Goal: Obtain resource: Obtain resource

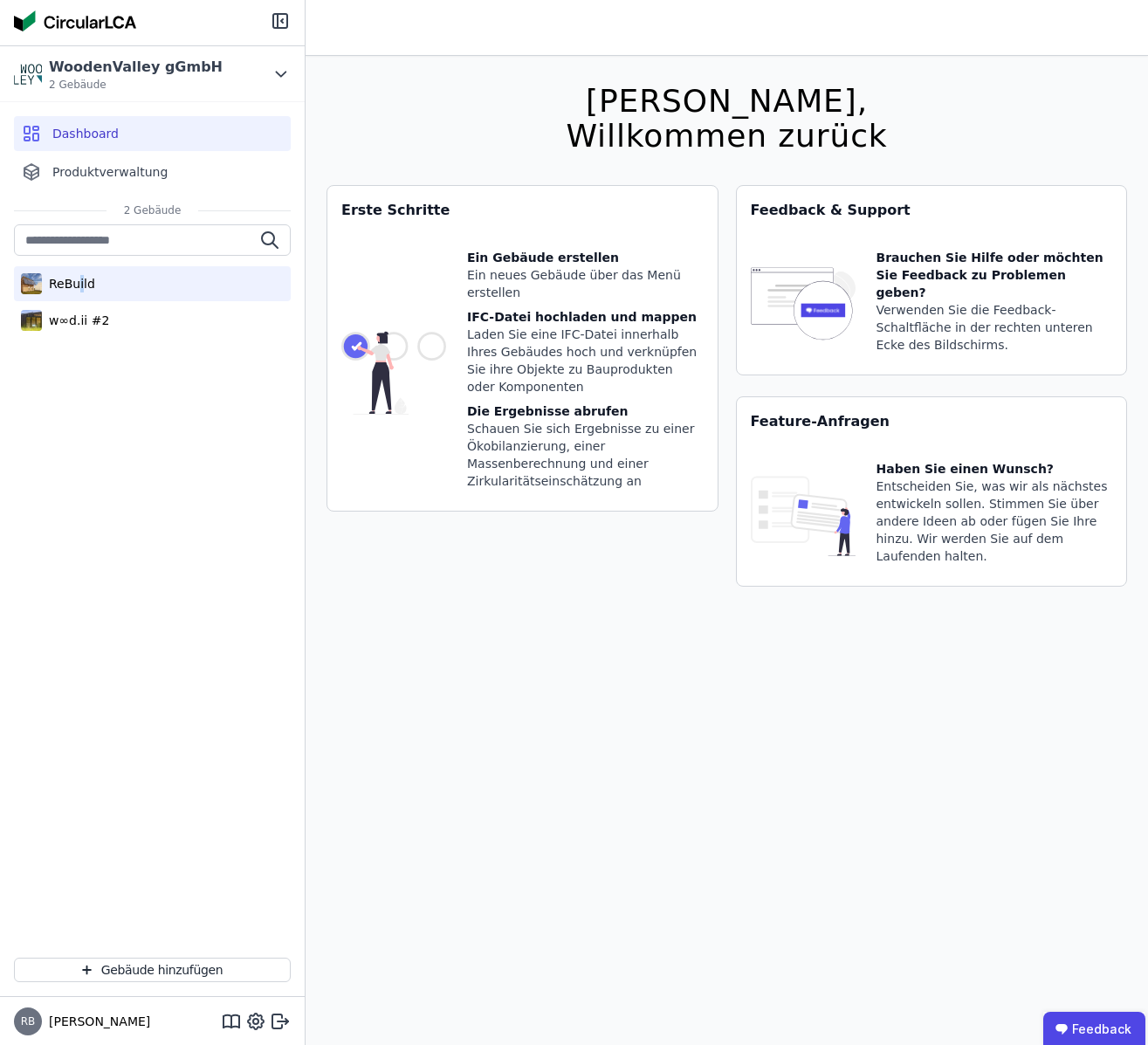
click at [80, 276] on div "ReBuild" at bounding box center [69, 284] width 53 height 17
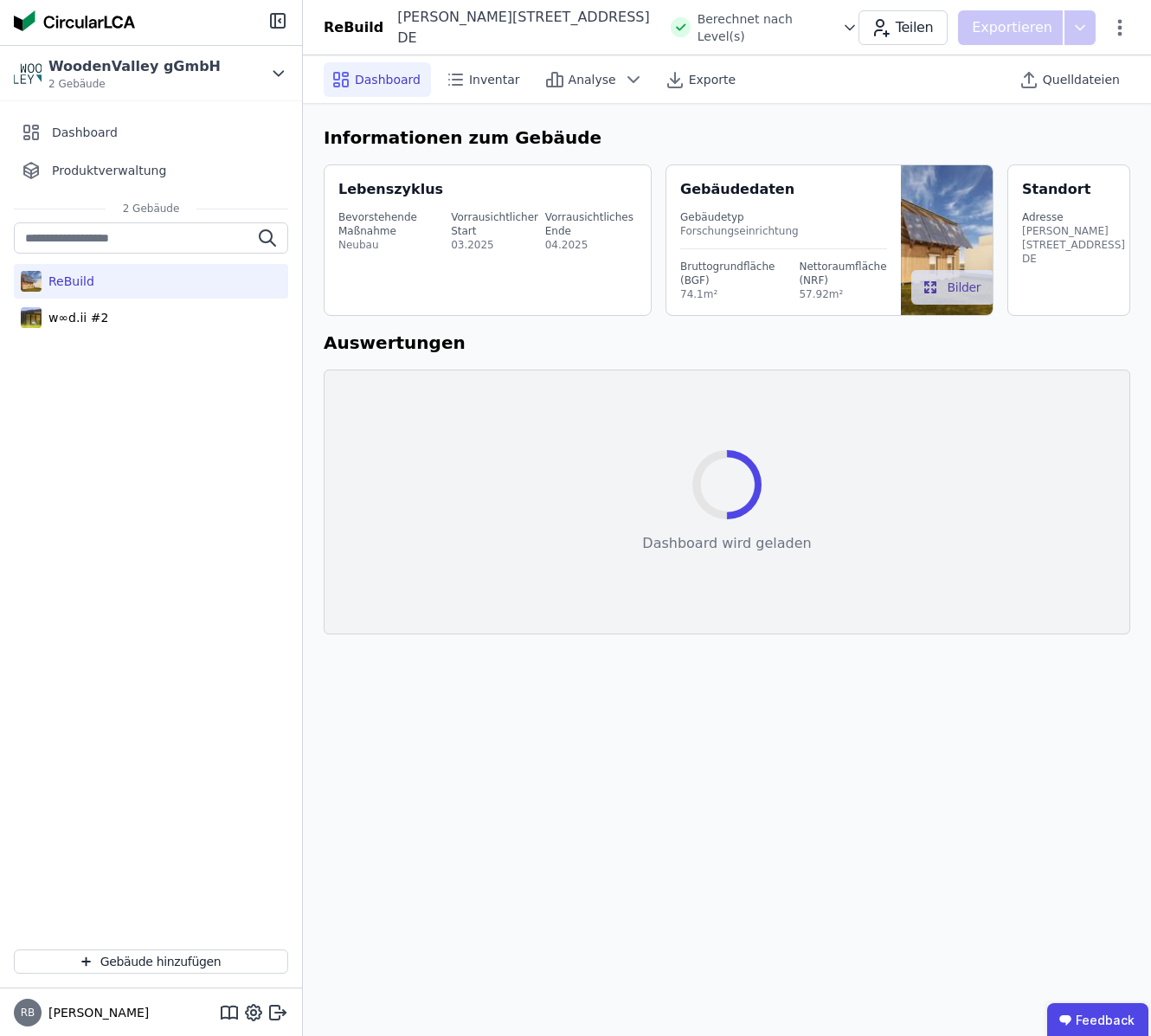
click at [960, 227] on img at bounding box center [946, 240] width 92 height 149
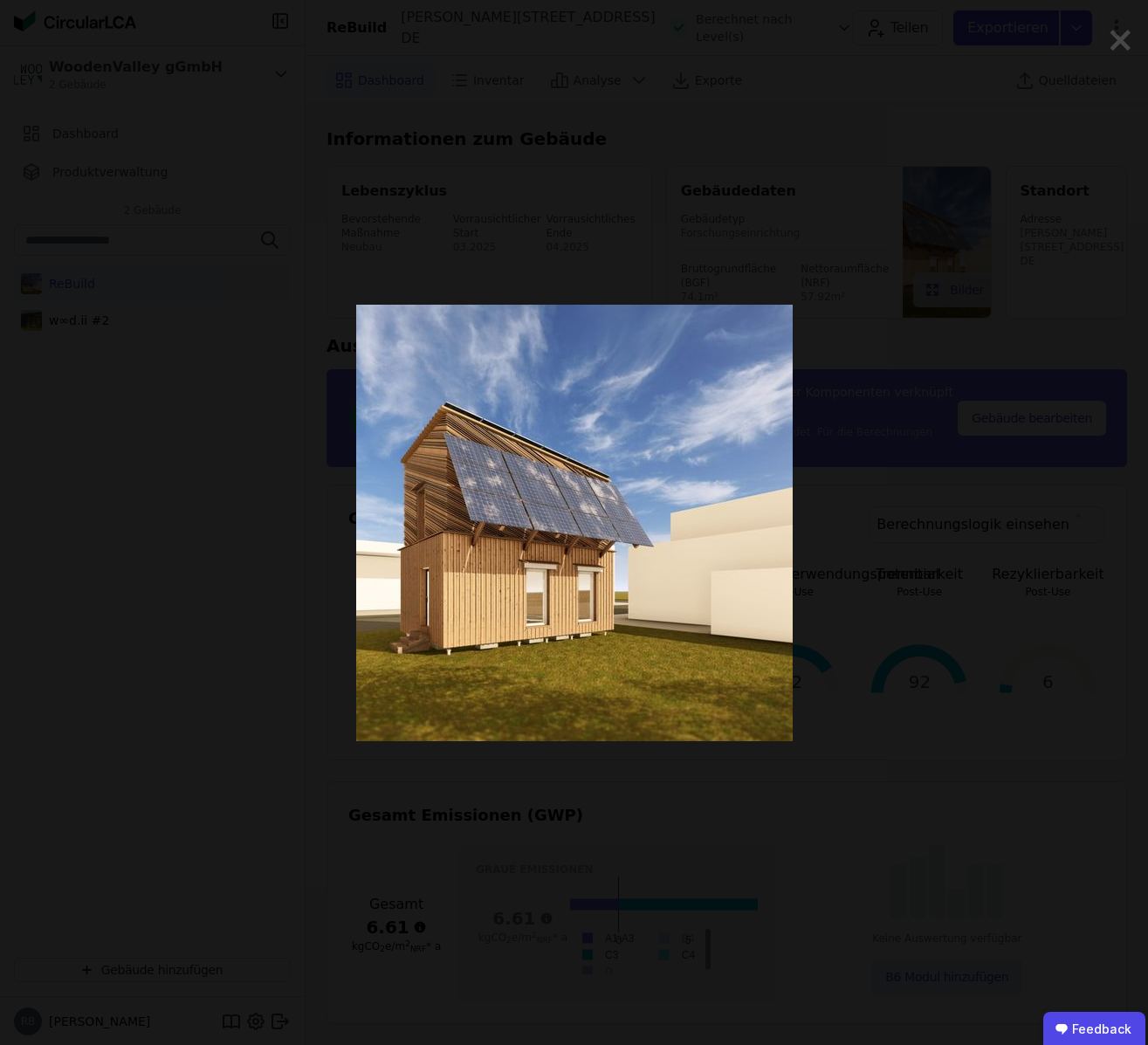
click at [1142, 49] on div "×" at bounding box center [574, 522] width 1148 height 1045
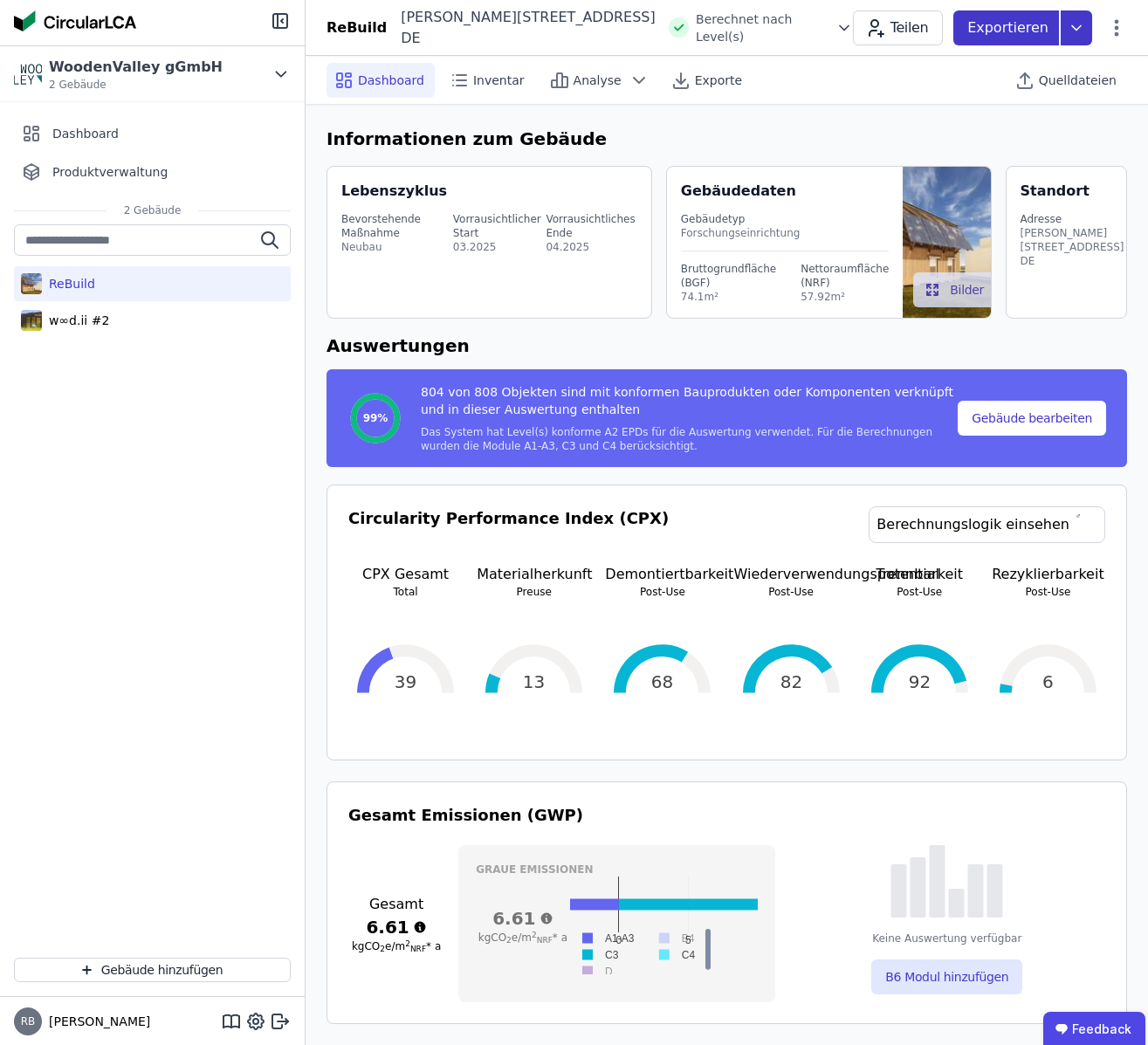
click at [1006, 31] on p "Exportieren" at bounding box center [1009, 28] width 85 height 21
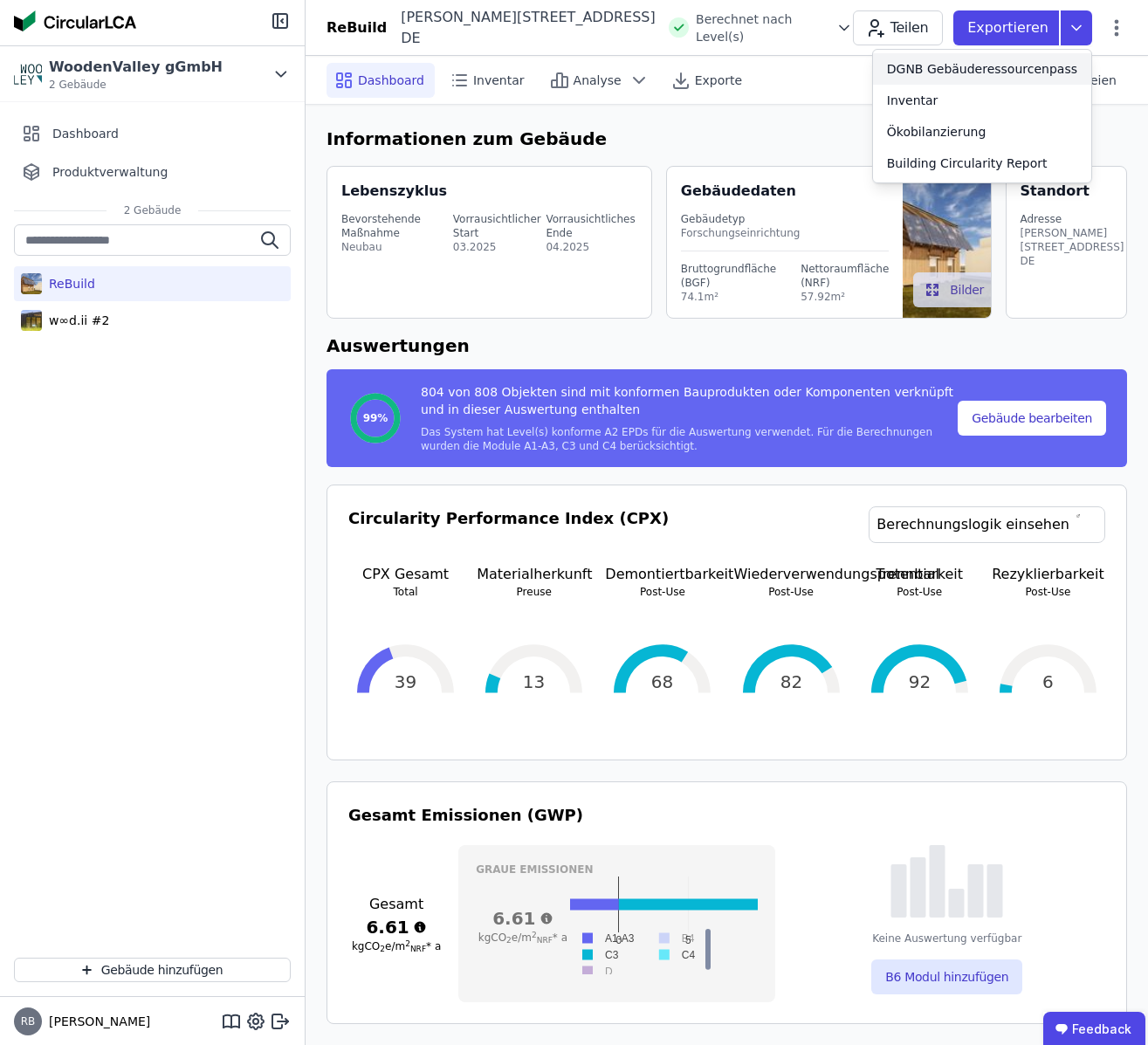
click at [982, 70] on div "DGNB Gebäuderessourcenpass" at bounding box center [982, 69] width 191 height 17
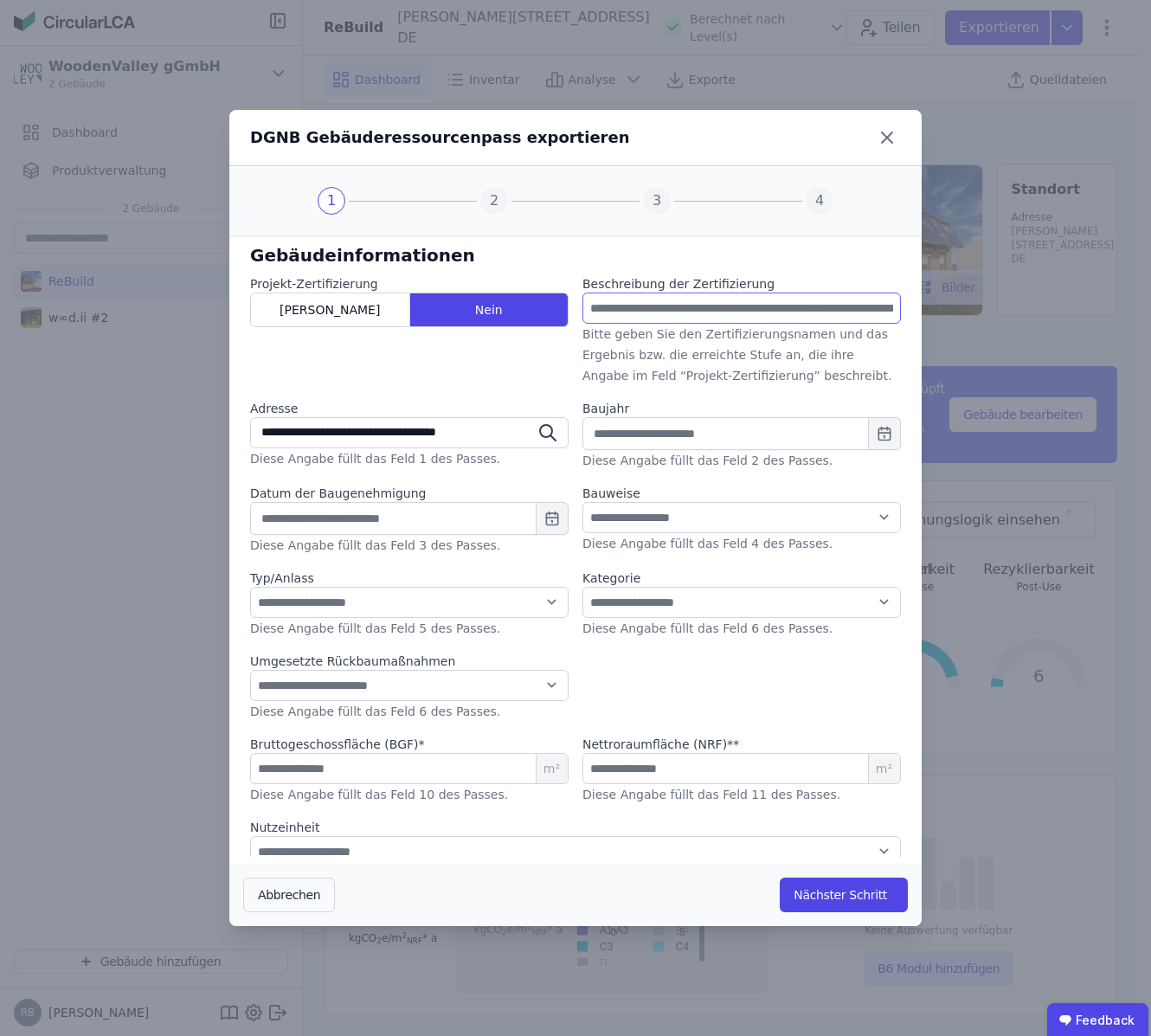
click at [737, 310] on input "text" at bounding box center [741, 308] width 318 height 31
type input "**********"
click at [614, 465] on label "Diese Angabe füllt das Feld 2 des Passes." at bounding box center [707, 460] width 250 height 14
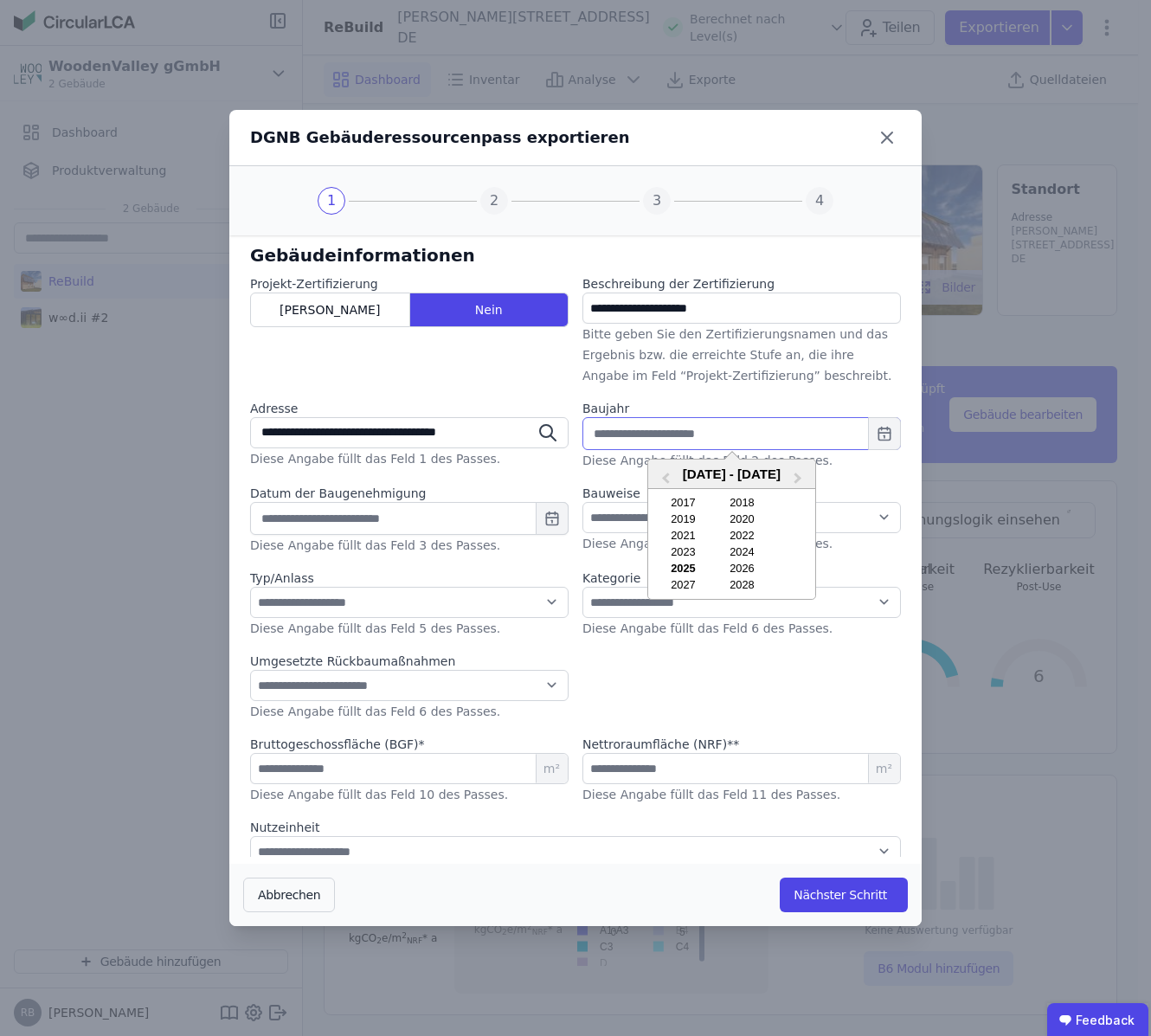
click at [628, 442] on input "text" at bounding box center [741, 433] width 318 height 33
click at [695, 572] on div "2025" at bounding box center [683, 569] width 56 height 13
type input "****"
click at [377, 518] on input "text" at bounding box center [409, 518] width 318 height 33
click at [583, 501] on select "**********" at bounding box center [741, 517] width 318 height 31
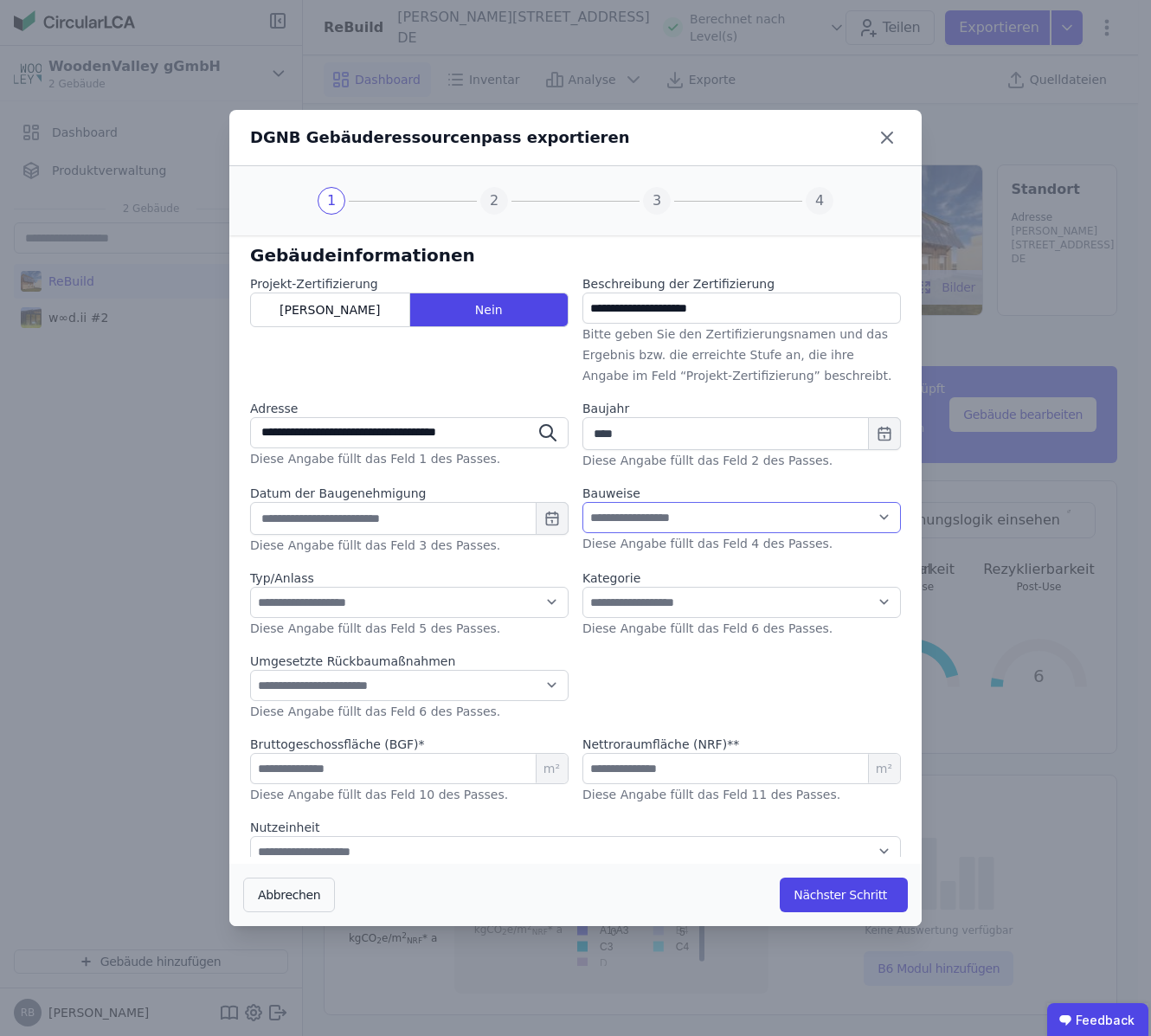
select select "*"
click option "**********" at bounding box center [0, 0] width 0 height 0
click at [375, 579] on label "Typ/Anlass" at bounding box center [409, 578] width 318 height 17
select select "*"
click option "**********" at bounding box center [0, 0] width 0 height 0
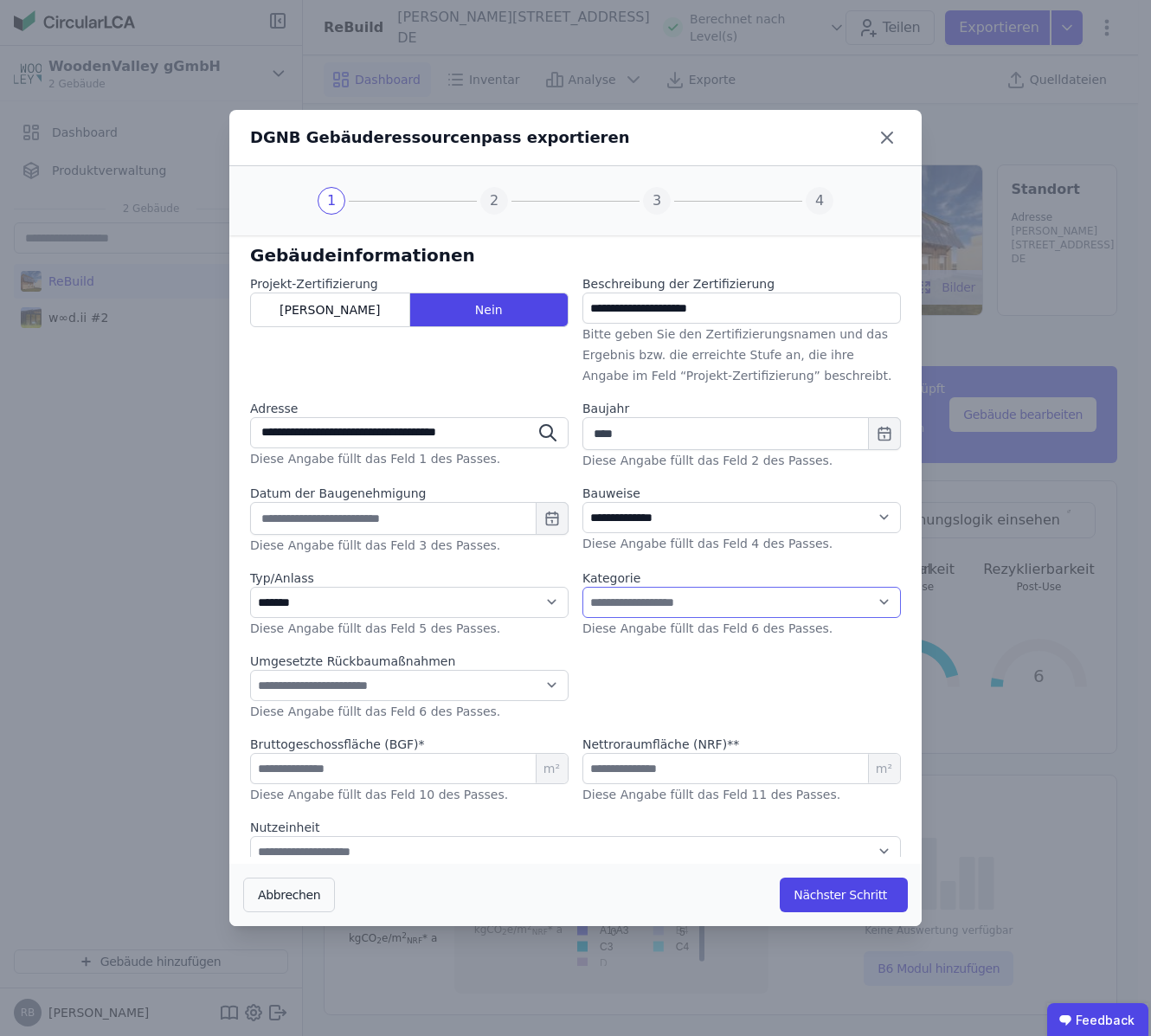
select select "**"
click option "**********" at bounding box center [0, 0] width 0 height 0
select select "*"
click option "****" at bounding box center [0, 0] width 0 height 0
select select "*"
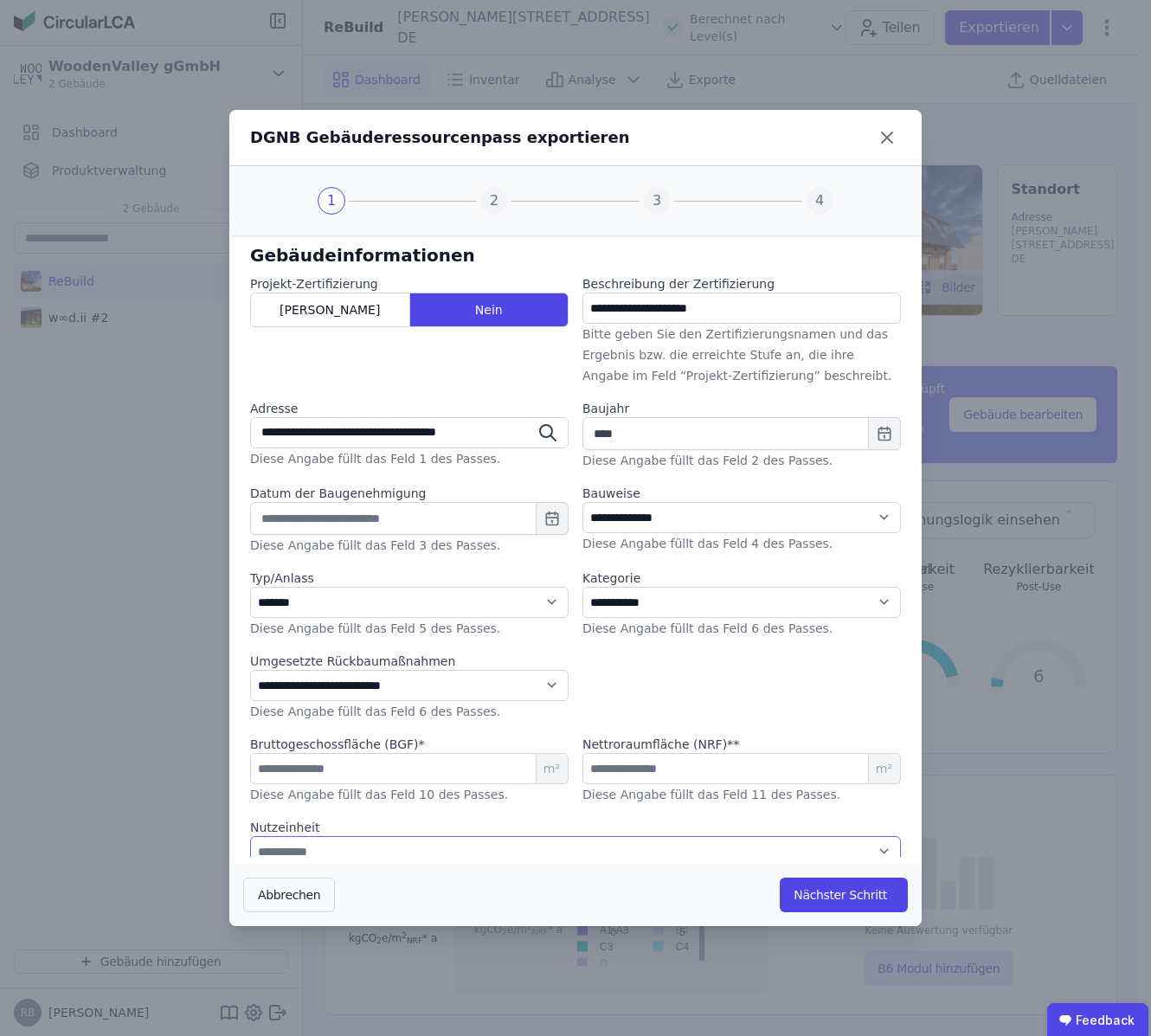
click option "**********" at bounding box center [0, 0] width 0 height 0
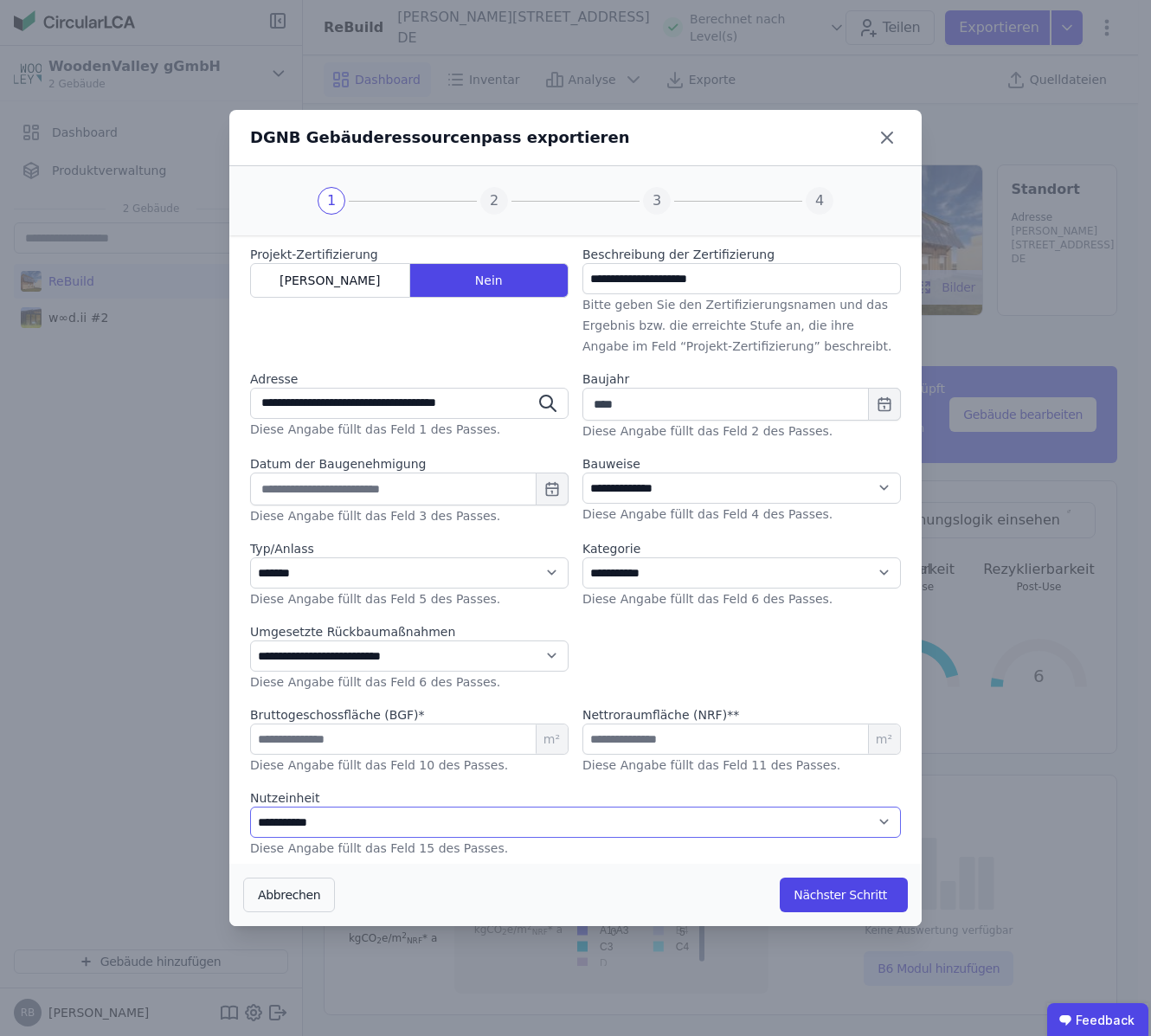
scroll to position [31, 0]
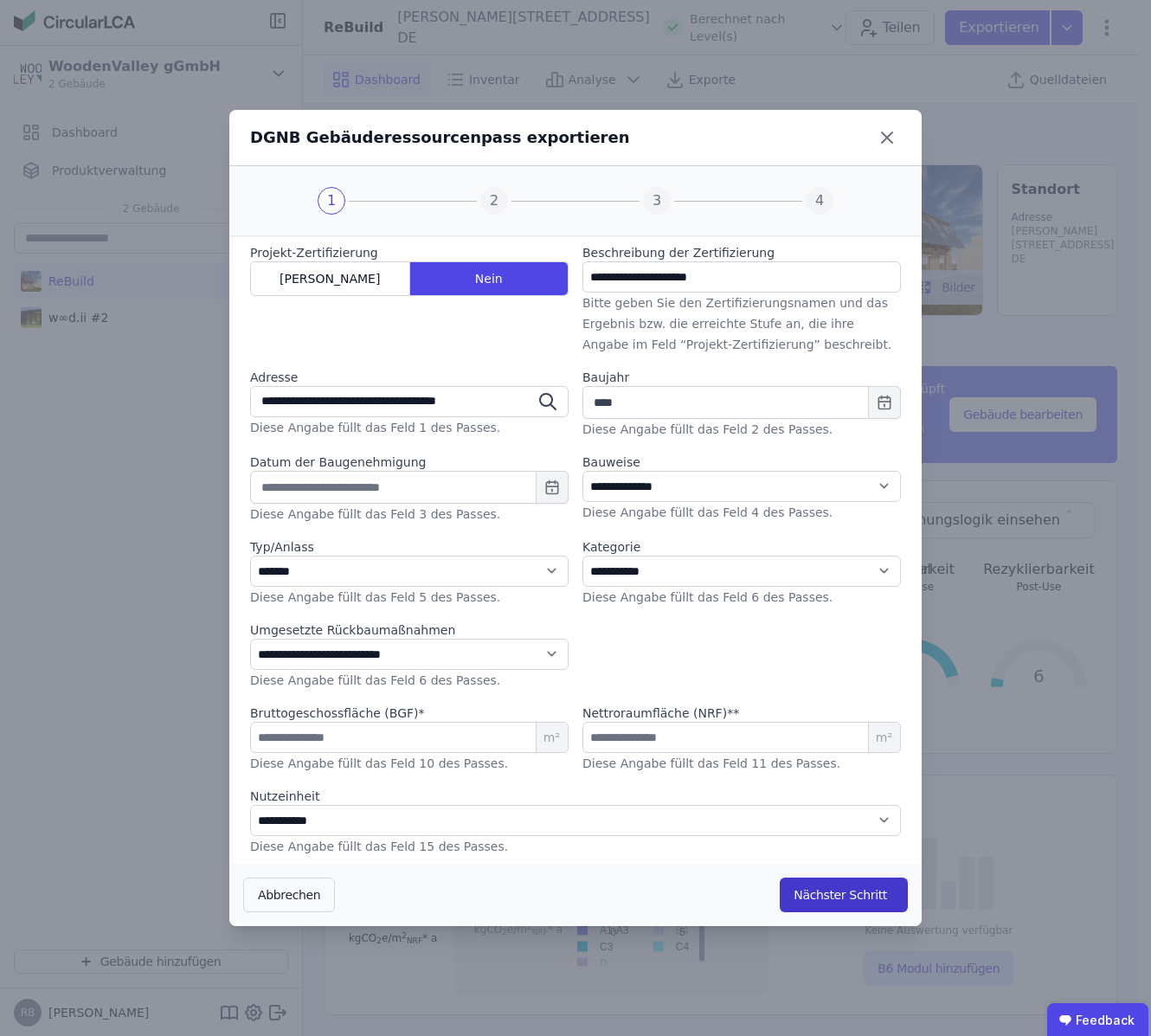
click at [831, 913] on div "Abbrechen Nächster Schritt" at bounding box center [575, 894] width 692 height 62
click at [838, 898] on button "Nächster Schritt" at bounding box center [843, 894] width 128 height 35
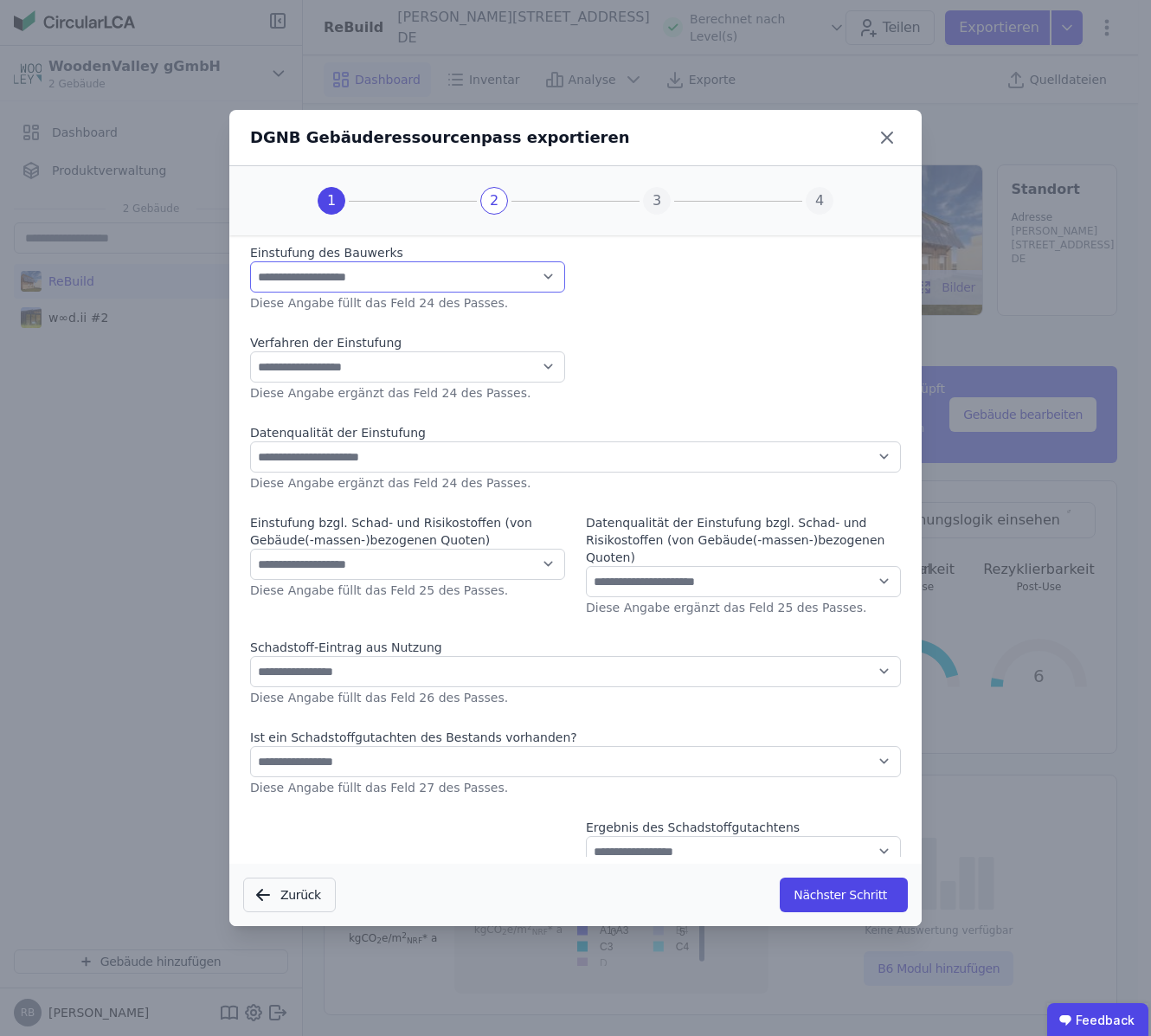
select select "*"
click option "**********" at bounding box center [0, 0] width 0 height 0
select select "*"
click option "***" at bounding box center [0, 0] width 0 height 0
select select "*"
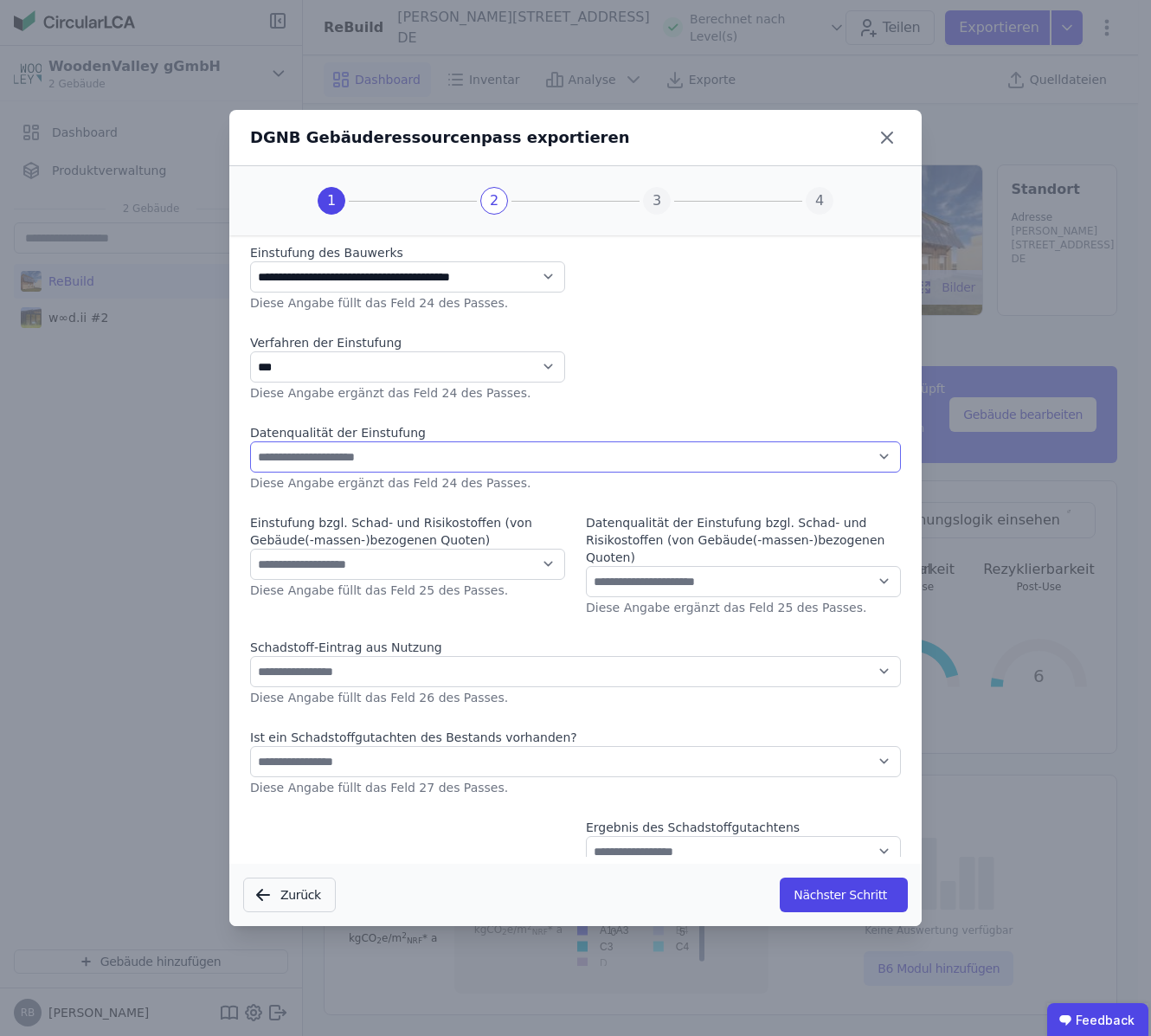
click option "**********" at bounding box center [0, 0] width 0 height 0
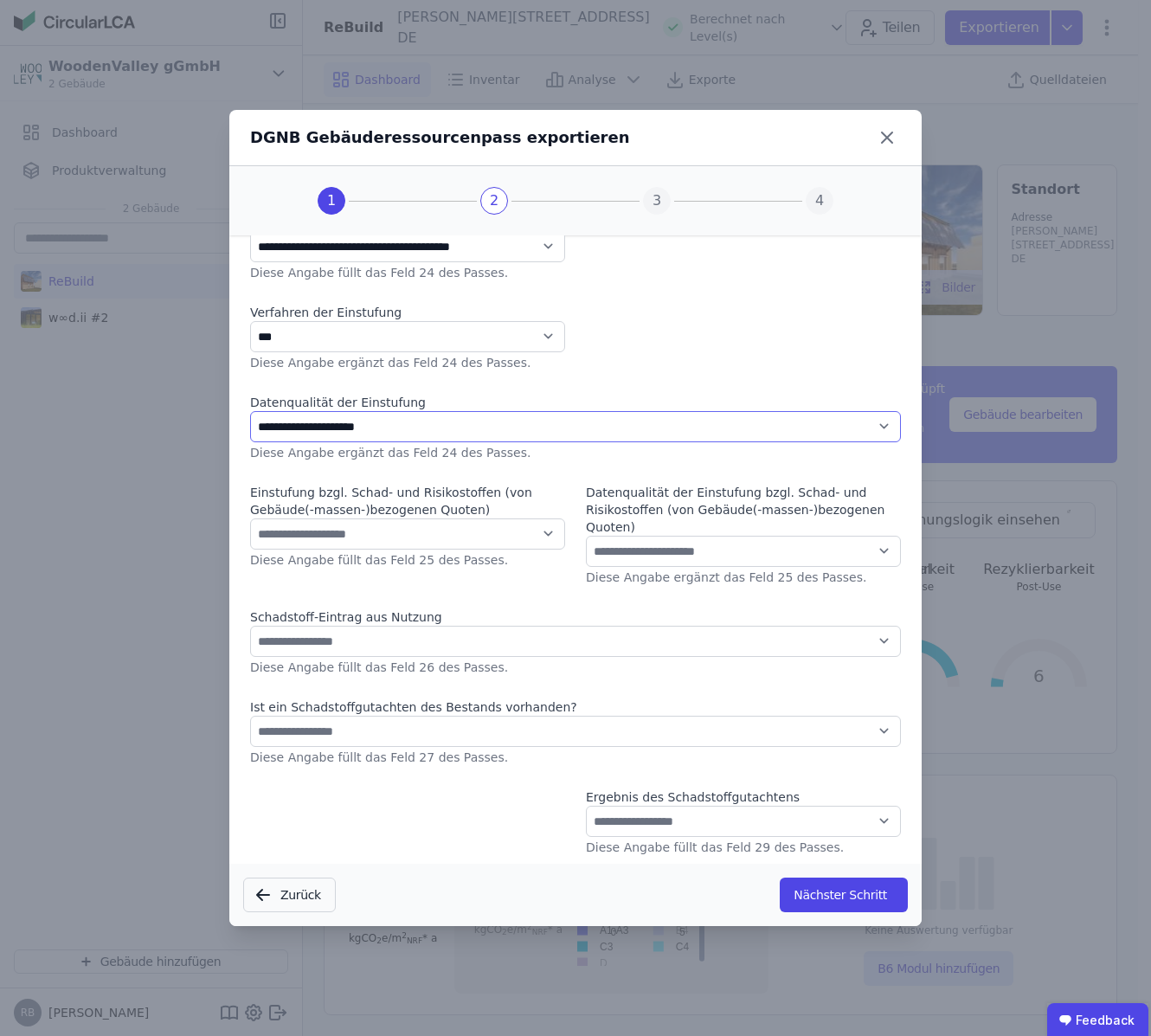
scroll to position [62, 0]
select select "*"
click option "**********" at bounding box center [0, 0] width 0 height 0
click at [667, 534] on label "Datenqualität der Einstufung bzgl. Schad- und Risikostoffen (von Gebäude(-masse…" at bounding box center [742, 508] width 314 height 52
select select "*"
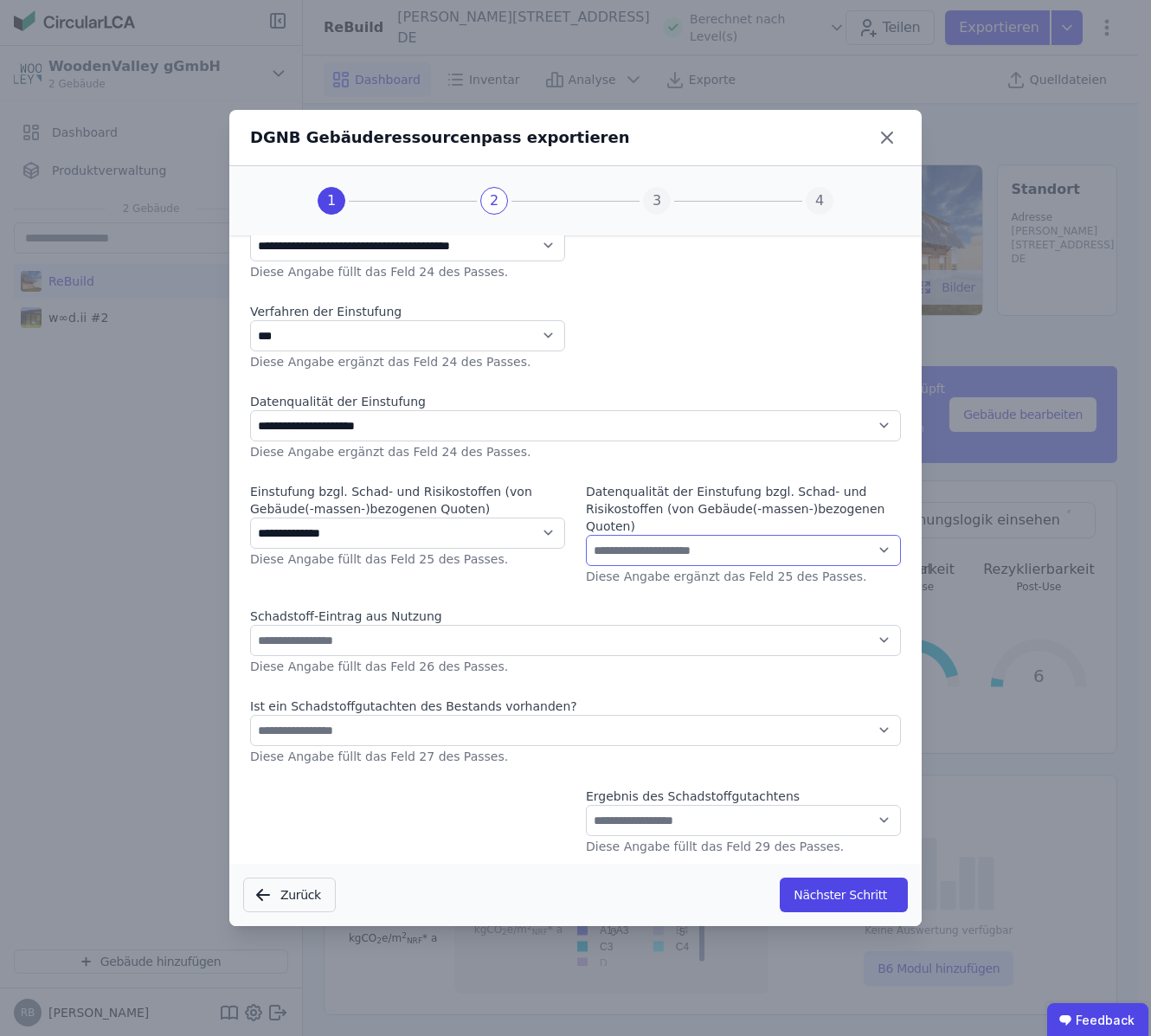
click option "**********" at bounding box center [0, 0] width 0 height 0
select select "*"
click option "**********" at bounding box center [0, 0] width 0 height 0
select select "*"
click option "**********" at bounding box center [0, 0] width 0 height 0
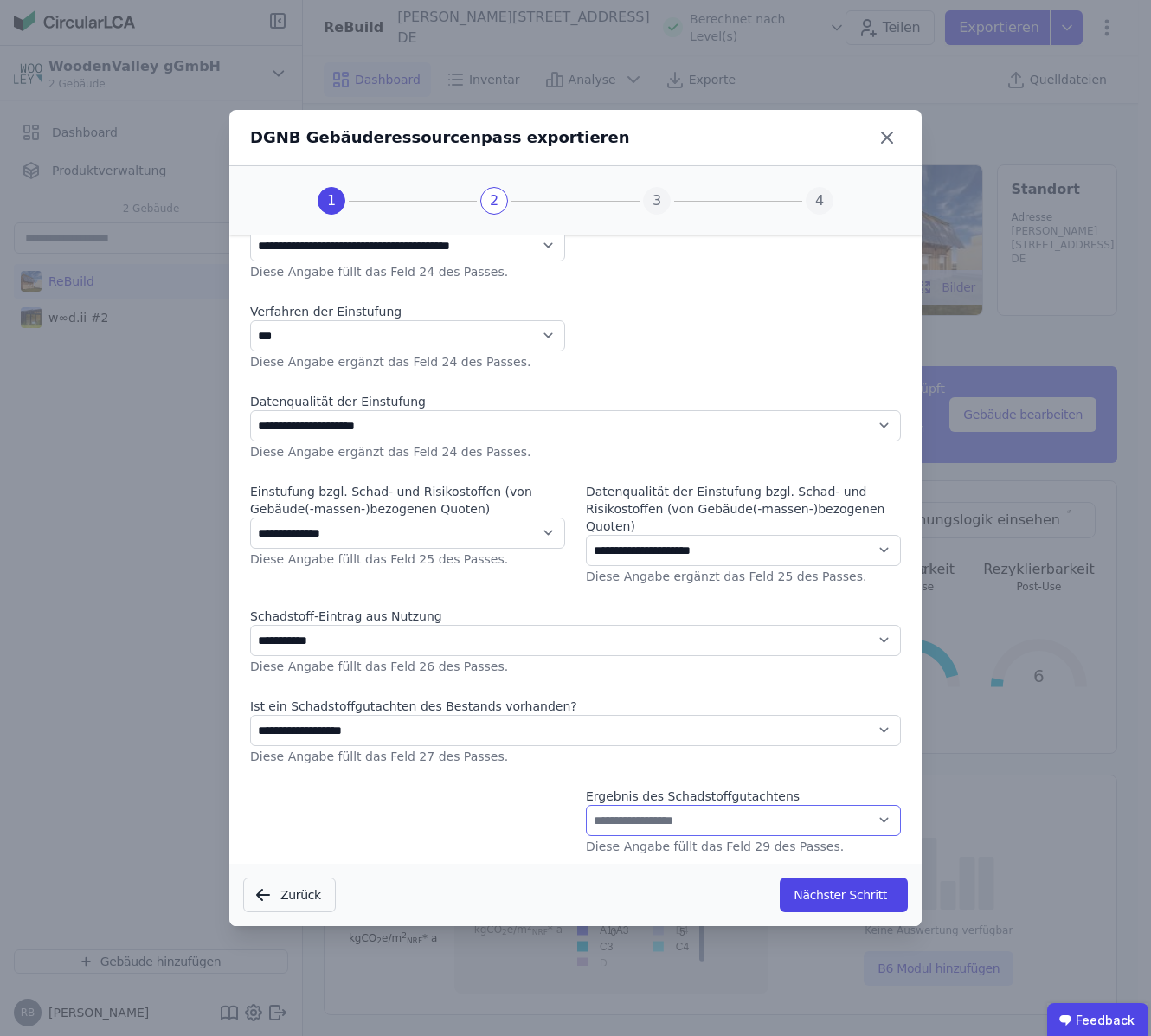
select select "*"
click option "**********" at bounding box center [0, 0] width 0 height 0
click at [807, 890] on button "Nächster Schritt" at bounding box center [843, 894] width 128 height 35
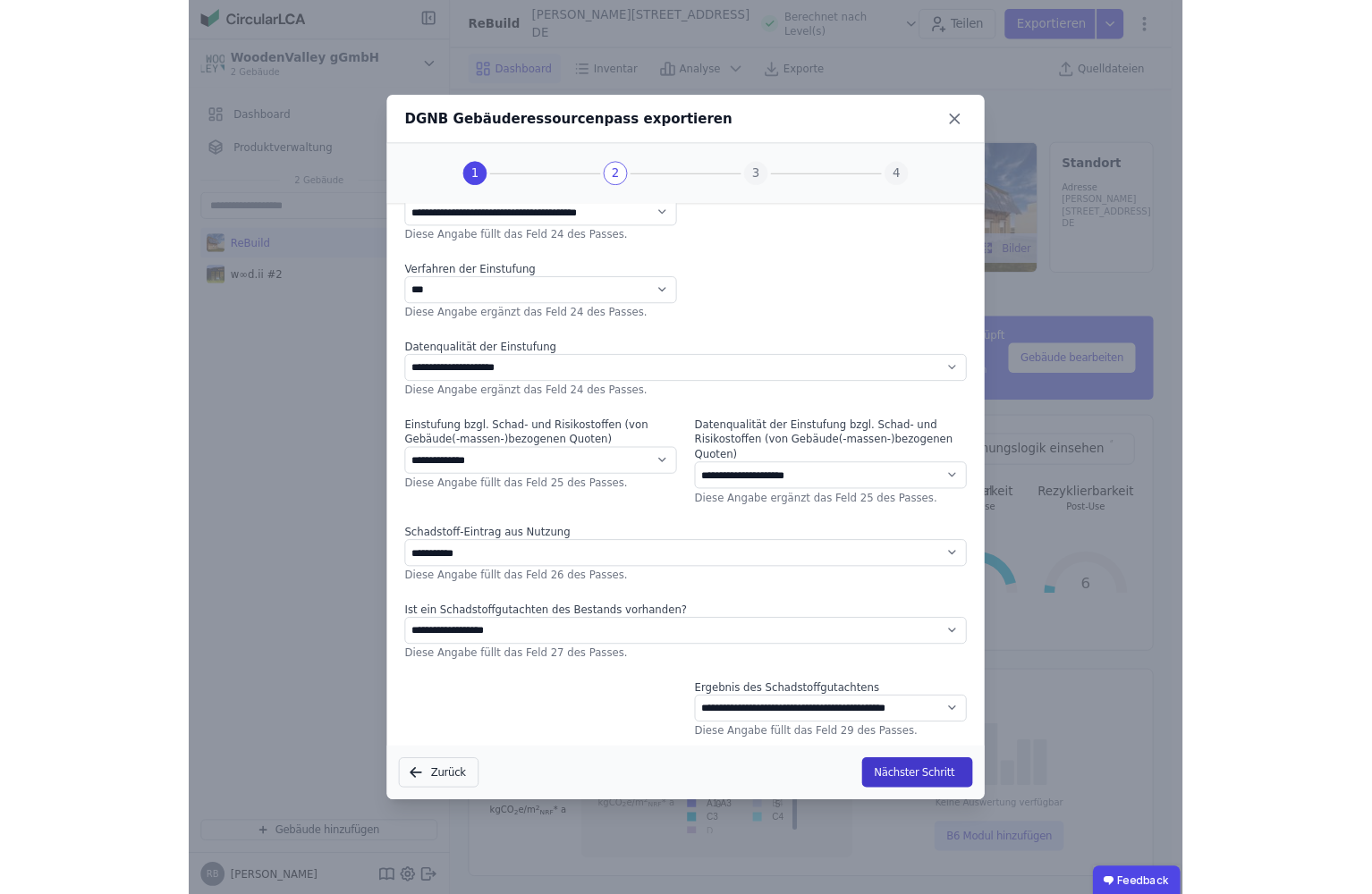
scroll to position [0, 0]
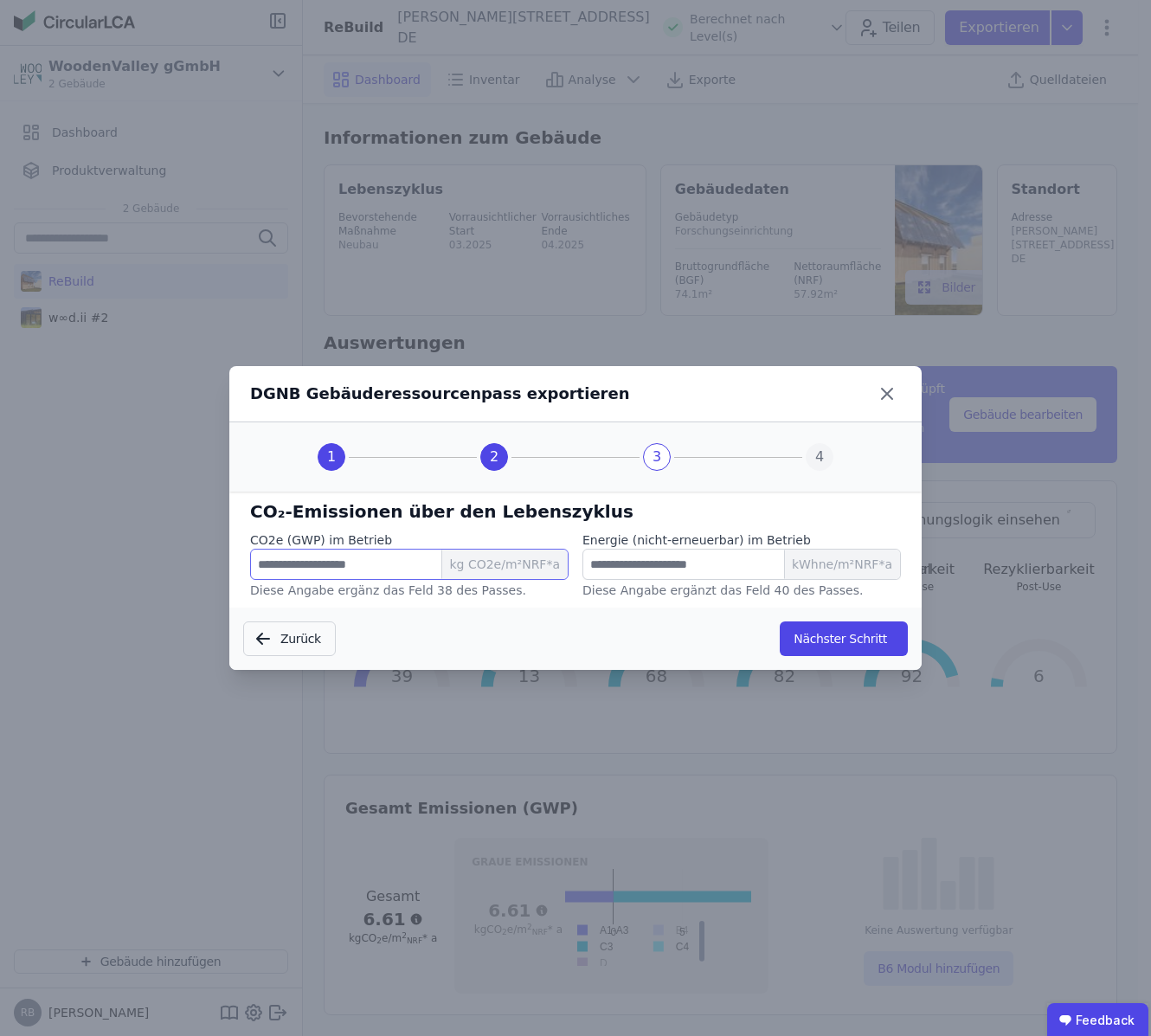
click at [398, 566] on input "number" at bounding box center [409, 564] width 318 height 31
type input "****"
click at [697, 560] on input "number" at bounding box center [741, 564] width 318 height 31
type input "****"
click at [357, 578] on input "****" at bounding box center [409, 564] width 318 height 31
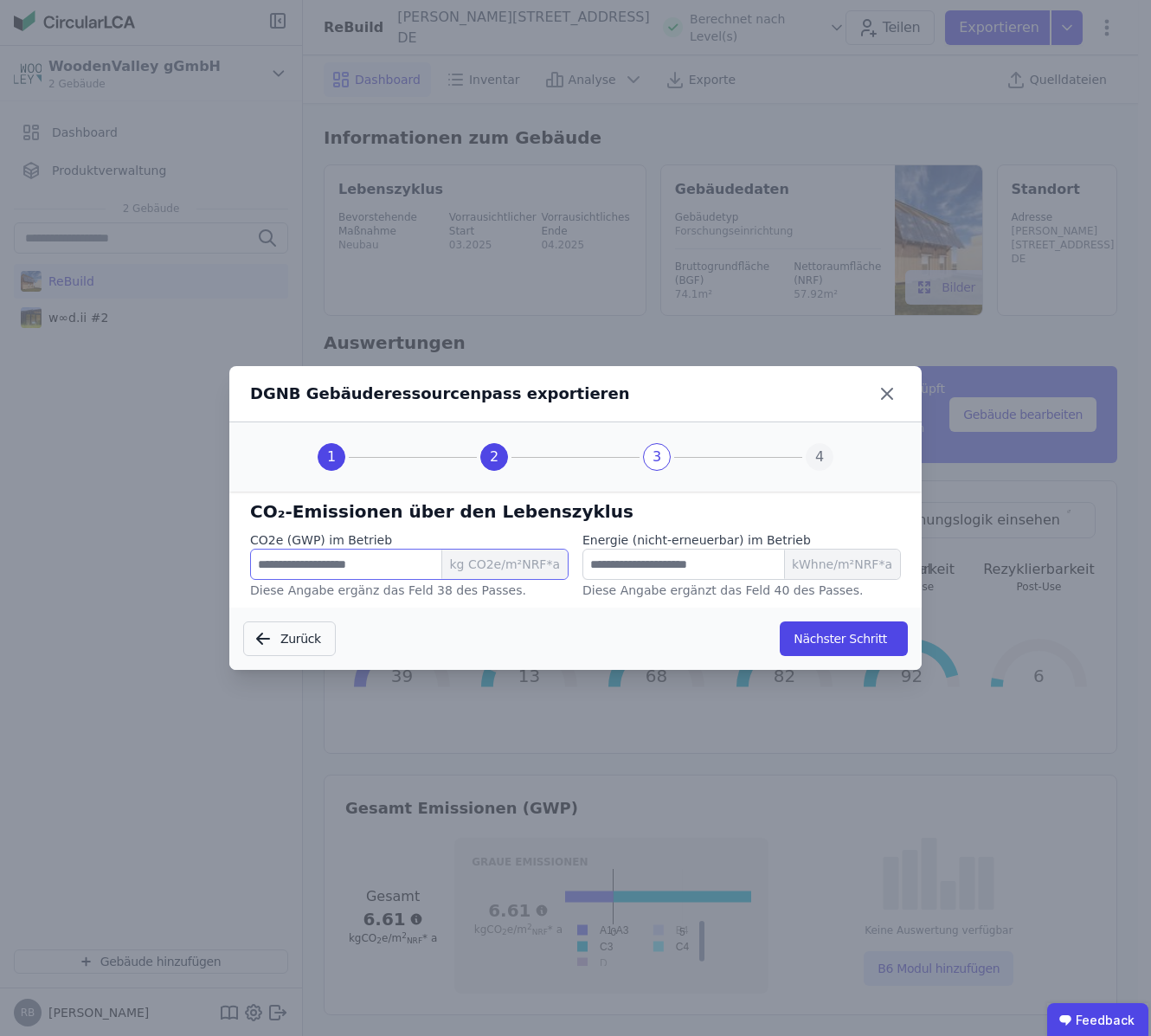
drag, startPoint x: 205, startPoint y: 560, endPoint x: 154, endPoint y: 543, distance: 53.8
click at [250, 549] on input "****" at bounding box center [409, 564] width 318 height 31
type input "****"
drag, startPoint x: 646, startPoint y: 567, endPoint x: 580, endPoint y: 571, distance: 66.1
click at [583, 572] on input "****" at bounding box center [741, 564] width 318 height 31
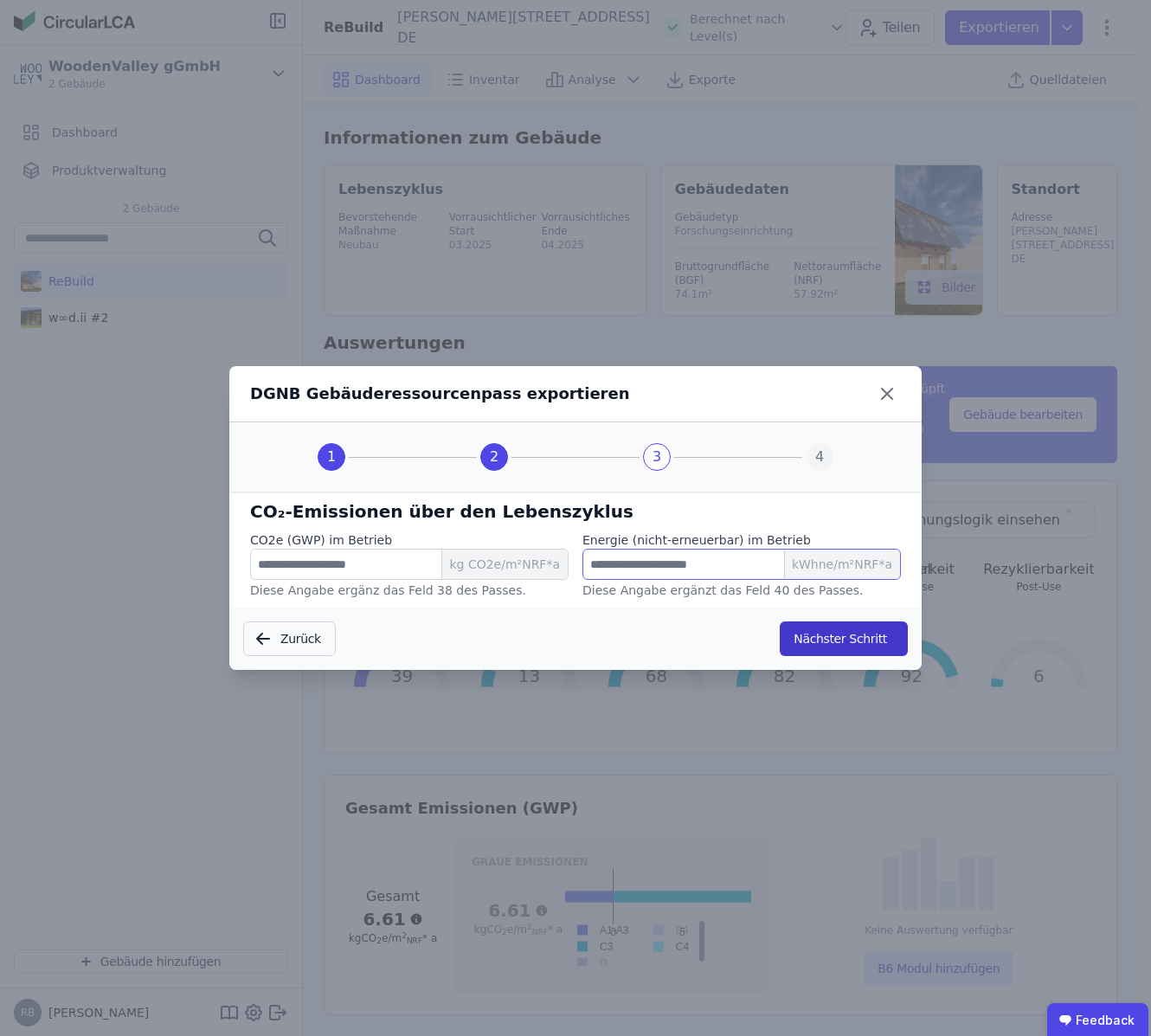
type input "*****"
click at [872, 635] on button "Nächster Schritt" at bounding box center [843, 638] width 128 height 35
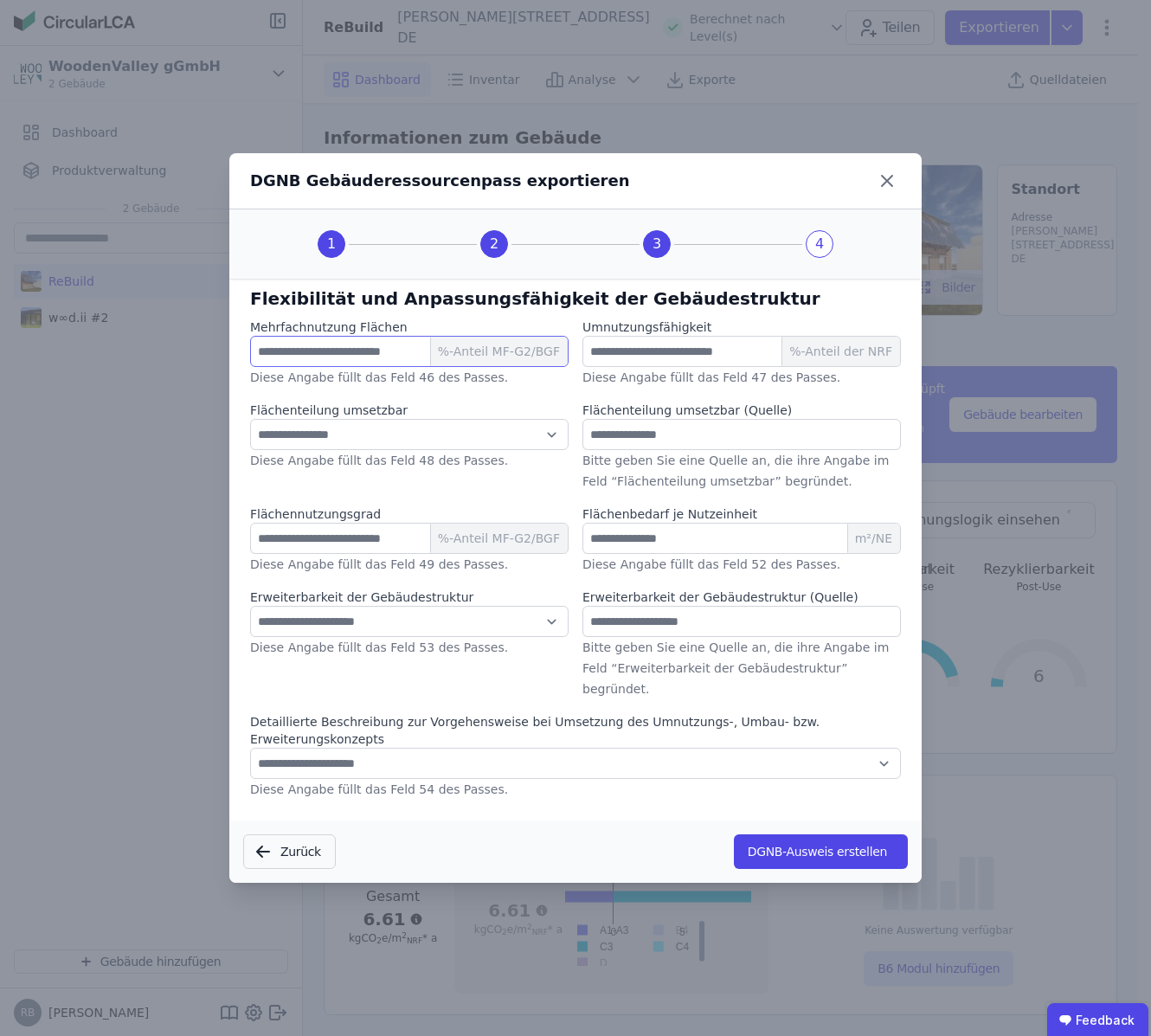
click at [381, 357] on input "number" at bounding box center [409, 350] width 318 height 31
click at [652, 362] on input "number" at bounding box center [741, 350] width 318 height 31
type input "***"
click at [380, 399] on div "**********" at bounding box center [575, 566] width 651 height 495
select select "*"
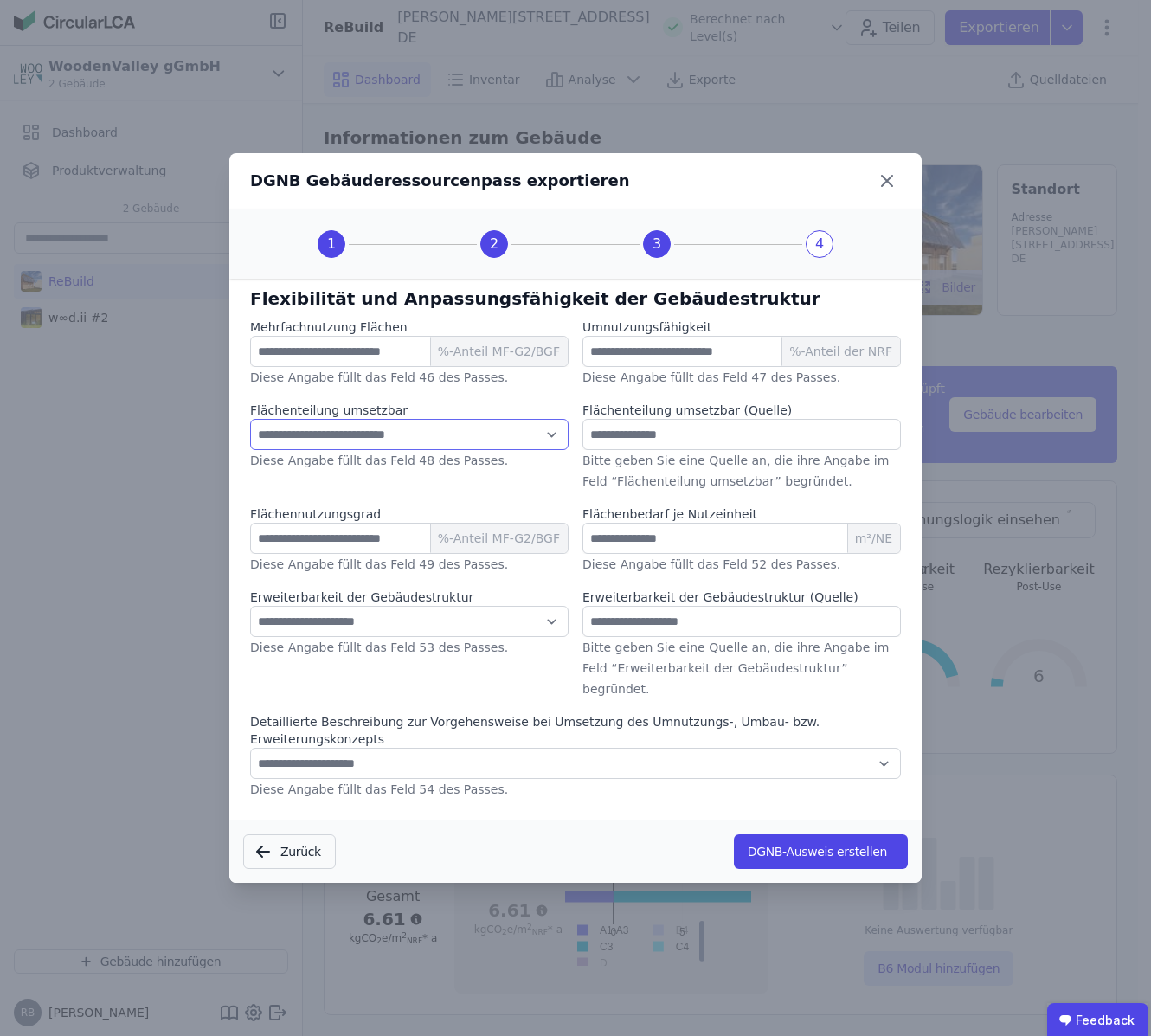
click option "**********" at bounding box center [0, 0] width 0 height 0
click at [621, 448] on input "text" at bounding box center [741, 433] width 318 height 31
drag, startPoint x: 601, startPoint y: 361, endPoint x: 419, endPoint y: 365, distance: 182.0
click at [583, 360] on input "***" at bounding box center [741, 350] width 318 height 31
click at [364, 553] on input "number" at bounding box center [409, 537] width 318 height 31
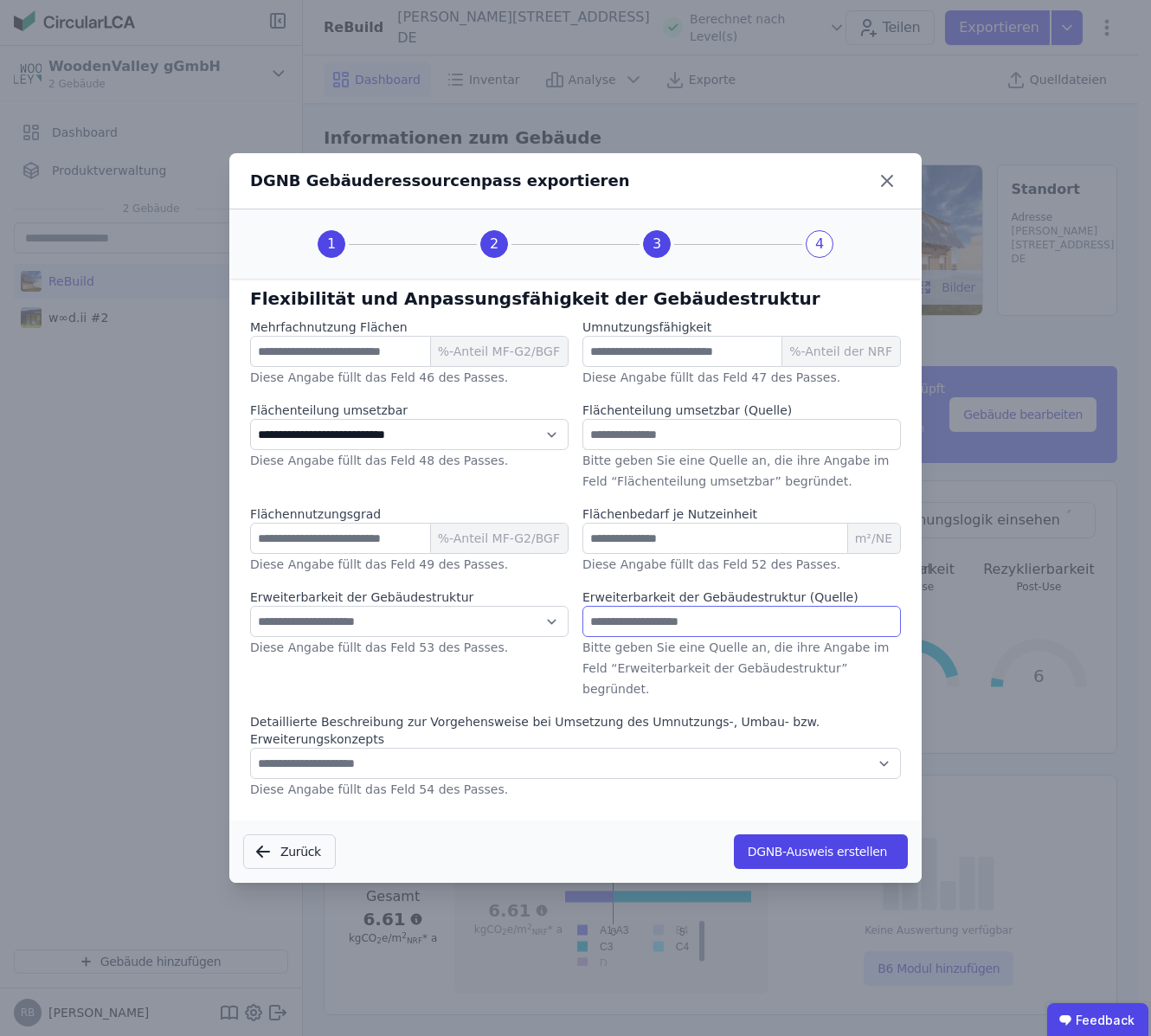
click at [658, 637] on input "text" at bounding box center [741, 620] width 318 height 31
click at [511, 678] on div "**********" at bounding box center [409, 643] width 318 height 110
click option "**********" at bounding box center [0, 0] width 0 height 0
select select "*"
click option "**********" at bounding box center [0, 0] width 0 height 0
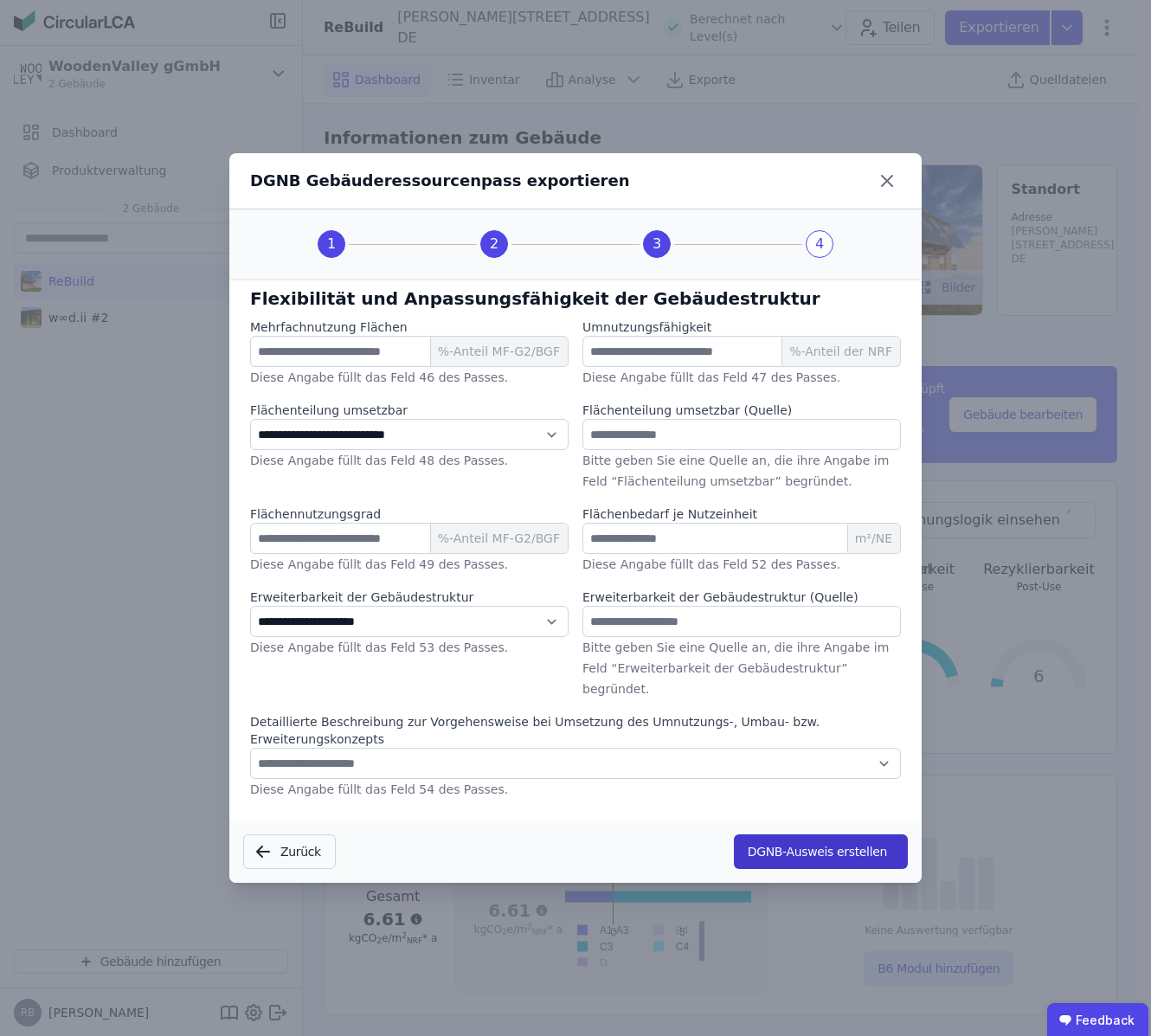
click at [804, 844] on button "DGNB-Ausweis erstellen" at bounding box center [821, 851] width 174 height 35
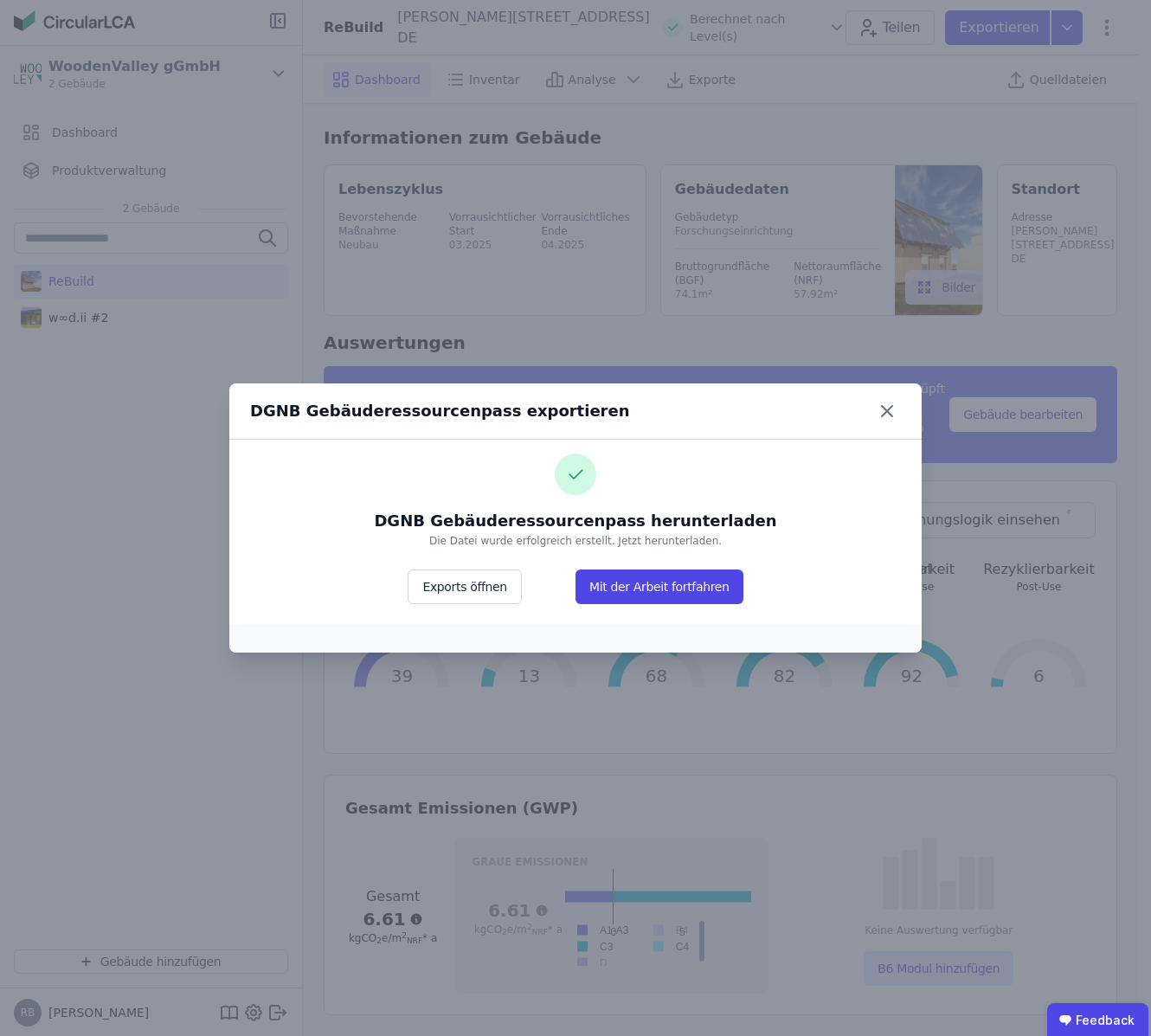
click at [382, 586] on div "DGNB Gebäuderessourcenpass herunterladen Die Datei wurde erfolgreich erstellt. …" at bounding box center [575, 528] width 692 height 178
click at [438, 587] on button "Exports öffnen" at bounding box center [465, 586] width 113 height 35
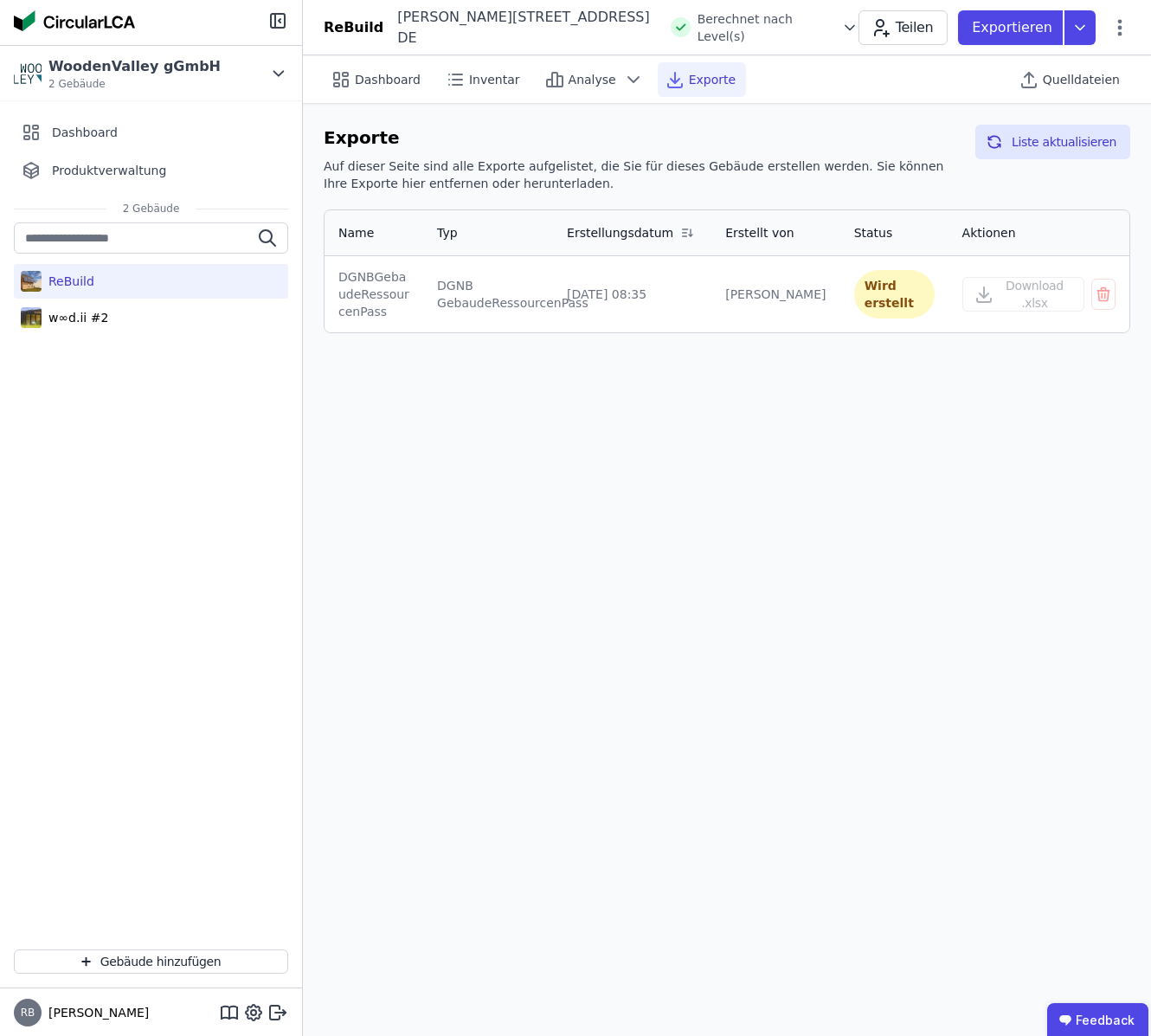
click at [782, 491] on div "Dashboard Inventar Analyse Exporte Quelldateien Exporte Auf dieser Seite sind a…" at bounding box center [727, 546] width 848 height 980
click at [41, 314] on img at bounding box center [31, 317] width 21 height 27
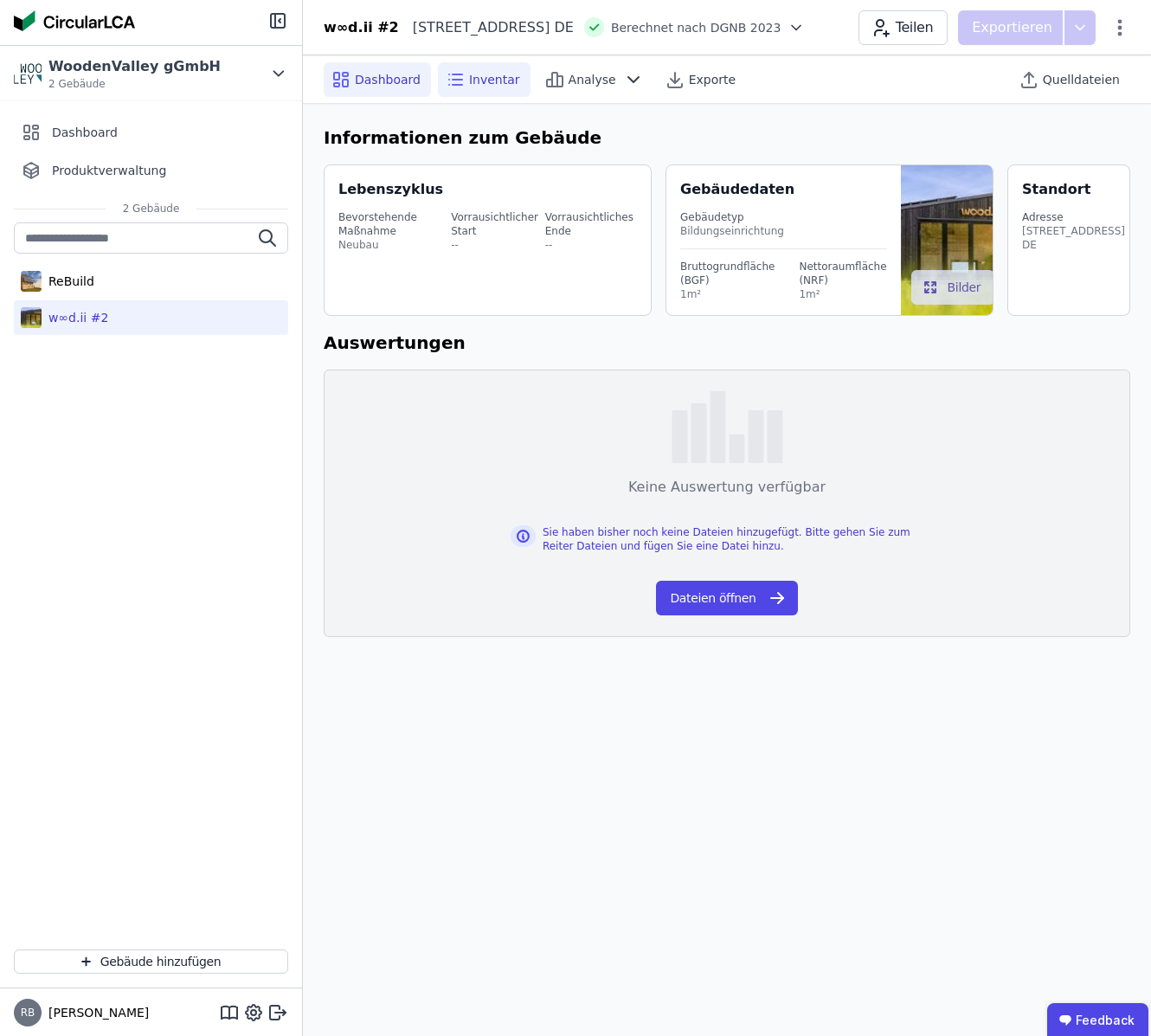
click at [490, 81] on span "Inventar" at bounding box center [495, 79] width 51 height 17
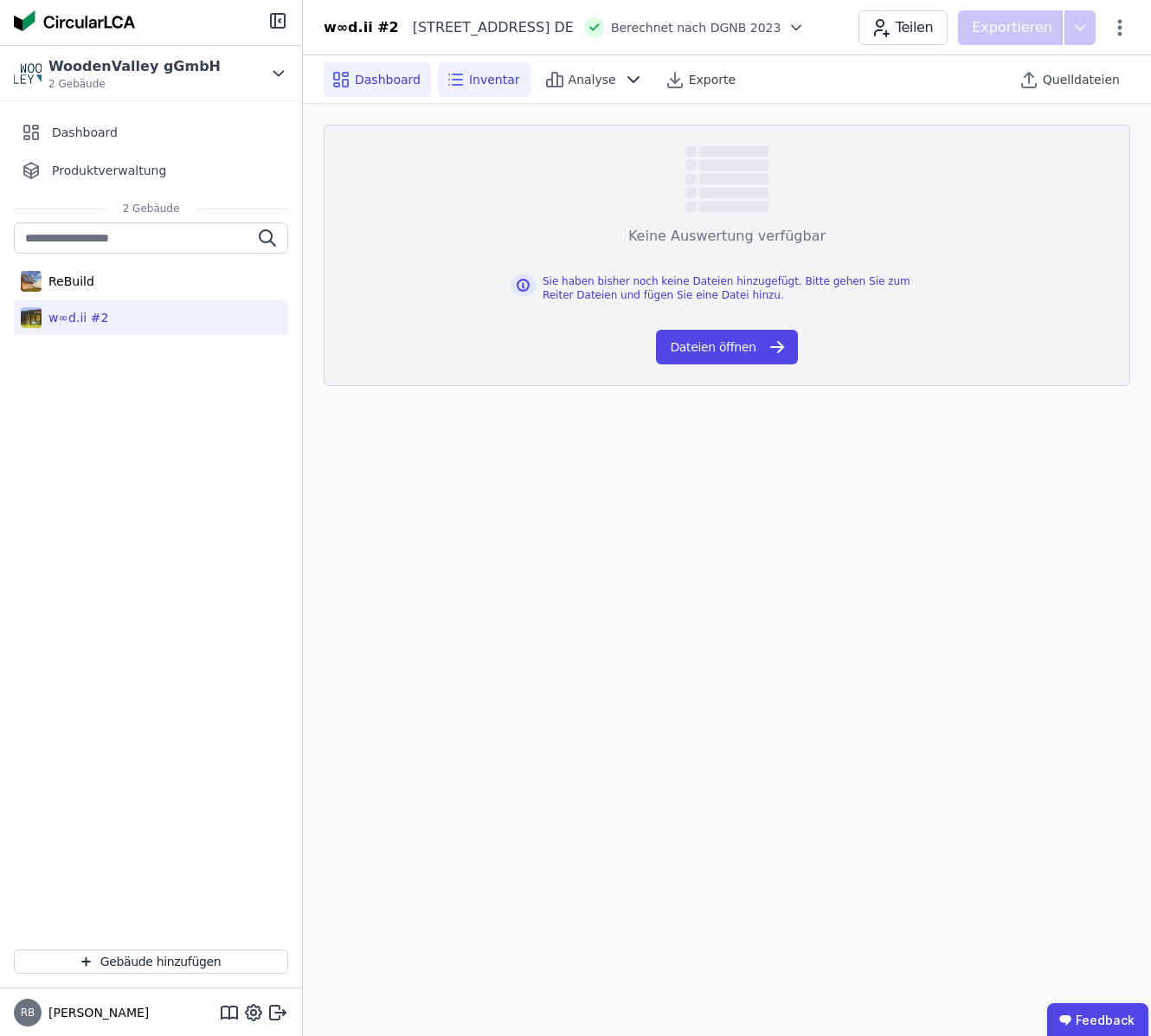
click at [391, 81] on span "Dashboard" at bounding box center [388, 79] width 66 height 17
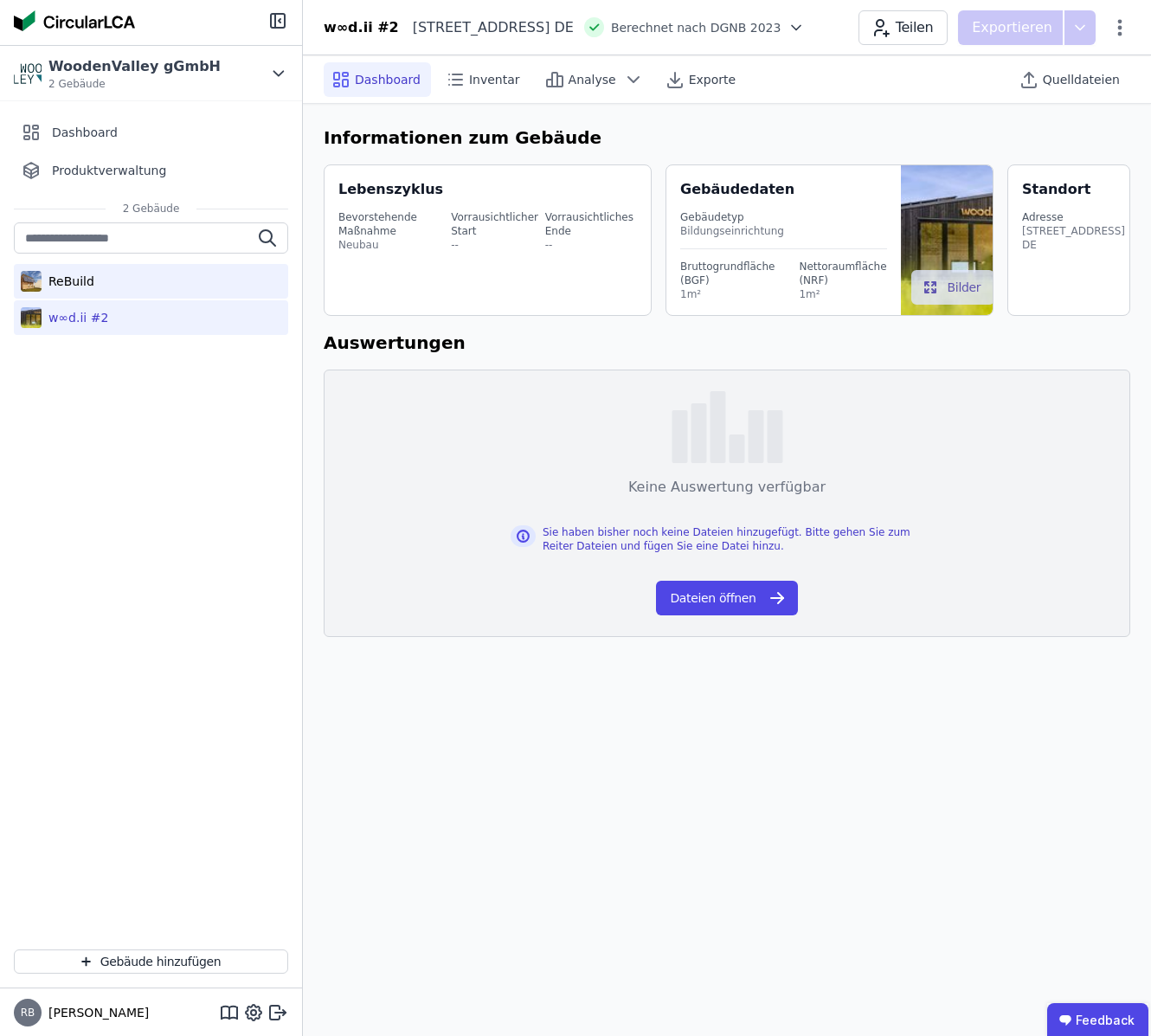
click at [122, 278] on div "ReBuild" at bounding box center [151, 280] width 274 height 35
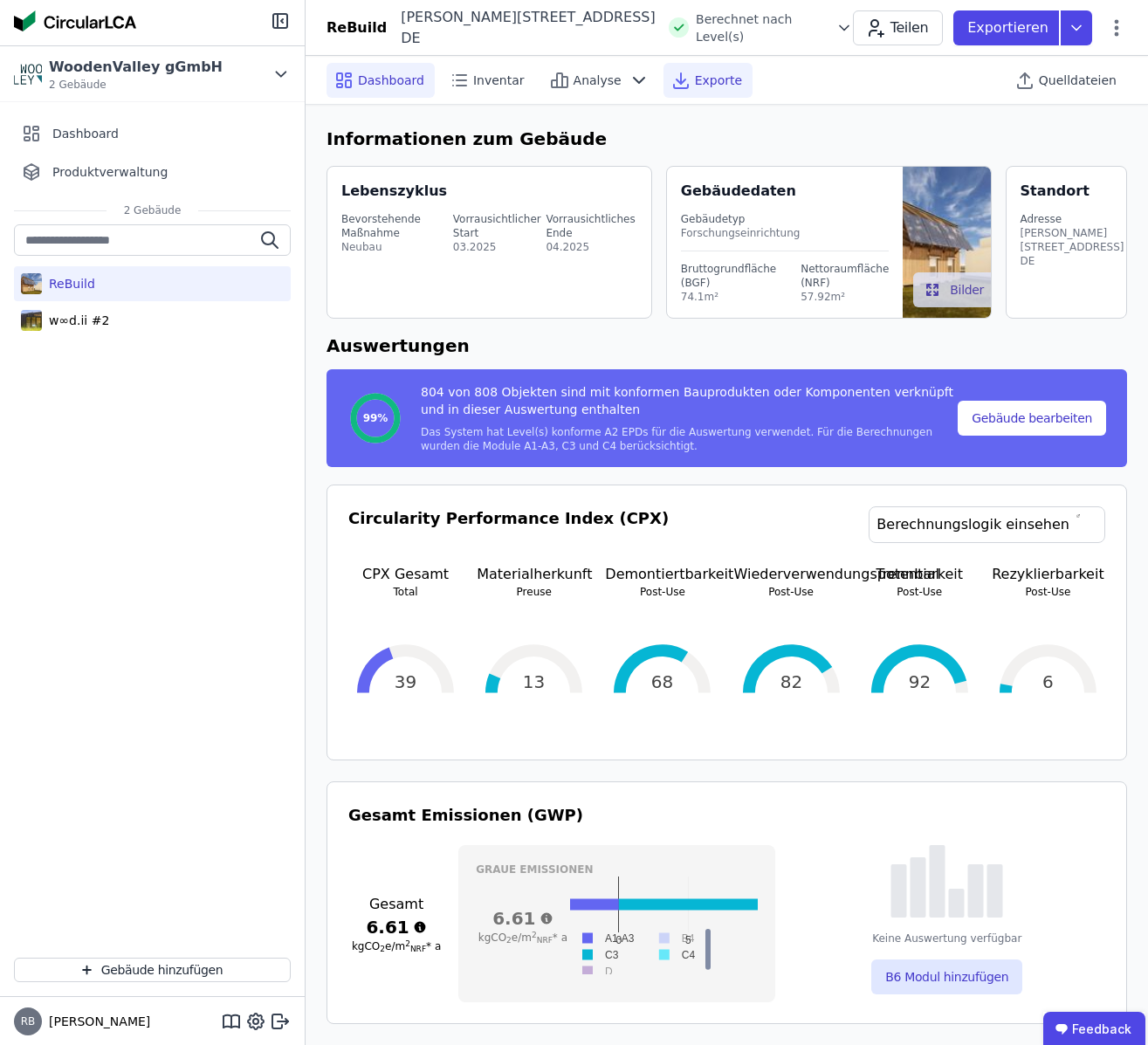
click at [716, 82] on span "Exporte" at bounding box center [717, 80] width 47 height 17
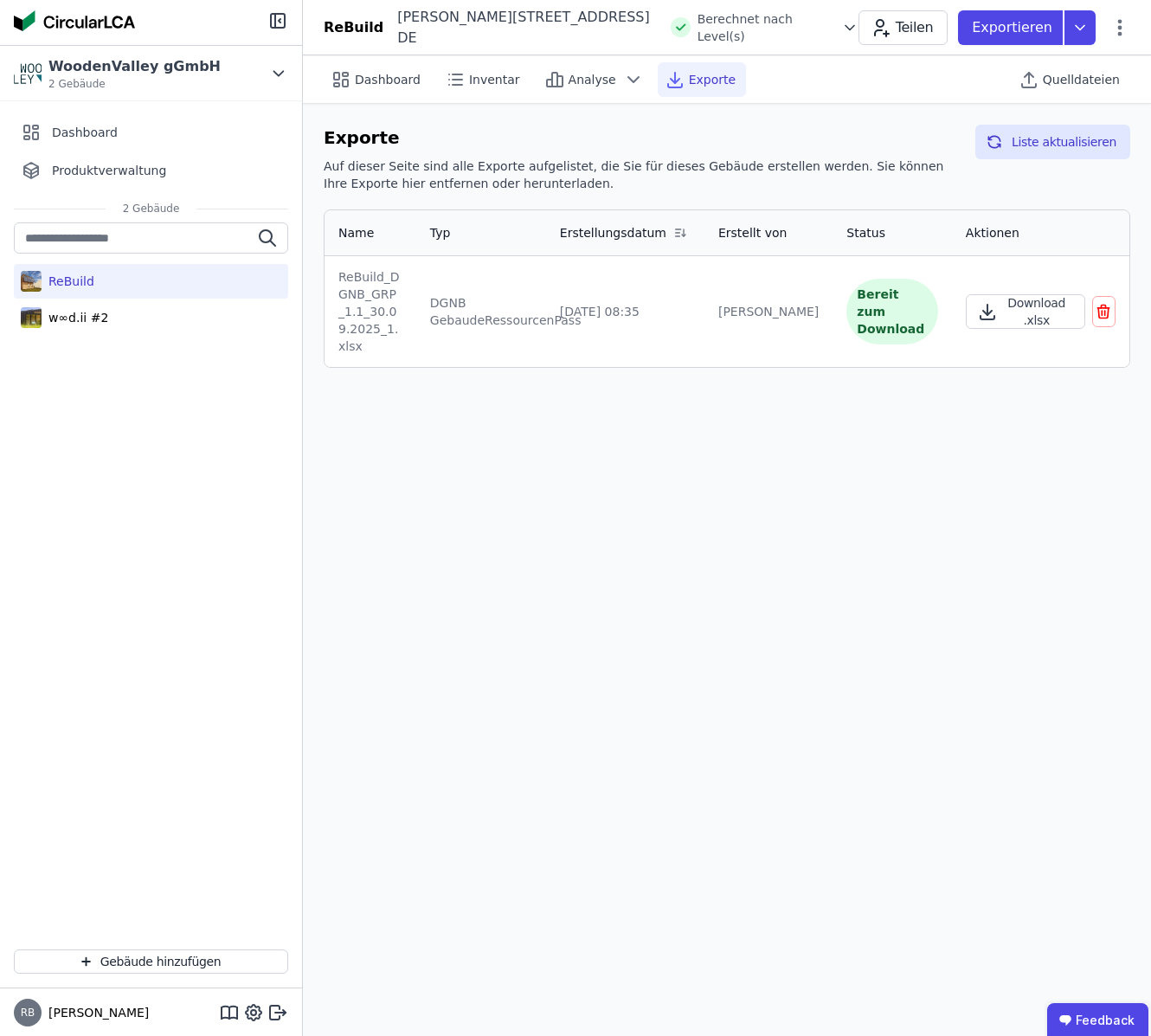
click at [875, 322] on div "Bereit zum Download" at bounding box center [891, 312] width 92 height 66
click at [646, 319] on div "[DATE] 08:35" at bounding box center [625, 312] width 130 height 17
drag, startPoint x: 1131, startPoint y: 116, endPoint x: 1124, endPoint y: 123, distance: 9.9
click at [1124, 124] on div "Exporte Auf dieser Seite sind alle Exporte aufgelistet, die Sie für dieses Gebä…" at bounding box center [727, 246] width 848 height 284
click at [1053, 140] on button "Liste aktualisieren" at bounding box center [1053, 142] width 155 height 35
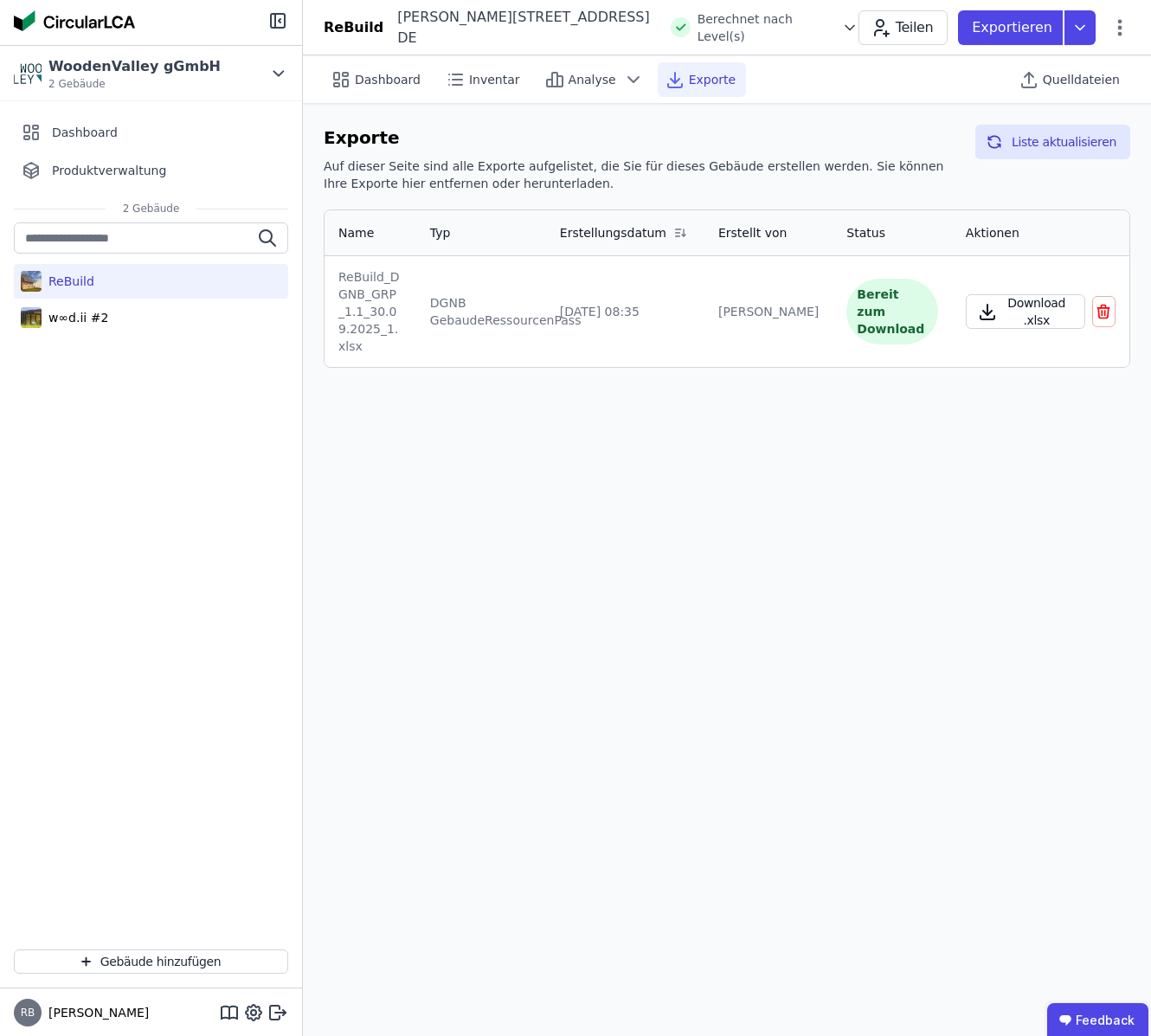
click at [994, 310] on button "Download .xlsx" at bounding box center [1024, 311] width 119 height 35
click at [1079, 31] on icon at bounding box center [1079, 27] width 31 height 35
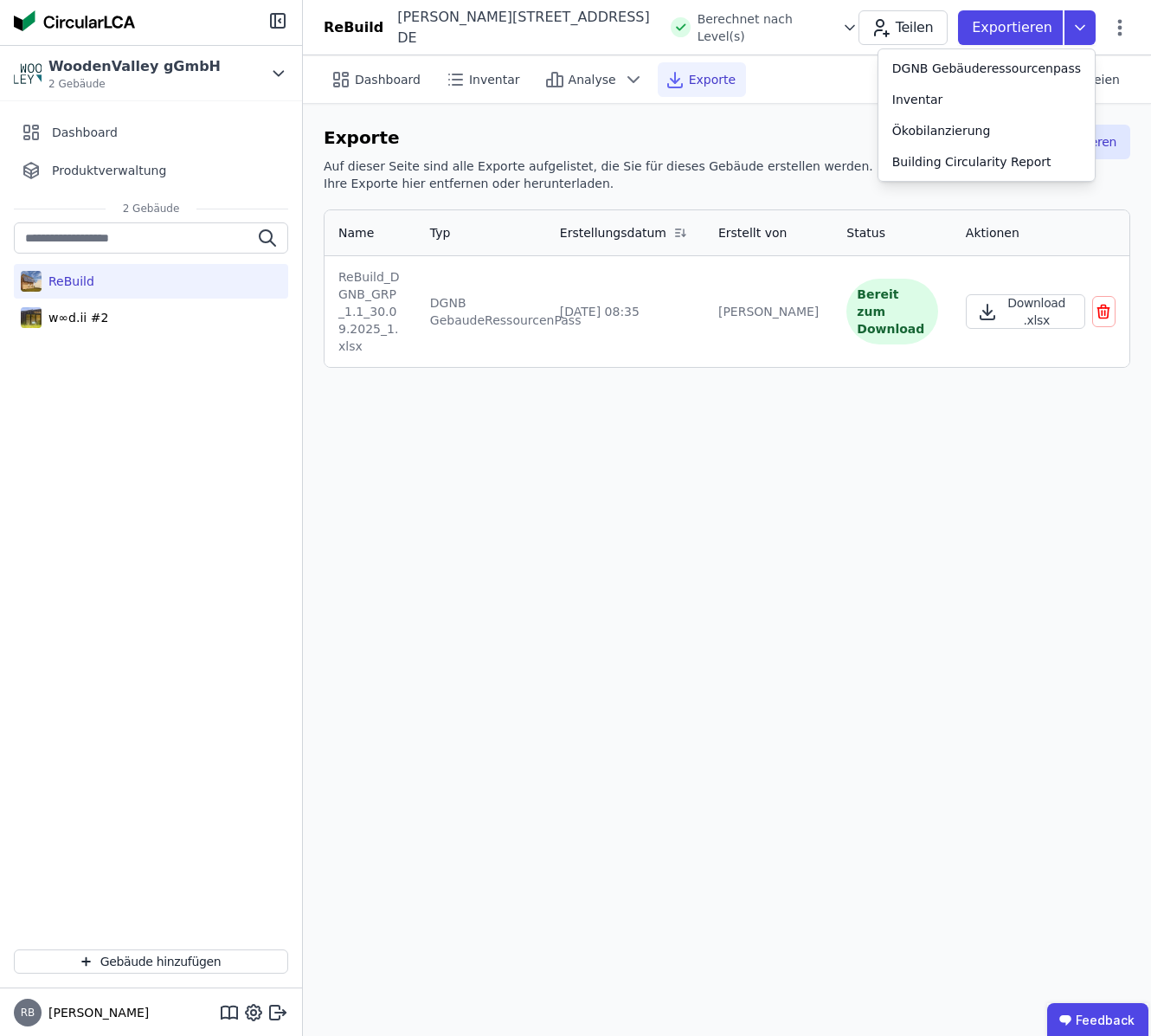
click at [482, 313] on div "DGNB GebaudeRessourcenPass" at bounding box center [481, 311] width 102 height 35
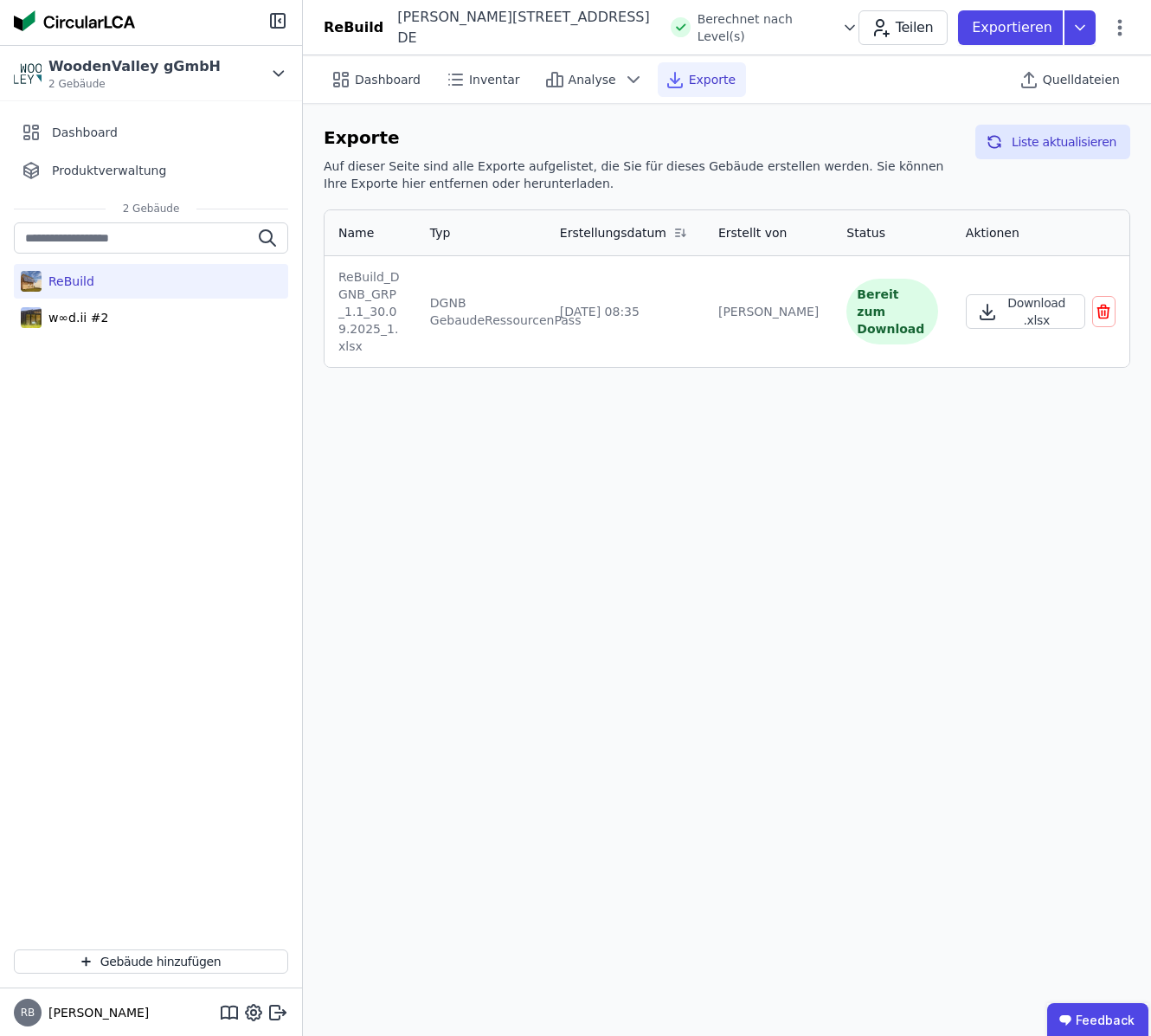
click at [1009, 48] on header "ReBuild [PERSON_NAME][STREET_ADDRESS] nach Level(s) Teilen Exportieren" at bounding box center [727, 27] width 848 height 56
click at [1026, 42] on div "Exportieren" at bounding box center [1009, 27] width 105 height 35
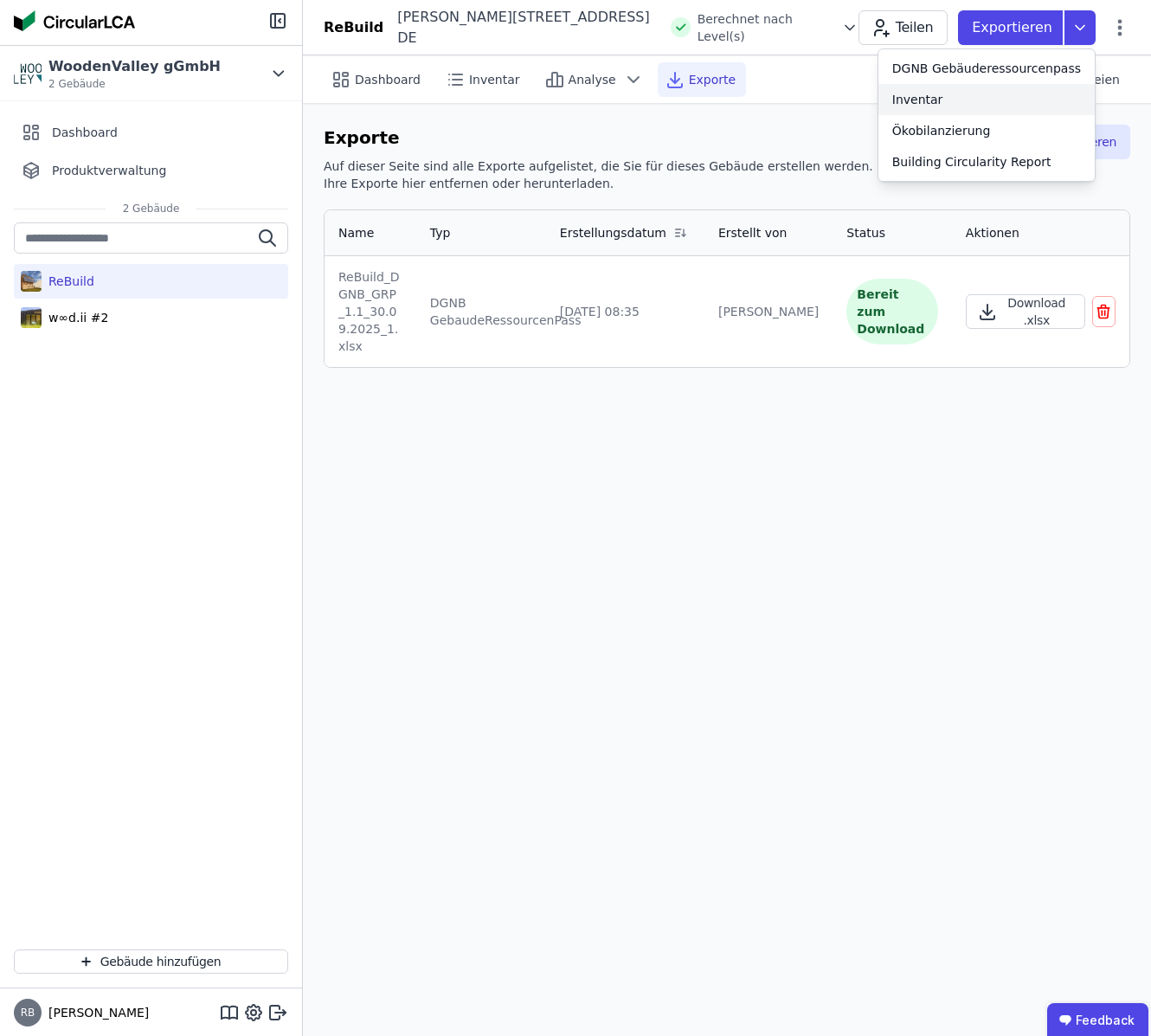
click at [925, 100] on div "Inventar" at bounding box center [918, 99] width 51 height 17
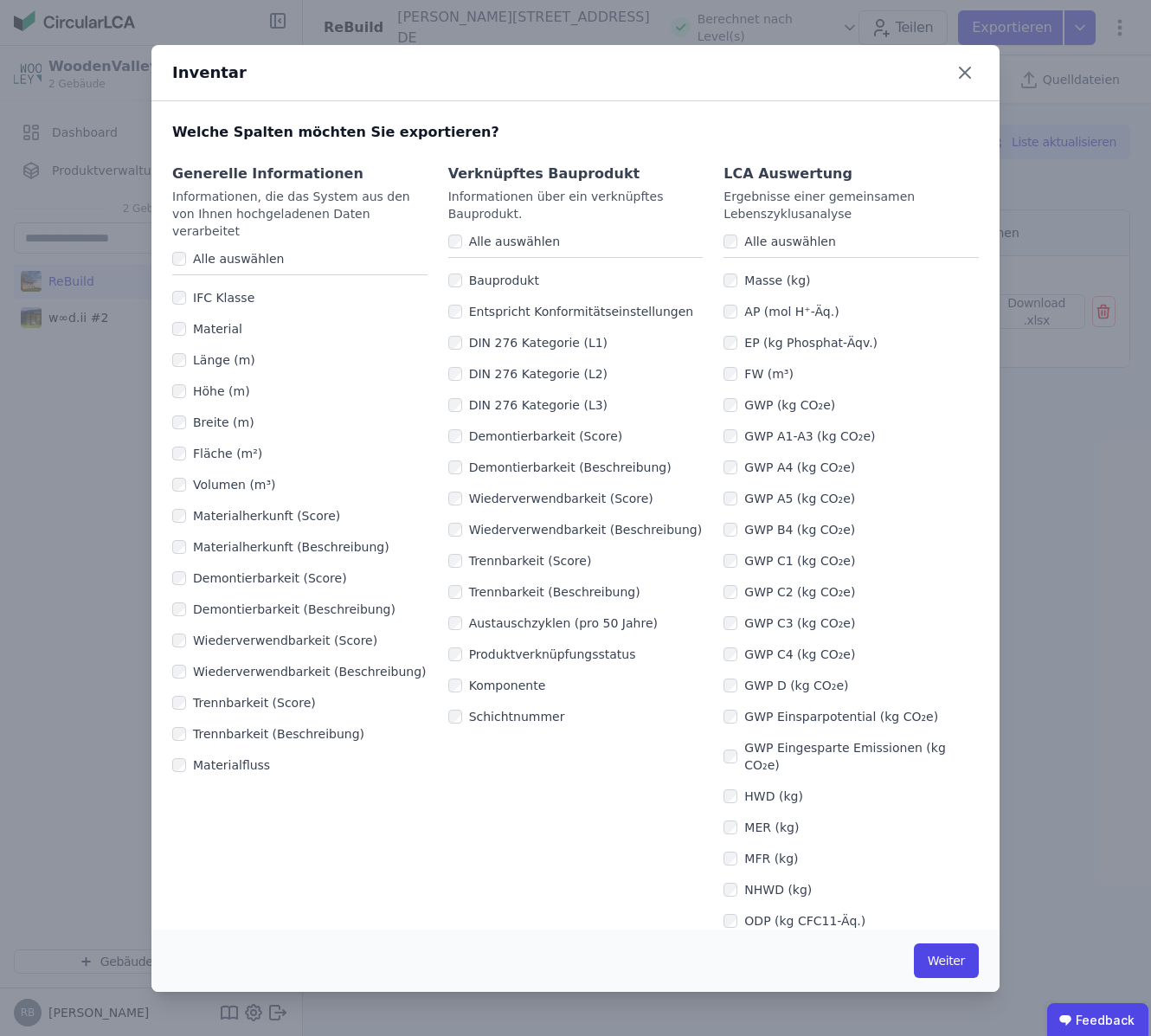
click at [172, 243] on div "Generelle Informationen Informationen, die das System aus den von Ihnen hochgel…" at bounding box center [575, 950] width 848 height 1615
click at [952, 968] on button "Weiter" at bounding box center [945, 960] width 65 height 35
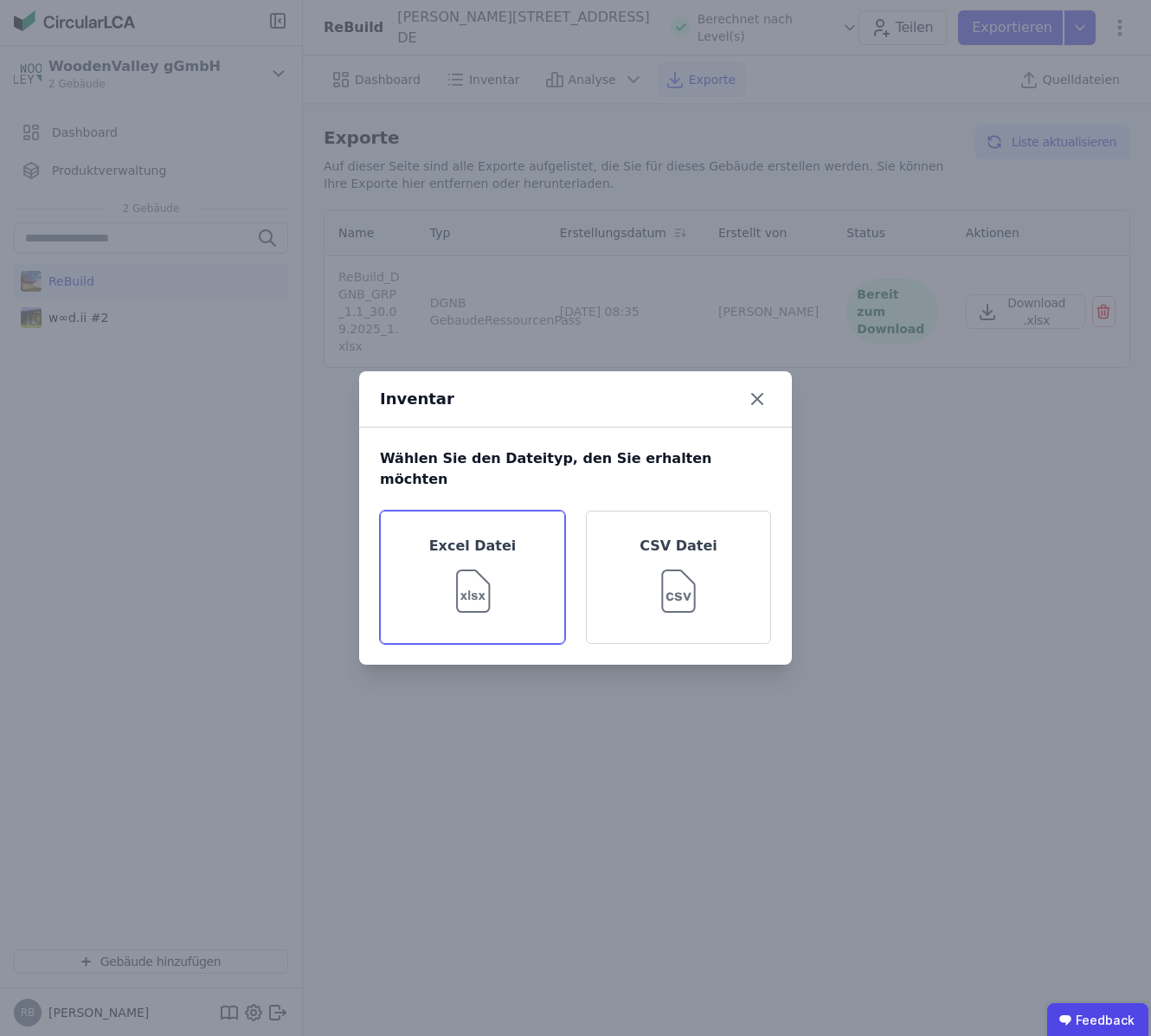
click at [472, 560] on img at bounding box center [473, 587] width 57 height 62
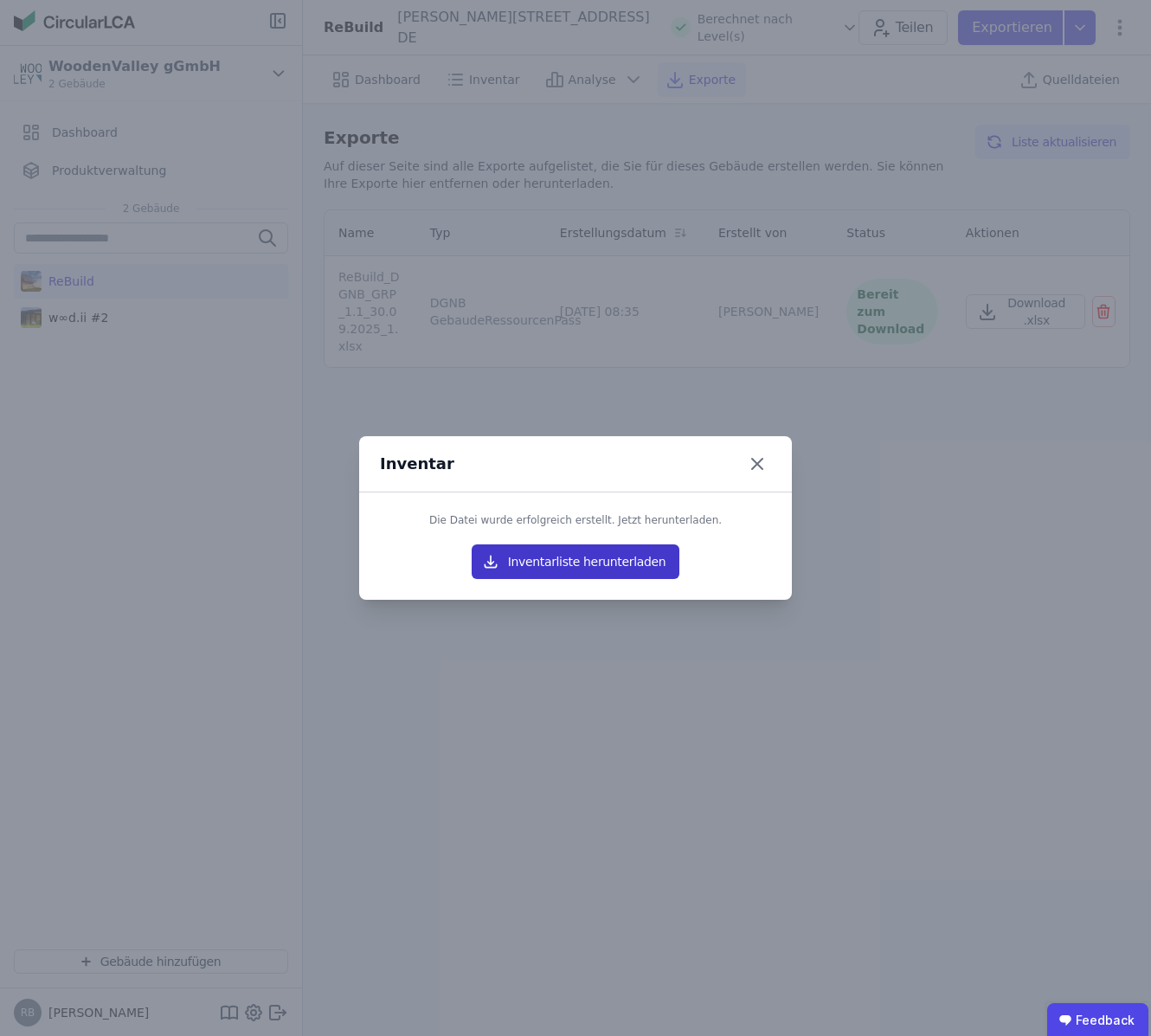
click at [580, 573] on button "Inventarliste herunterladen" at bounding box center [575, 561] width 208 height 35
click at [987, 533] on div "Inventar Die Datei wurde erfolgreich erstellt. Jetzt herunterladen. Inventarlis…" at bounding box center [575, 518] width 1151 height 1036
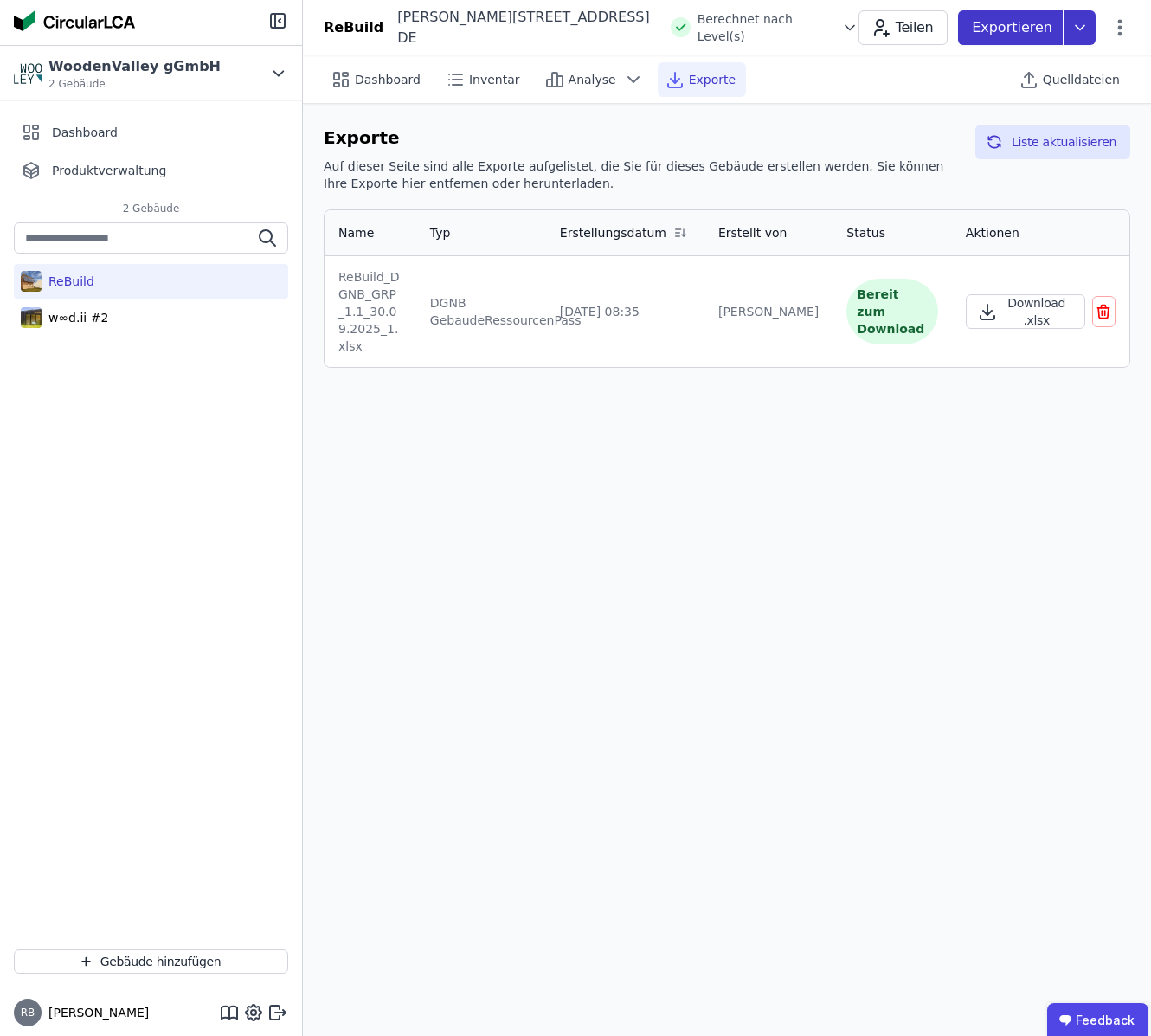
click at [1041, 33] on p "Exportieren" at bounding box center [1013, 27] width 84 height 21
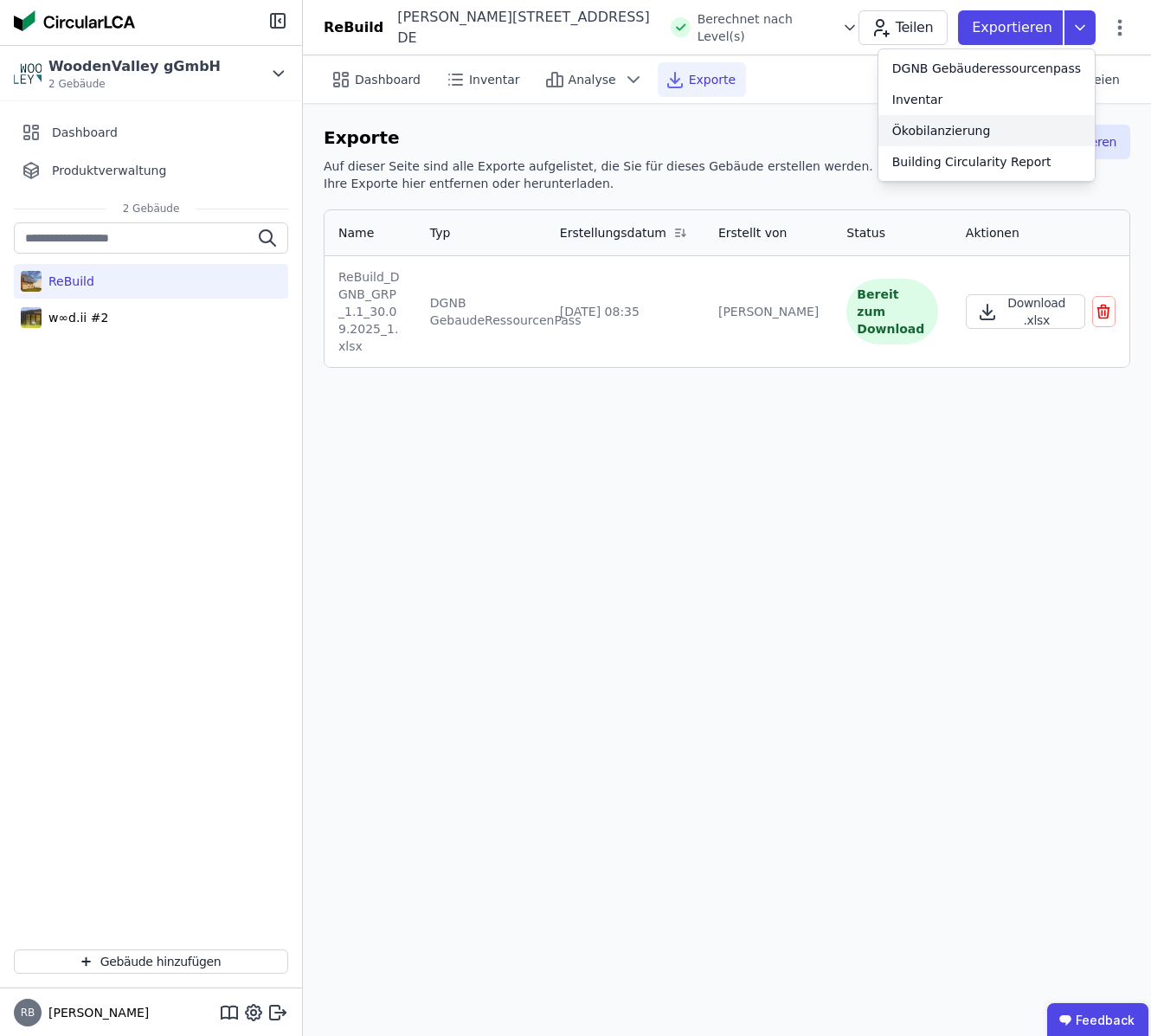
click at [964, 126] on div "Ökobilanzierung" at bounding box center [941, 130] width 98 height 17
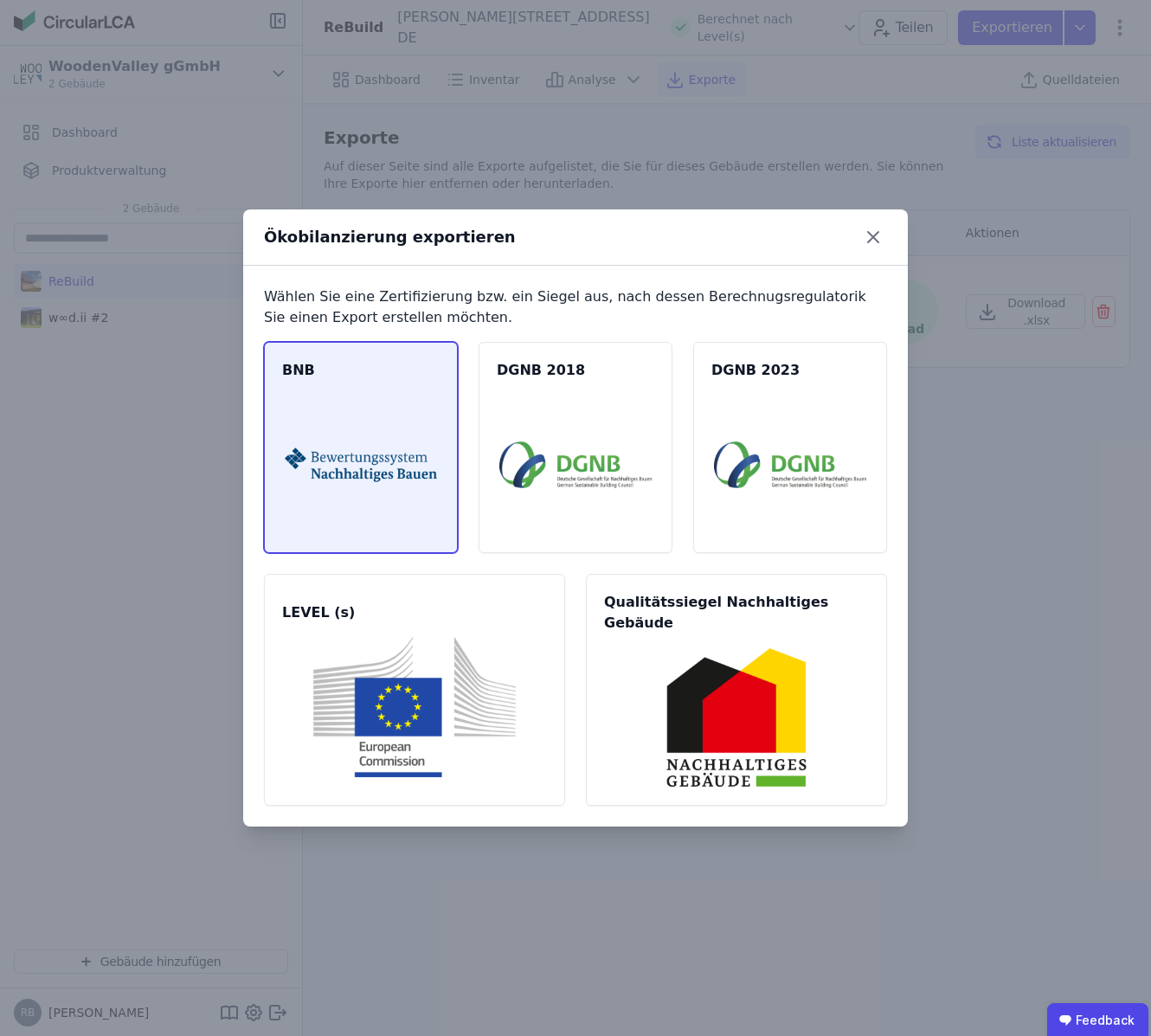
click at [374, 427] on img at bounding box center [360, 465] width 152 height 140
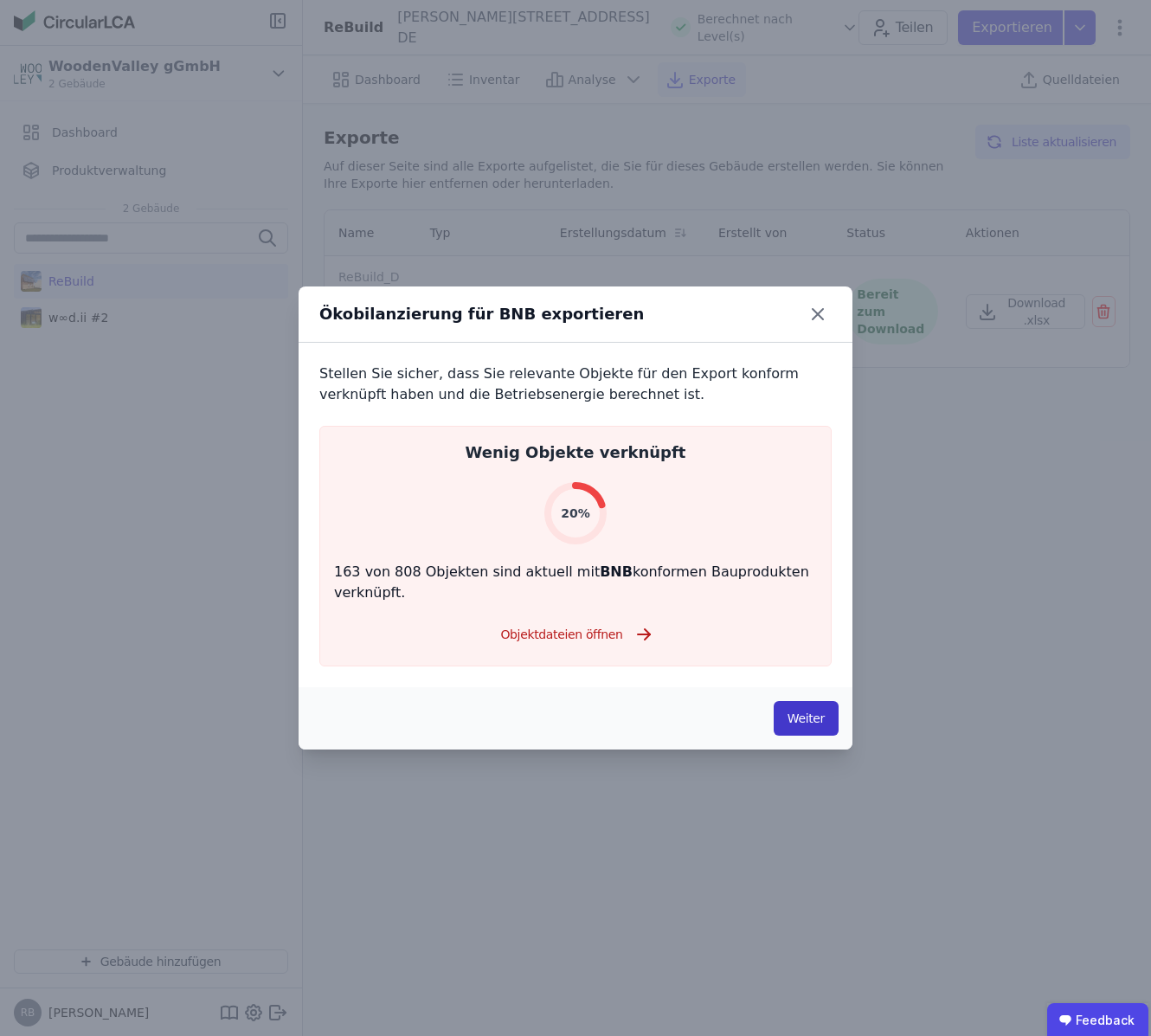
click at [804, 720] on button "Weiter" at bounding box center [805, 718] width 65 height 35
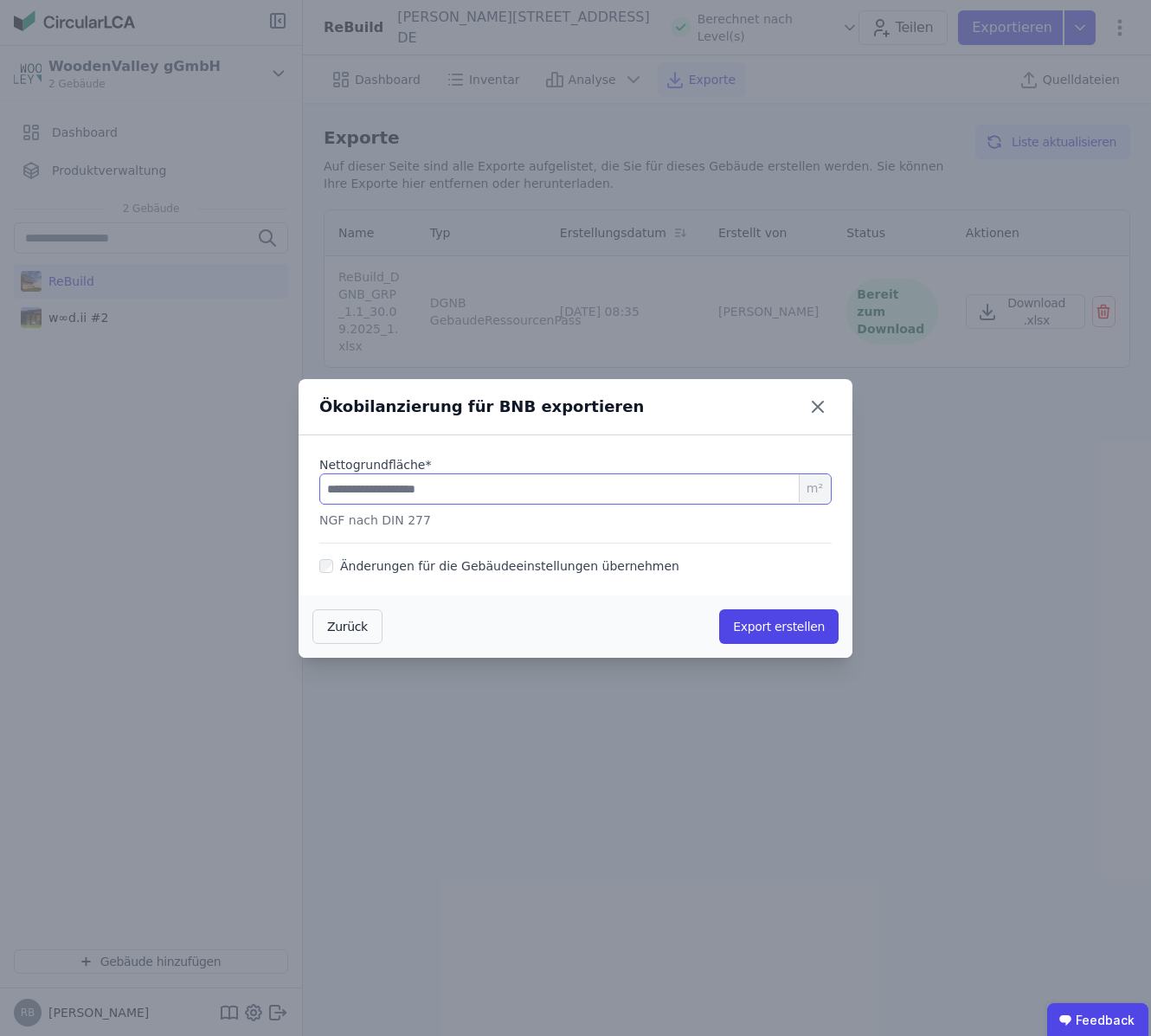
click at [475, 492] on input "number" at bounding box center [575, 488] width 512 height 31
click at [357, 622] on button "Zurück" at bounding box center [347, 626] width 70 height 35
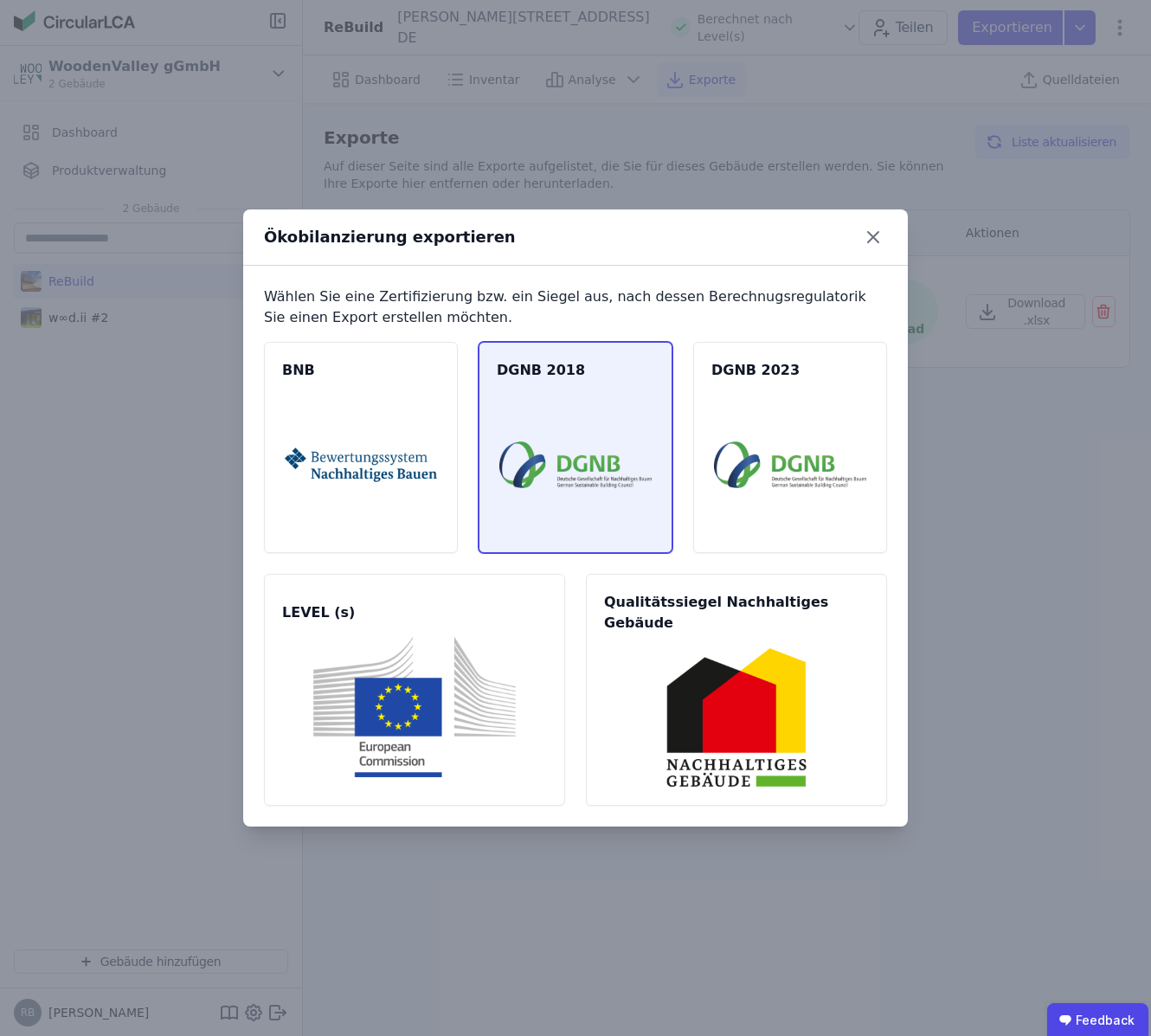
click at [607, 442] on img at bounding box center [575, 465] width 152 height 140
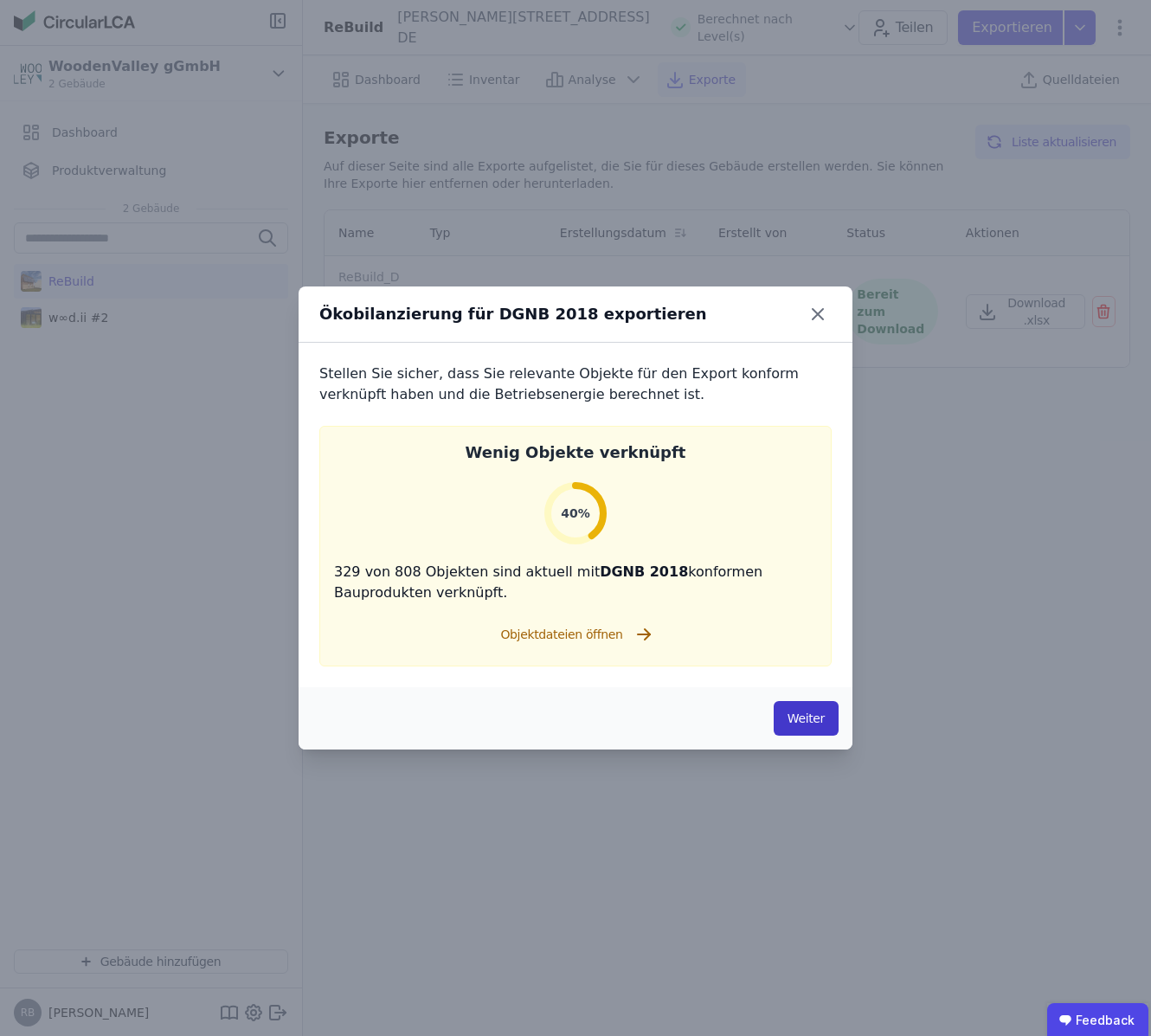
click at [793, 718] on button "Weiter" at bounding box center [805, 718] width 65 height 35
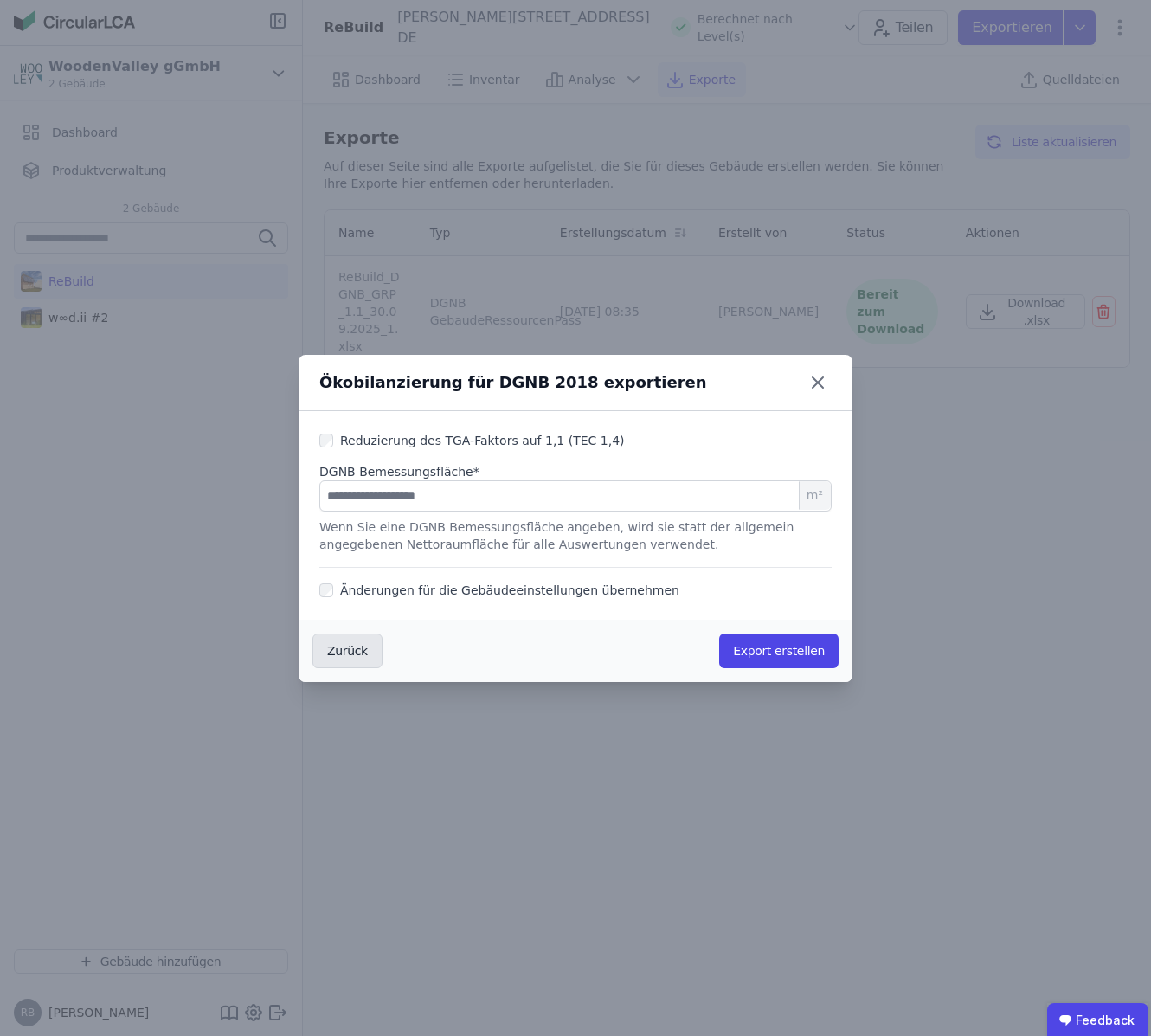
click at [372, 638] on button "Zurück" at bounding box center [347, 651] width 70 height 35
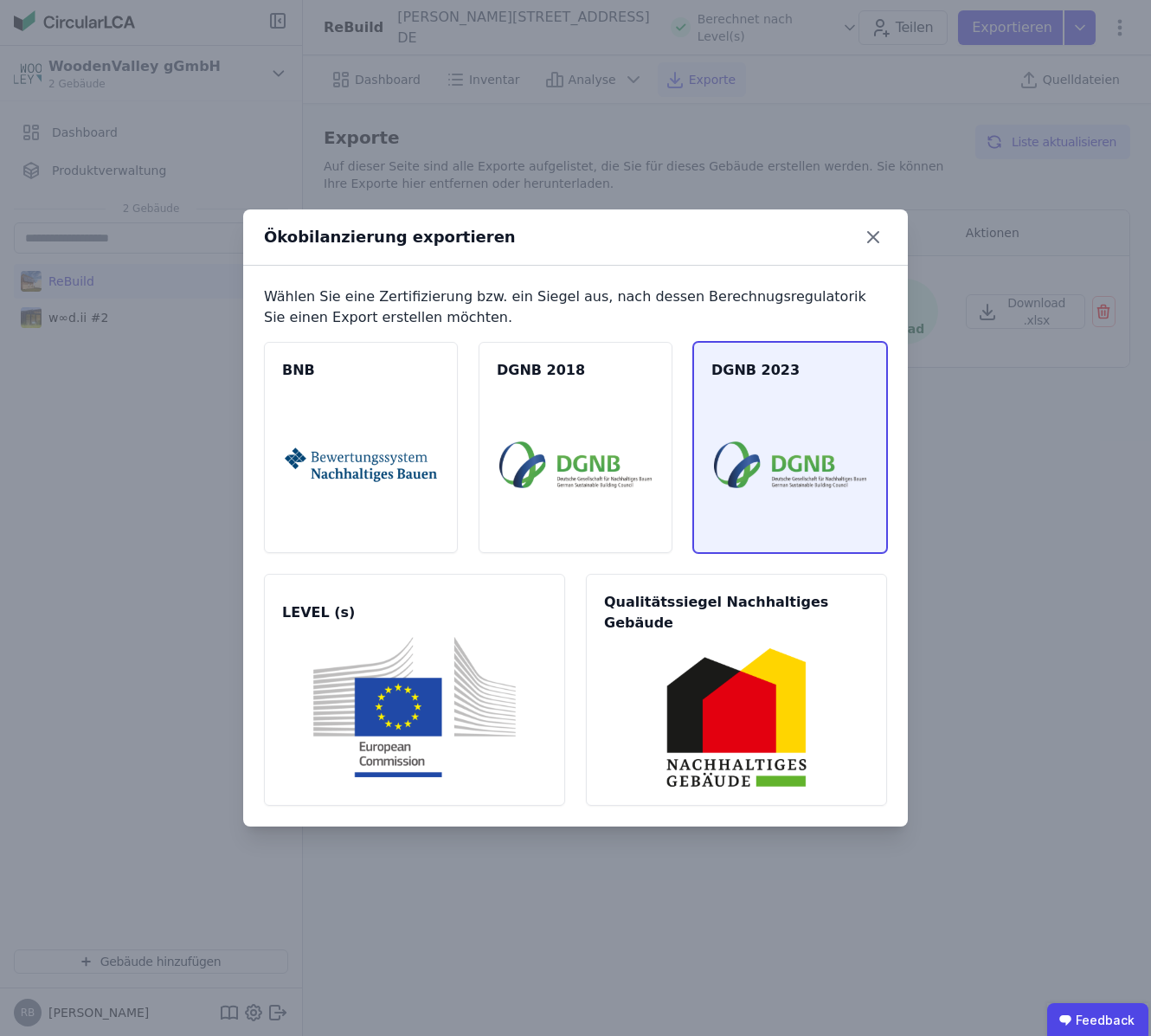
click at [723, 471] on img at bounding box center [789, 465] width 152 height 140
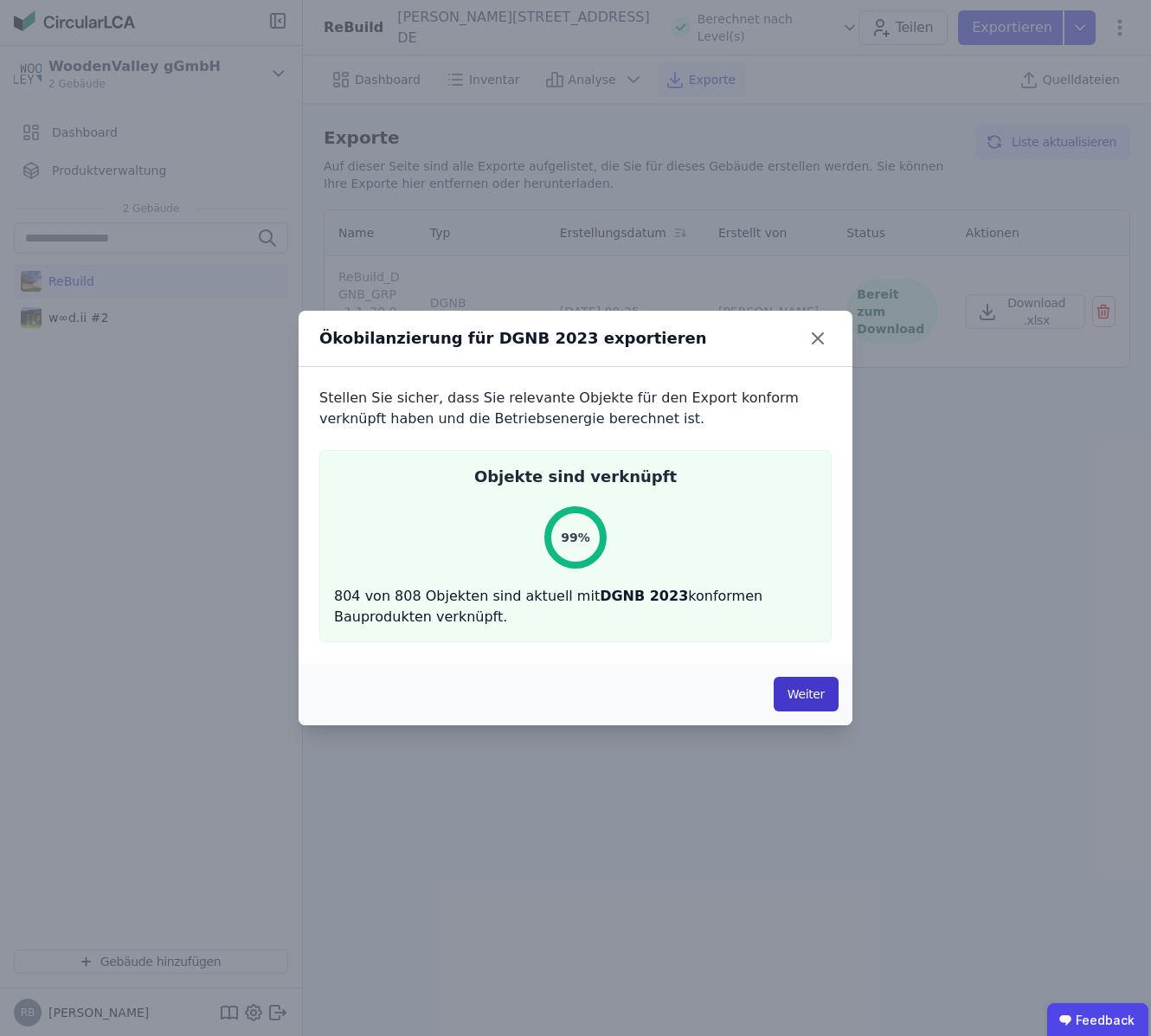
click at [800, 697] on button "Weiter" at bounding box center [805, 693] width 65 height 35
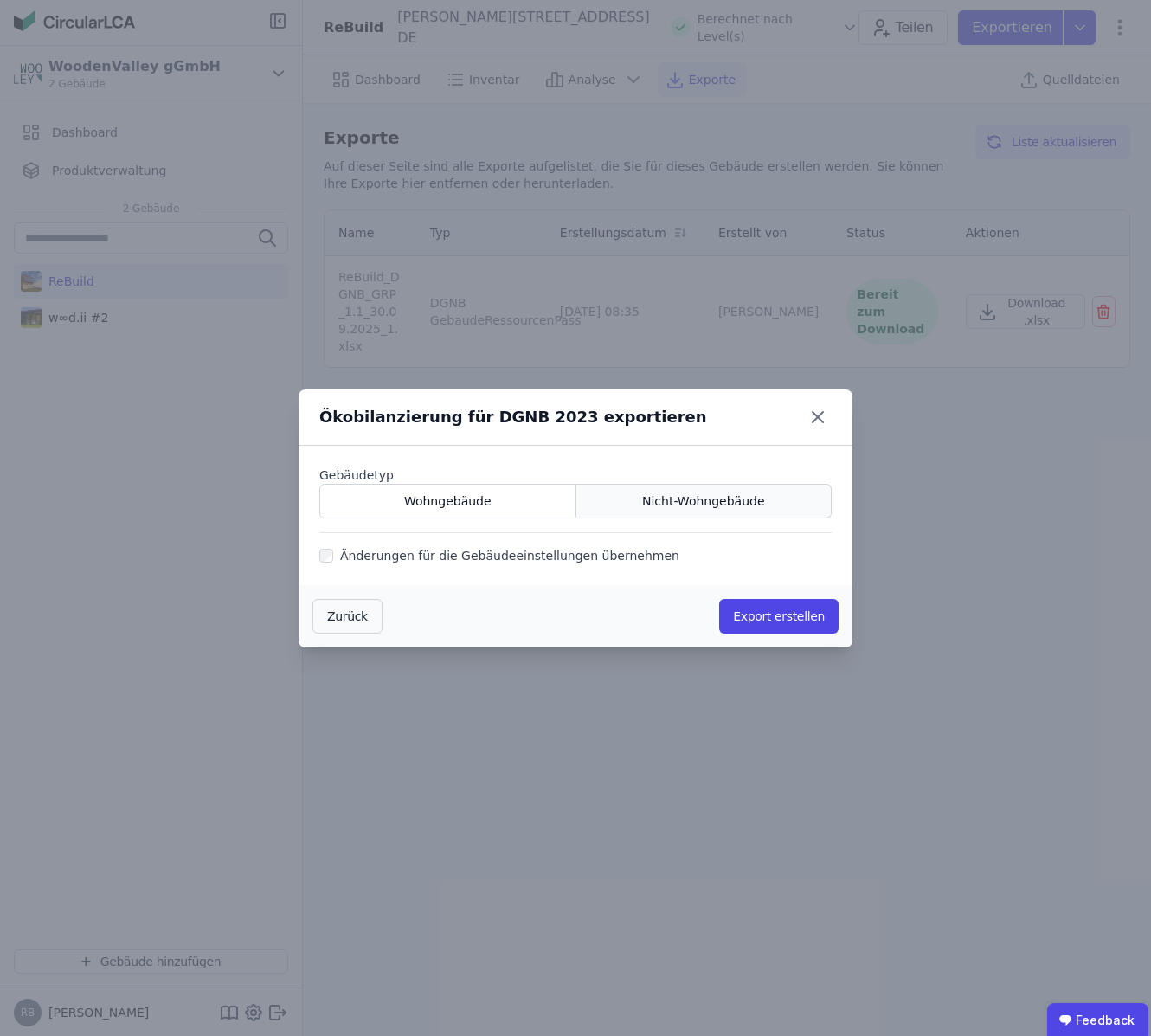
click at [689, 490] on div "Nicht-Wohngebäude" at bounding box center [703, 501] width 256 height 35
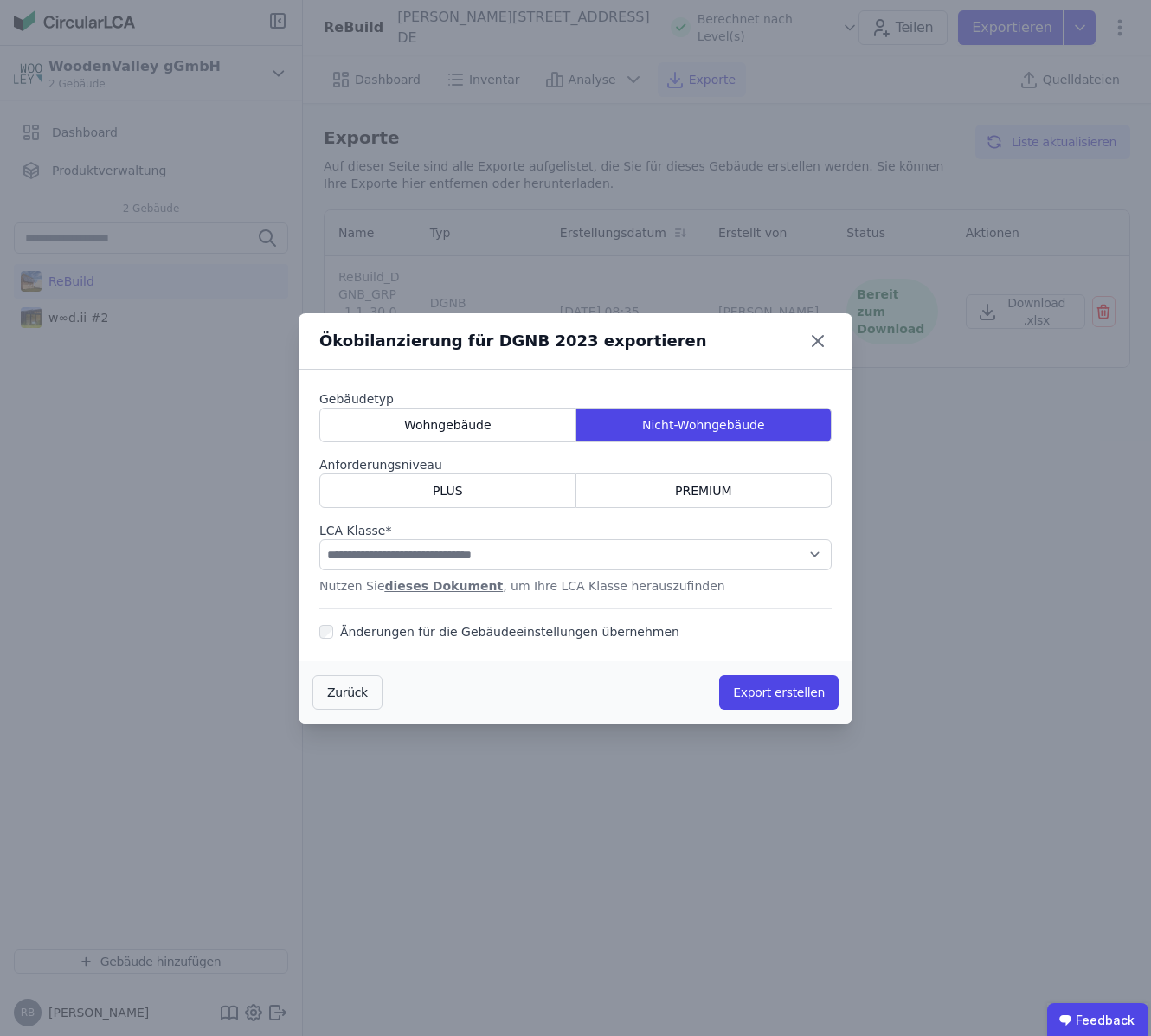
drag, startPoint x: 456, startPoint y: 532, endPoint x: 458, endPoint y: 541, distance: 9.2
click at [456, 534] on label "LCA Klasse *" at bounding box center [575, 530] width 512 height 17
click at [427, 593] on div "Nutzen Sie dieses Dokument , um Ihre LCA Klasse herauszufinden" at bounding box center [575, 586] width 512 height 17
click at [454, 586] on link "dieses Dokument" at bounding box center [445, 586] width 119 height 14
click at [781, 688] on button "Export erstellen" at bounding box center [778, 692] width 119 height 35
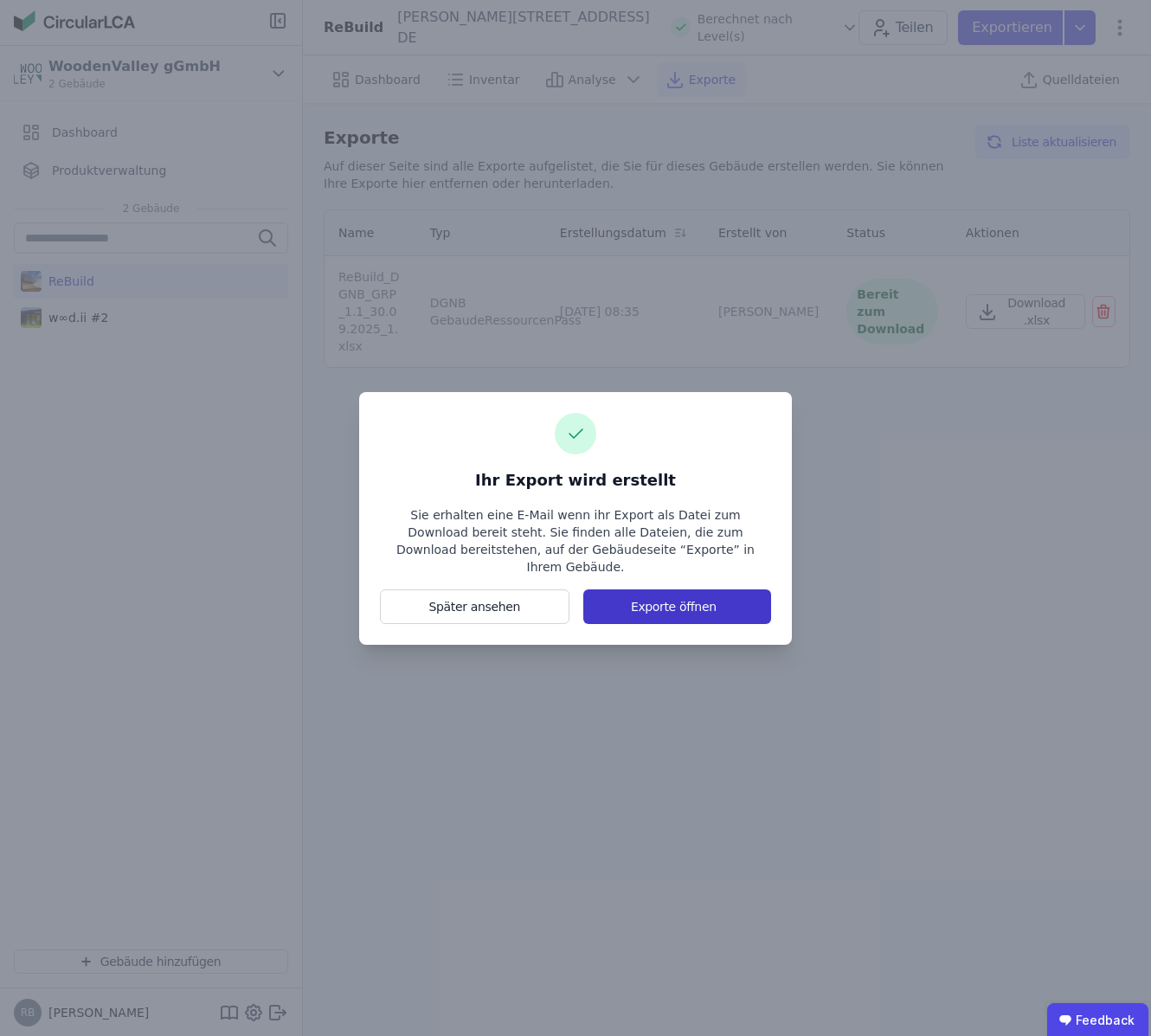
click at [633, 589] on button "Exporte öffnen" at bounding box center [676, 606] width 188 height 35
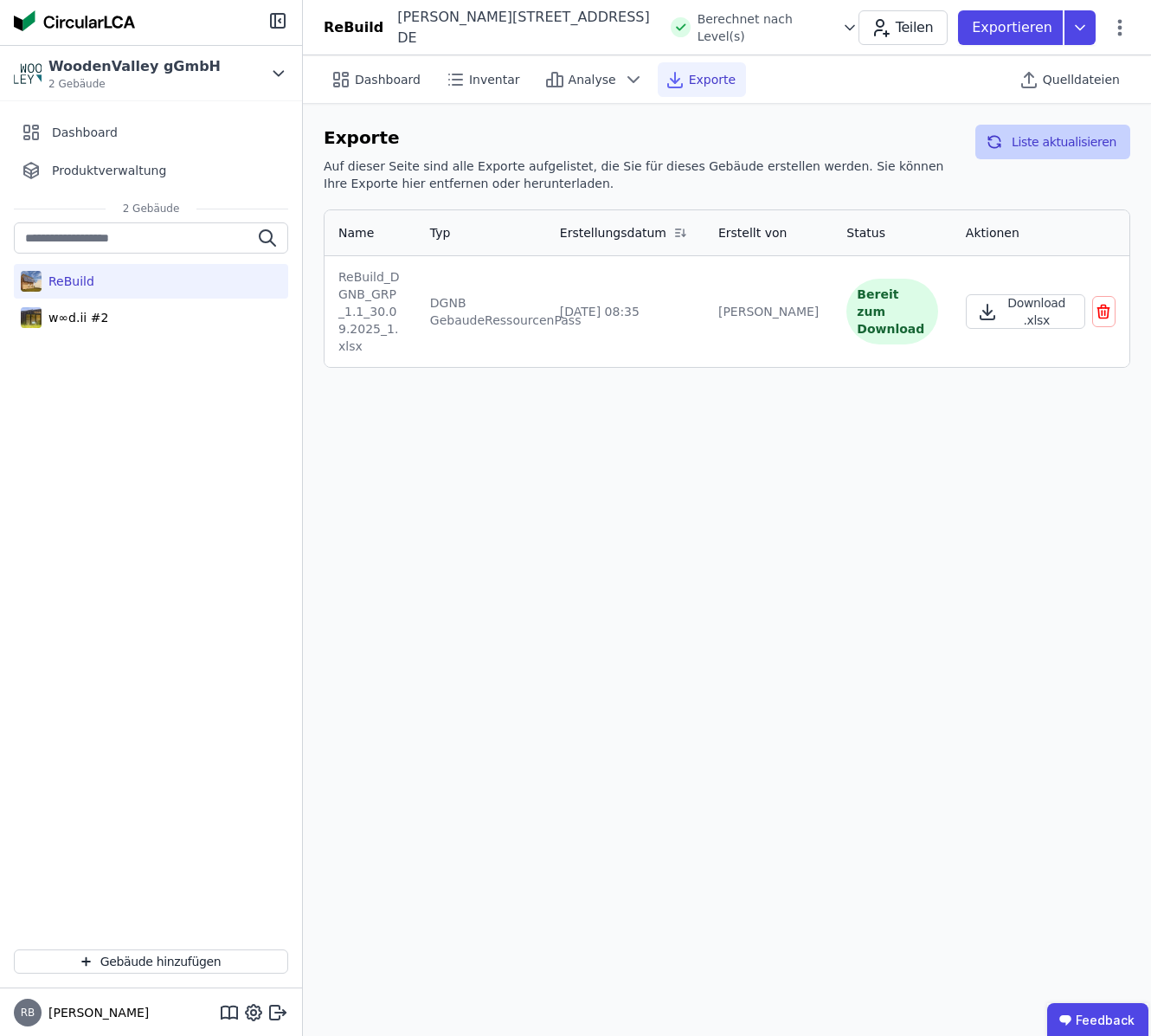
click at [1039, 134] on button "Liste aktualisieren" at bounding box center [1053, 142] width 155 height 35
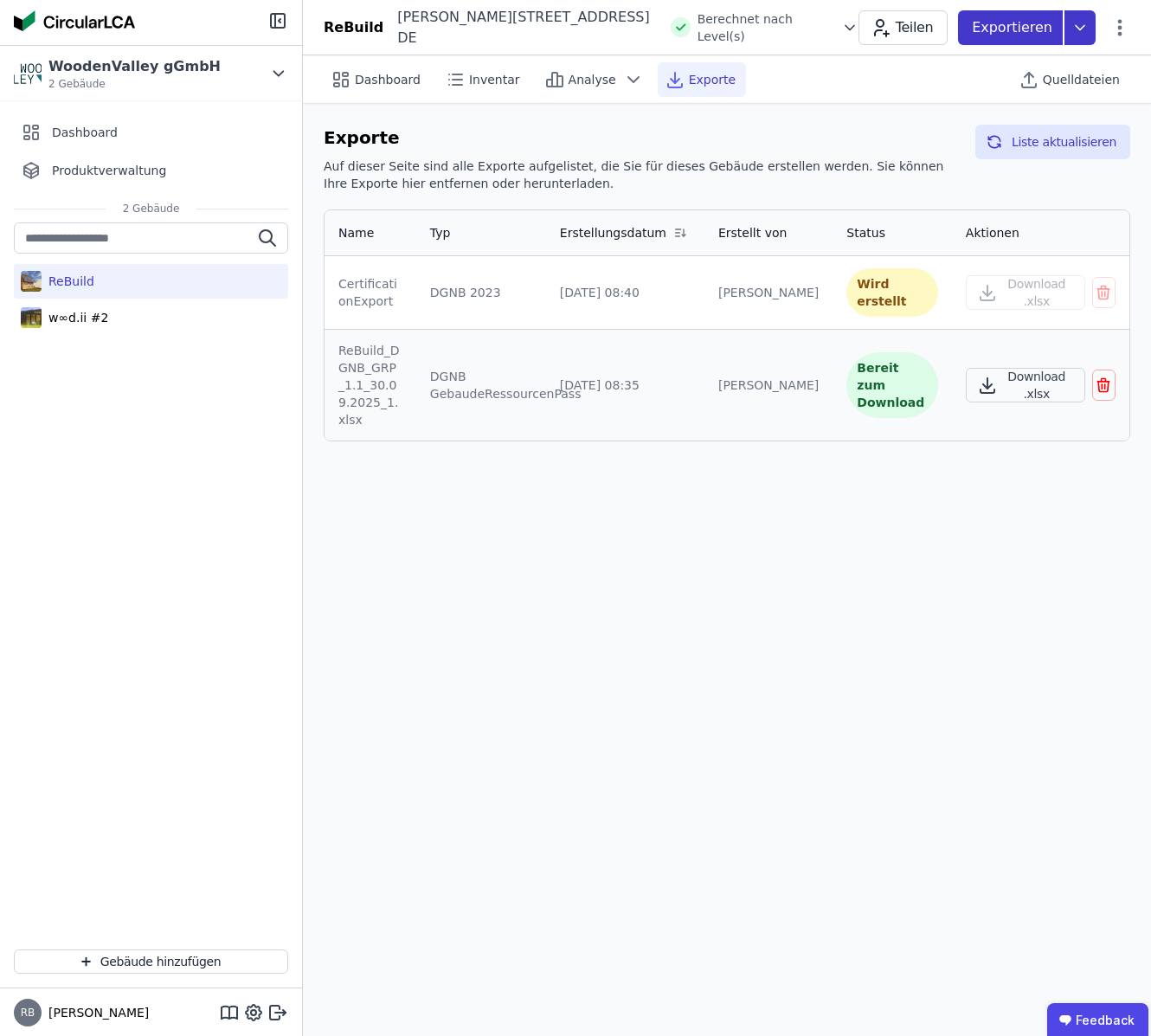
click at [993, 25] on p "Exportieren" at bounding box center [1013, 27] width 84 height 21
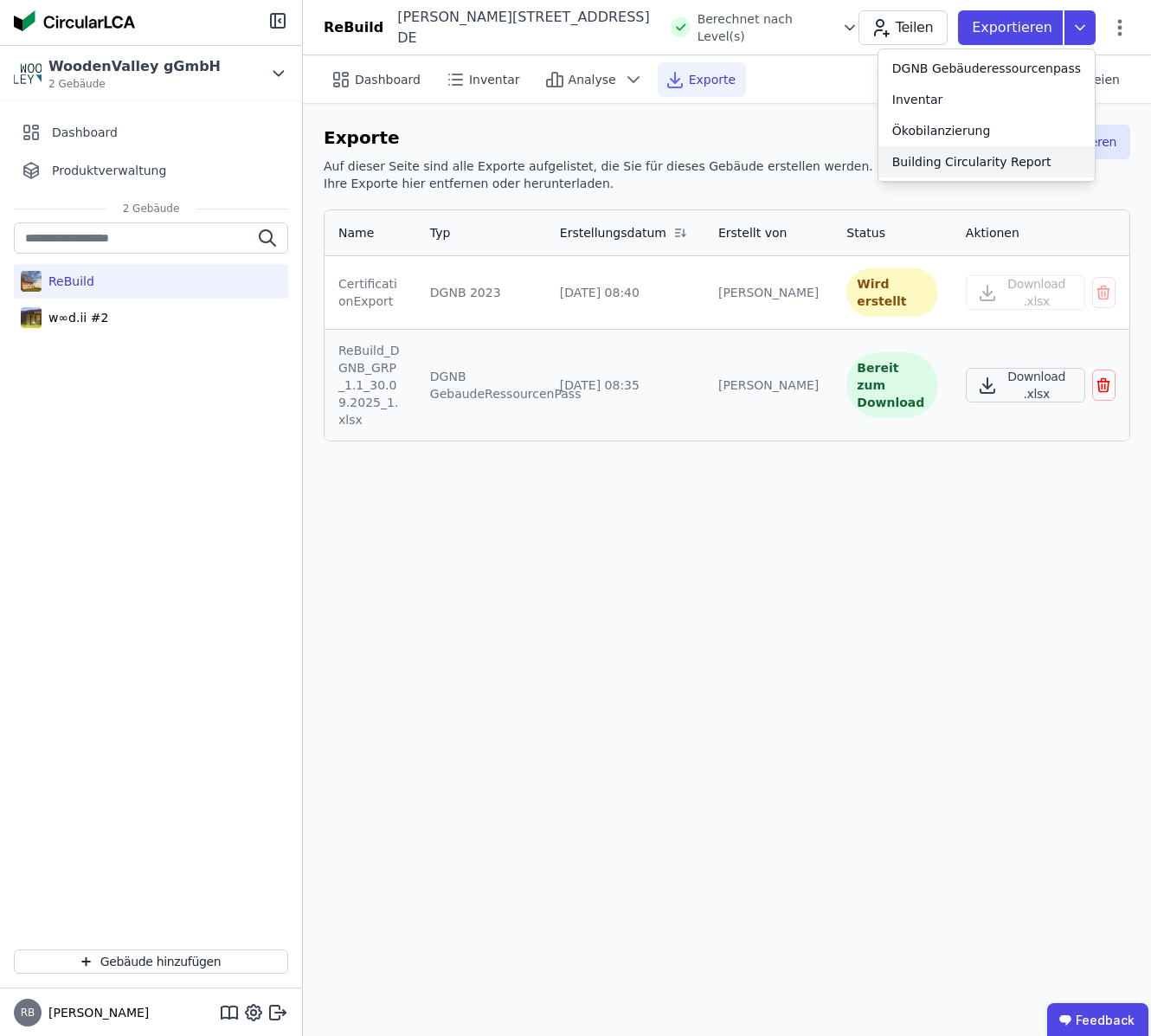
click at [952, 162] on div "Building Circularity Report" at bounding box center [972, 161] width 160 height 17
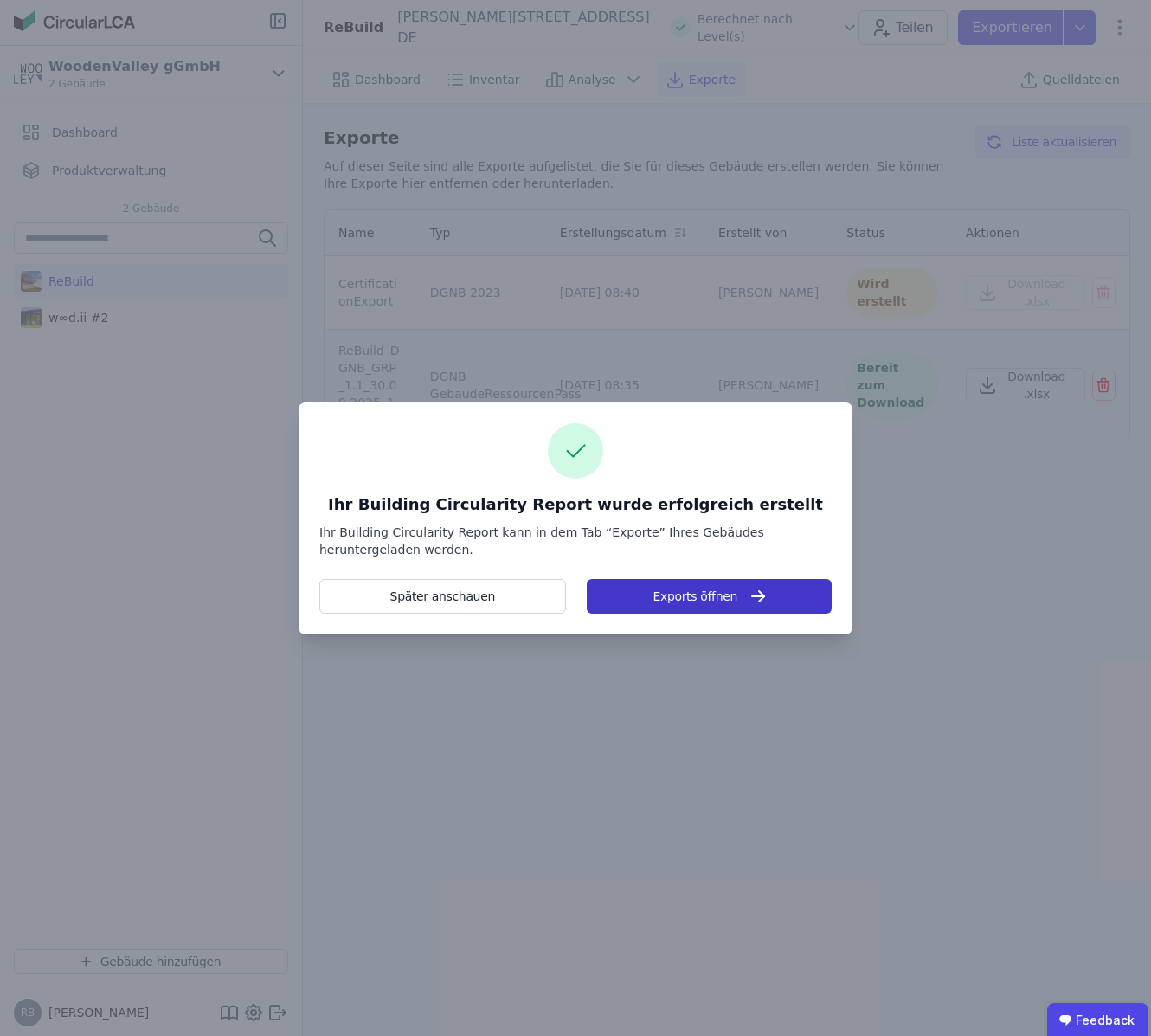
click at [670, 601] on button "Exports öffnen" at bounding box center [708, 596] width 245 height 35
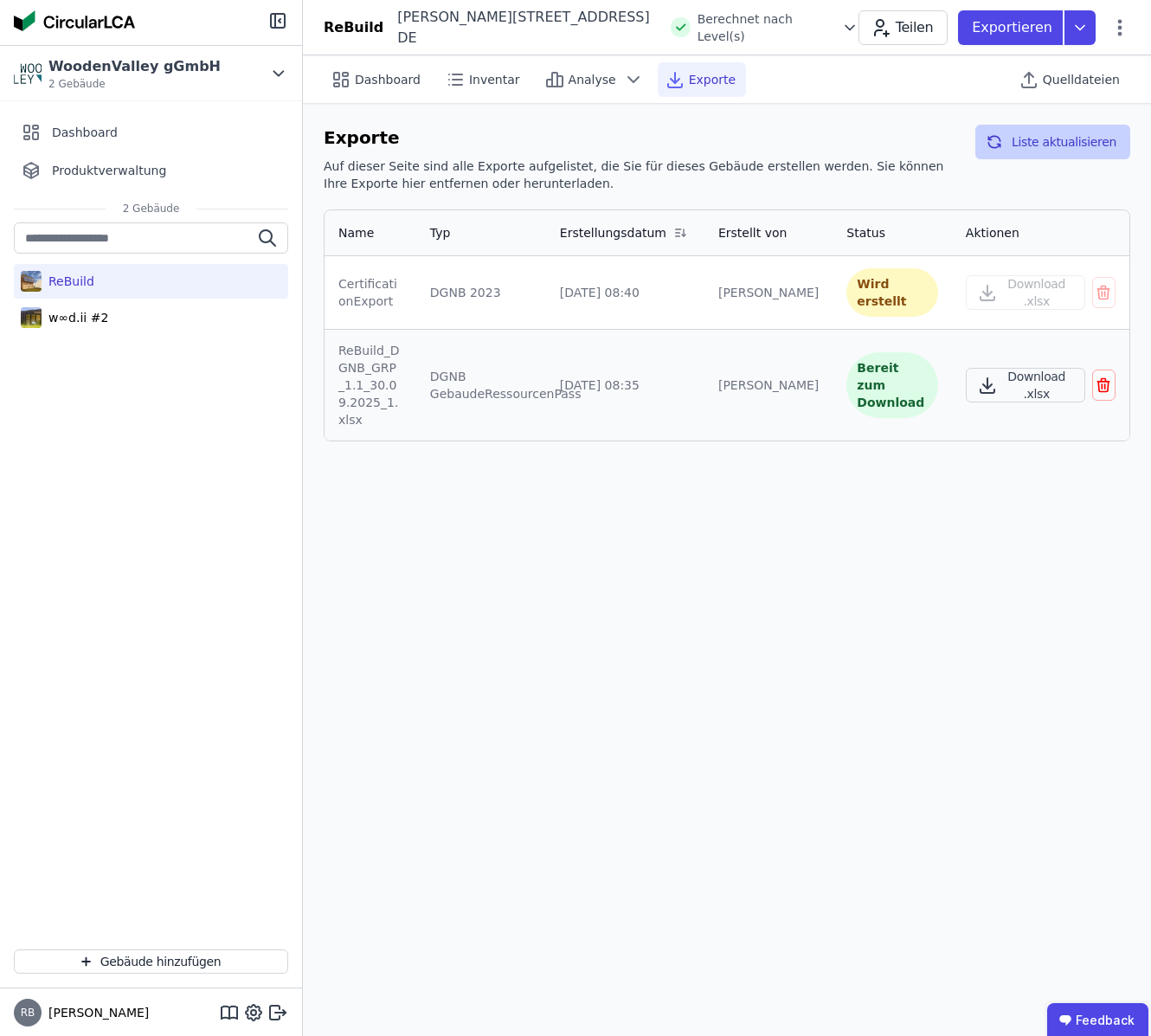
click at [1017, 139] on button "Liste aktualisieren" at bounding box center [1053, 142] width 155 height 35
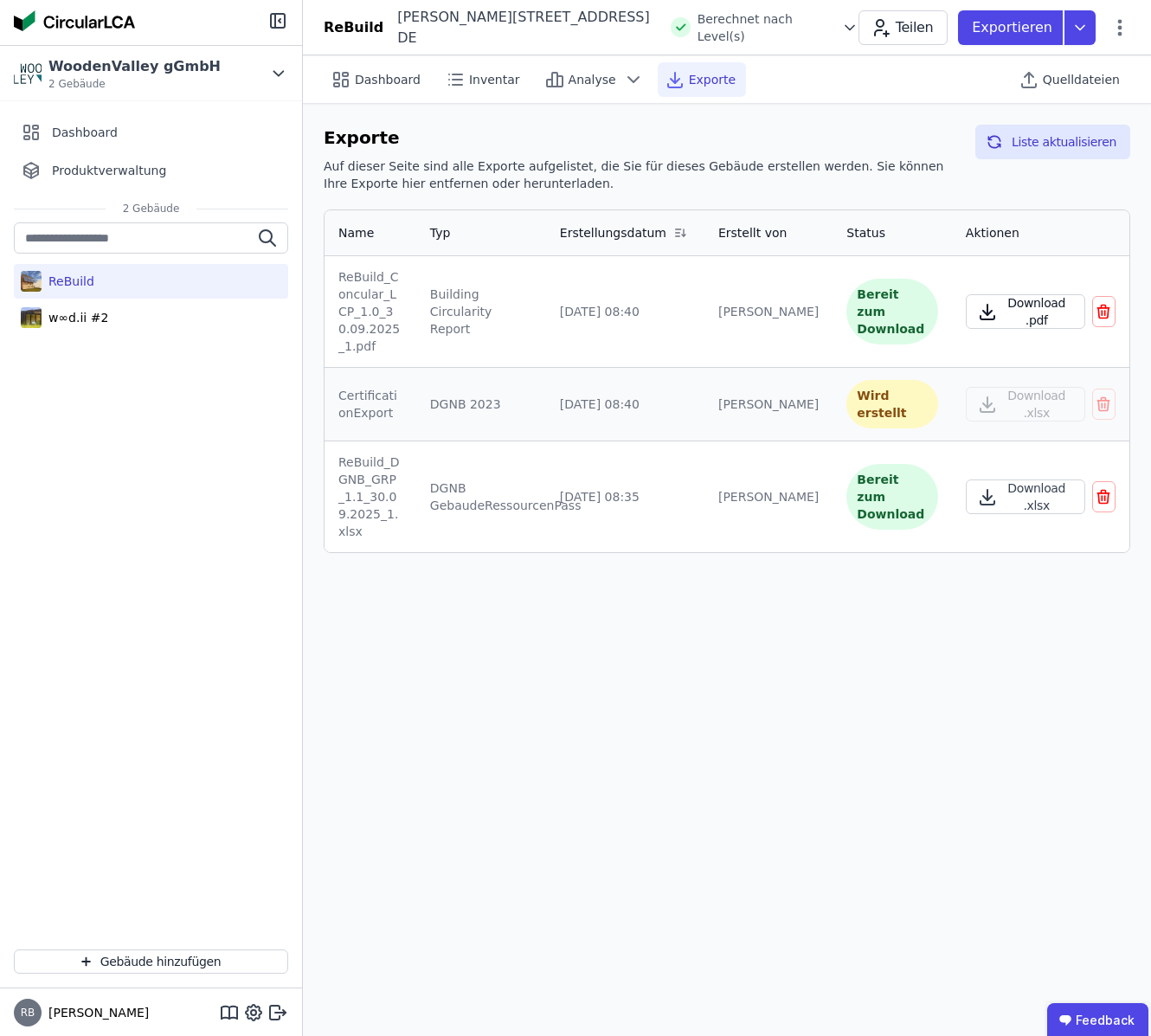
click at [1004, 314] on button "Download .pdf" at bounding box center [1024, 311] width 119 height 35
click at [866, 395] on div "Wird erstellt" at bounding box center [891, 403] width 92 height 48
click at [704, 397] on td "[DATE] 08:40" at bounding box center [625, 403] width 159 height 74
click at [1046, 151] on button "Liste aktualisieren" at bounding box center [1052, 142] width 155 height 35
click at [1035, 150] on button "Liste aktualisieren" at bounding box center [1052, 142] width 155 height 35
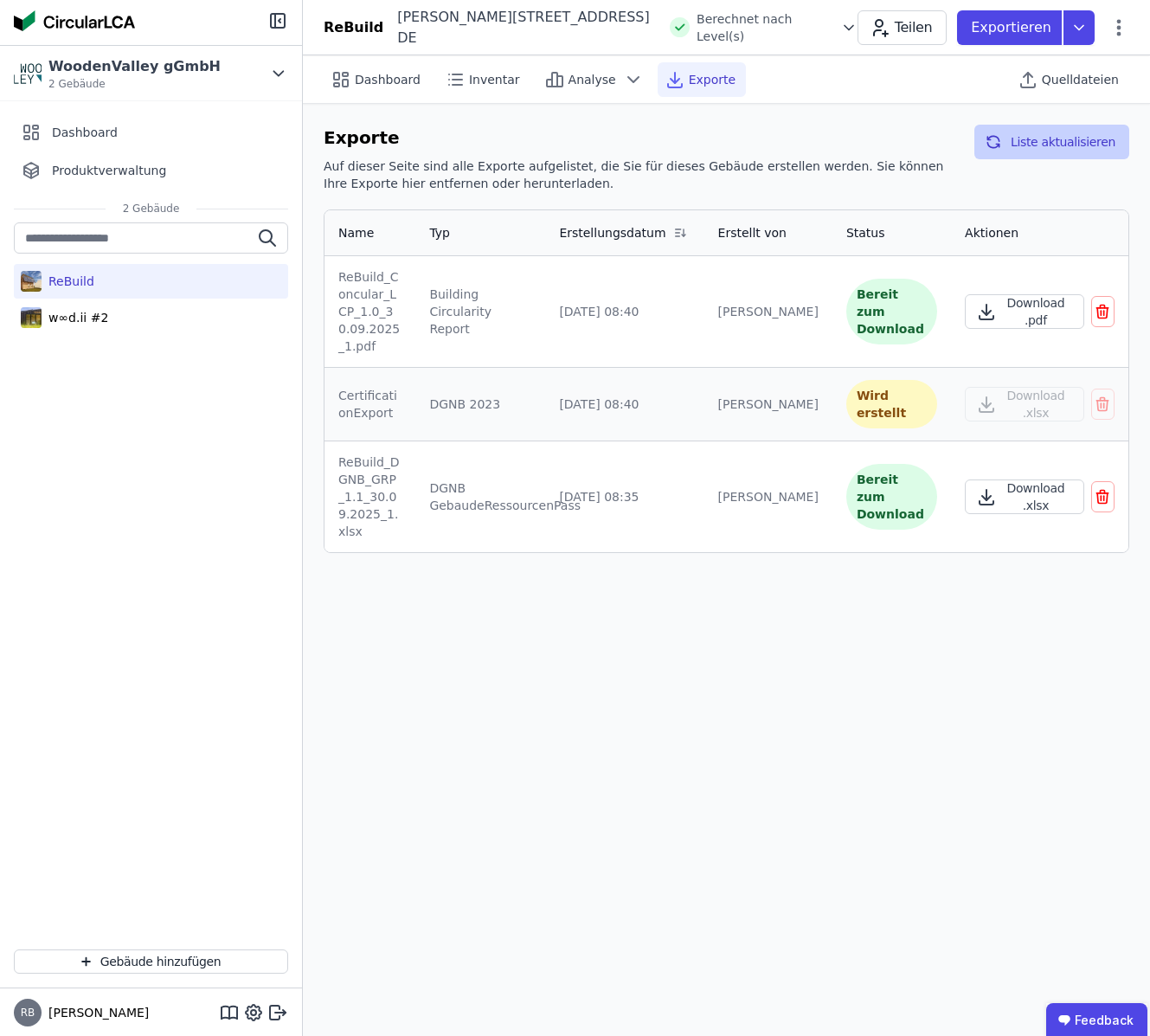
click at [1044, 138] on button "Liste aktualisieren" at bounding box center [1052, 142] width 155 height 35
click at [1018, 25] on p "Exportieren" at bounding box center [1012, 27] width 84 height 21
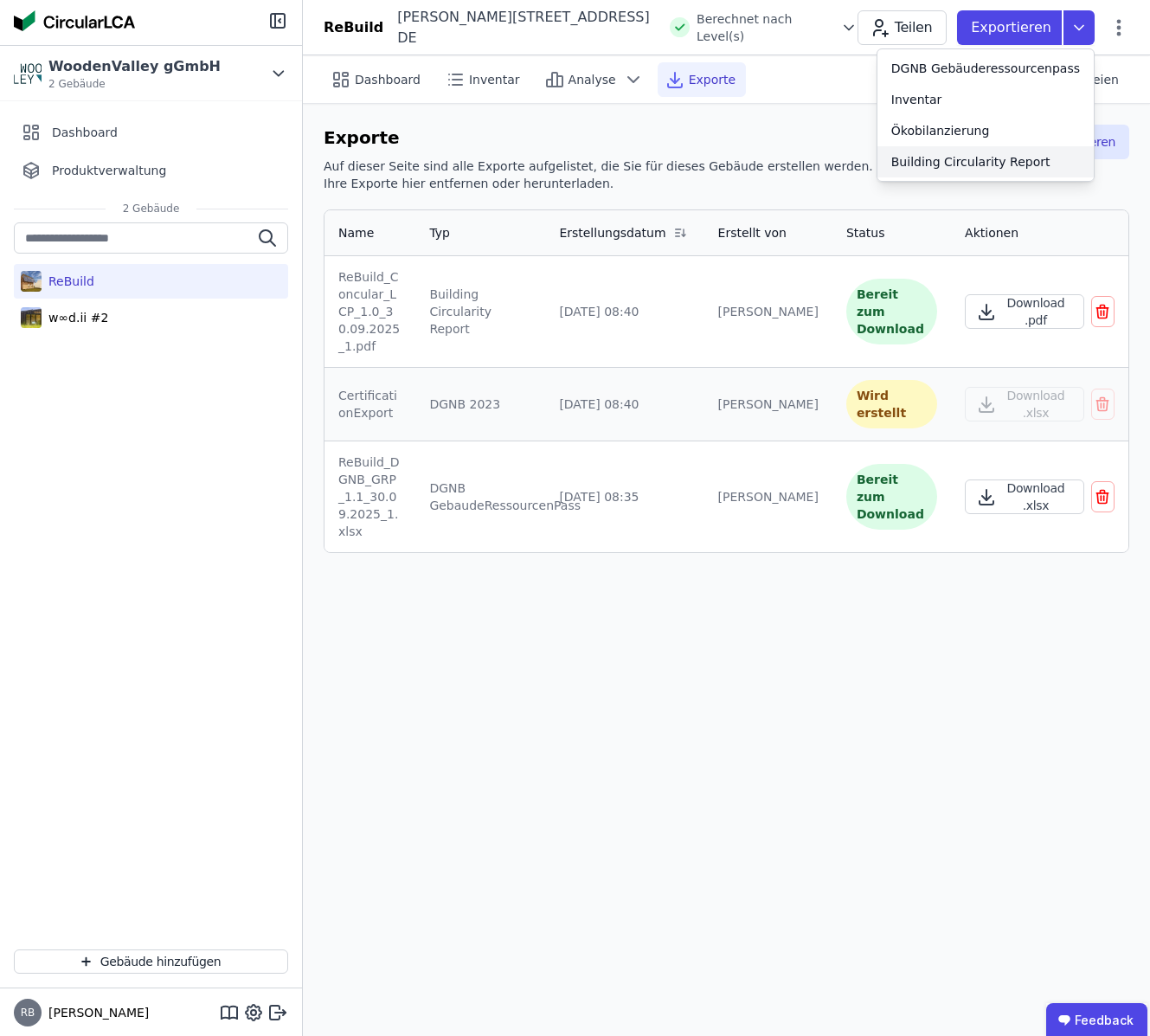
click at [956, 133] on div "Ökobilanzierung" at bounding box center [940, 130] width 98 height 17
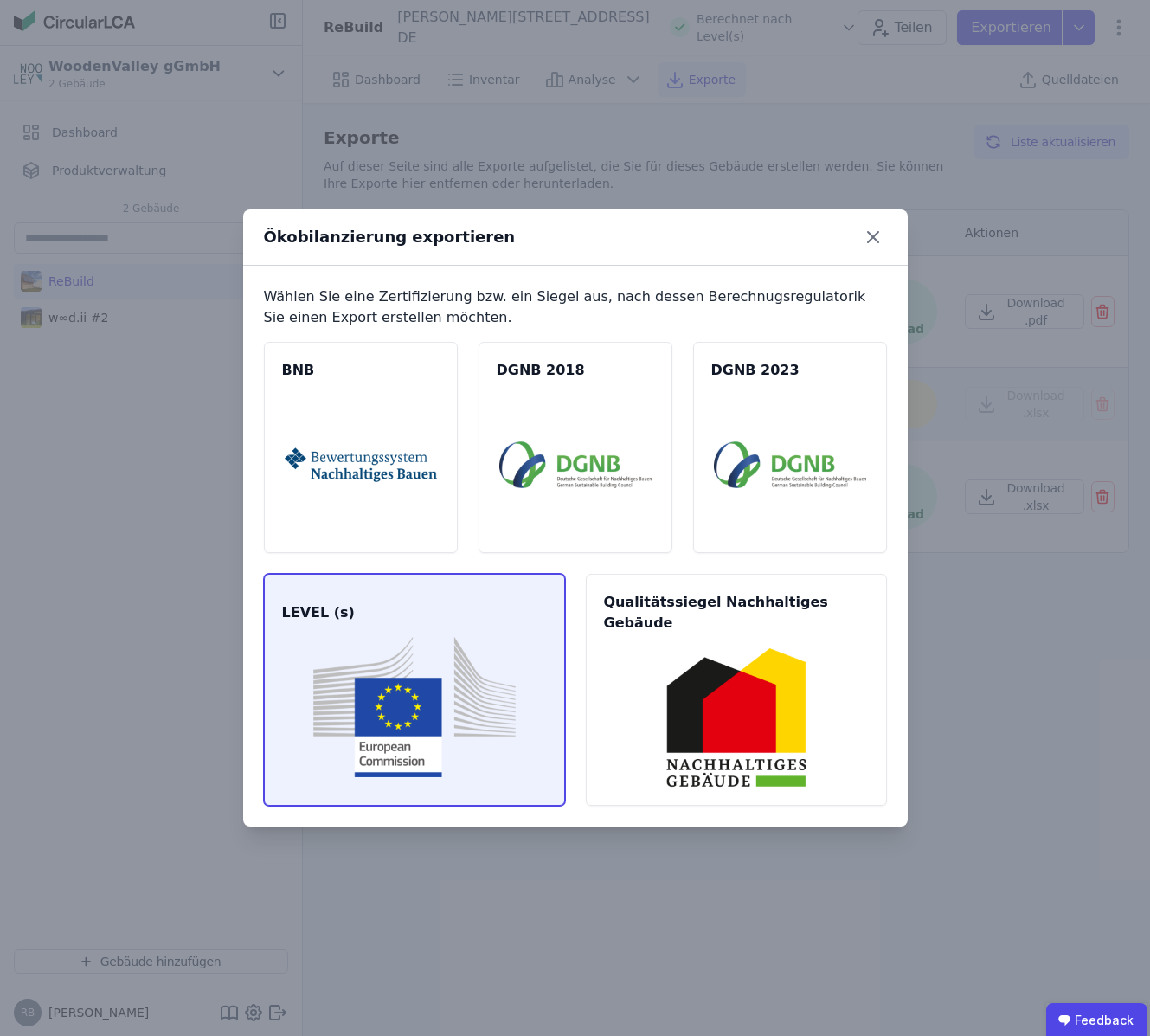
click at [445, 734] on img at bounding box center [414, 706] width 260 height 140
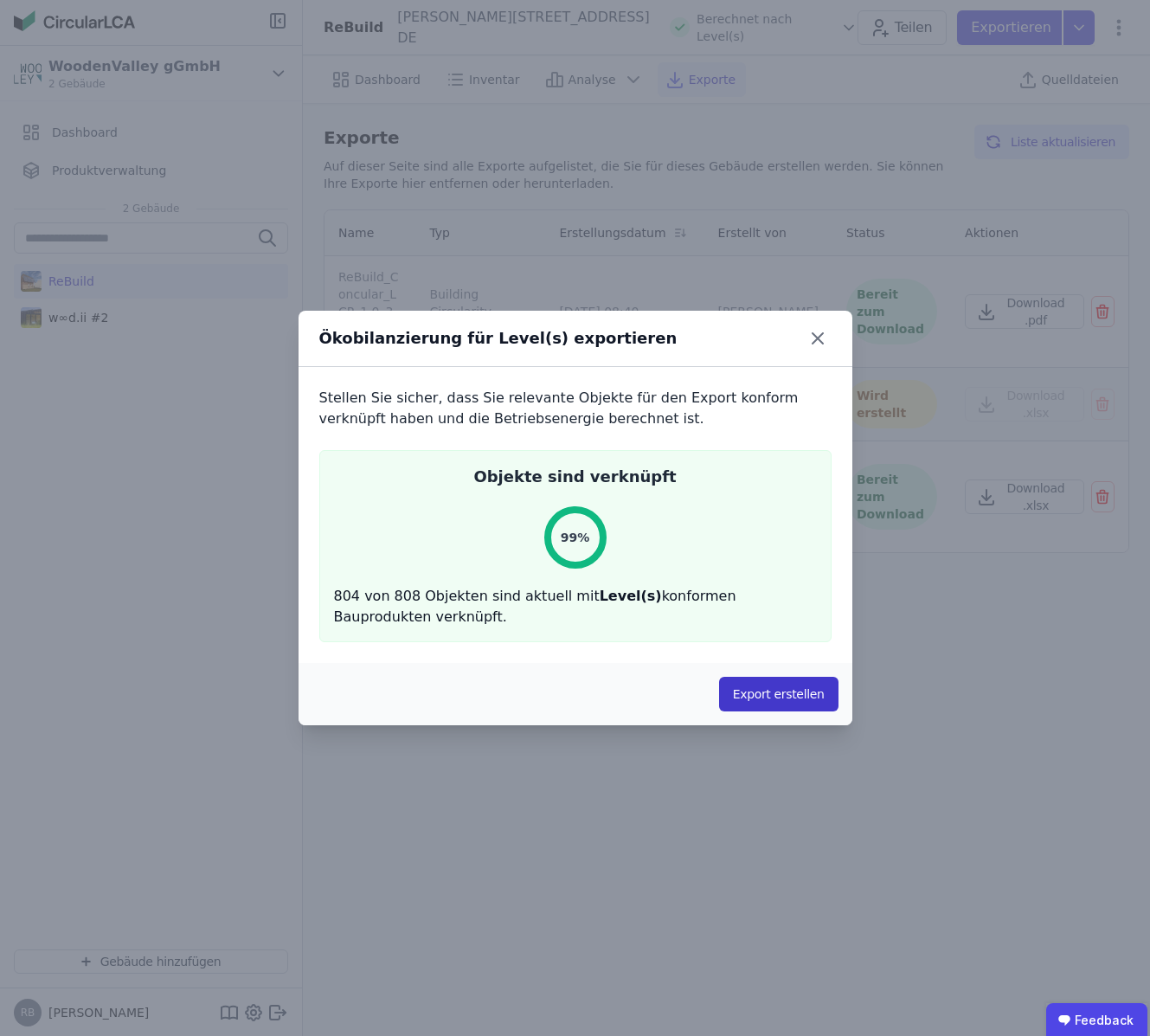
click at [769, 684] on button "Export erstellen" at bounding box center [778, 693] width 119 height 35
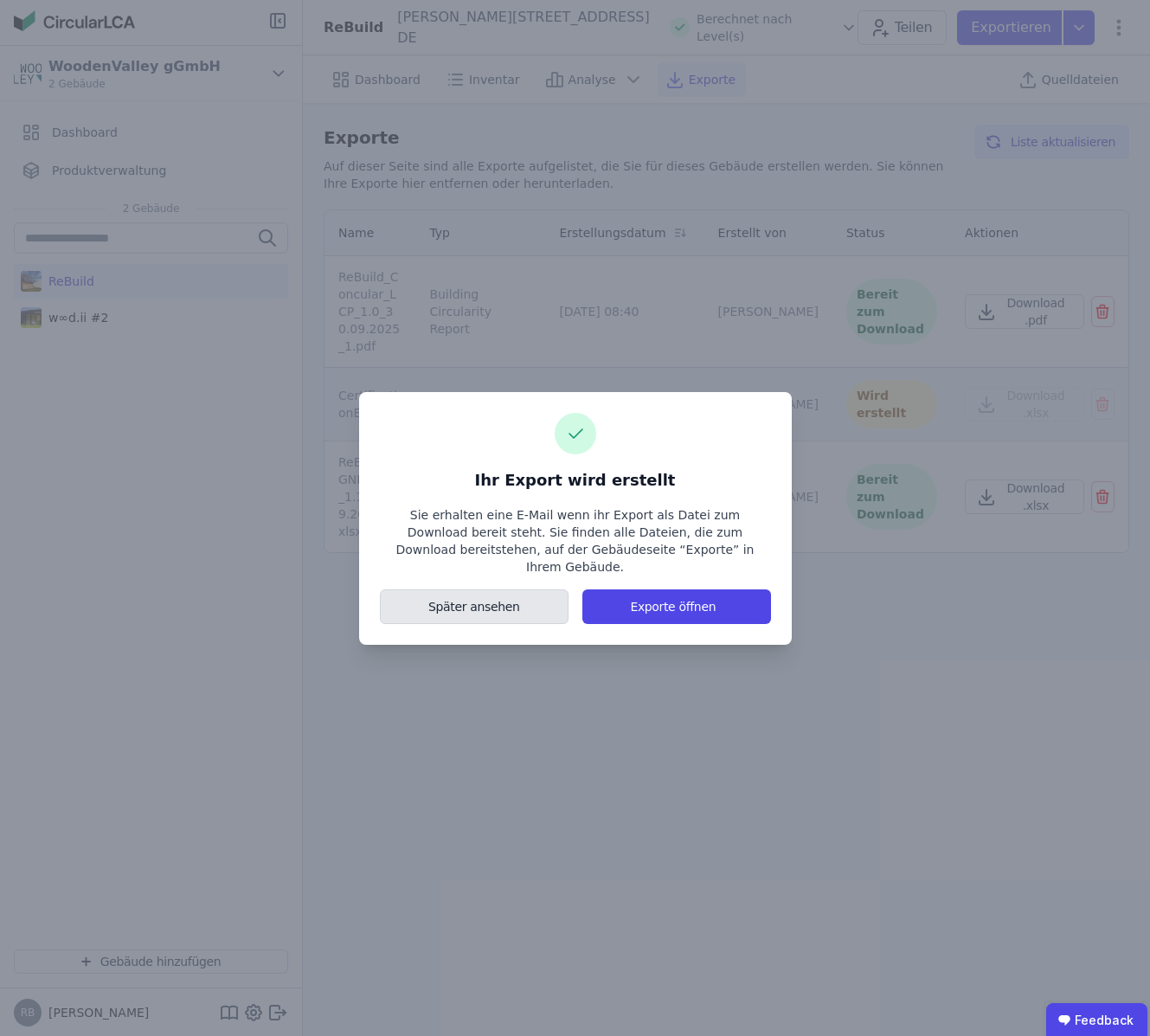
click at [456, 603] on button "Später ansehen" at bounding box center [474, 606] width 190 height 35
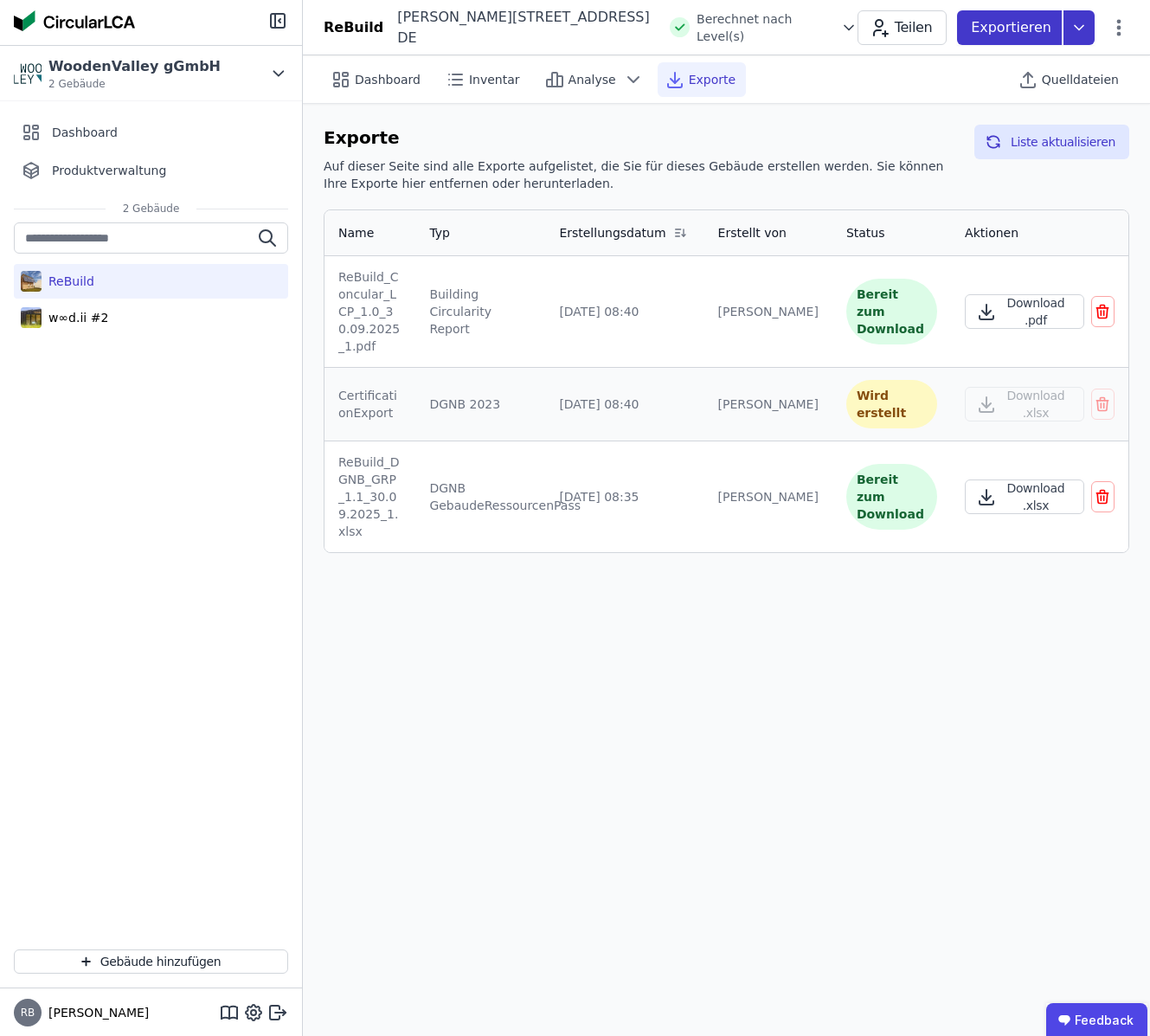
click at [1024, 25] on p "Exportieren" at bounding box center [1012, 27] width 84 height 21
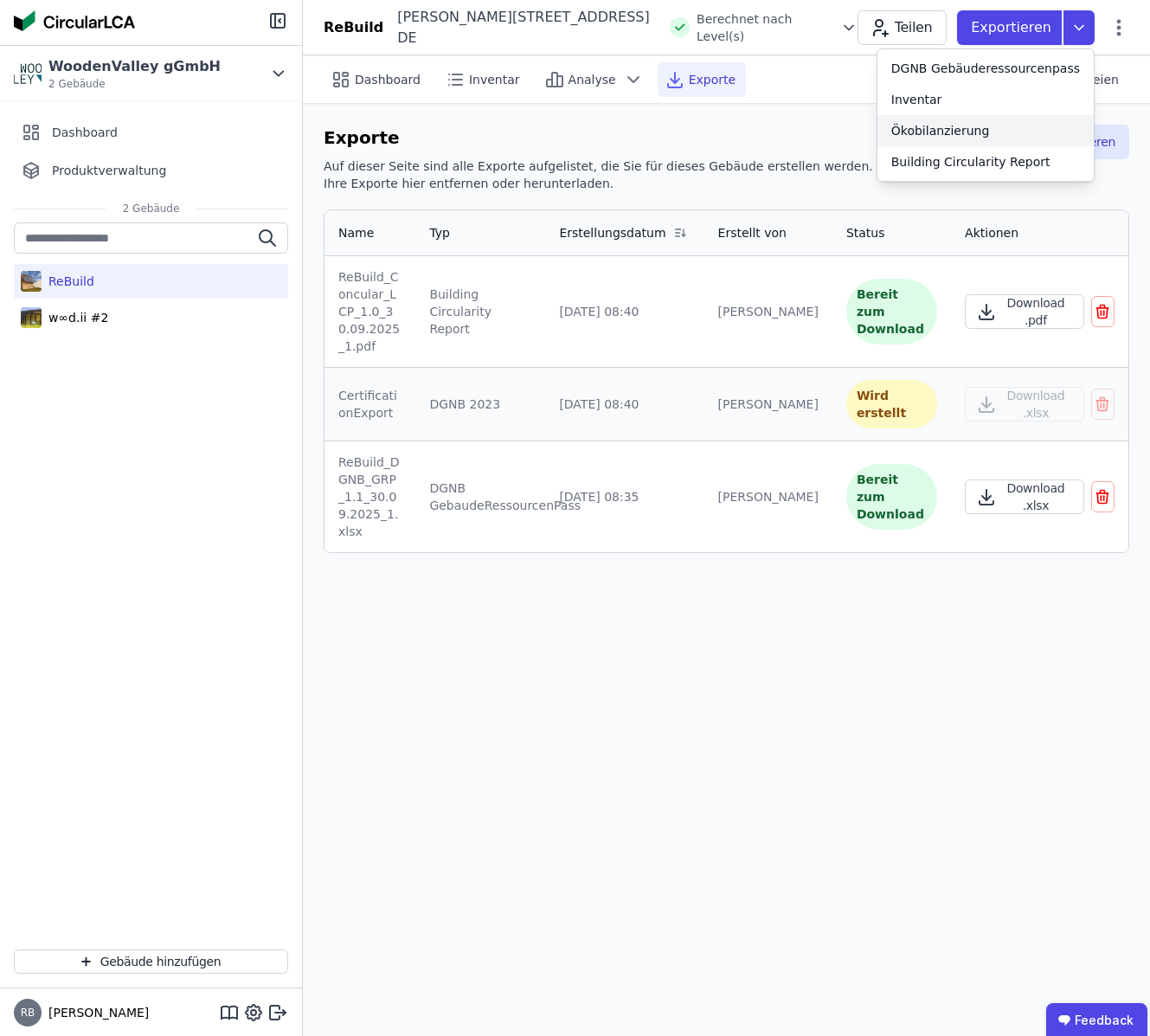
click at [960, 134] on div "Ökobilanzierung" at bounding box center [940, 130] width 98 height 17
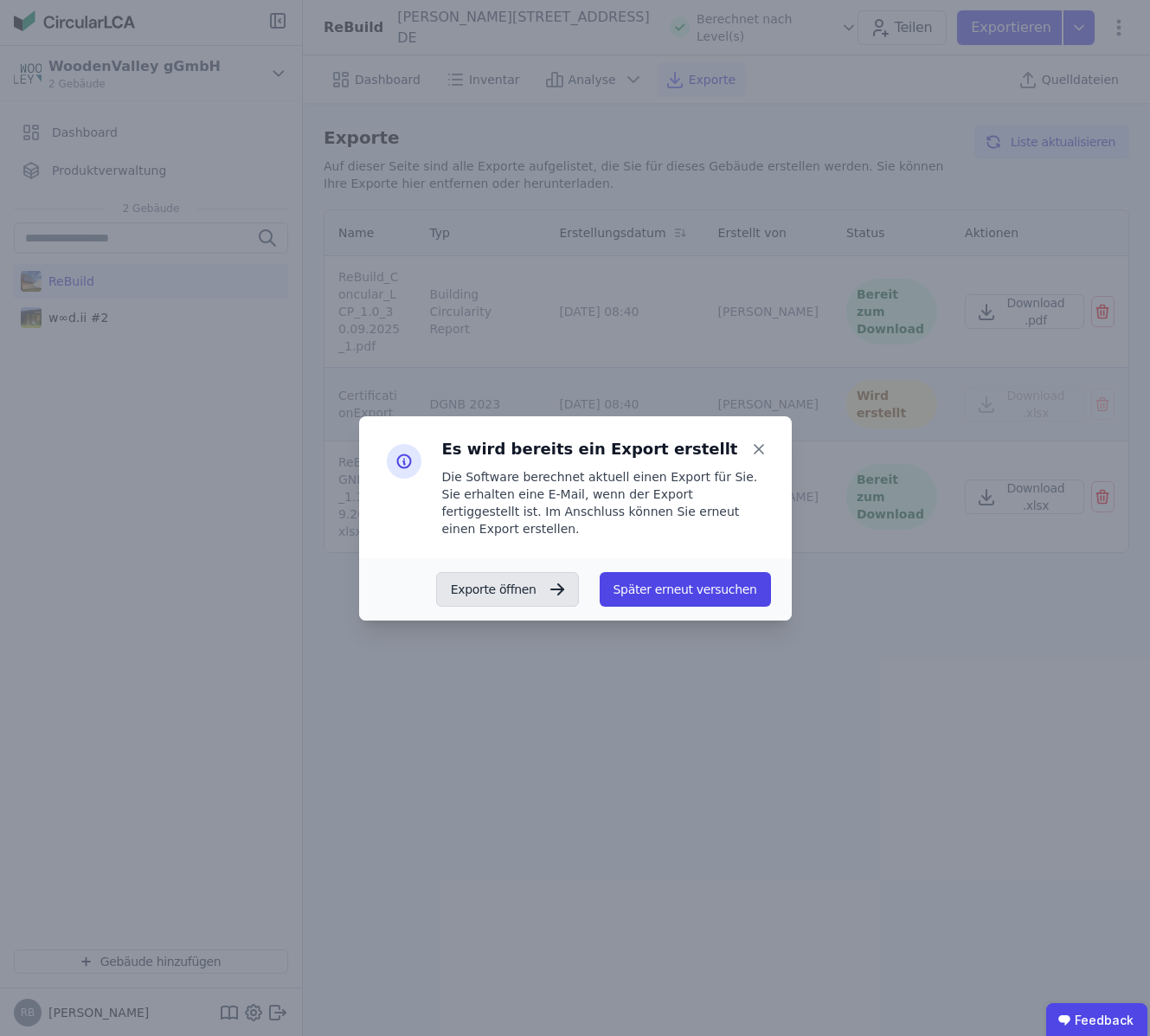
click at [542, 583] on button "Exporte öffnen" at bounding box center [507, 589] width 143 height 35
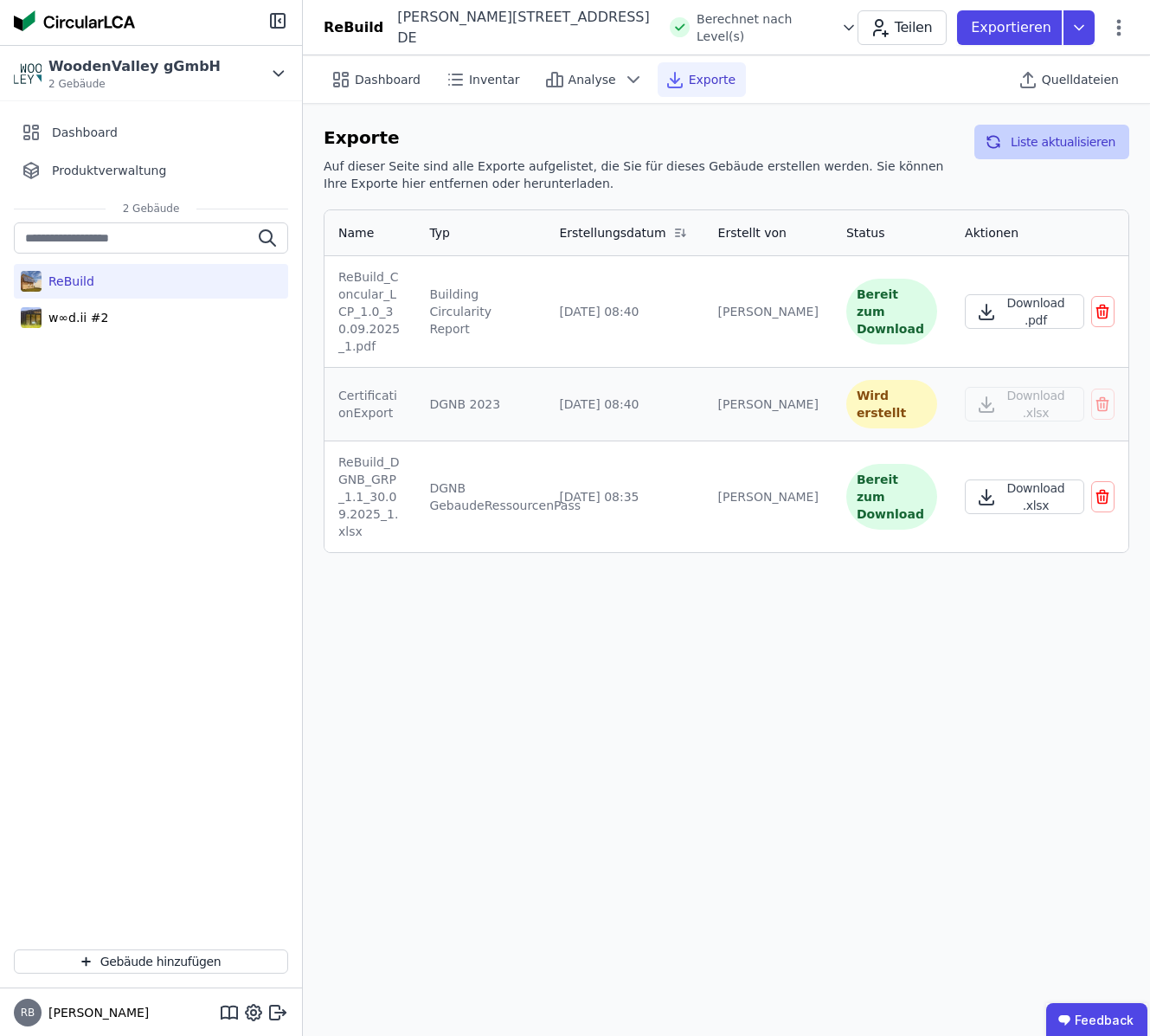
click at [1041, 132] on button "Liste aktualisieren" at bounding box center [1052, 142] width 155 height 35
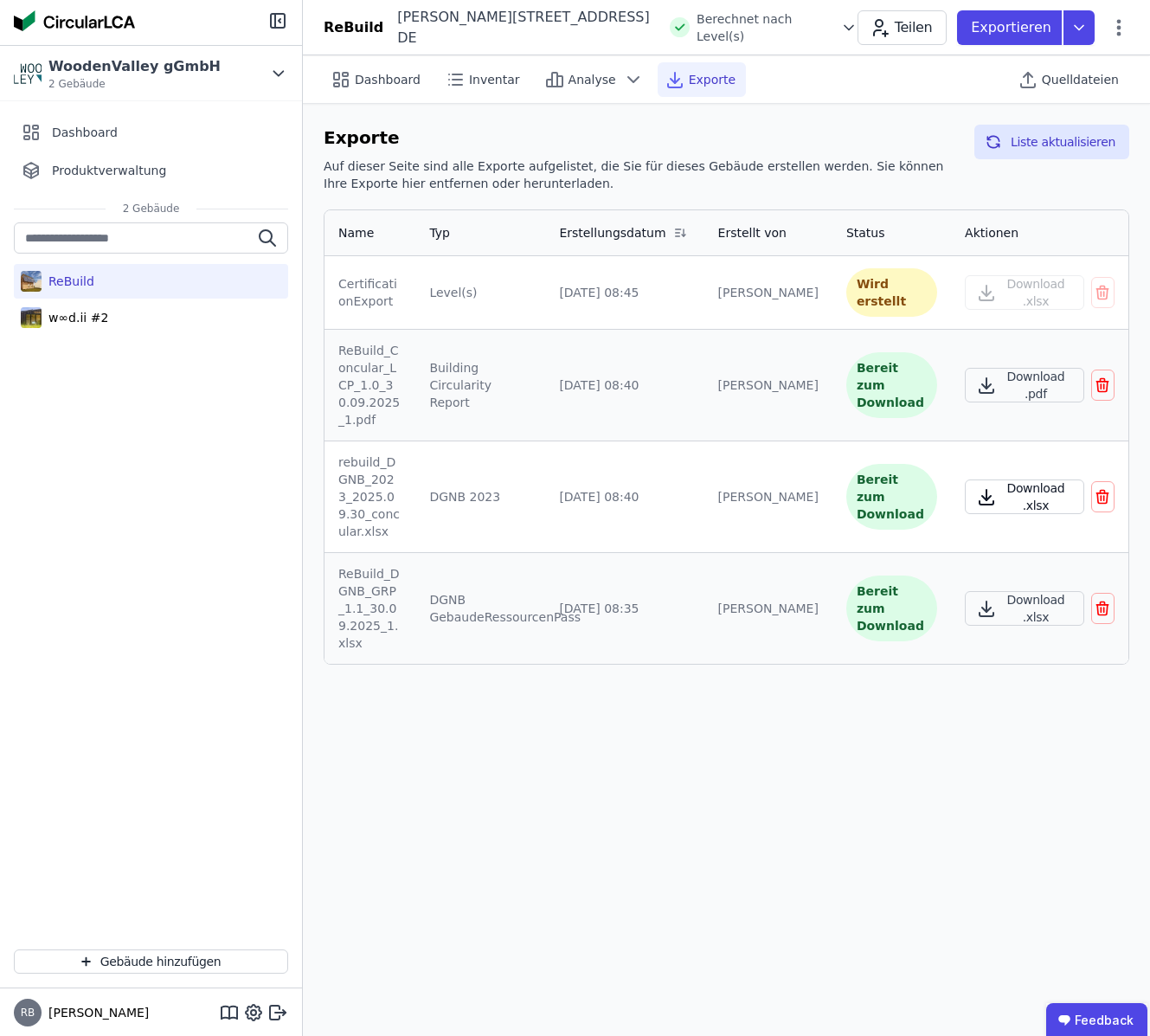
click at [1023, 480] on button "Download .xlsx" at bounding box center [1024, 497] width 119 height 35
click at [1030, 28] on p "Exportieren" at bounding box center [1012, 27] width 84 height 21
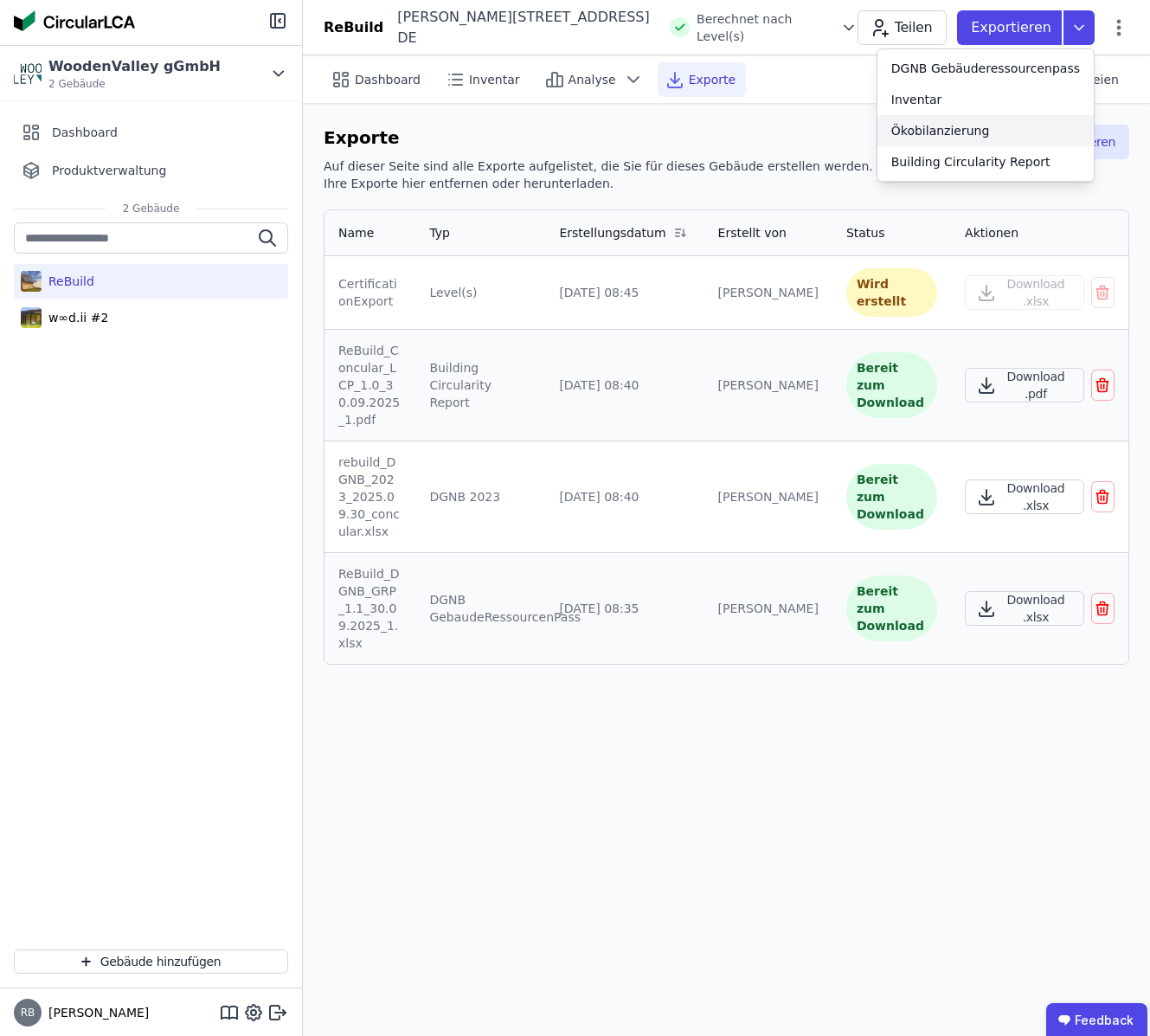
click at [903, 124] on div "Ökobilanzierung" at bounding box center [985, 130] width 216 height 31
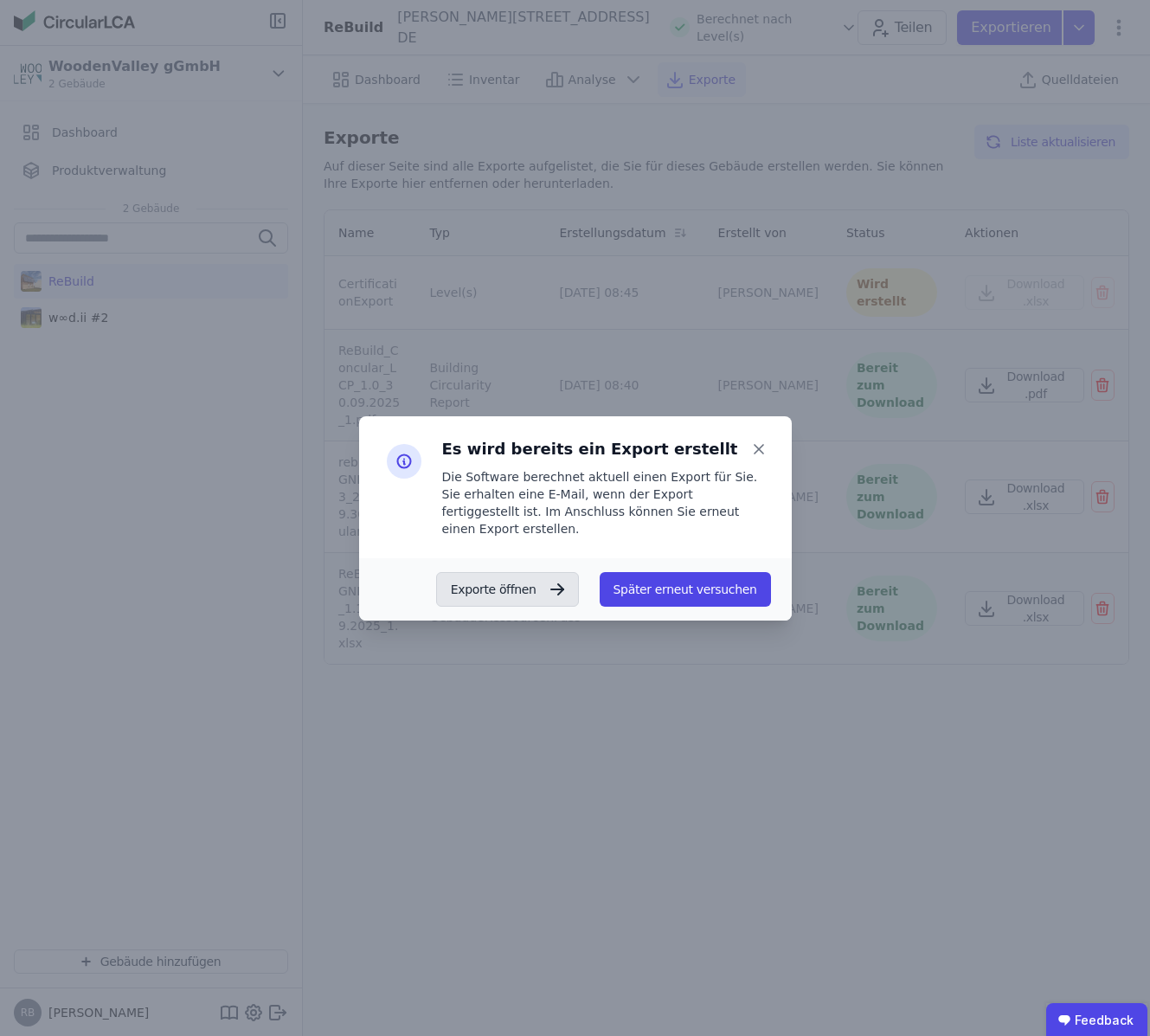
click at [489, 590] on button "Exporte öffnen" at bounding box center [507, 589] width 143 height 35
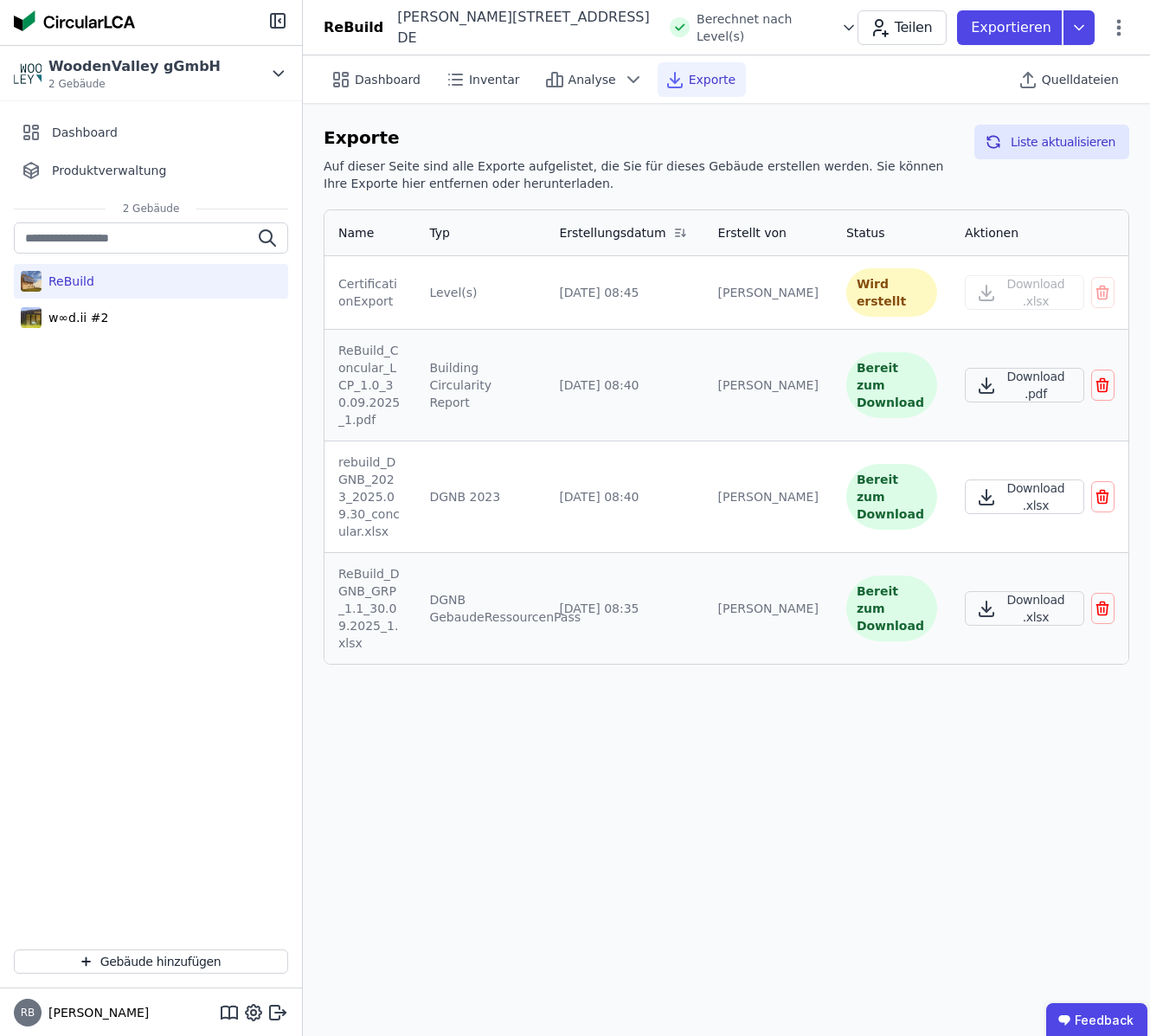
drag, startPoint x: 780, startPoint y: 709, endPoint x: 548, endPoint y: 465, distance: 336.7
click at [780, 708] on div "Dashboard Inventar Analyse Exporte Quelldateien Exporte Auf dieser Seite sind a…" at bounding box center [726, 546] width 847 height 980
click at [1016, 127] on button "Liste aktualisieren" at bounding box center [1052, 142] width 155 height 35
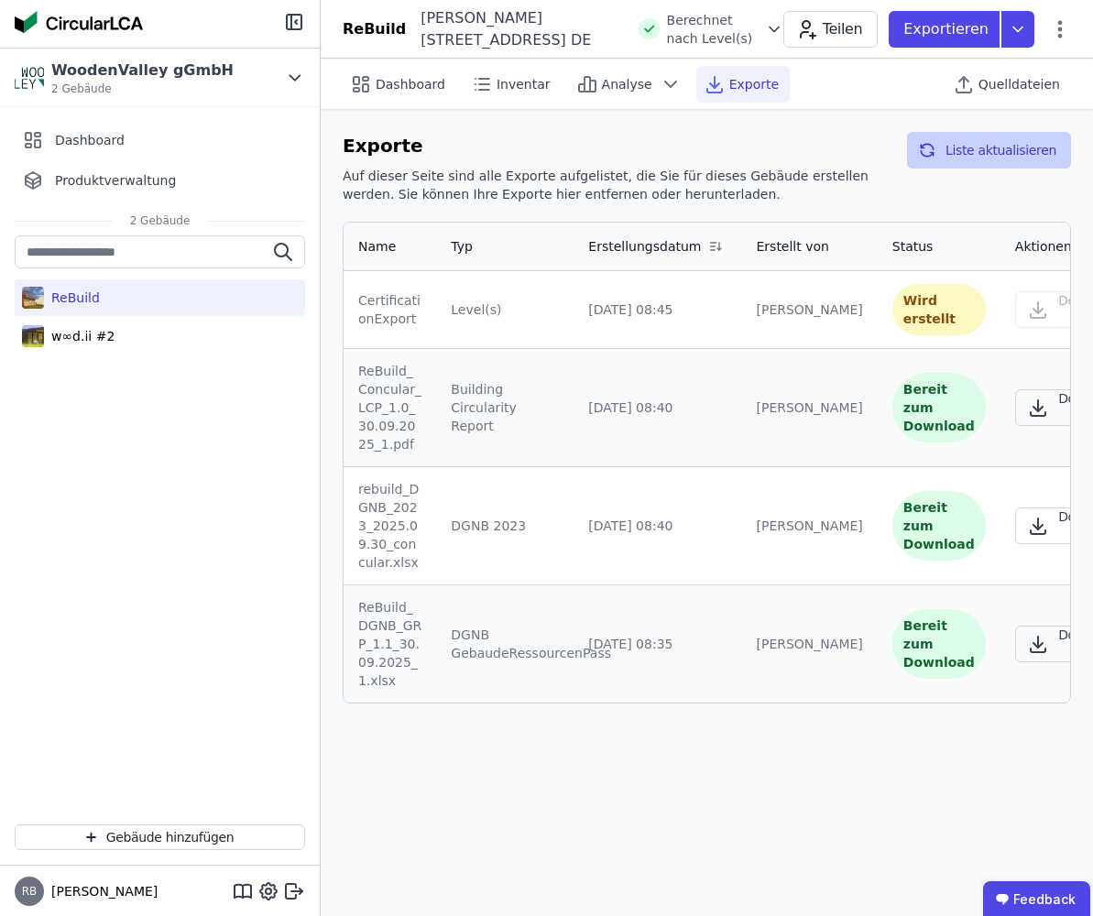
click at [1031, 139] on button "Liste aktualisieren" at bounding box center [989, 150] width 164 height 37
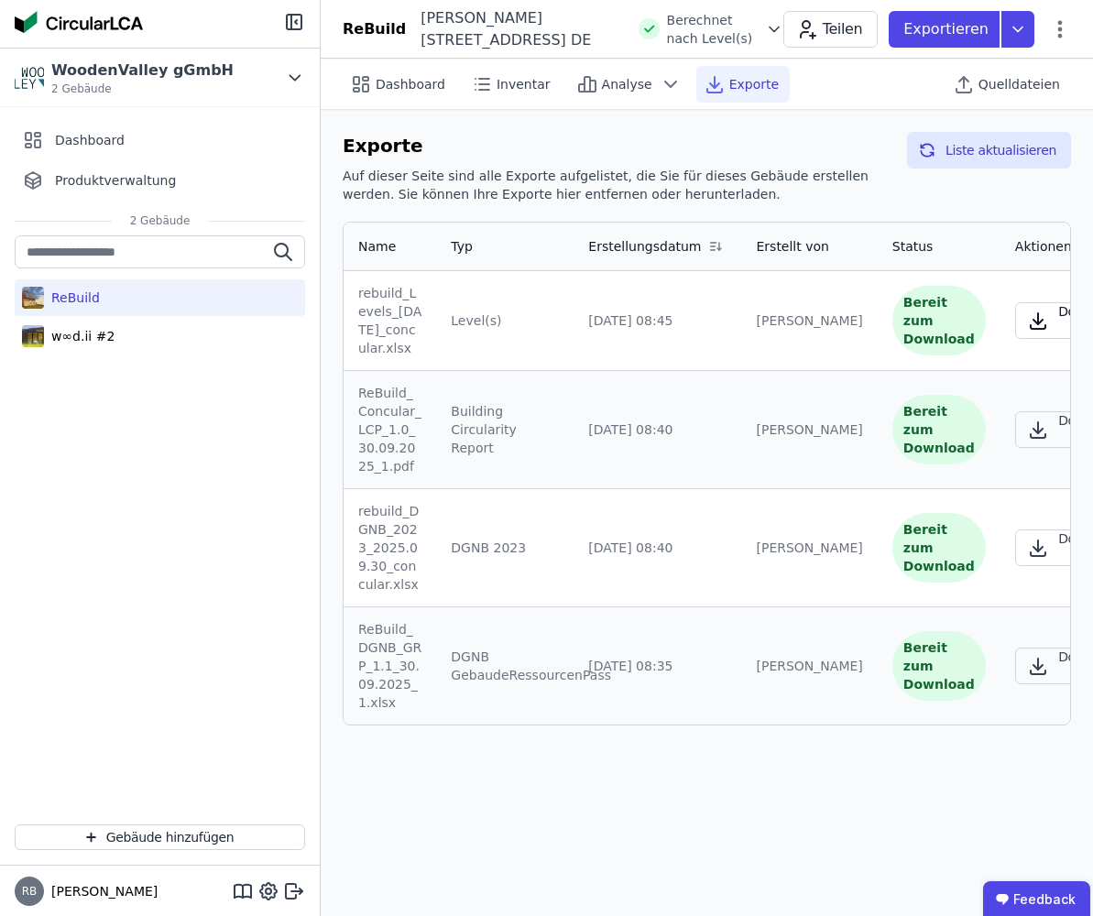
click at [1027, 332] on icon "button" at bounding box center [1038, 321] width 22 height 22
click at [930, 28] on p "Exportieren" at bounding box center [947, 29] width 89 height 22
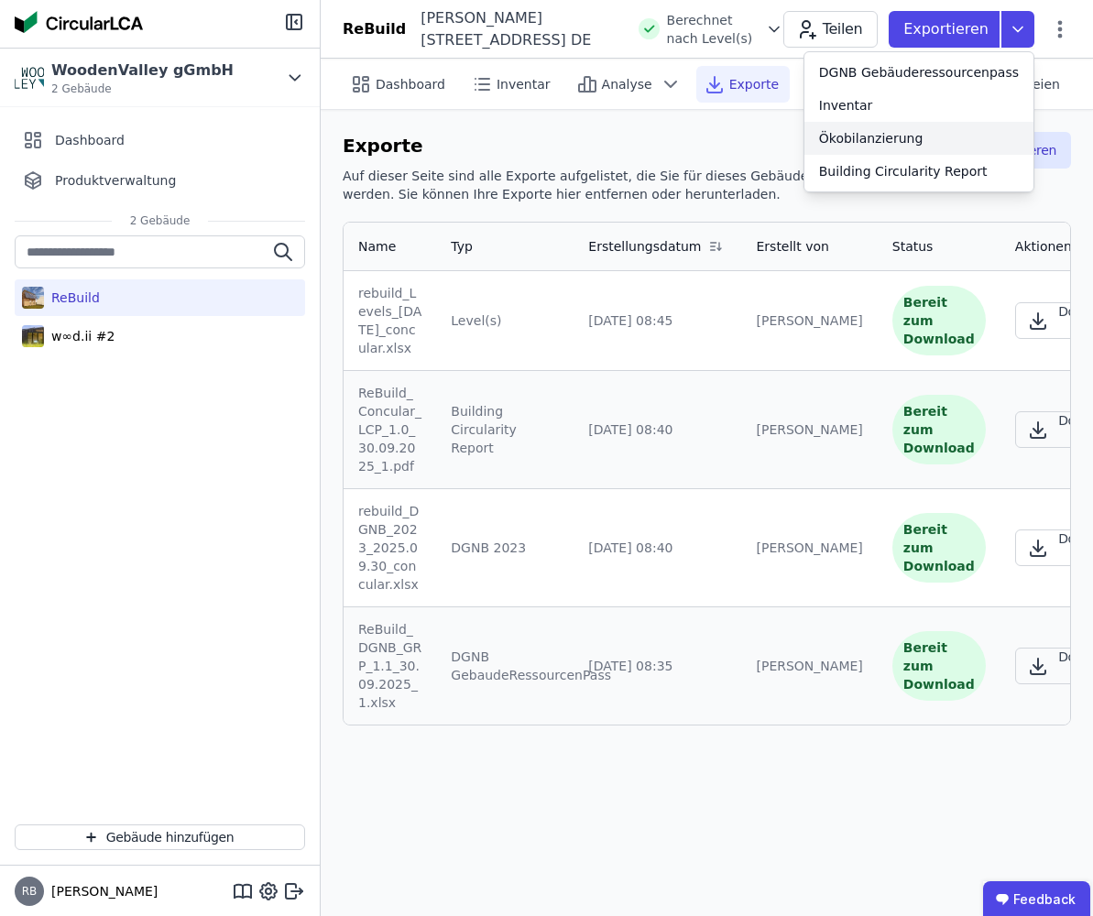
click at [897, 135] on div "Ökobilanzierung" at bounding box center [871, 138] width 104 height 18
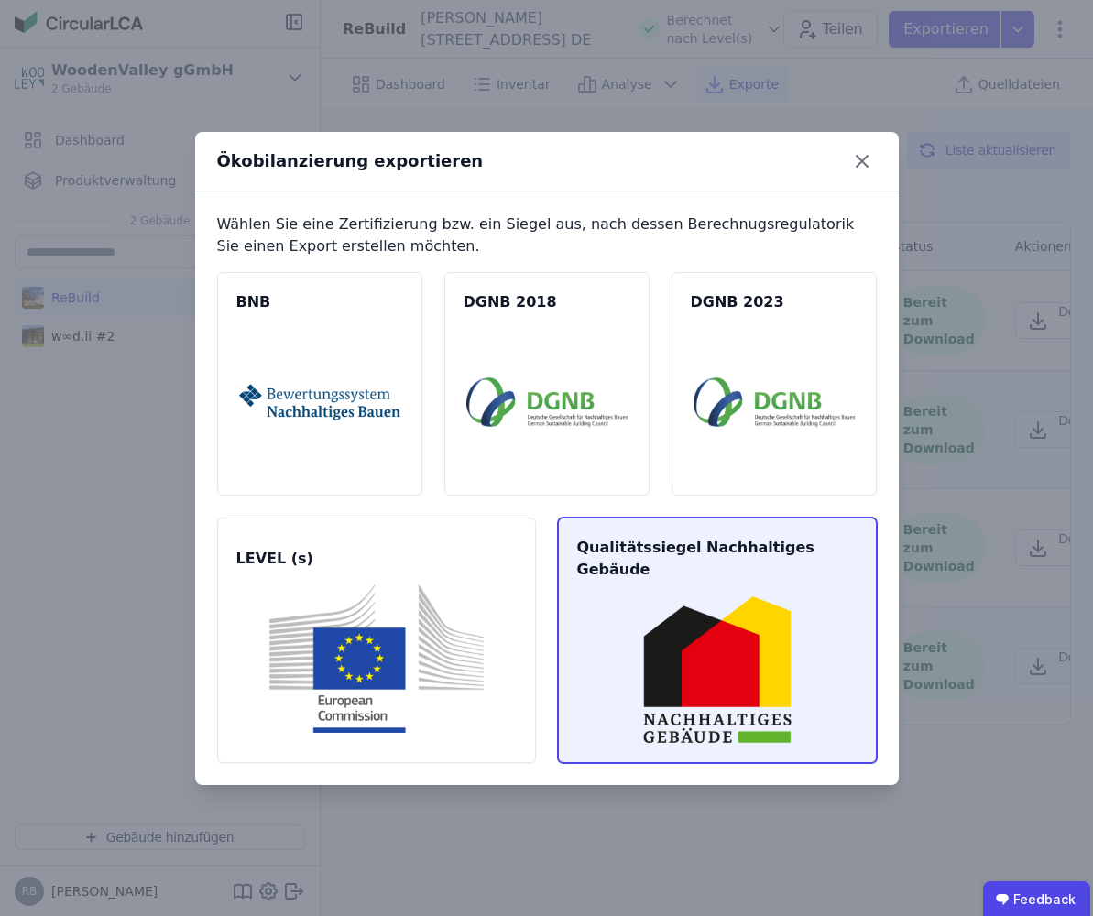
click at [739, 614] on img at bounding box center [717, 670] width 275 height 148
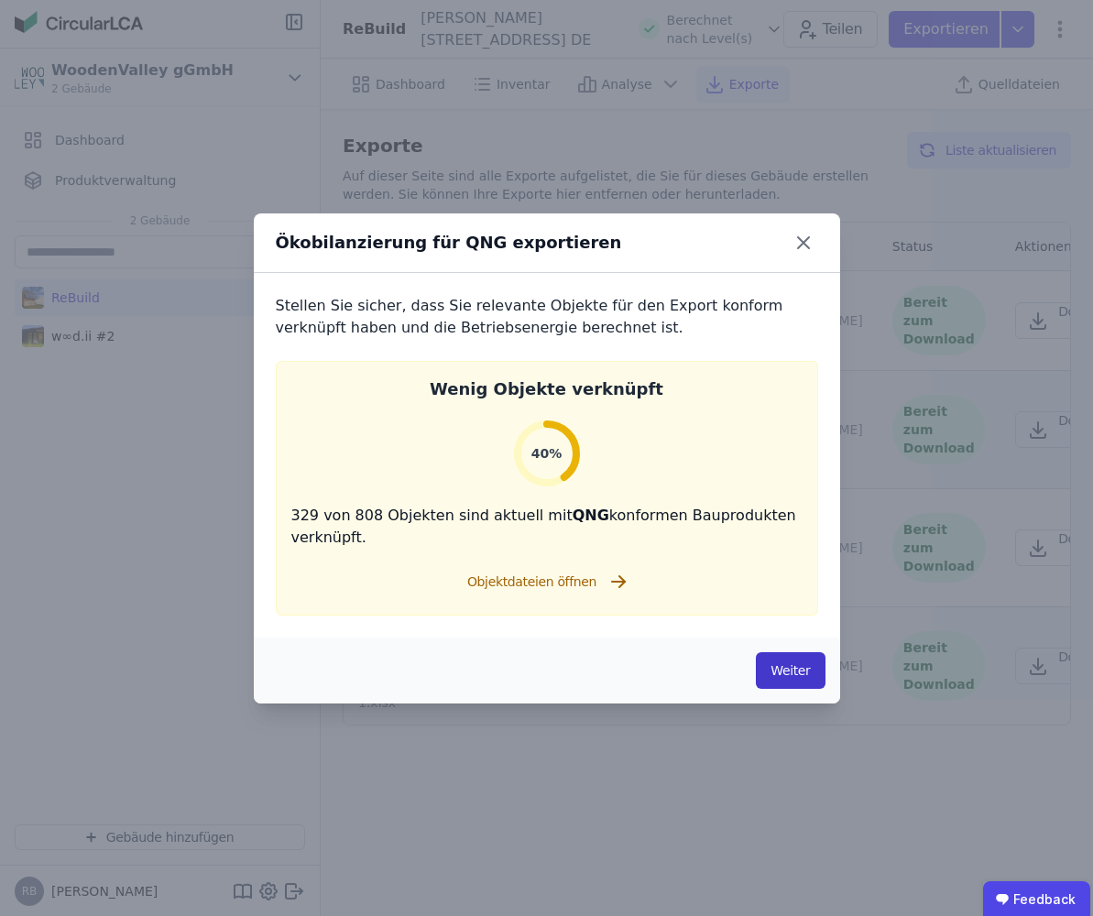
click at [779, 663] on button "Weiter" at bounding box center [790, 670] width 69 height 37
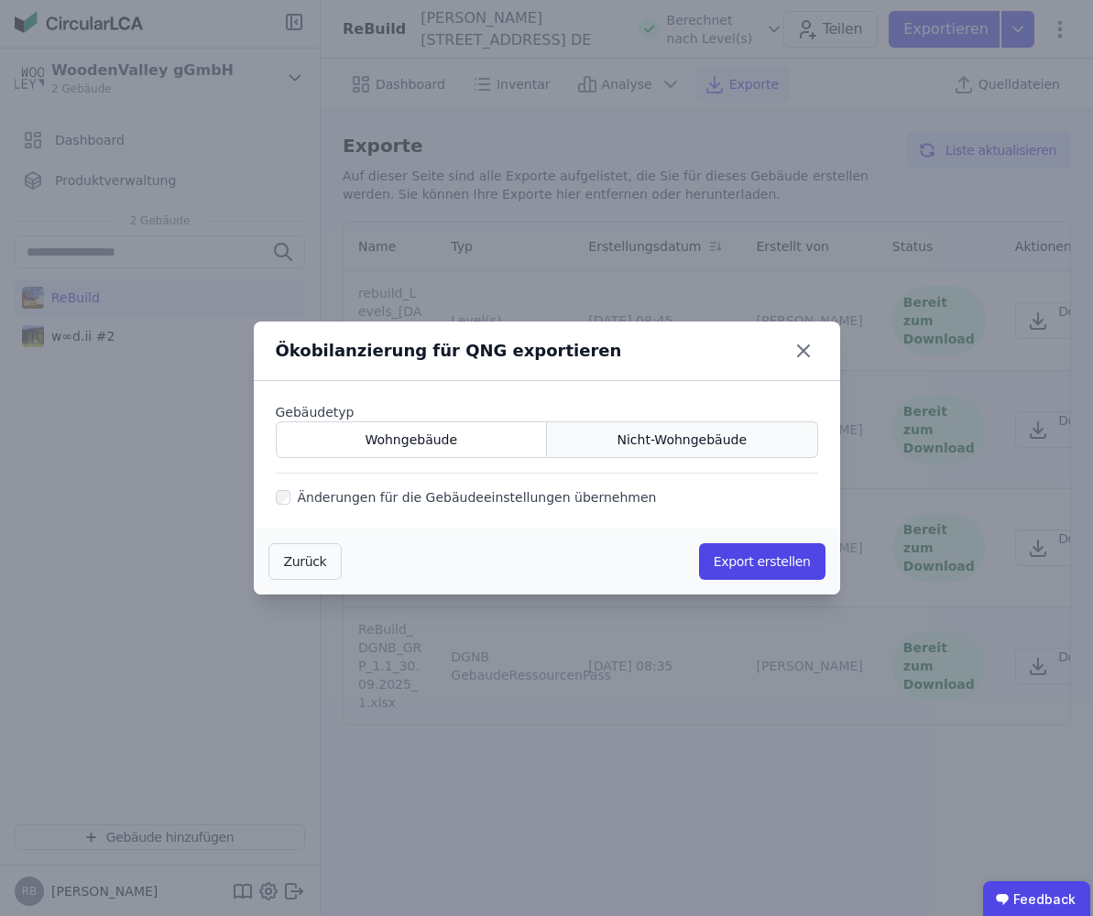
click at [683, 433] on span "Nicht-Wohngebäude" at bounding box center [682, 440] width 130 height 18
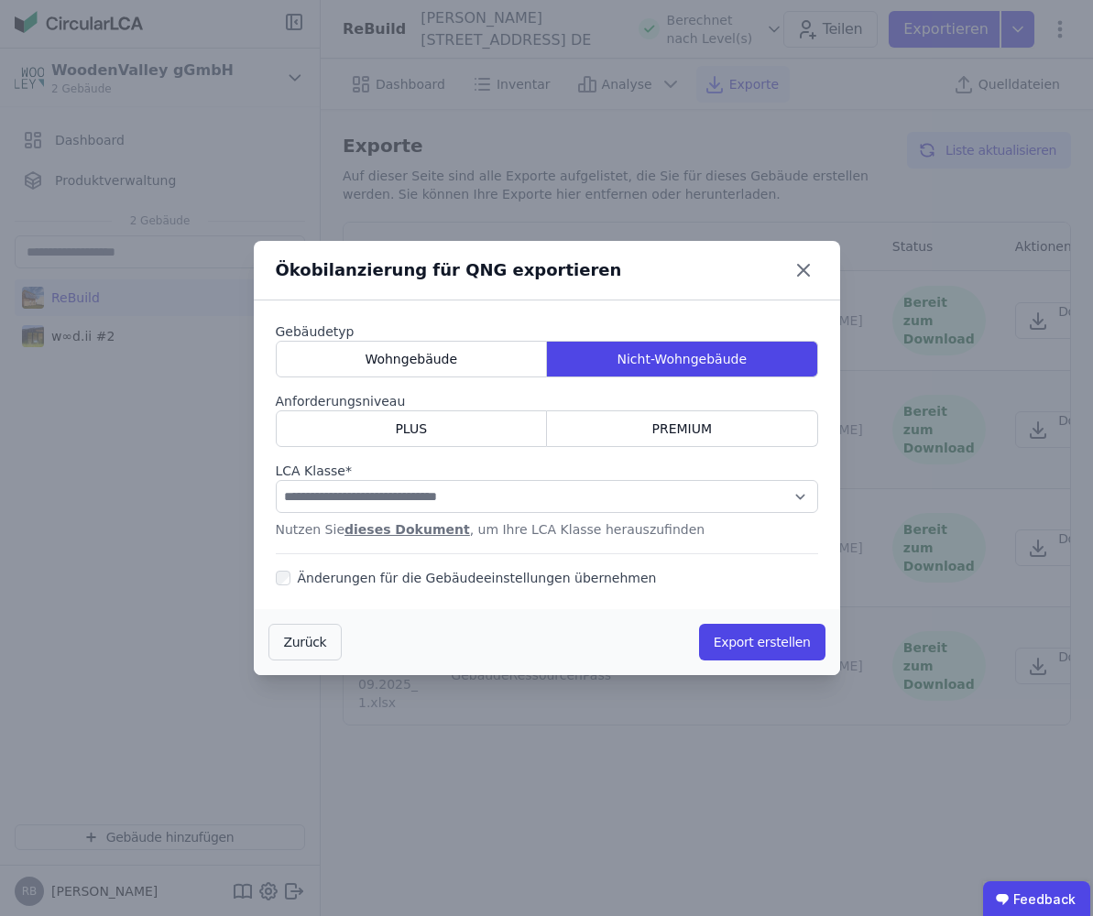
click at [751, 617] on div "Zurück Export erstellen" at bounding box center [547, 642] width 586 height 66
click at [752, 622] on div "Zurück Export erstellen" at bounding box center [547, 642] width 586 height 66
click at [746, 631] on button "Export erstellen" at bounding box center [762, 642] width 126 height 37
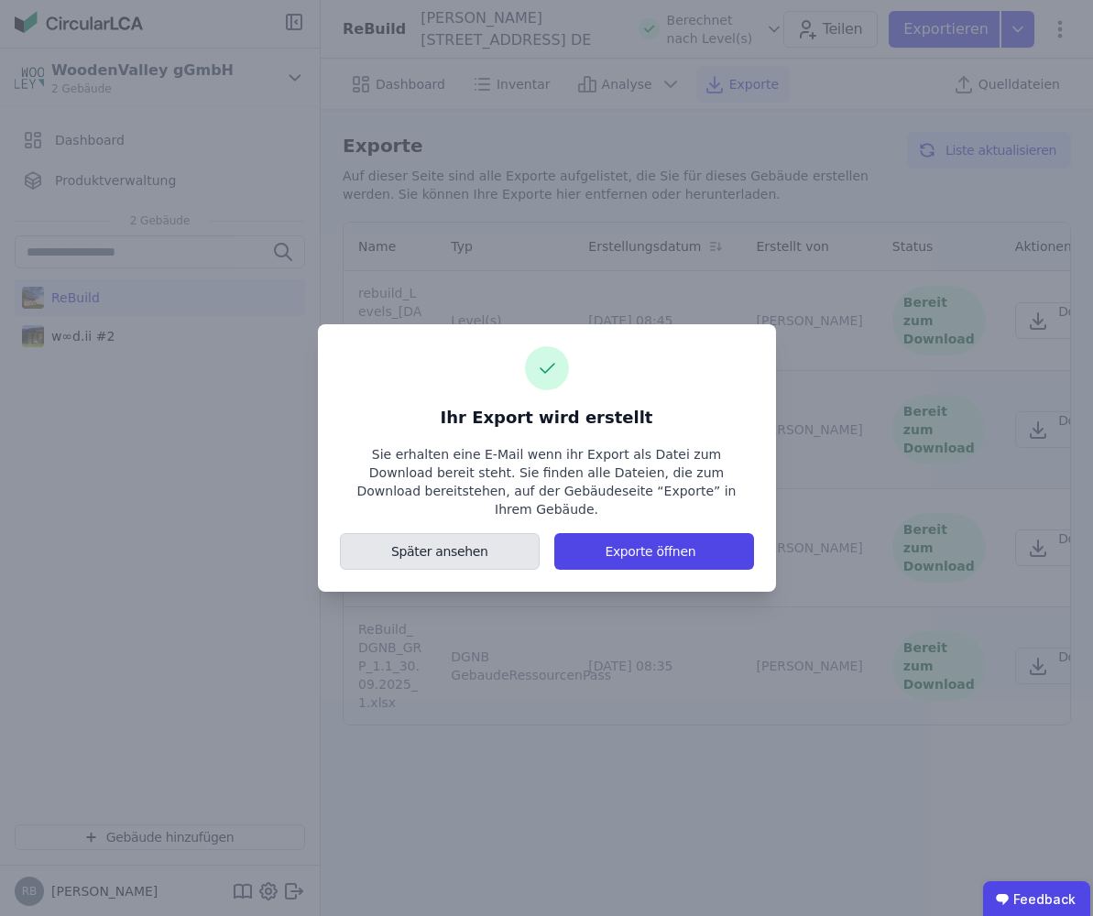
click at [497, 537] on button "Später ansehen" at bounding box center [440, 551] width 201 height 37
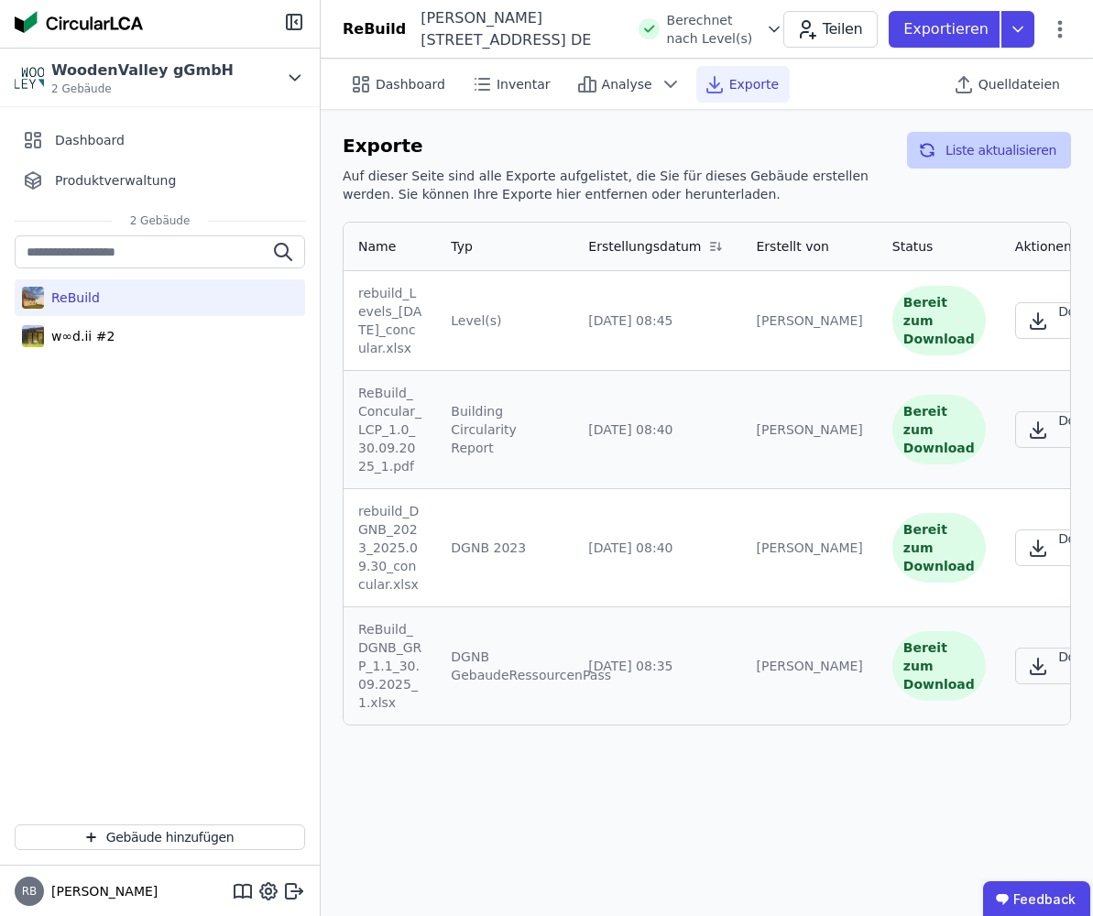
click at [957, 146] on button "Liste aktualisieren" at bounding box center [989, 150] width 164 height 37
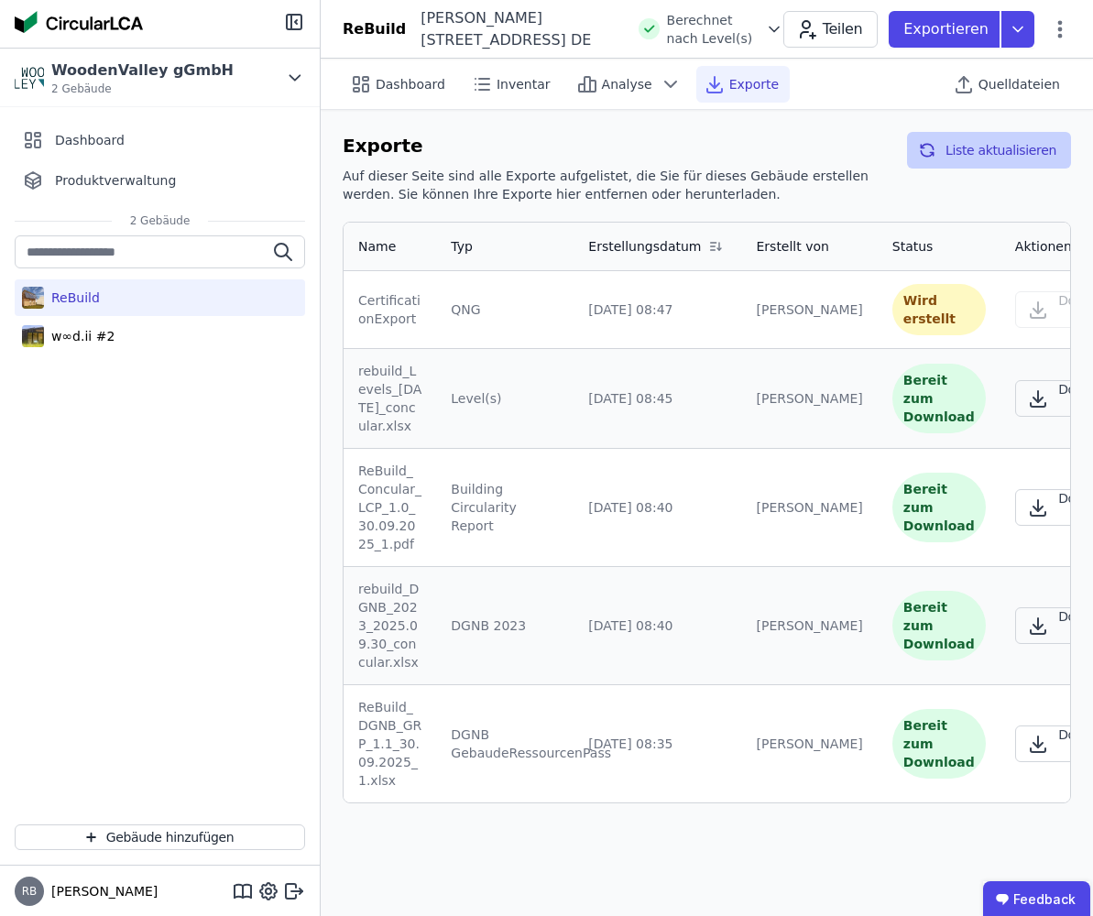
click at [980, 155] on button "Liste aktualisieren" at bounding box center [989, 150] width 164 height 37
click at [957, 128] on div "Exporte Auf dieser Seite sind alle Exporte aufgelistet, die Sie für dieses Gebä…" at bounding box center [707, 468] width 772 height 716
click at [967, 148] on button "Liste aktualisieren" at bounding box center [989, 150] width 164 height 37
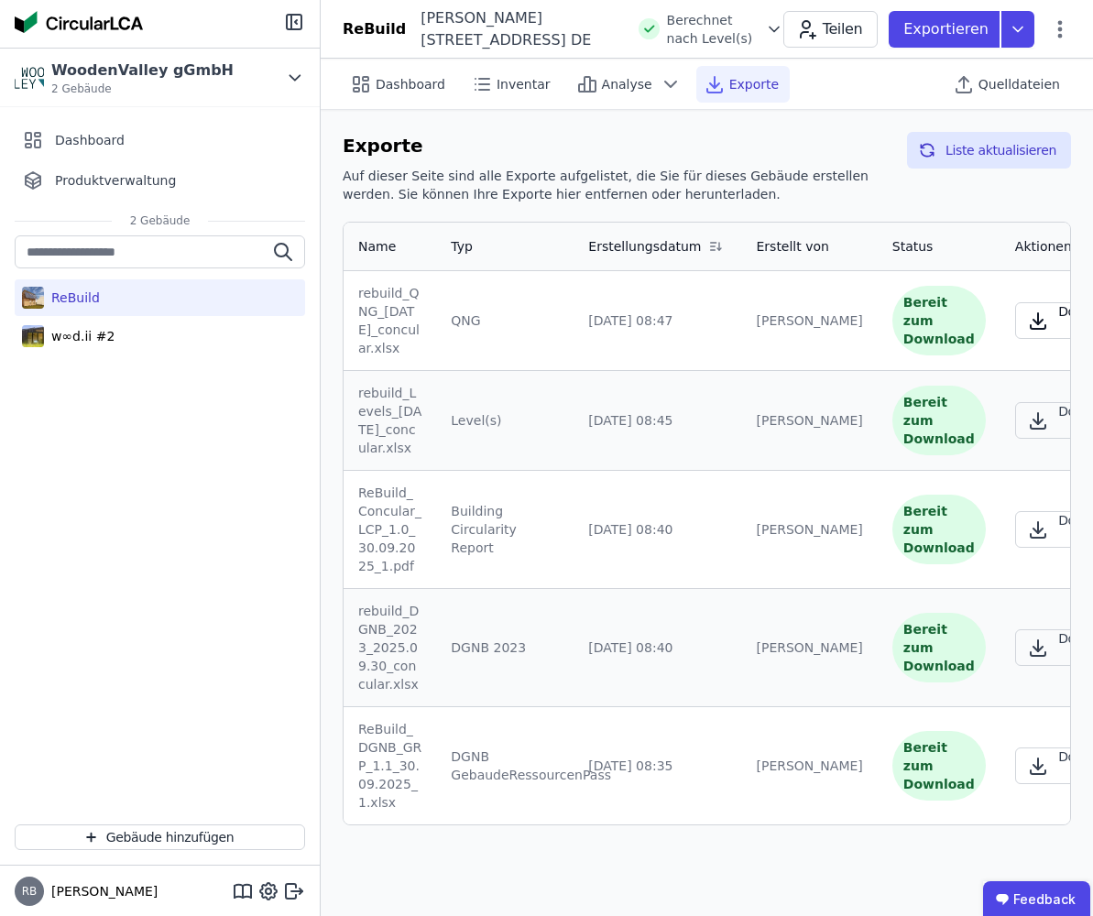
click at [1052, 339] on button "Download .xlsx" at bounding box center [1077, 320] width 125 height 37
click at [932, 29] on p "Exportieren" at bounding box center [947, 29] width 89 height 22
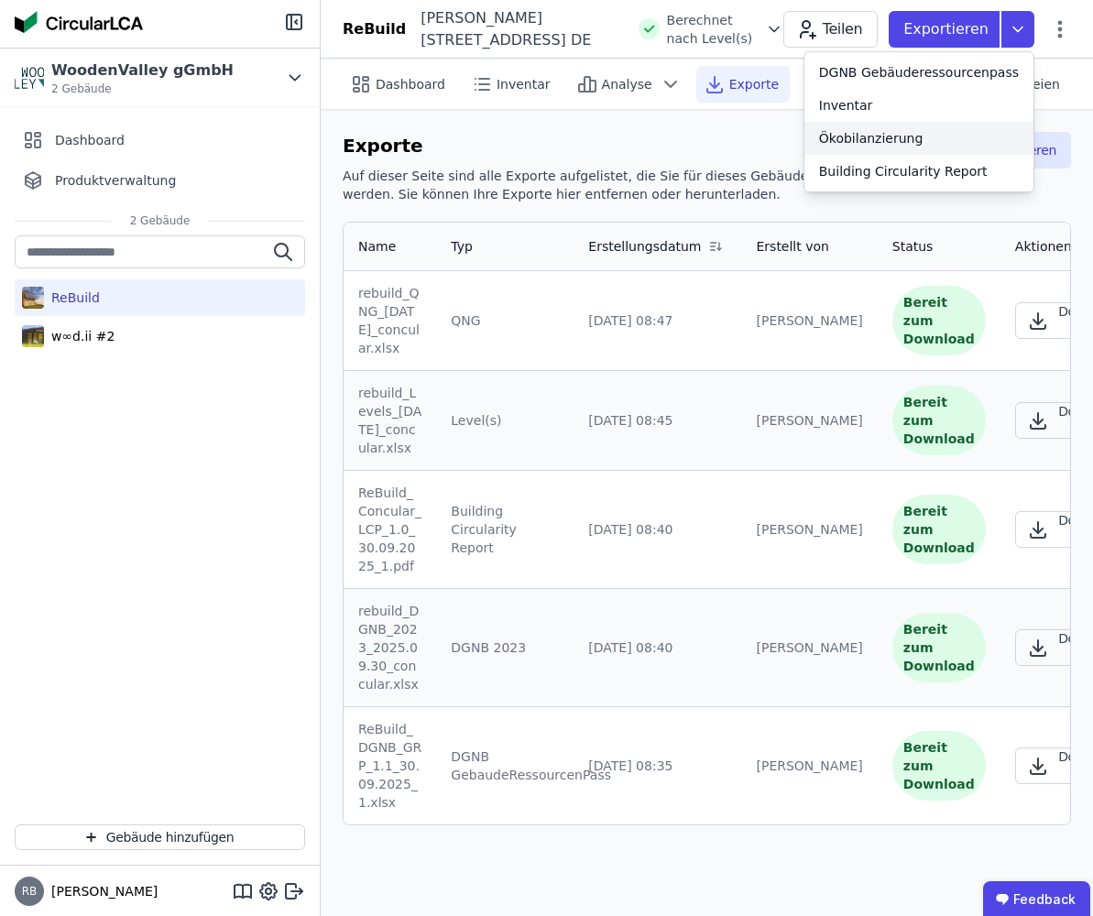
click at [904, 136] on div "Ökobilanzierung" at bounding box center [871, 138] width 104 height 18
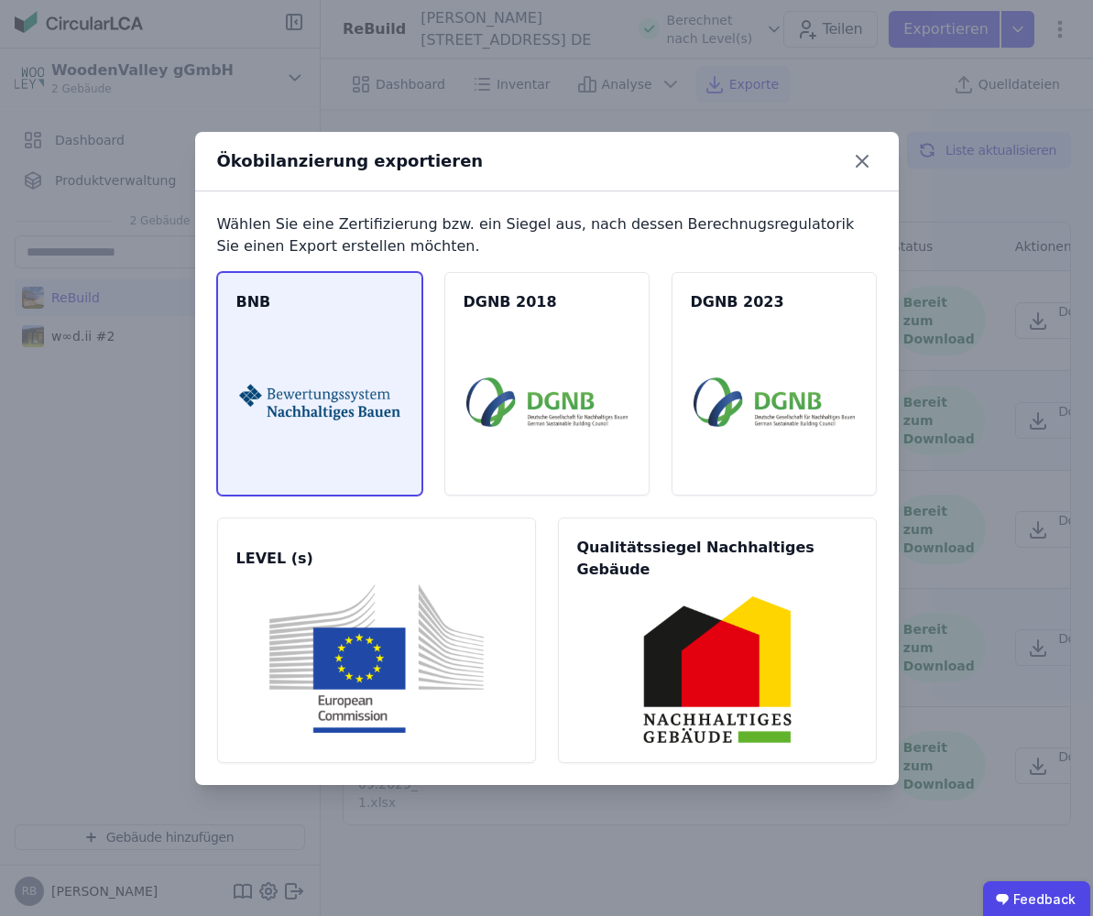
click at [376, 284] on div "BNB" at bounding box center [319, 384] width 205 height 224
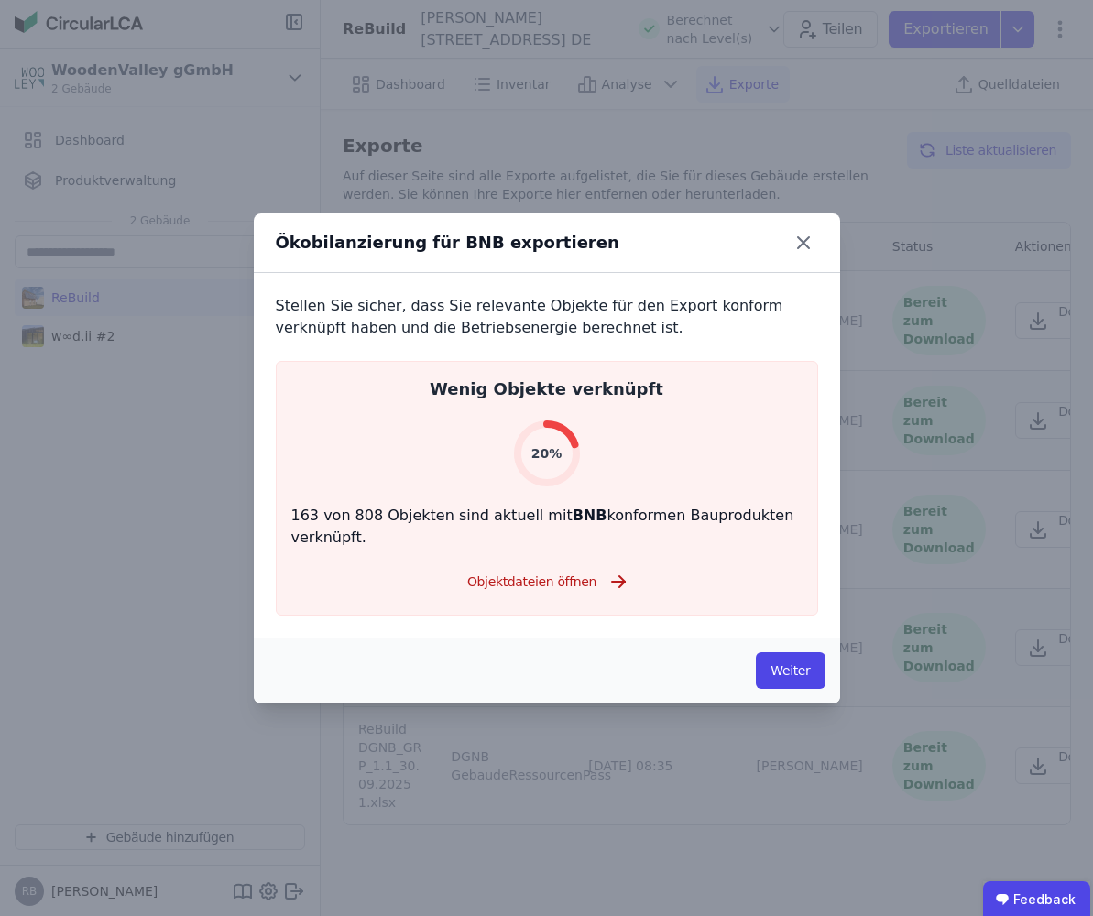
click at [782, 656] on button "Weiter" at bounding box center [790, 670] width 69 height 37
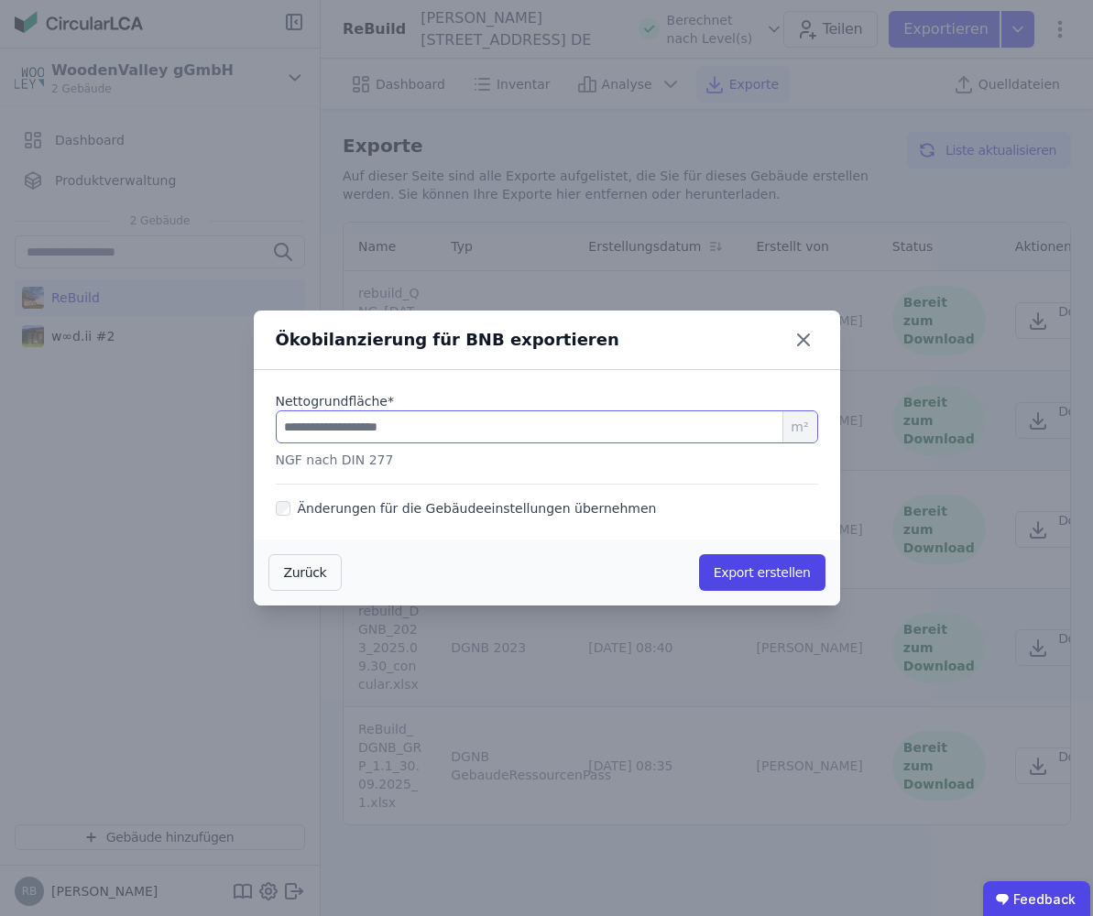
click at [498, 410] on input "number" at bounding box center [547, 426] width 542 height 33
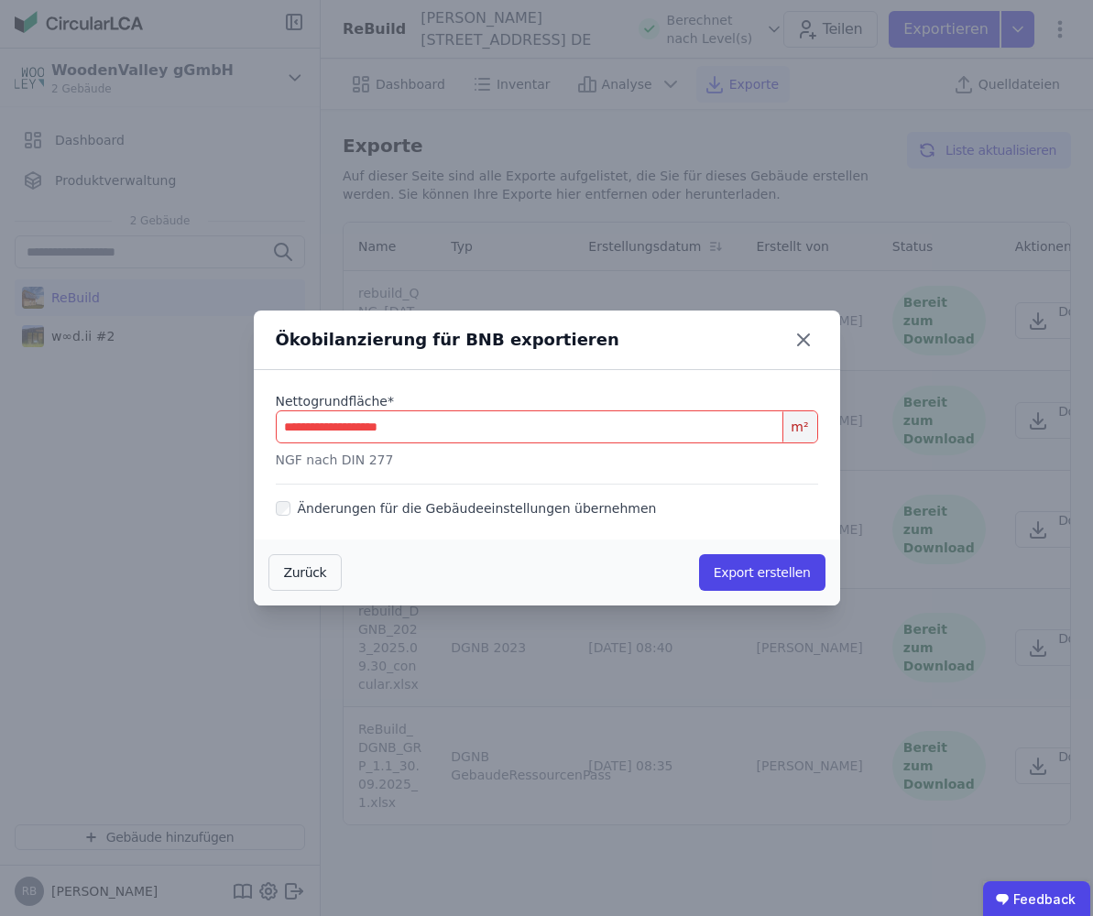
click at [377, 410] on input "number" at bounding box center [547, 426] width 542 height 33
click at [374, 425] on input "number" at bounding box center [547, 426] width 542 height 33
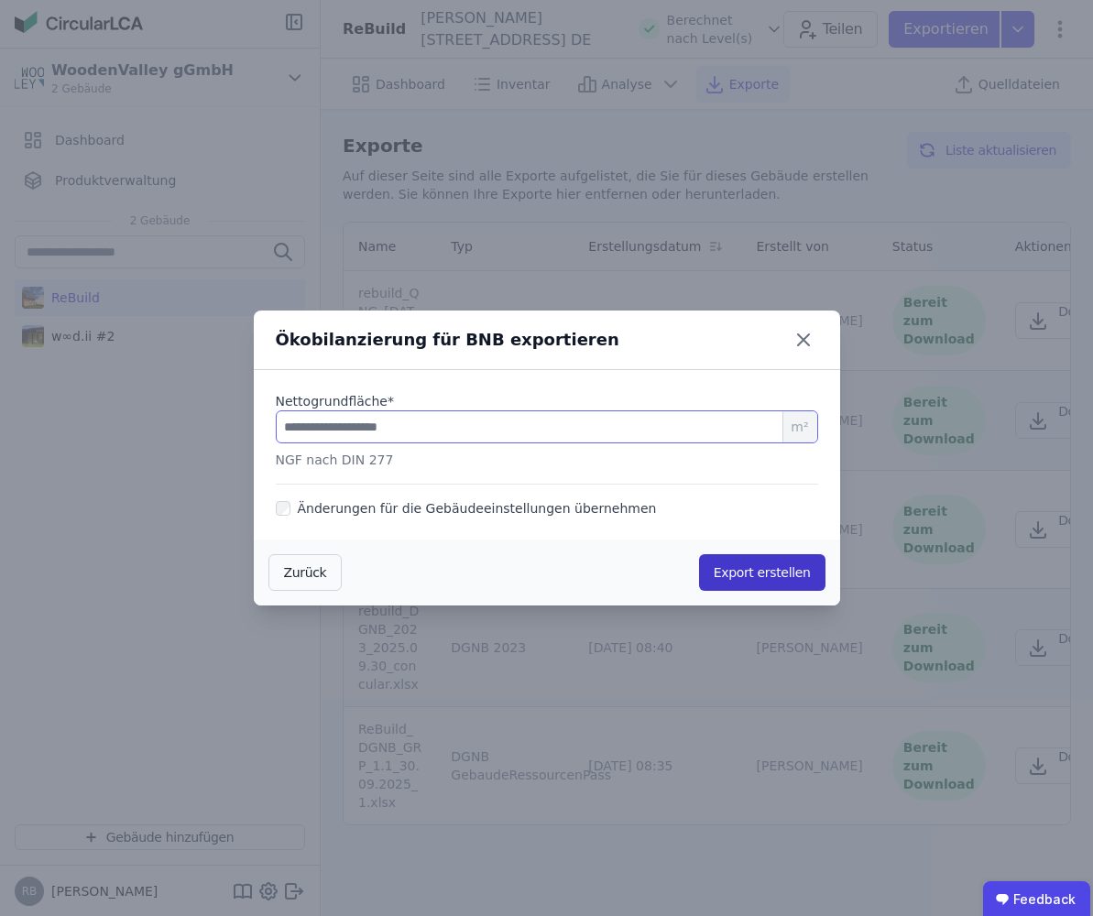
type input "*****"
click at [730, 578] on button "Export erstellen" at bounding box center [762, 572] width 126 height 37
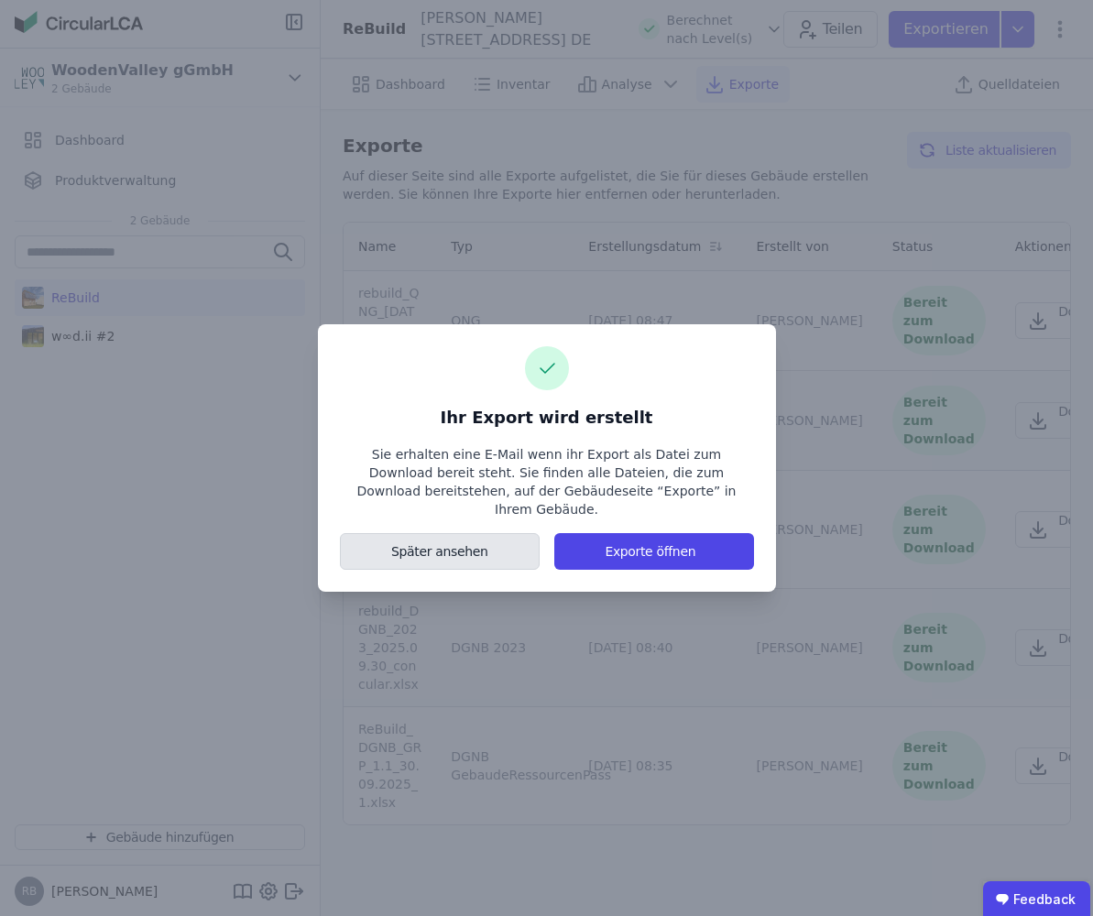
click at [513, 541] on button "Später ansehen" at bounding box center [440, 551] width 201 height 37
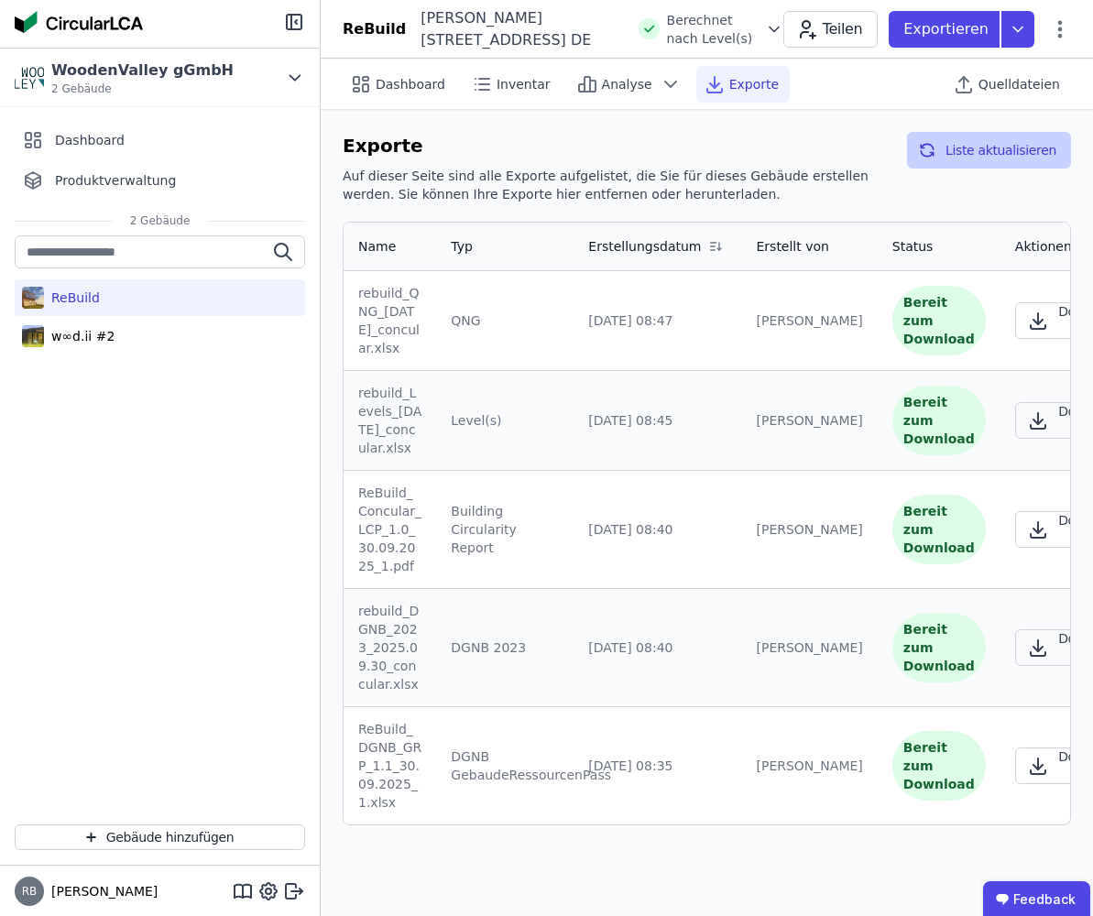
click at [996, 148] on button "Liste aktualisieren" at bounding box center [989, 150] width 164 height 37
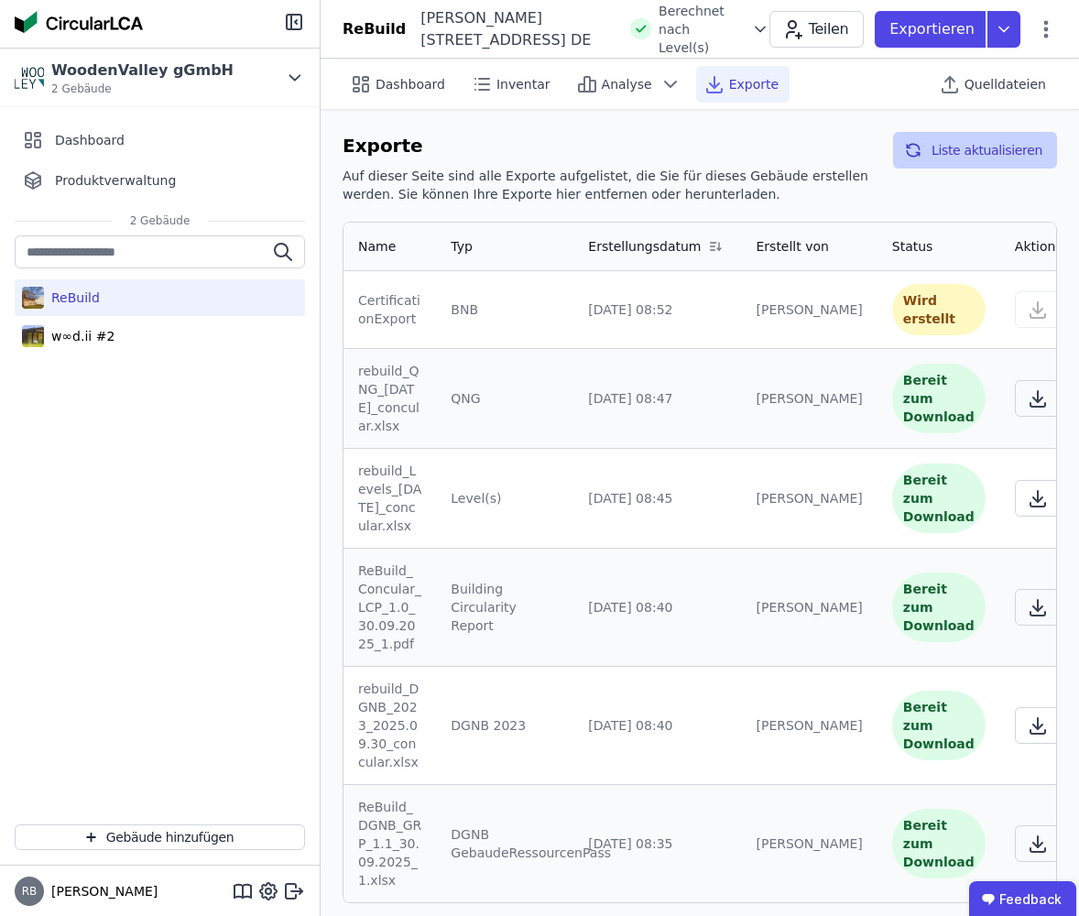
click at [972, 158] on button "Liste aktualisieren" at bounding box center [975, 150] width 164 height 37
click at [974, 156] on button "Liste aktualisieren" at bounding box center [975, 150] width 164 height 37
click at [981, 149] on button "Liste aktualisieren" at bounding box center [975, 150] width 164 height 37
click at [999, 122] on div "Exporte Auf dieser Seite sind alle Exporte aufgelistet, die Sie für dieses Gebä…" at bounding box center [700, 517] width 759 height 815
click at [989, 159] on button "Liste aktualisieren" at bounding box center [975, 150] width 164 height 37
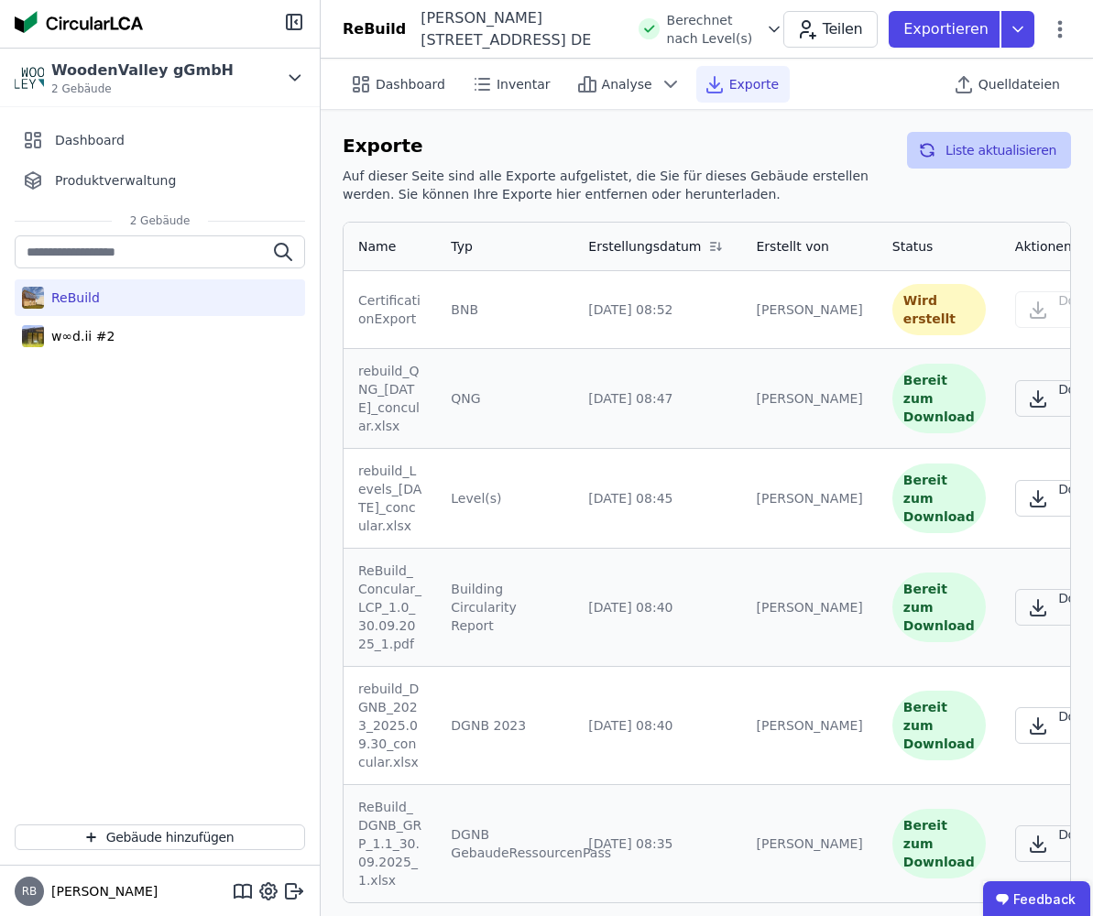
click at [996, 146] on button "Liste aktualisieren" at bounding box center [989, 150] width 164 height 37
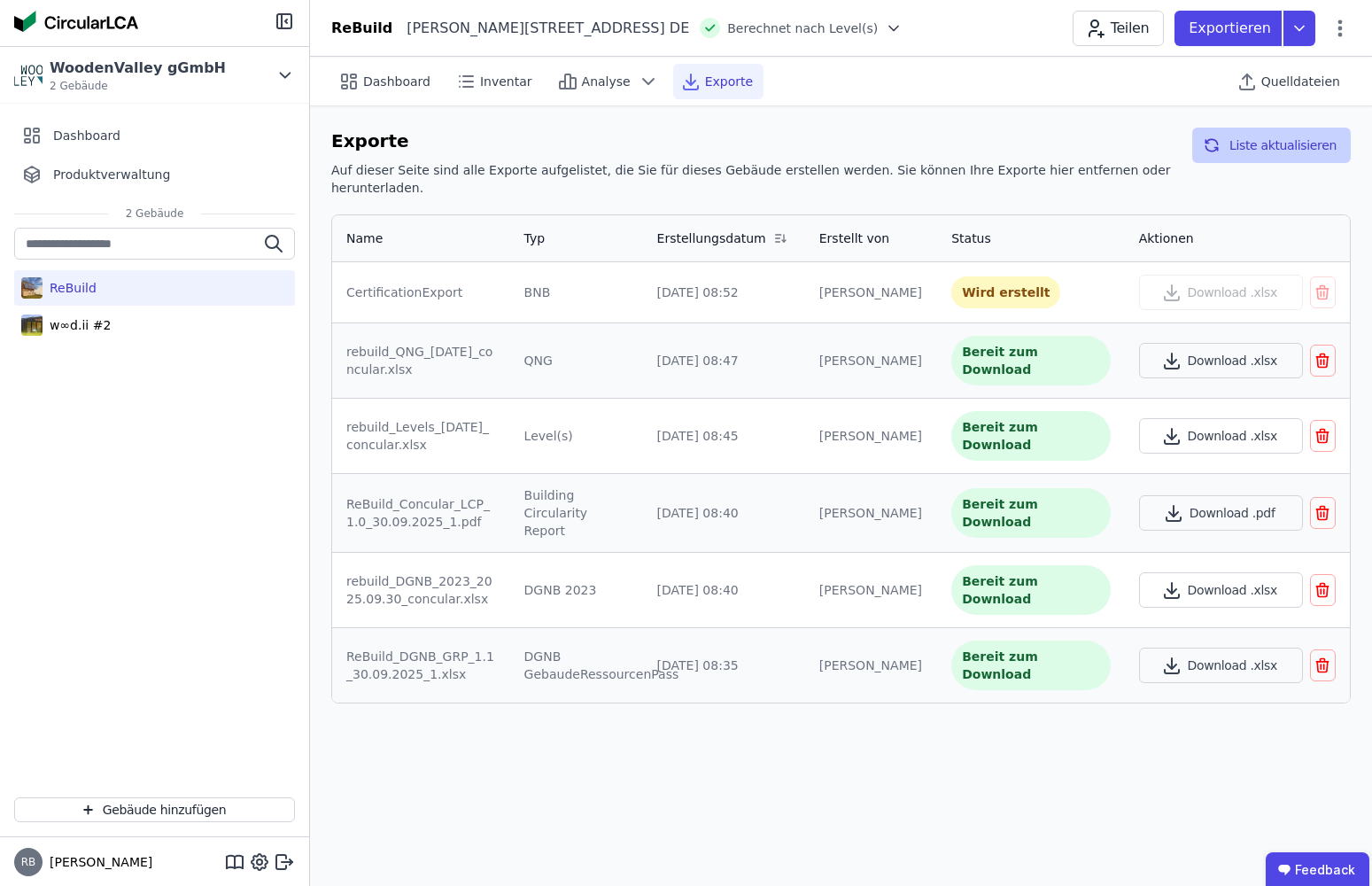
click at [1164, 133] on button "Liste aktualisieren" at bounding box center [1271, 145] width 159 height 36
click at [1164, 144] on button "Liste aktualisieren" at bounding box center [1271, 145] width 159 height 36
click at [1164, 146] on button "Liste aktualisieren" at bounding box center [1271, 145] width 159 height 36
click at [1164, 153] on button "Liste aktualisieren" at bounding box center [1271, 145] width 159 height 36
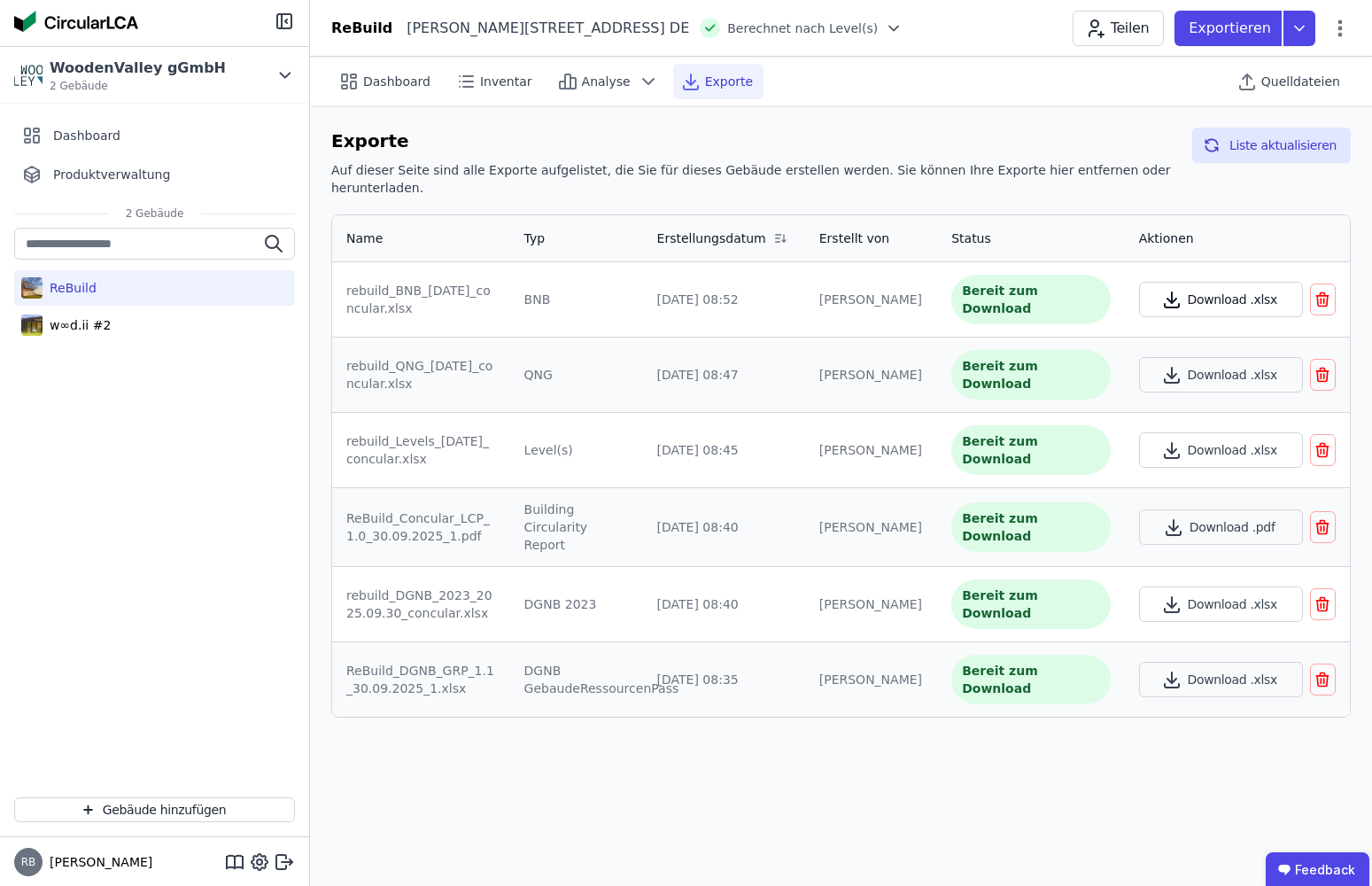
click at [1164, 295] on button "Download .xlsx" at bounding box center [1220, 299] width 163 height 36
click at [1083, 69] on div "Dashboard Inventar Analyse Exporte Quelldateien" at bounding box center [841, 81] width 1020 height 48
click at [369, 78] on span "Dashboard" at bounding box center [397, 81] width 68 height 17
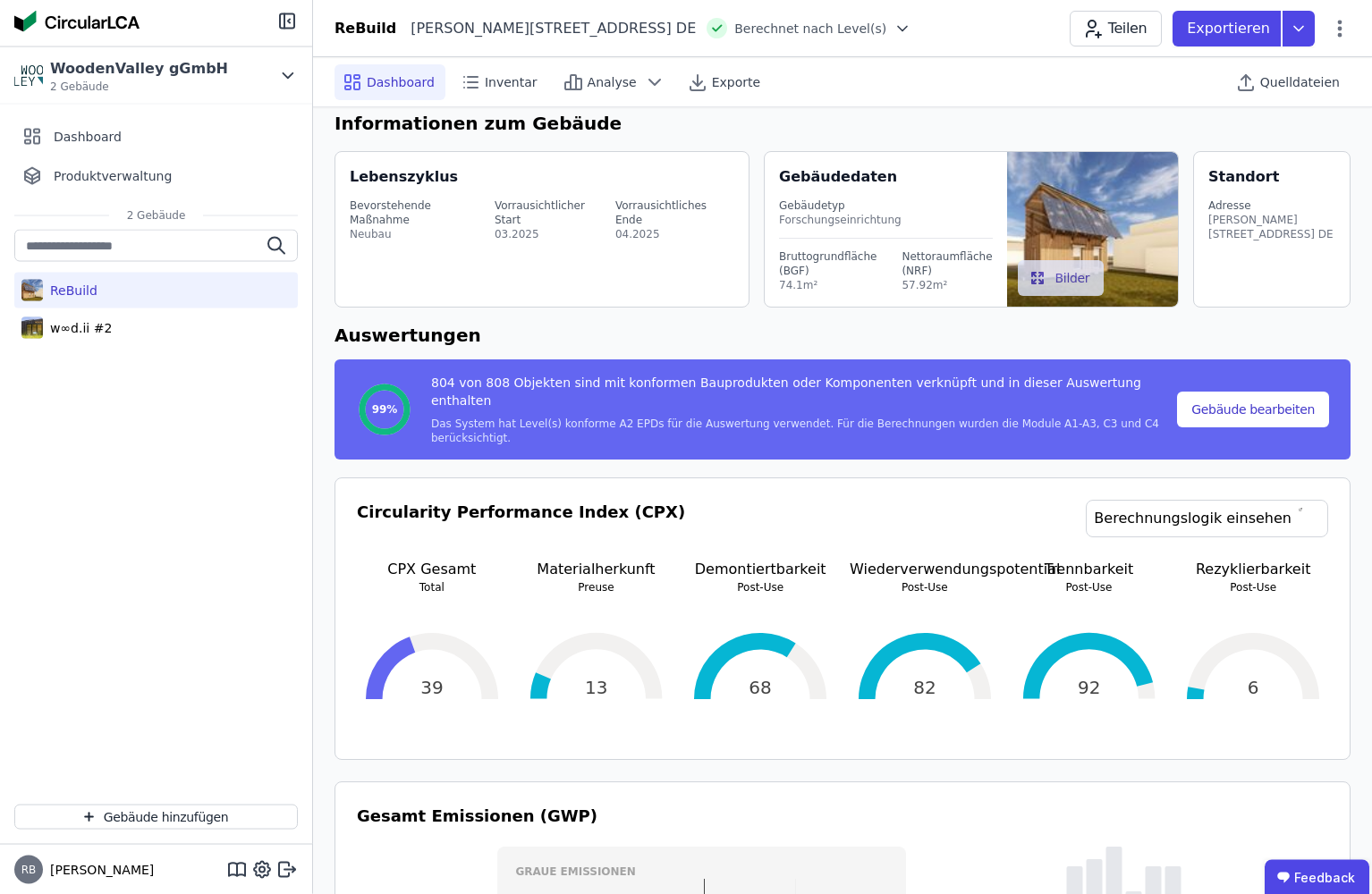
scroll to position [28, 0]
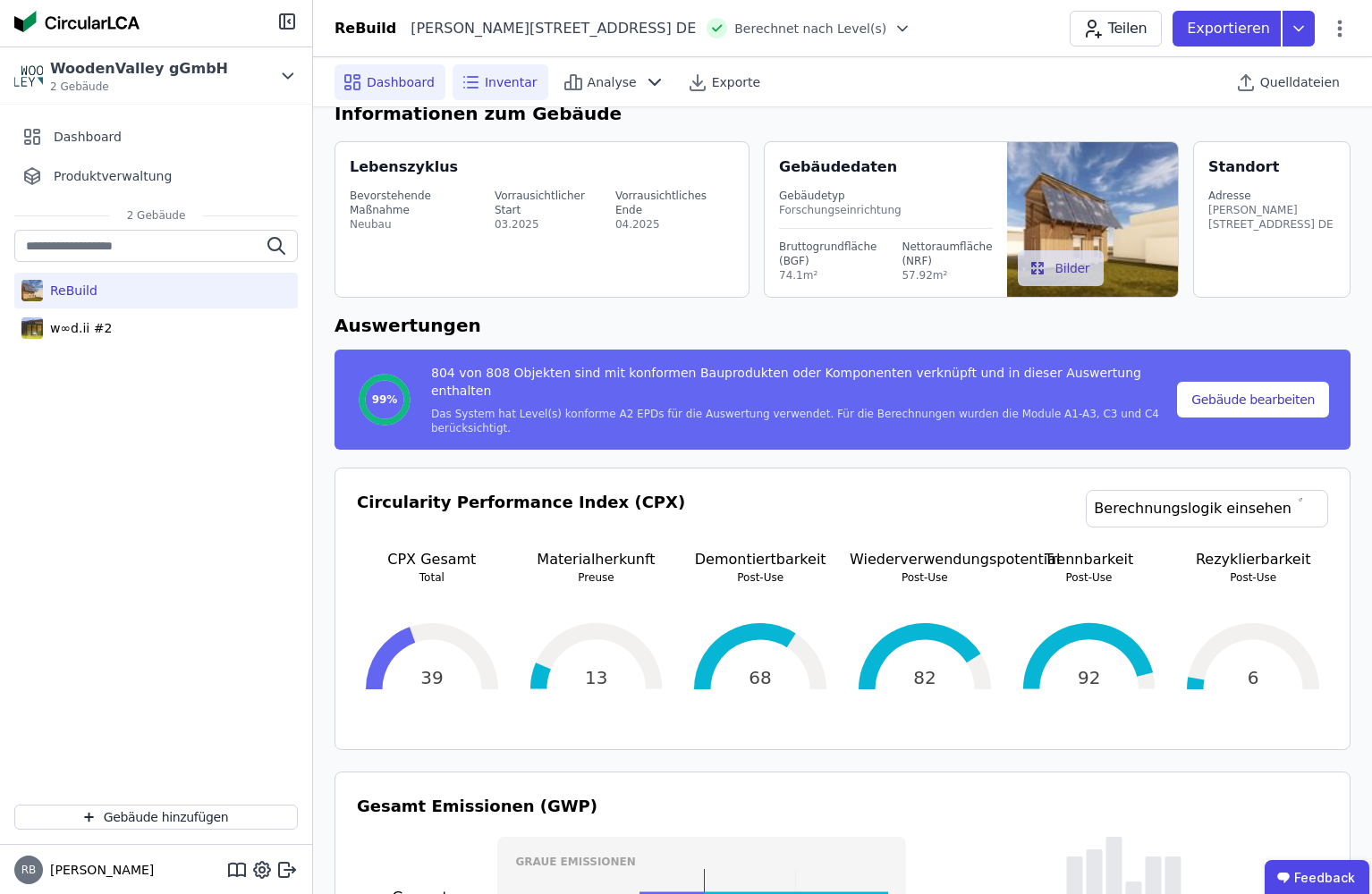
click at [479, 98] on div "Inventar" at bounding box center [501, 82] width 96 height 36
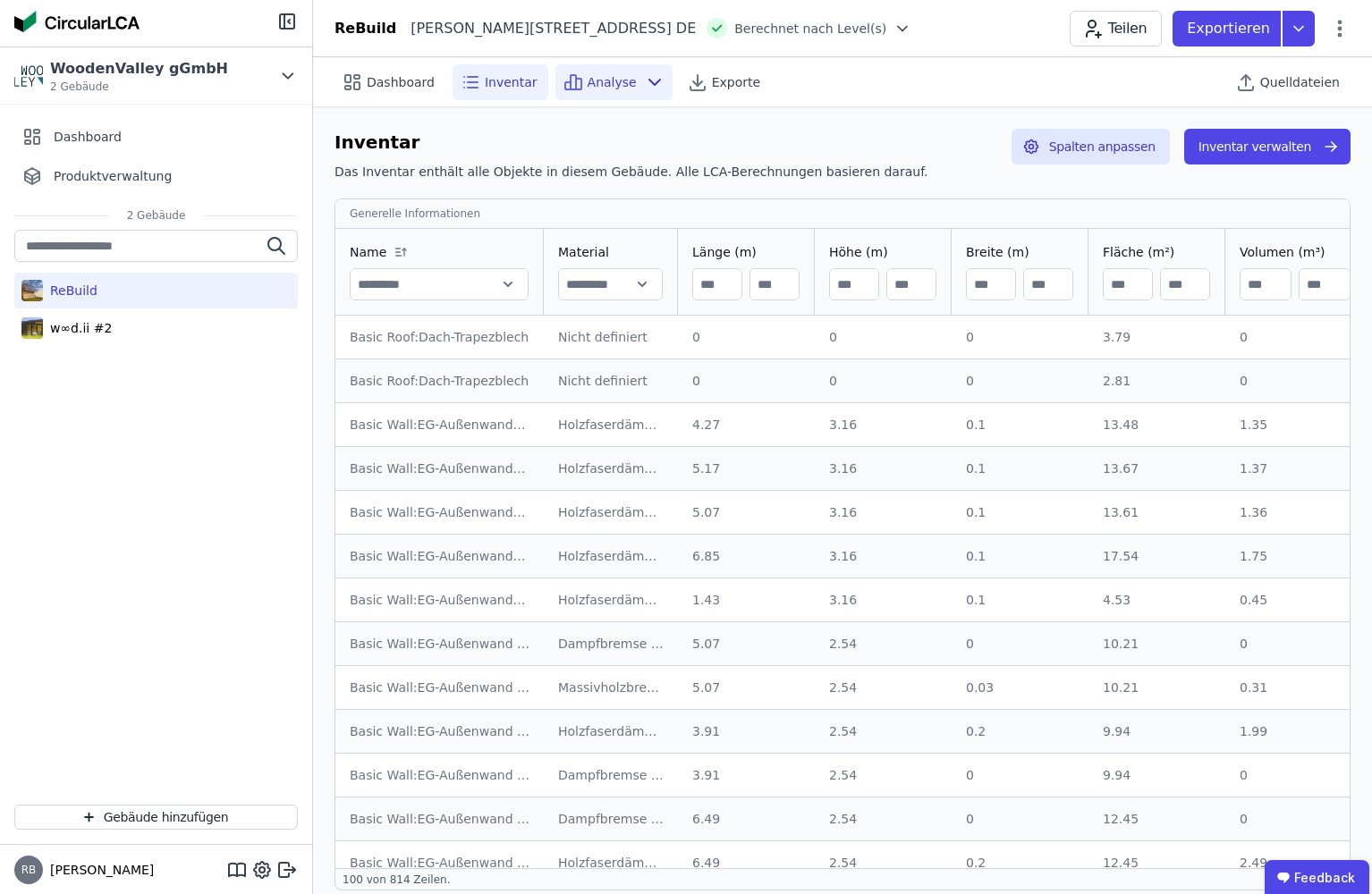
click at [624, 89] on span "Analyse" at bounding box center [612, 82] width 49 height 18
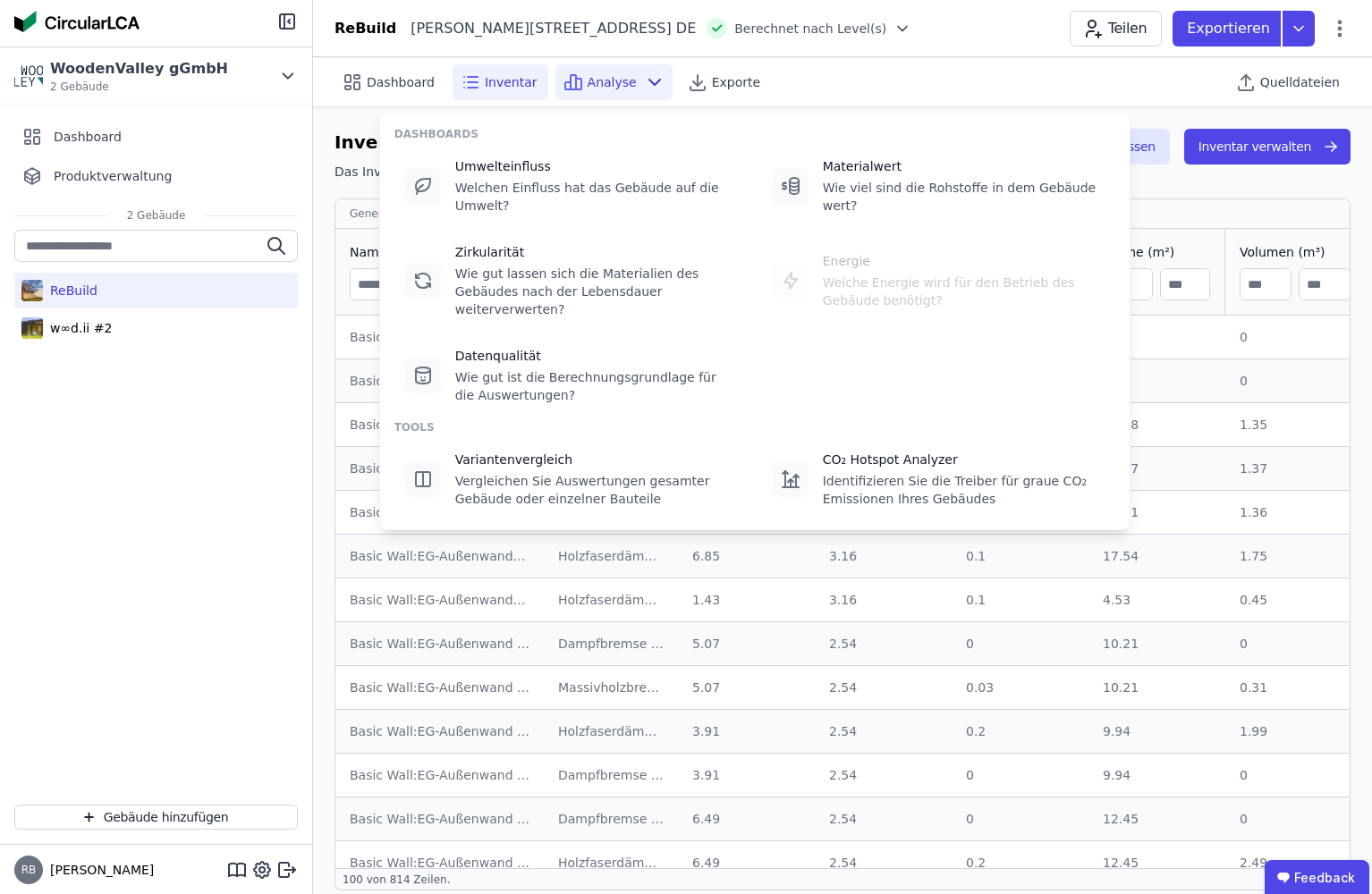
click at [721, 102] on div "Dashboard Inventar Analyse Exporte Quelldateien" at bounding box center [843, 82] width 1017 height 49
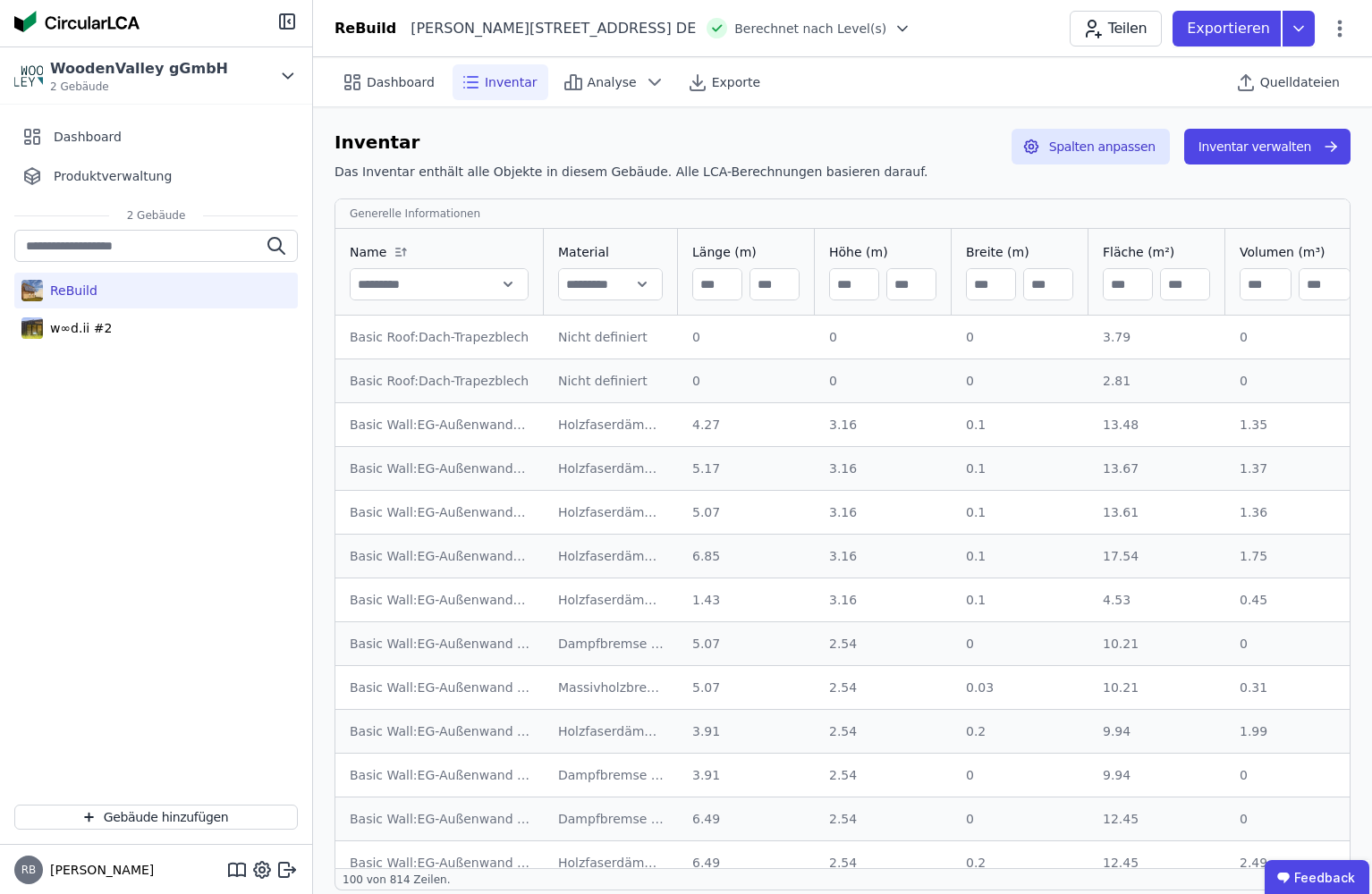
click at [716, 63] on div "Dashboard Inventar Analyse Exporte Quelldateien" at bounding box center [843, 82] width 1017 height 49
click at [712, 87] on span "Exporte" at bounding box center [735, 82] width 48 height 18
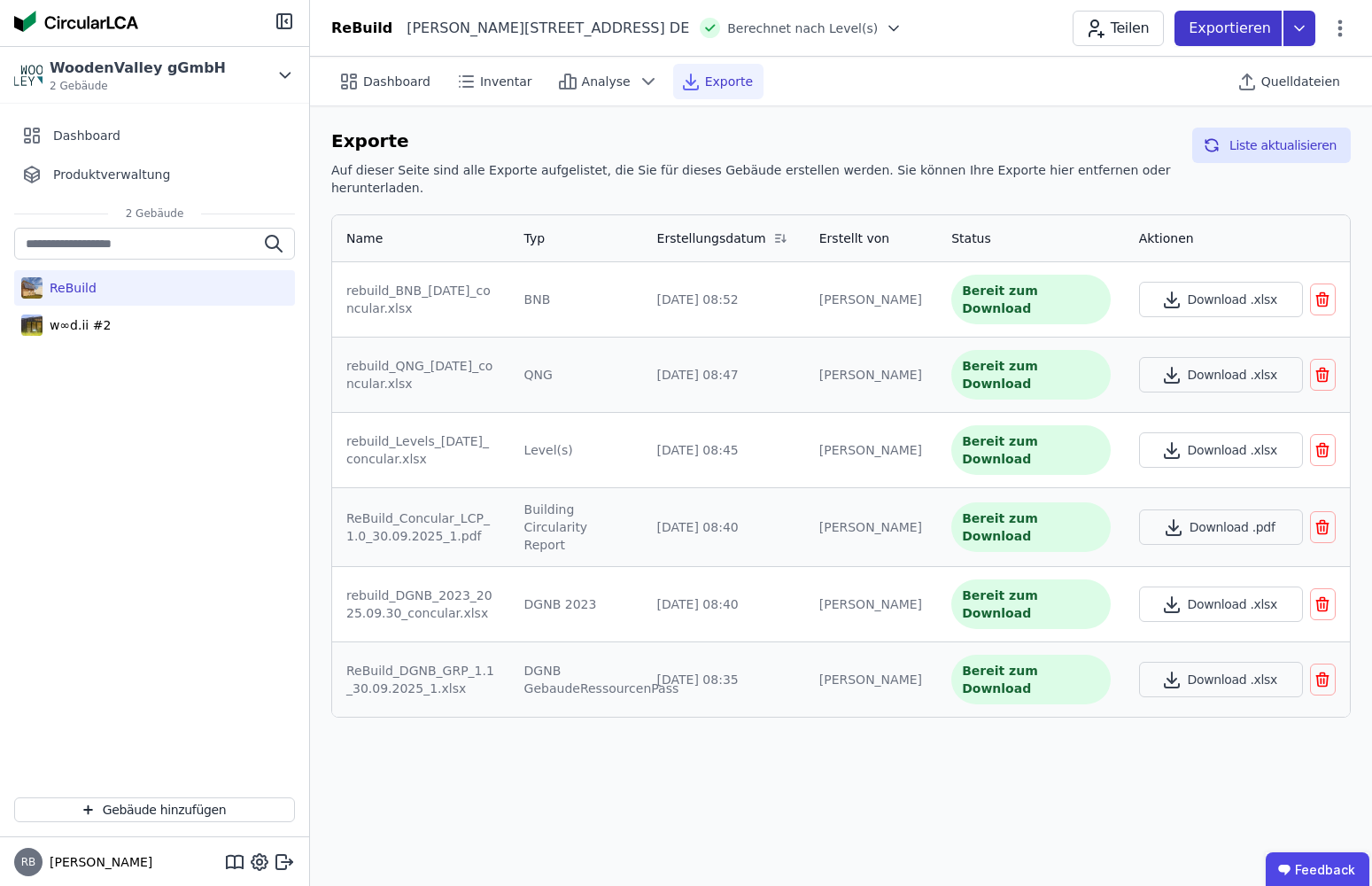
click at [1164, 23] on p "Exportieren" at bounding box center [1231, 28] width 86 height 21
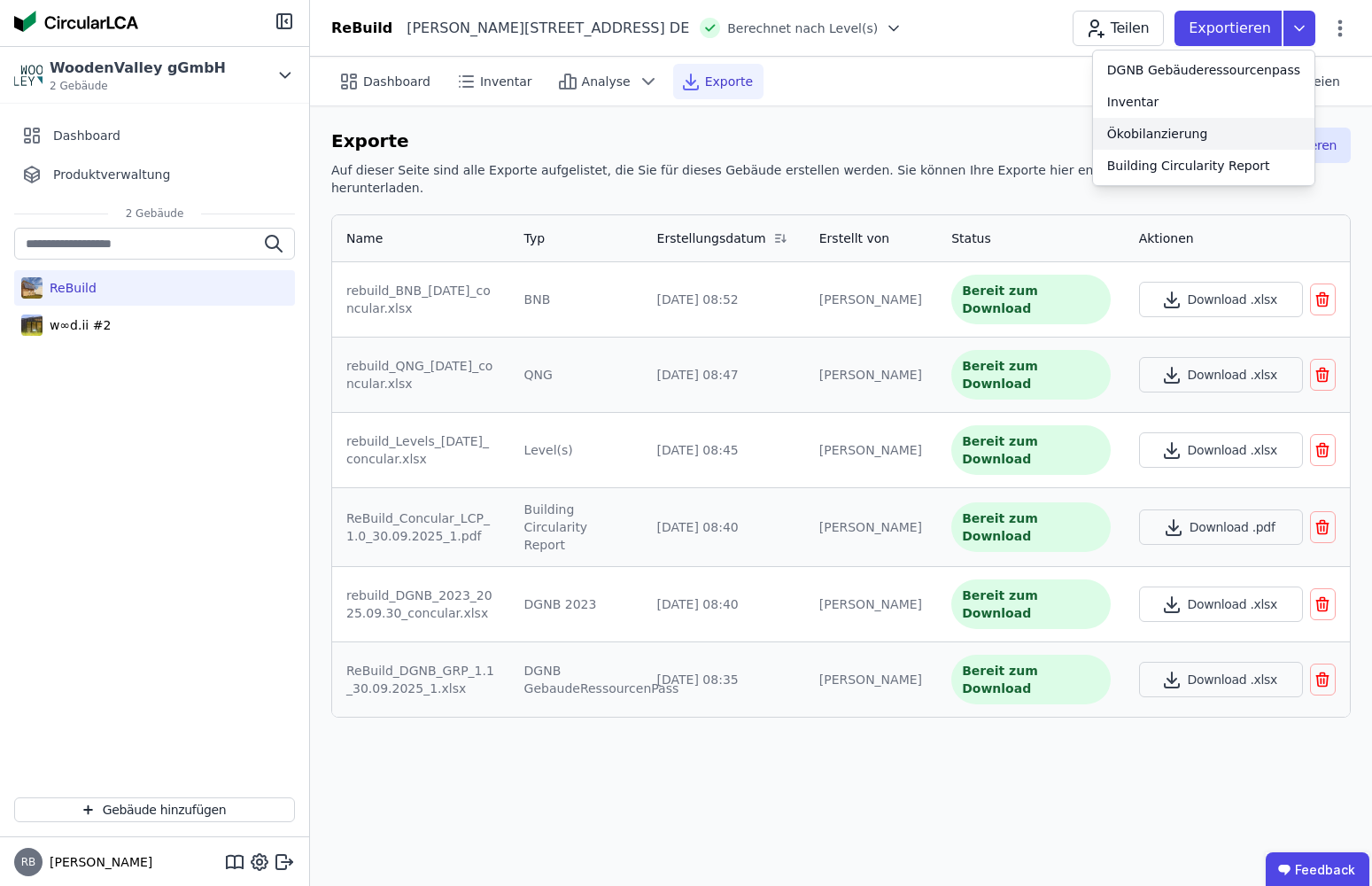
click at [1164, 133] on div "Ökobilanzierung" at bounding box center [1157, 133] width 101 height 17
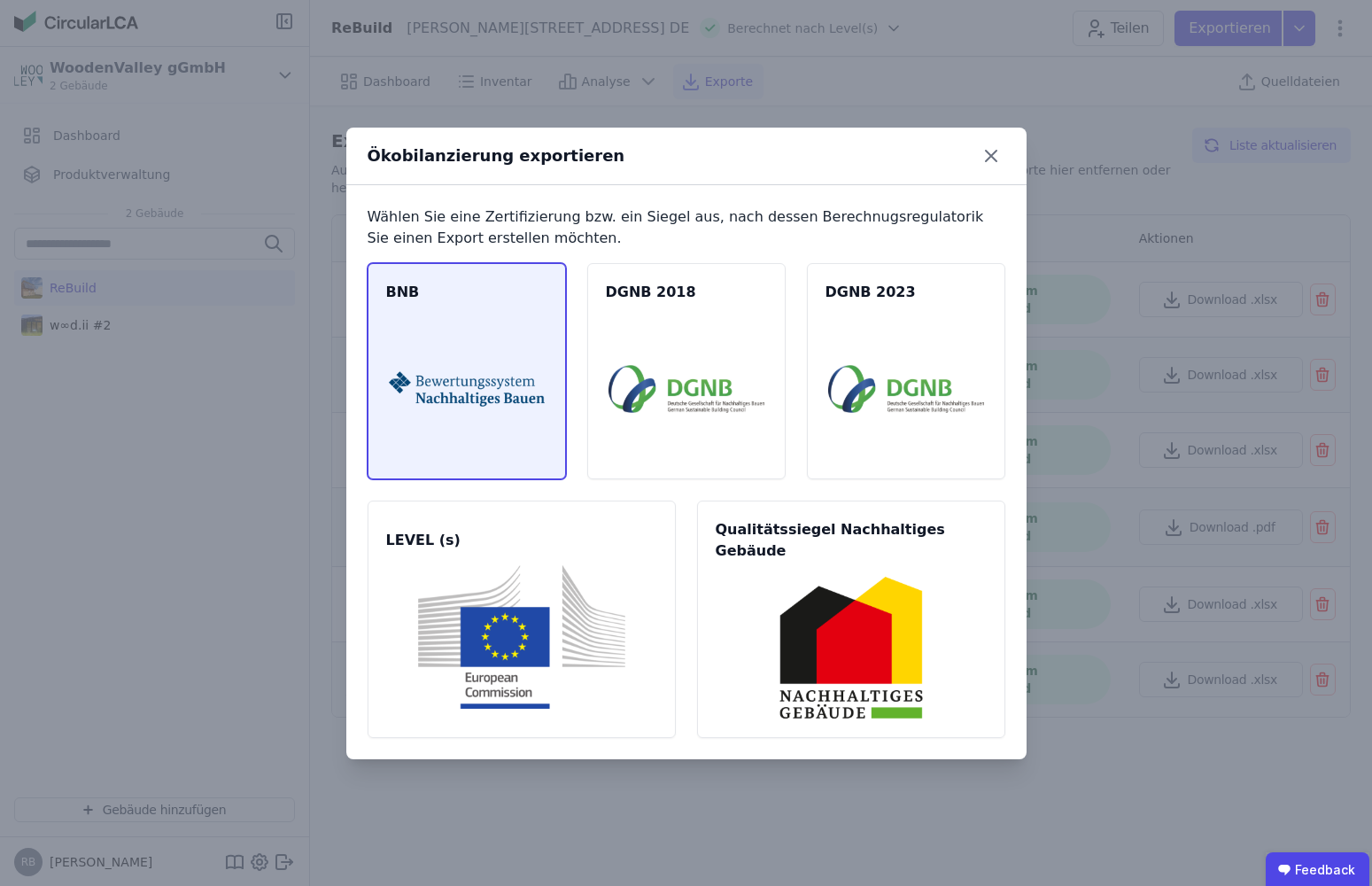
click at [538, 327] on div "BNB" at bounding box center [466, 371] width 198 height 217
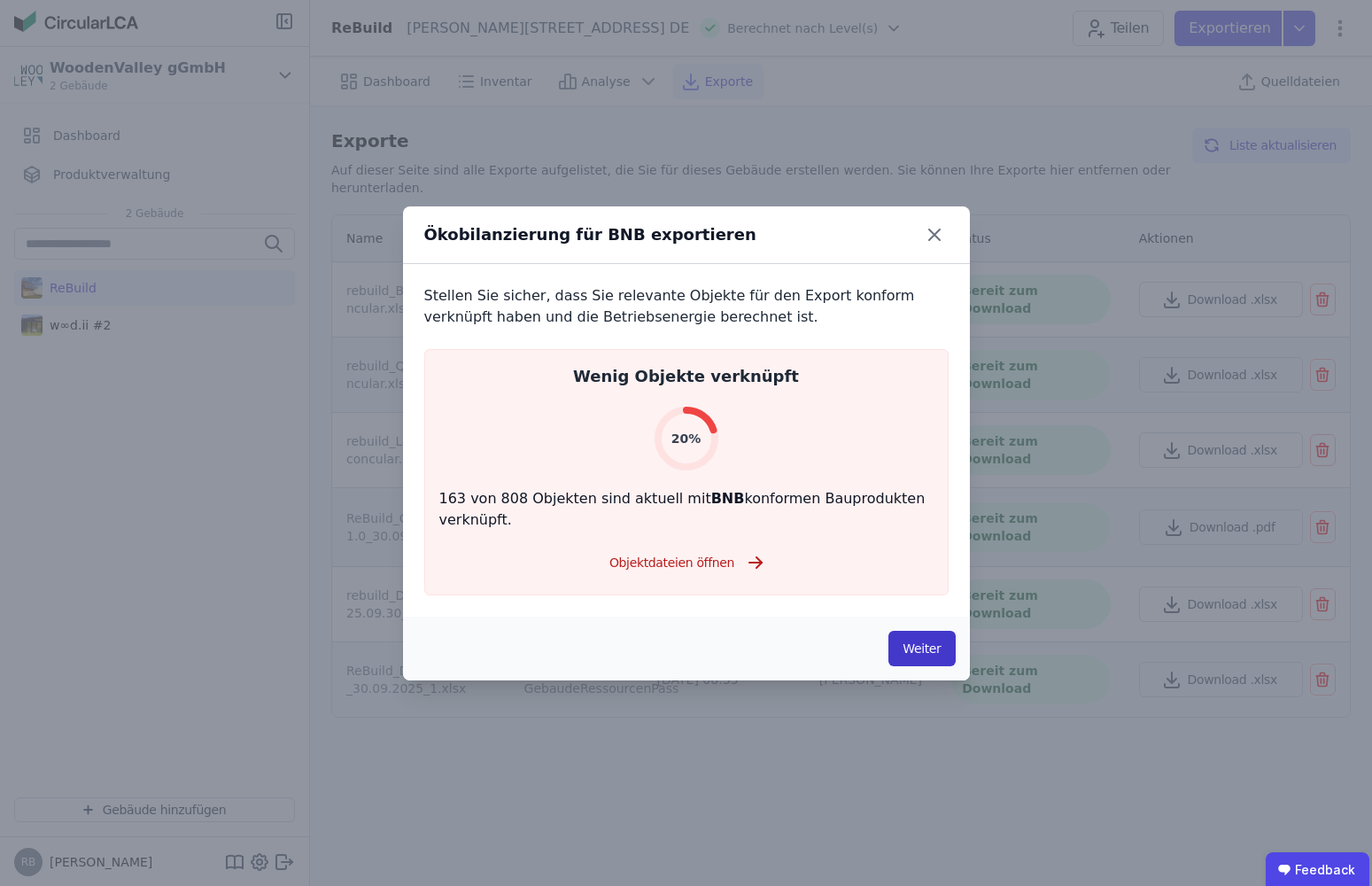
click at [911, 645] on button "Weiter" at bounding box center [921, 648] width 67 height 36
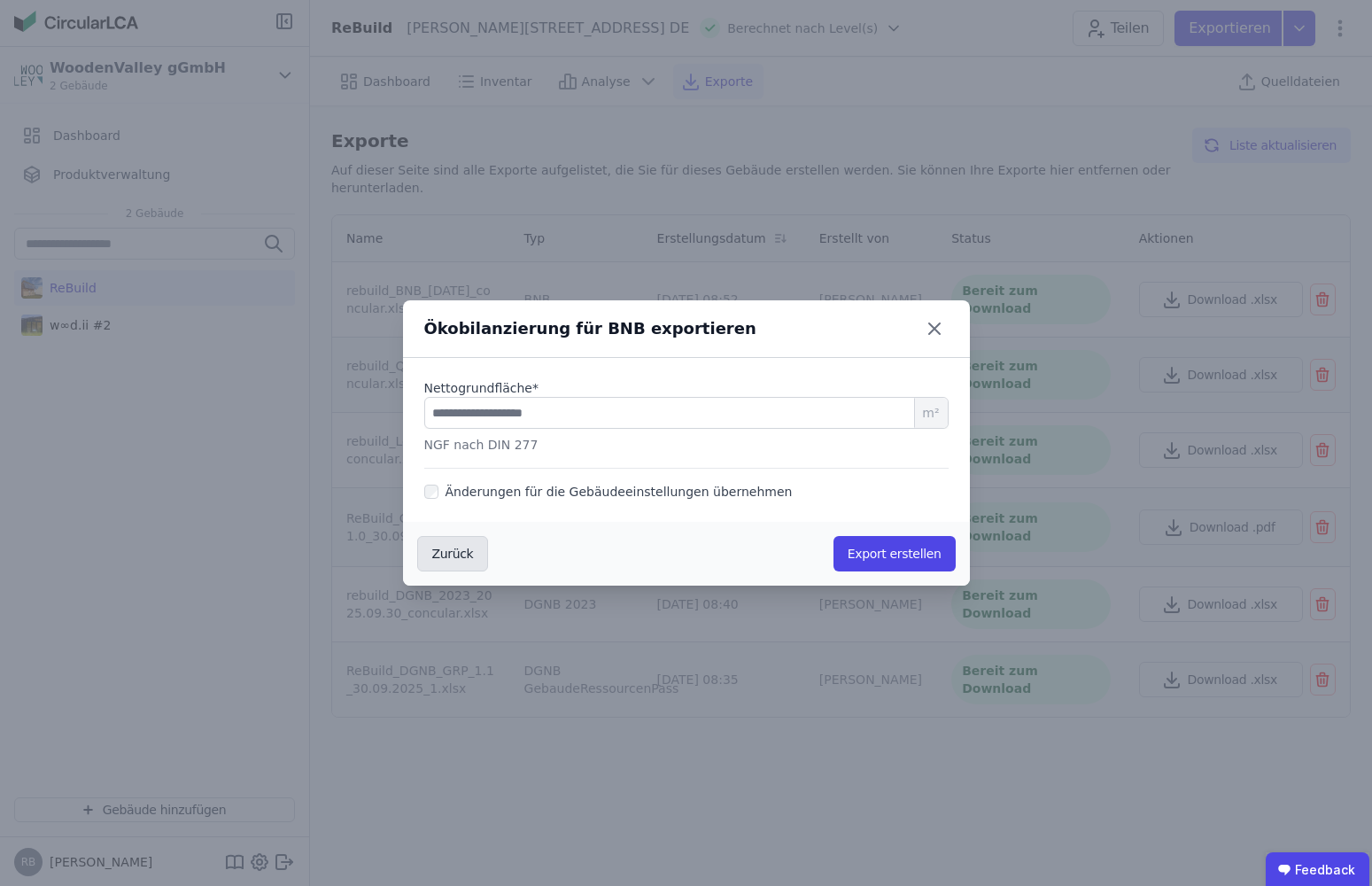
click at [451, 547] on button "Zurück" at bounding box center [453, 553] width 72 height 36
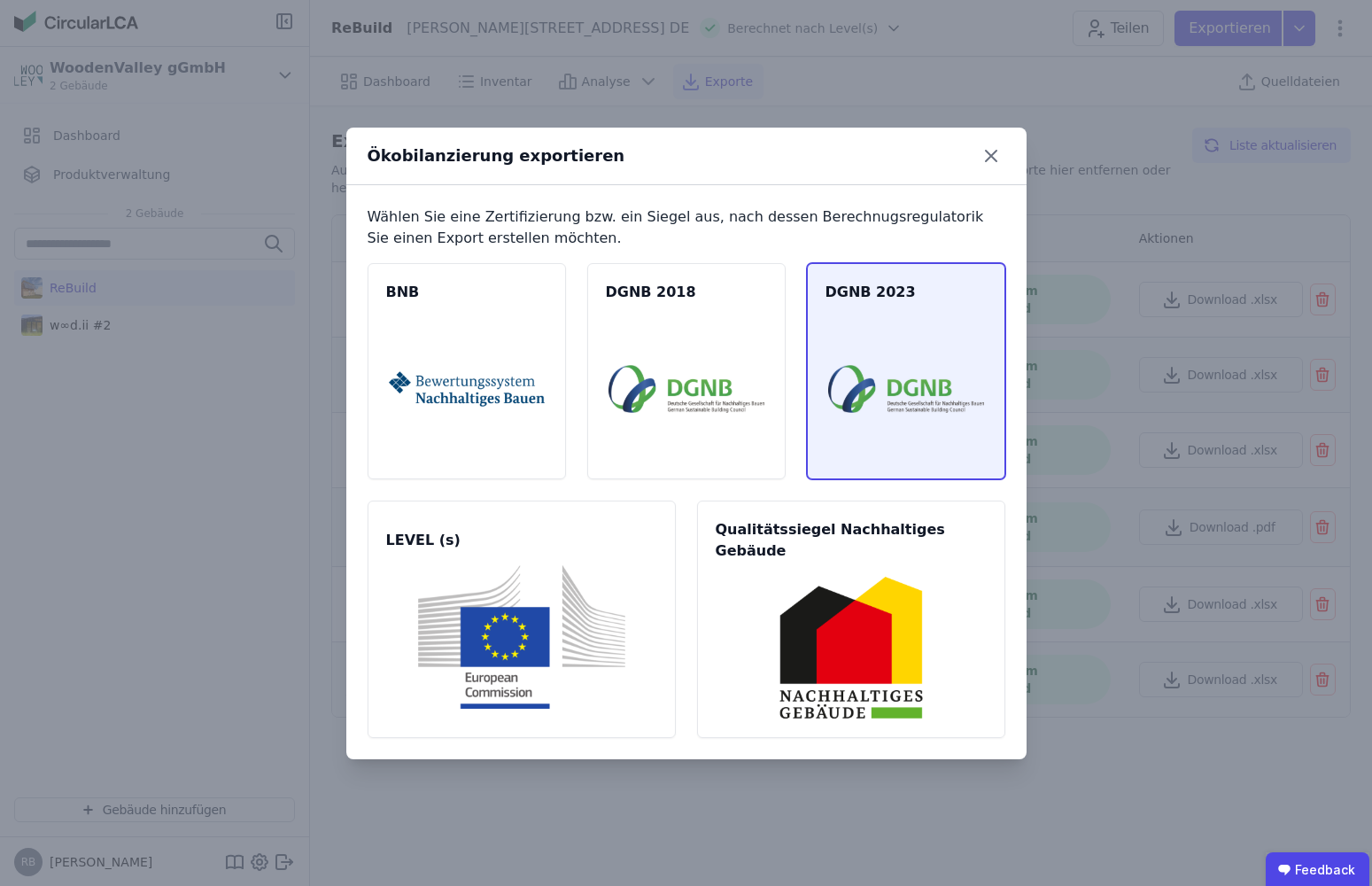
click at [844, 350] on img at bounding box center [906, 389] width 156 height 143
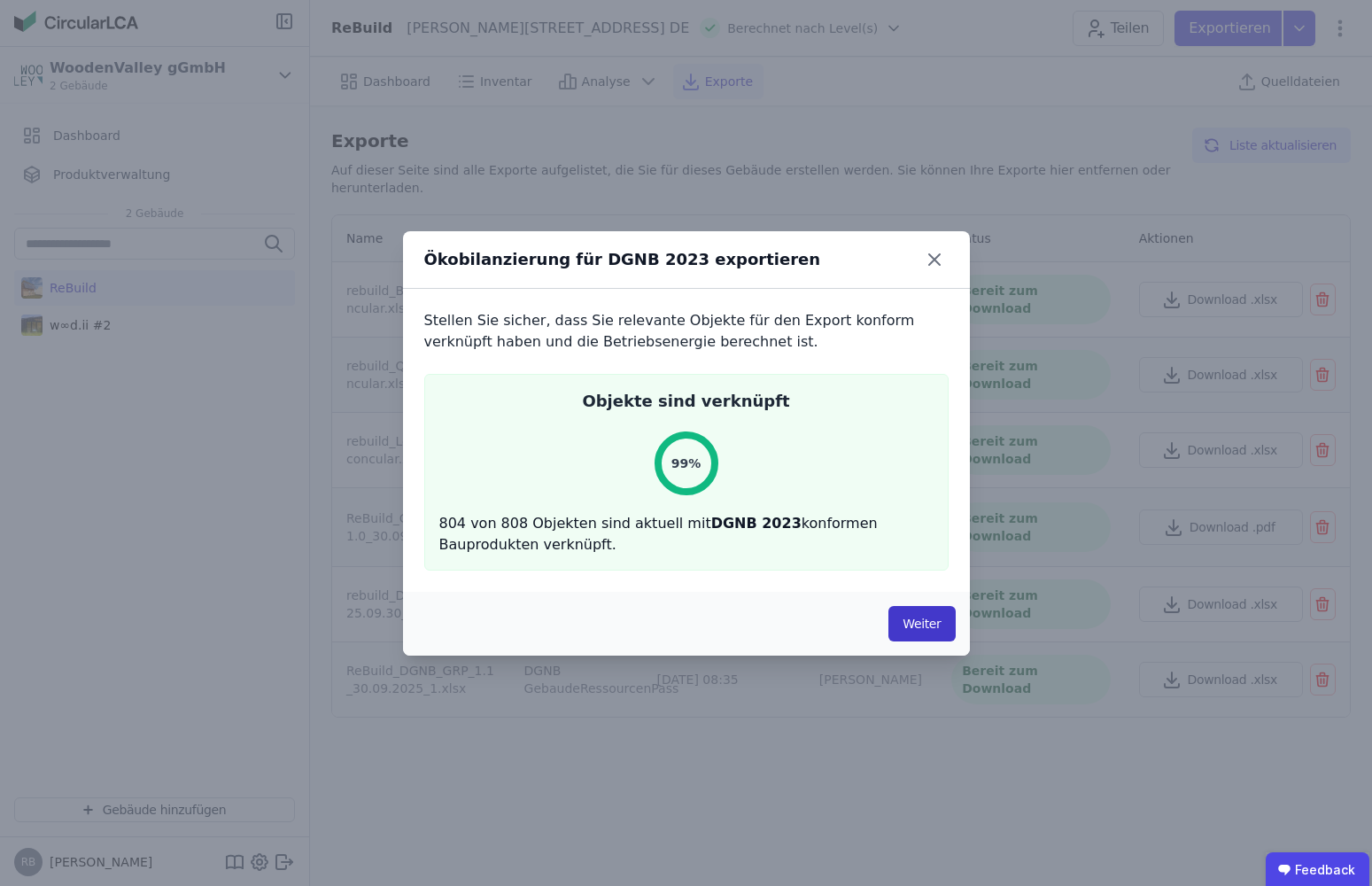
click at [926, 629] on button "Weiter" at bounding box center [921, 624] width 67 height 36
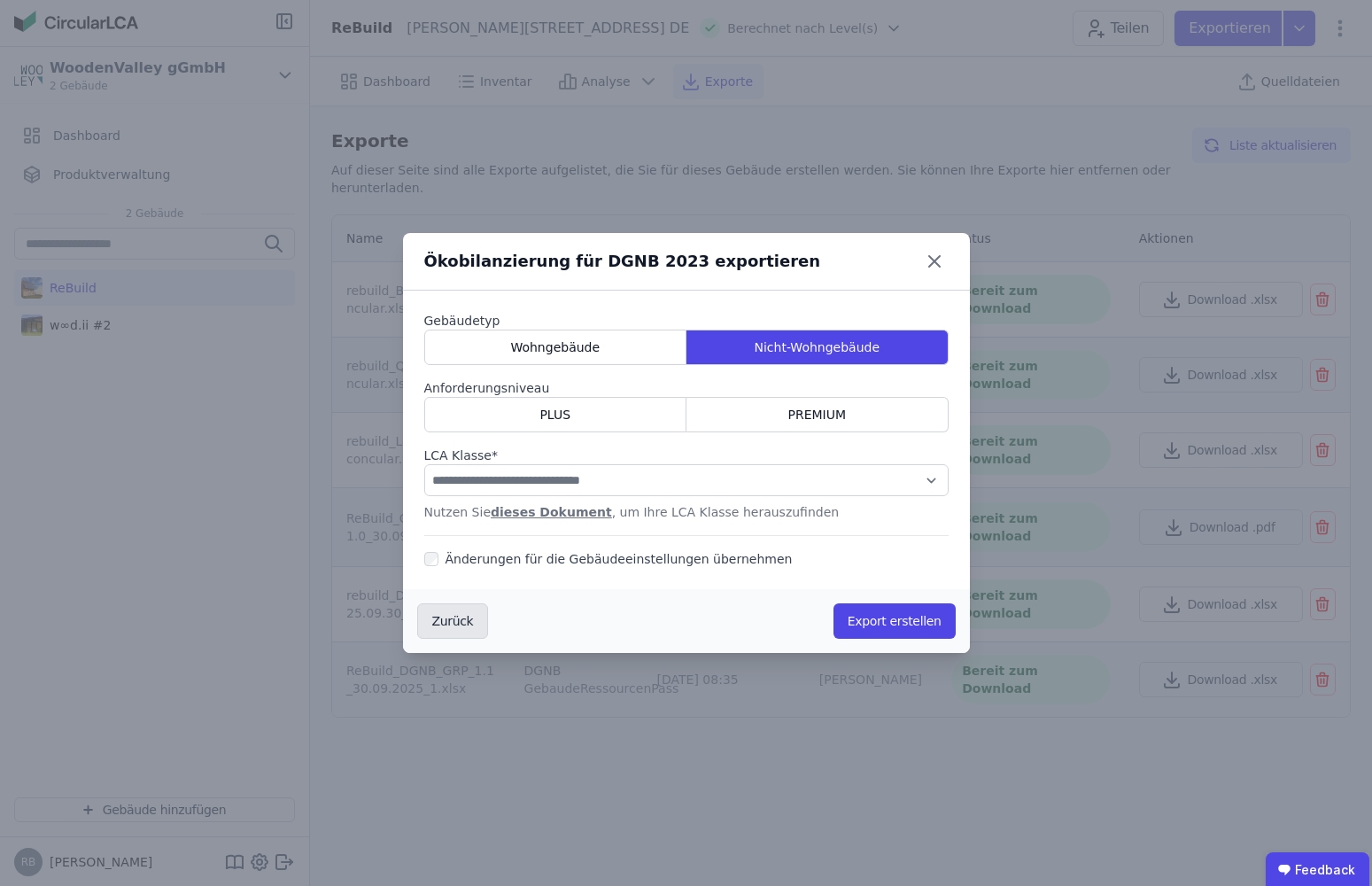
click at [470, 619] on button "Zurück" at bounding box center [453, 621] width 72 height 36
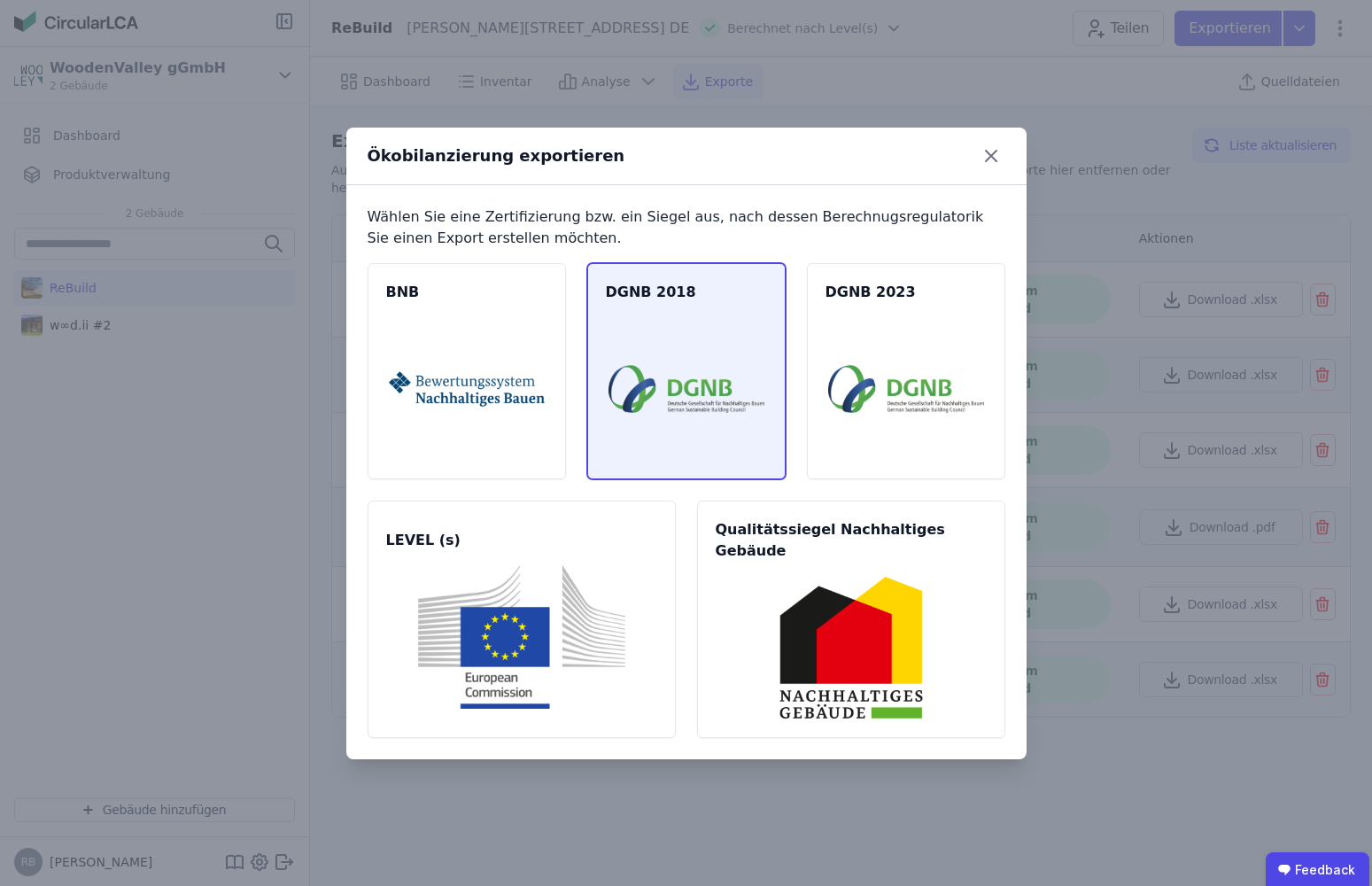
click at [731, 339] on img at bounding box center [686, 389] width 156 height 143
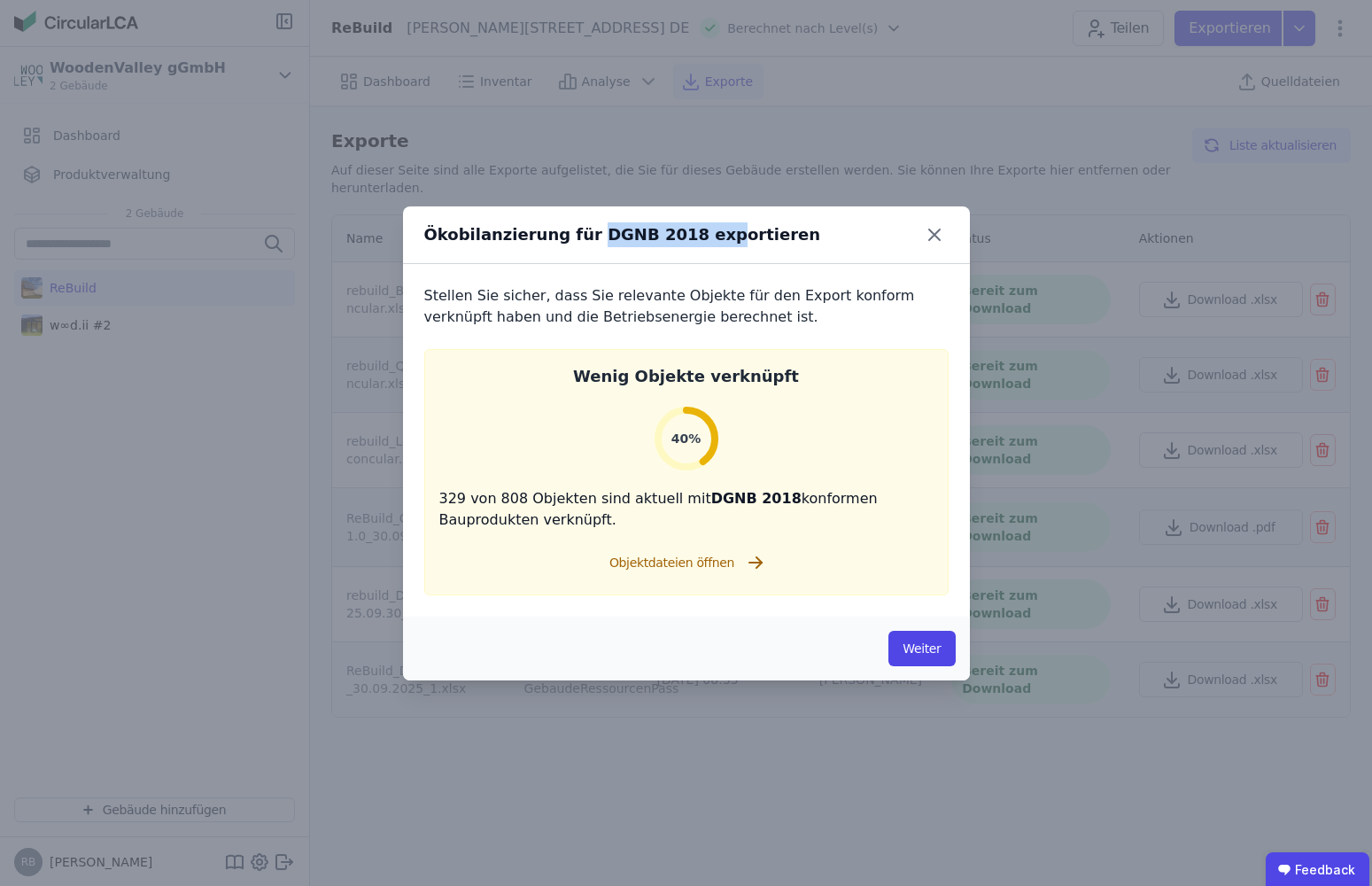
drag, startPoint x: 574, startPoint y: 234, endPoint x: 693, endPoint y: 239, distance: 119.1
click at [693, 239] on div "Ökobilanzierung für DGNB 2018 exportieren" at bounding box center [623, 235] width 396 height 25
drag, startPoint x: 428, startPoint y: 497, endPoint x: 671, endPoint y: 546, distance: 247.9
click at [671, 546] on div "Wenig Objekte verknüpft 40% 329 von 808 Objekten sind aktuell mit DGNB 2018 kon…" at bounding box center [686, 472] width 524 height 247
click at [938, 651] on button "Weiter" at bounding box center [921, 648] width 67 height 36
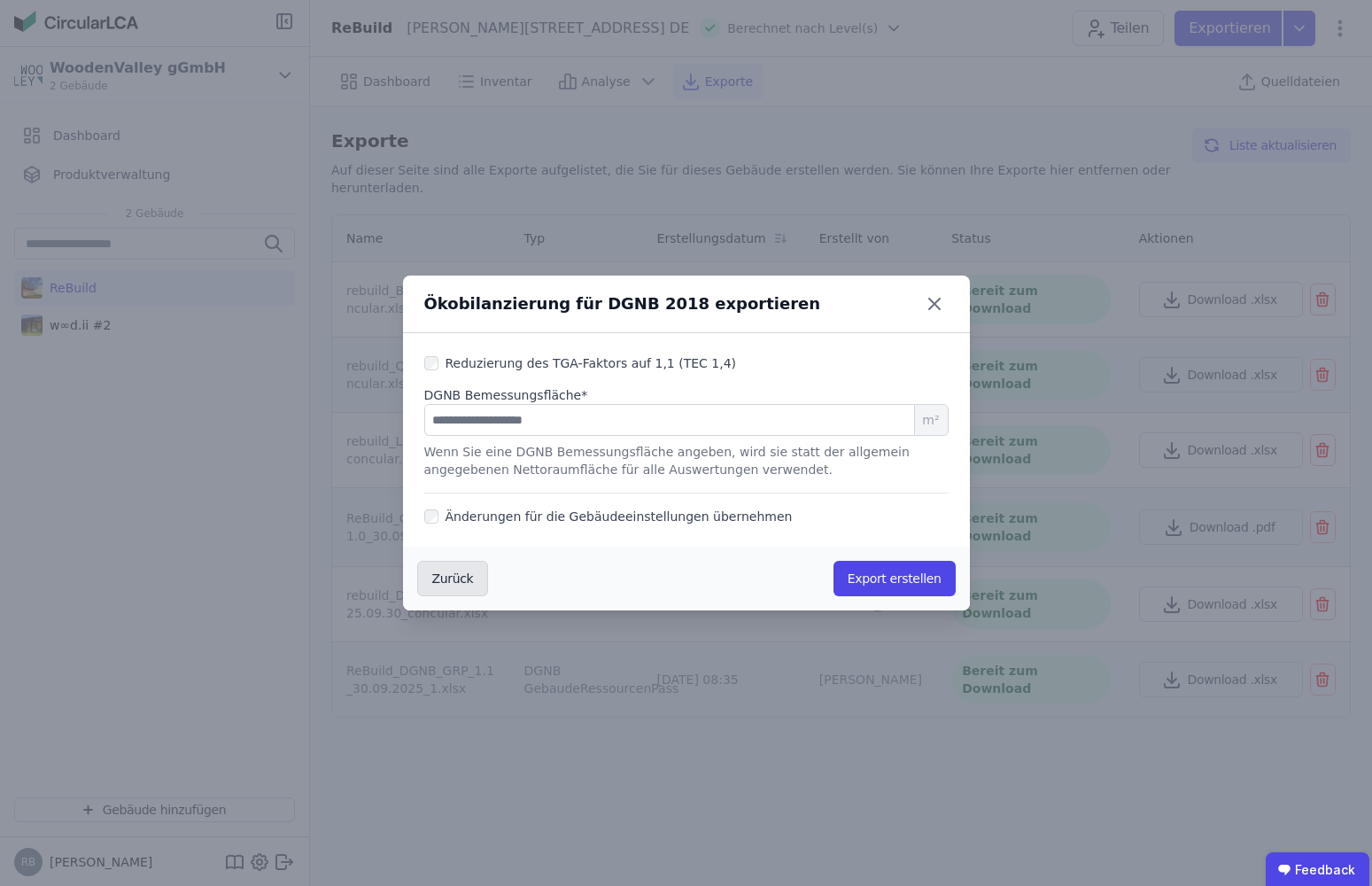
click at [449, 591] on button "Zurück" at bounding box center [453, 578] width 72 height 36
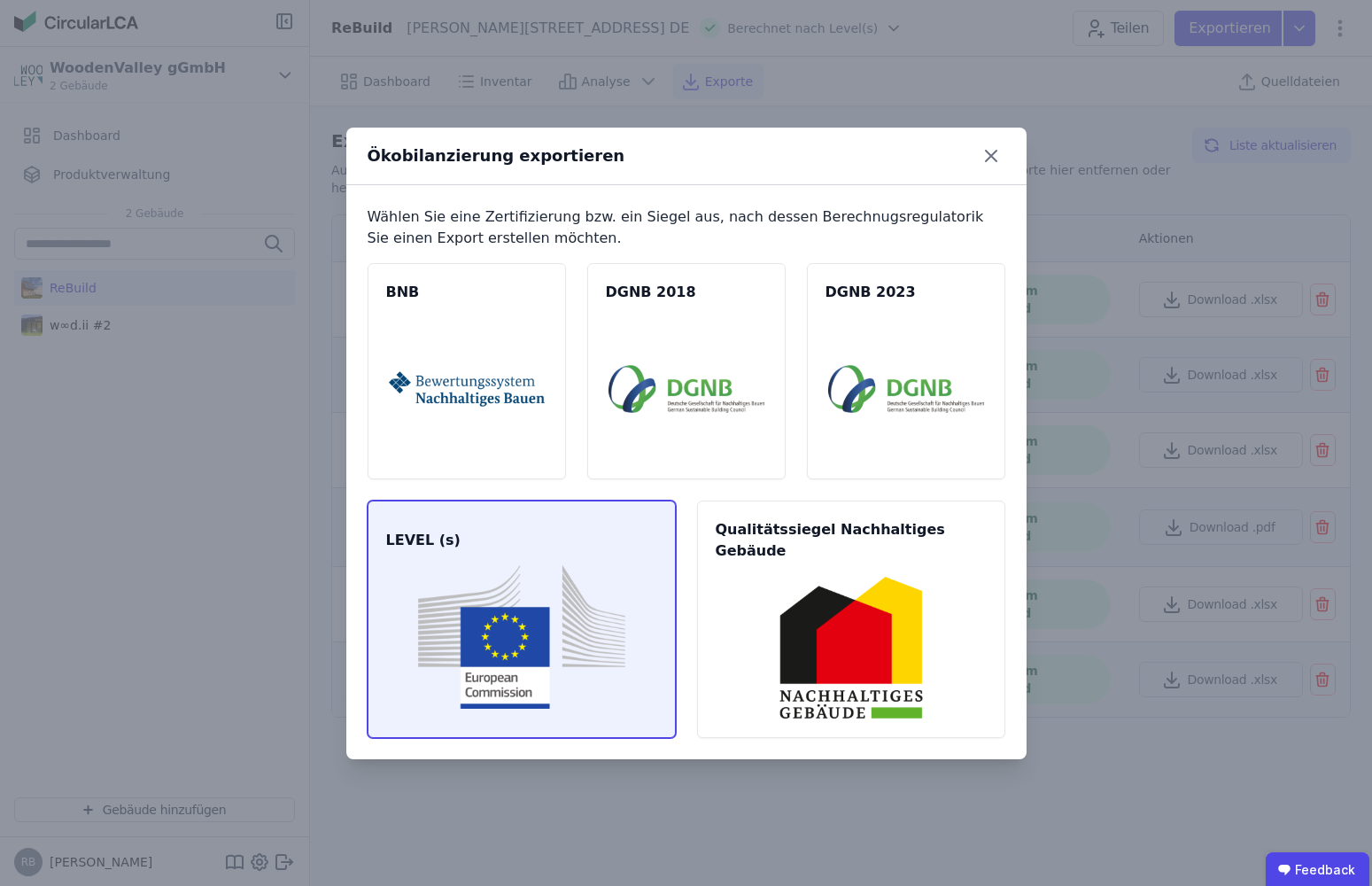
click at [543, 576] on img at bounding box center [521, 637] width 266 height 143
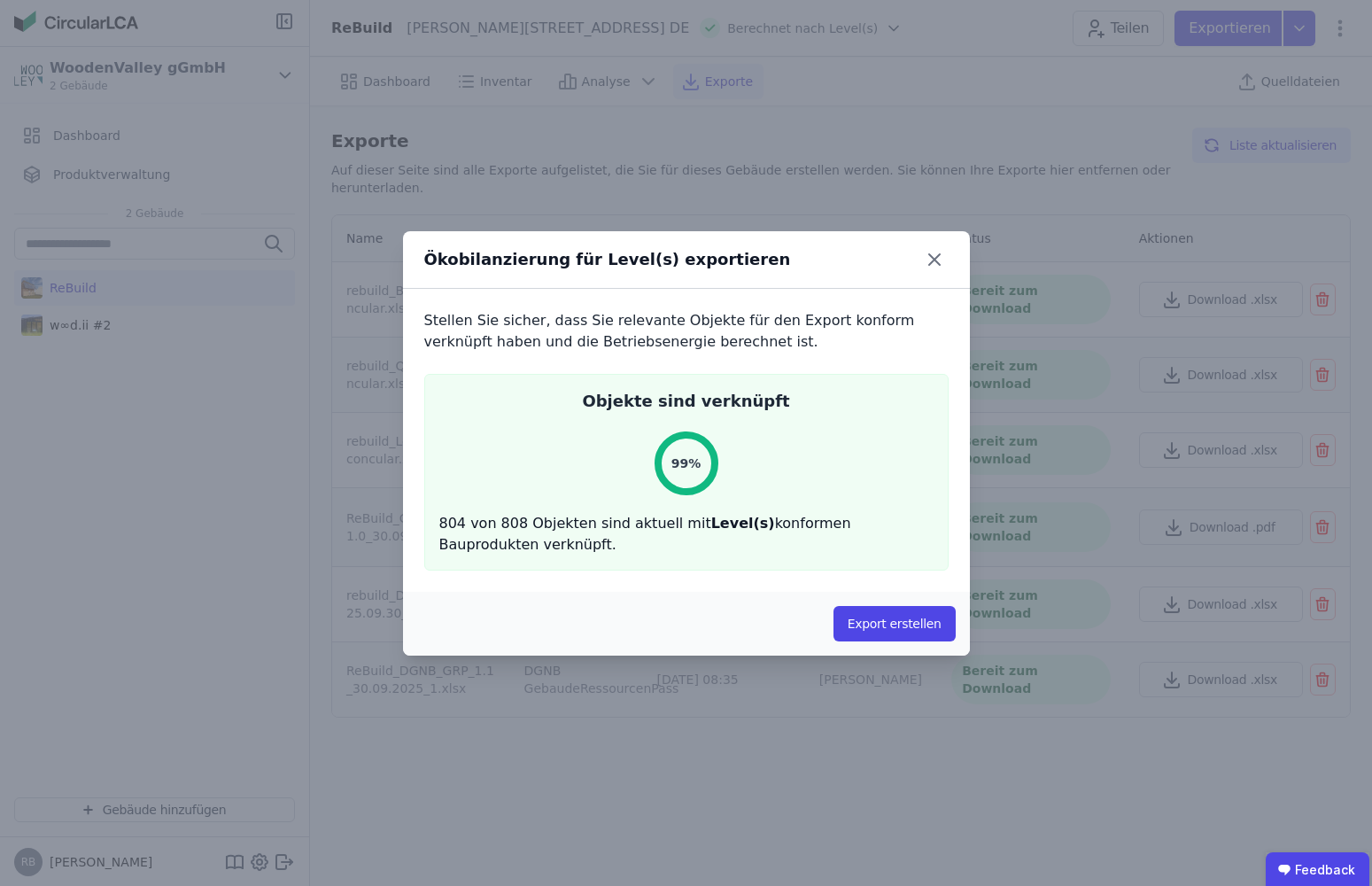
drag, startPoint x: 863, startPoint y: 629, endPoint x: 806, endPoint y: 626, distance: 57.1
click at [862, 629] on button "Export erstellen" at bounding box center [894, 624] width 122 height 36
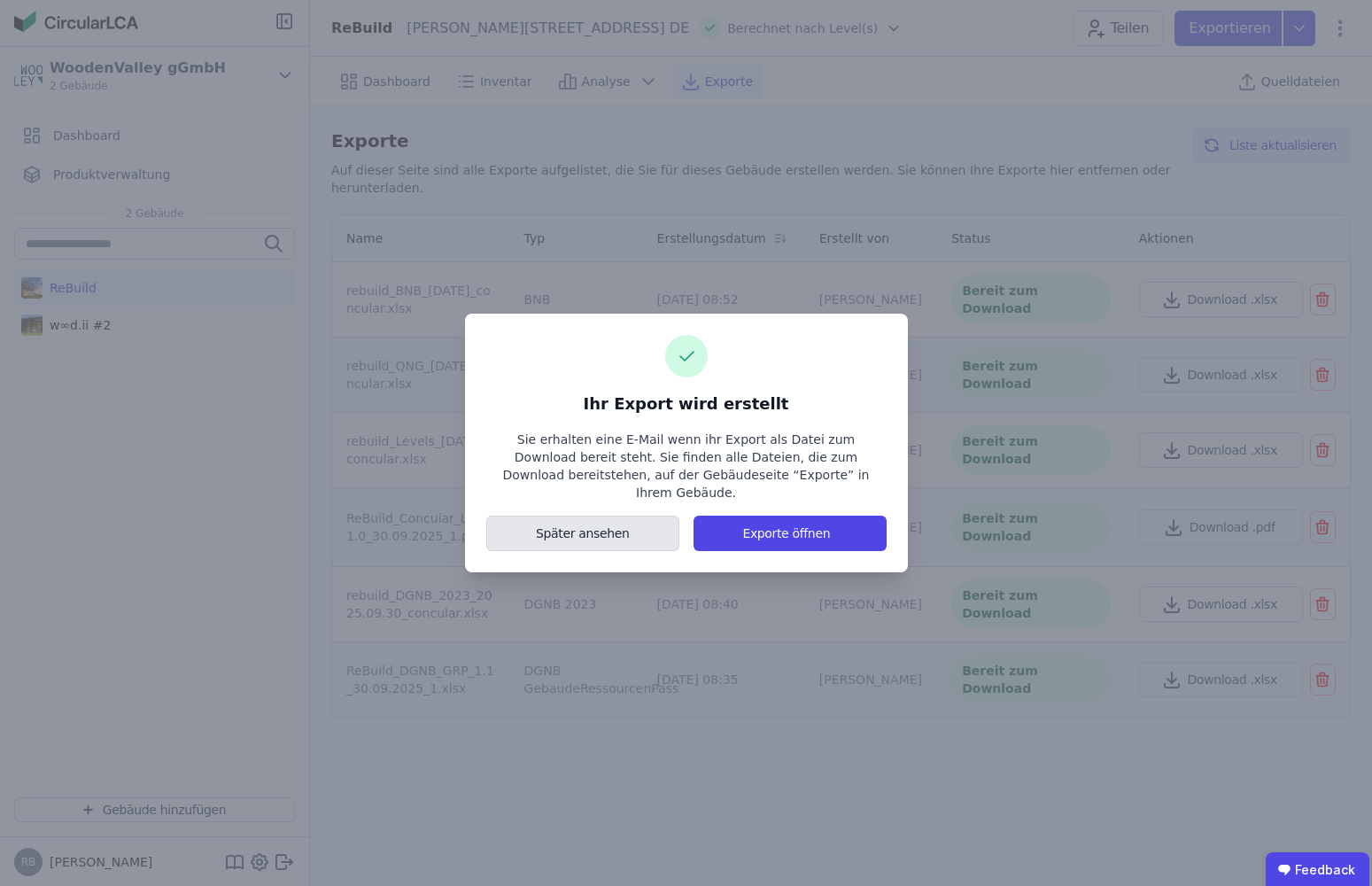
click at [547, 532] on button "Später ansehen" at bounding box center [583, 533] width 194 height 36
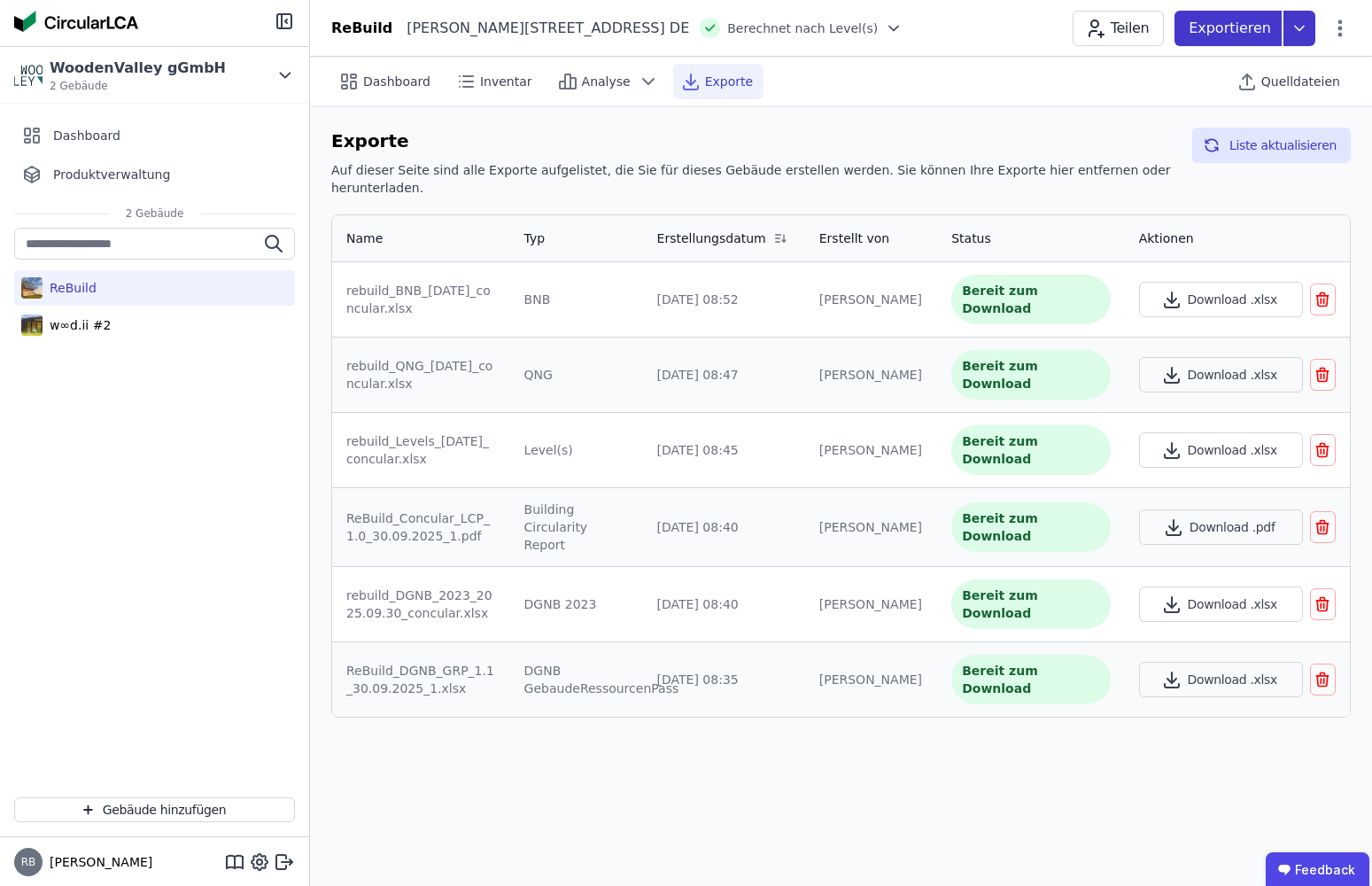
click at [1164, 24] on p "Exportieren" at bounding box center [1231, 28] width 86 height 21
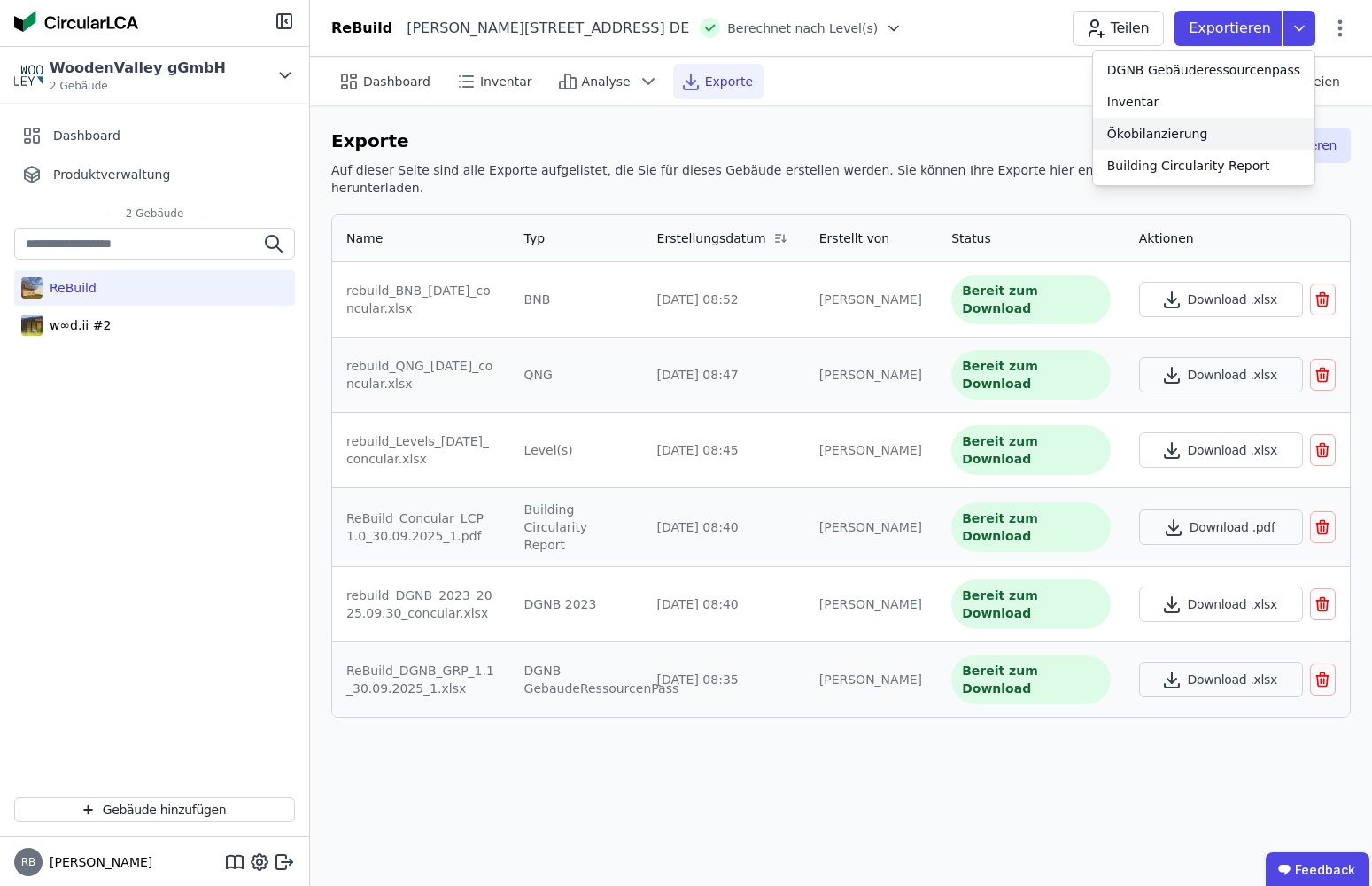
click at [1149, 136] on div "Ökobilanzierung" at bounding box center [1157, 133] width 101 height 17
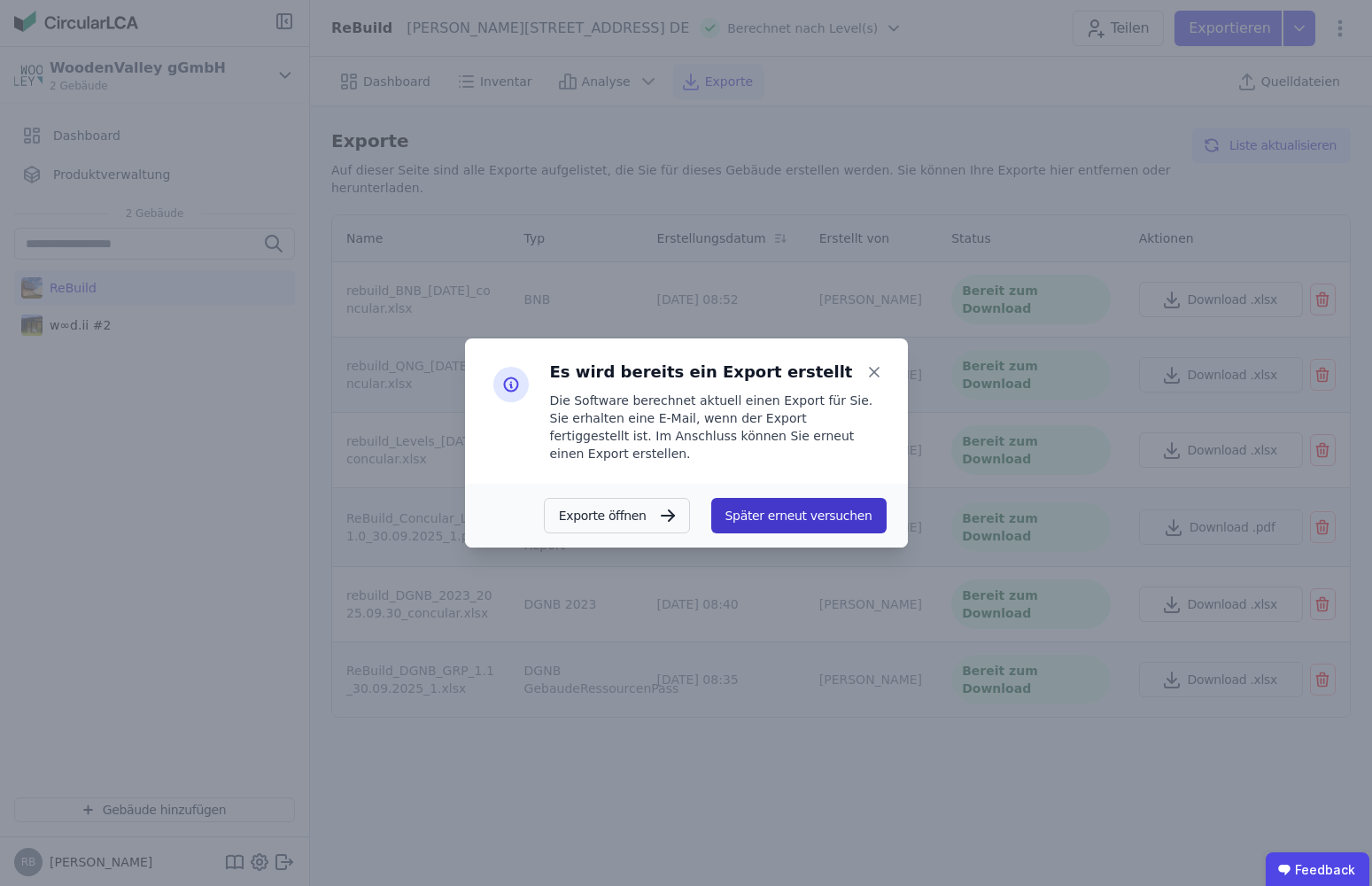
click at [825, 513] on button "Später erneut versuchen" at bounding box center [799, 516] width 175 height 36
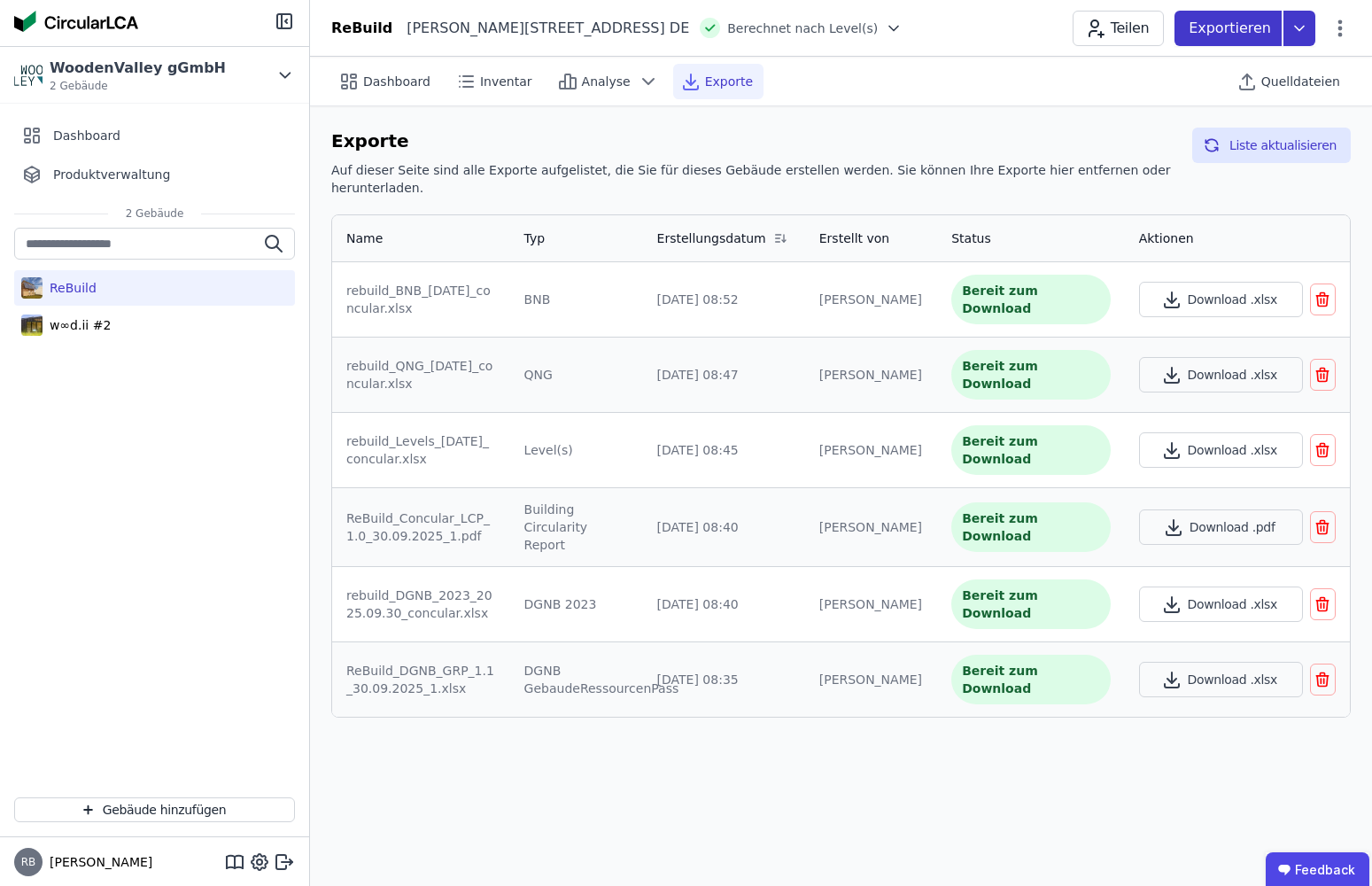
click at [1164, 36] on p "Exportieren" at bounding box center [1231, 28] width 86 height 21
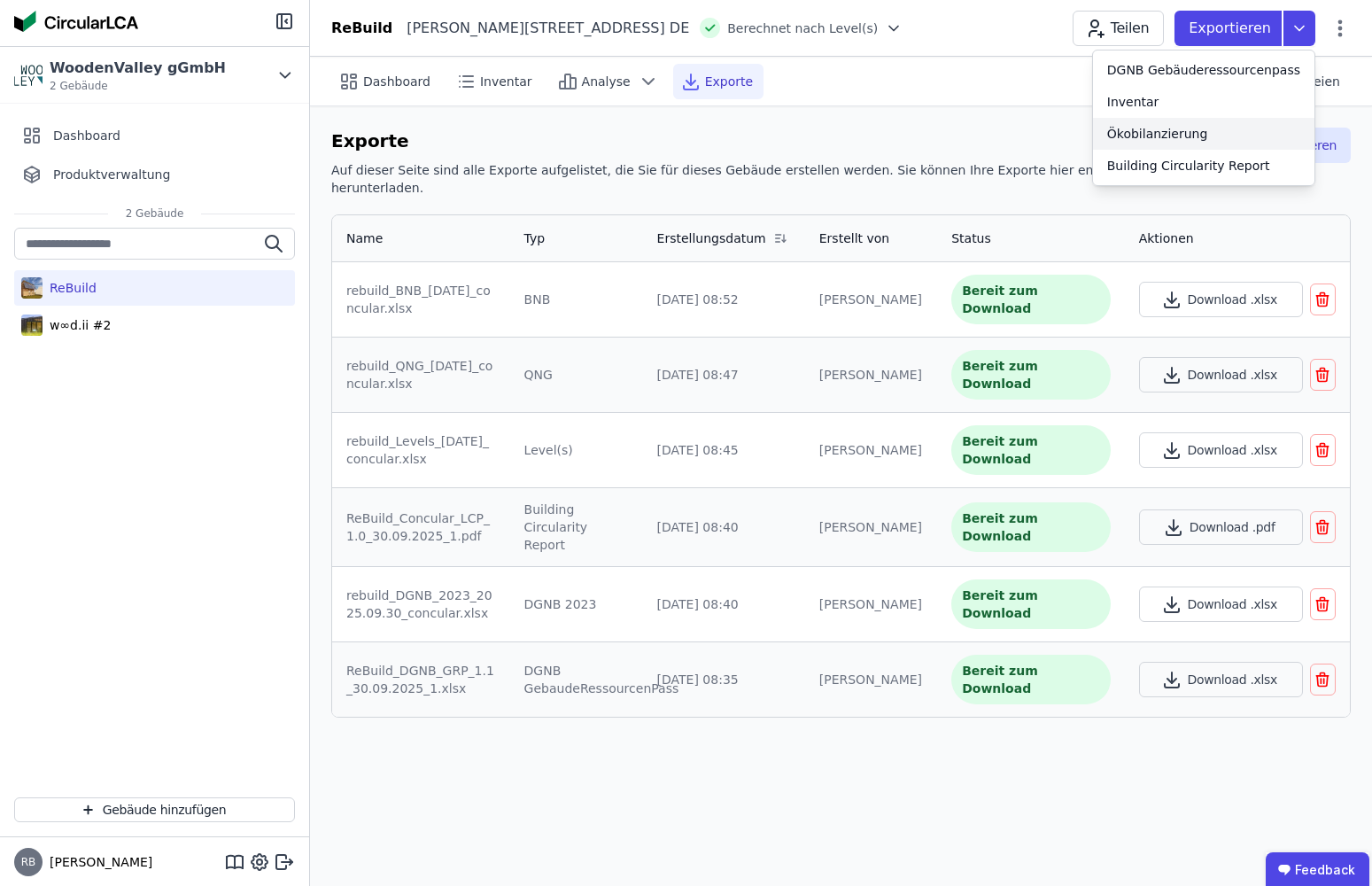
click at [1157, 141] on div "Ökobilanzierung" at bounding box center [1157, 133] width 101 height 17
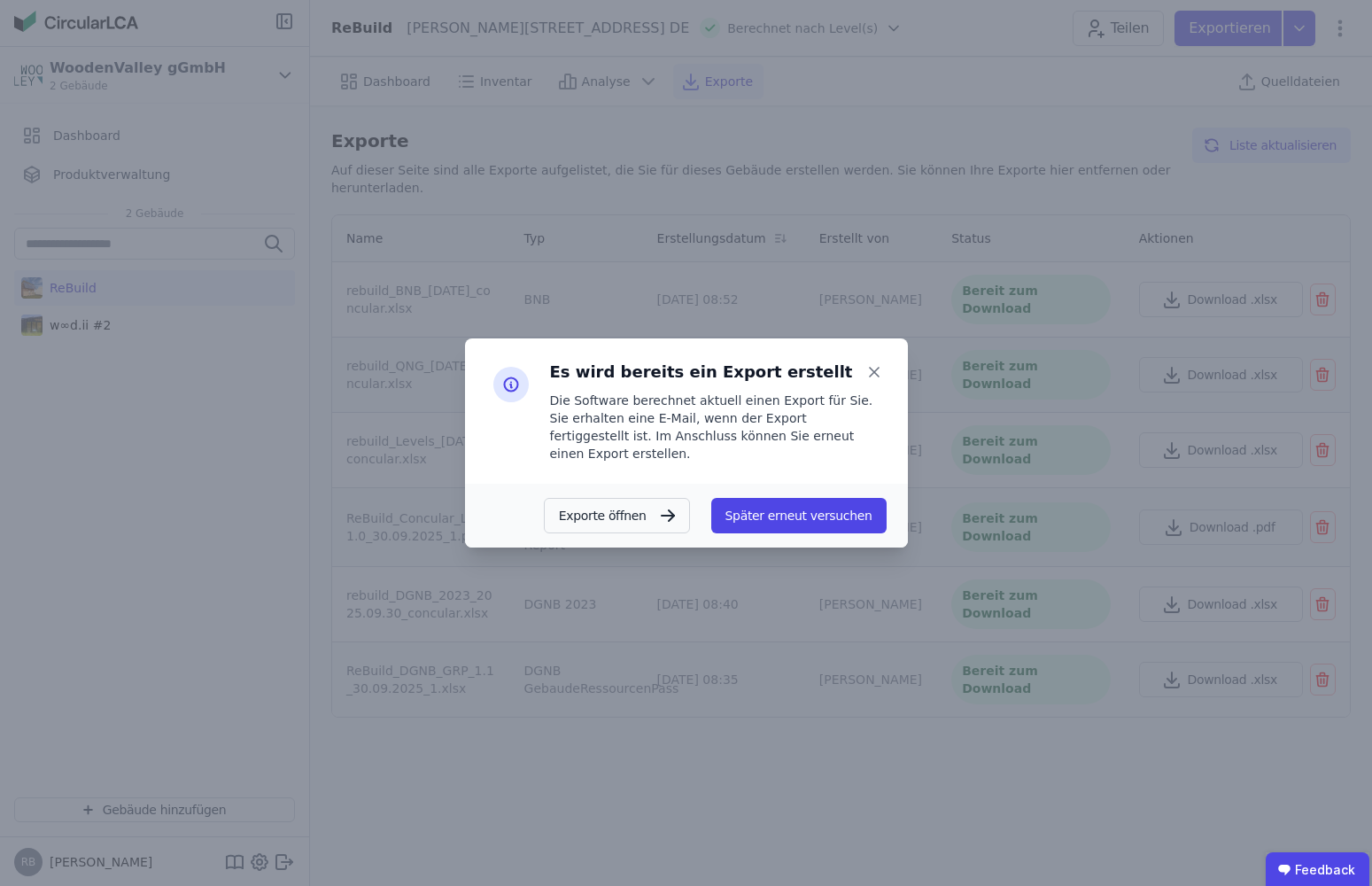
click at [868, 379] on icon at bounding box center [874, 372] width 25 height 25
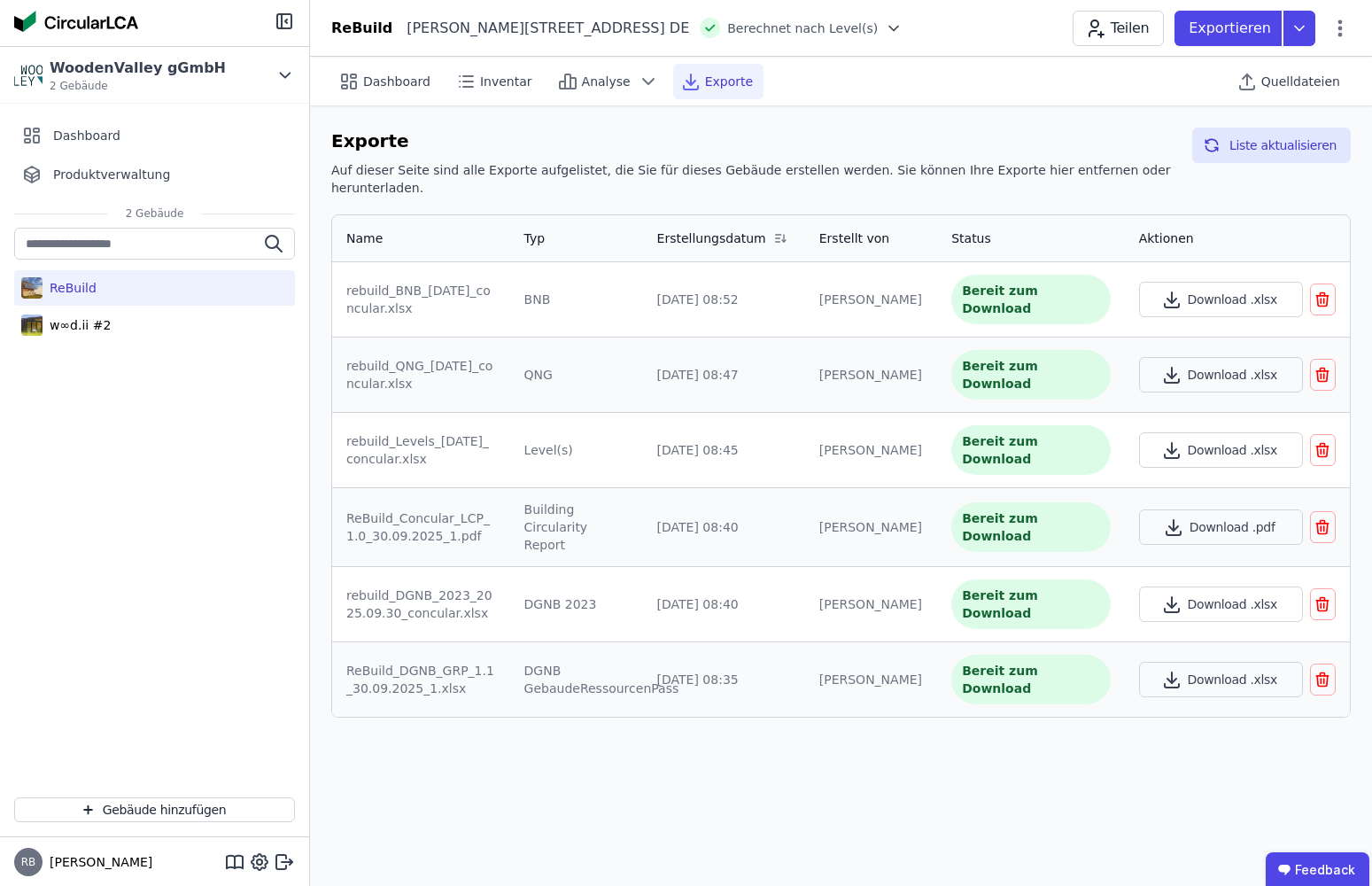
drag, startPoint x: 566, startPoint y: 349, endPoint x: 523, endPoint y: 350, distance: 43.0
click at [523, 350] on td "QNG" at bounding box center [576, 374] width 132 height 75
click at [549, 366] on div "QNG" at bounding box center [576, 374] width 104 height 17
click at [365, 83] on span "Dashboard" at bounding box center [397, 81] width 68 height 17
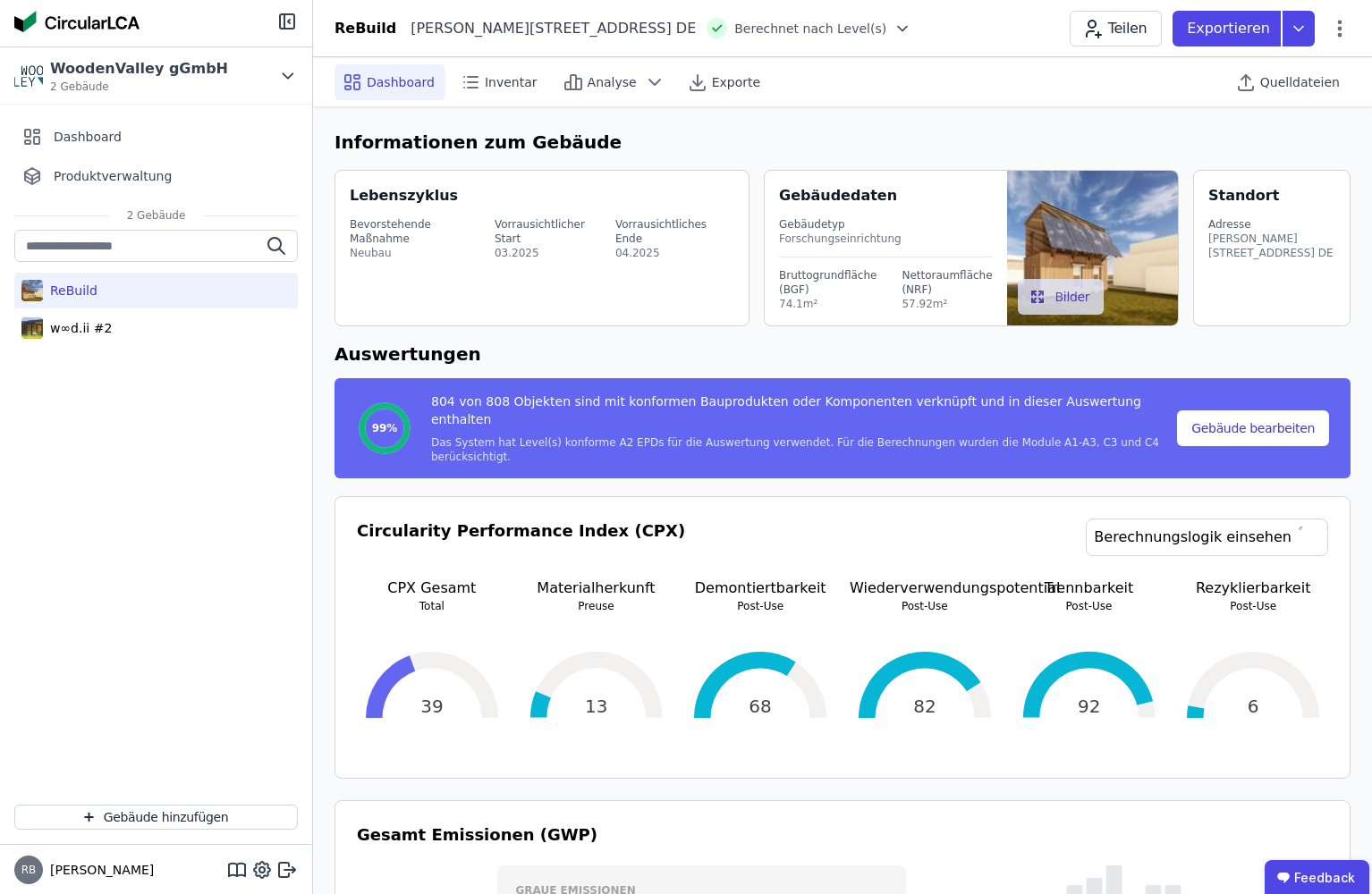
click at [1159, 354] on h6 "Auswertungen" at bounding box center [843, 353] width 1017 height 26
